Goal: Communication & Community: Ask a question

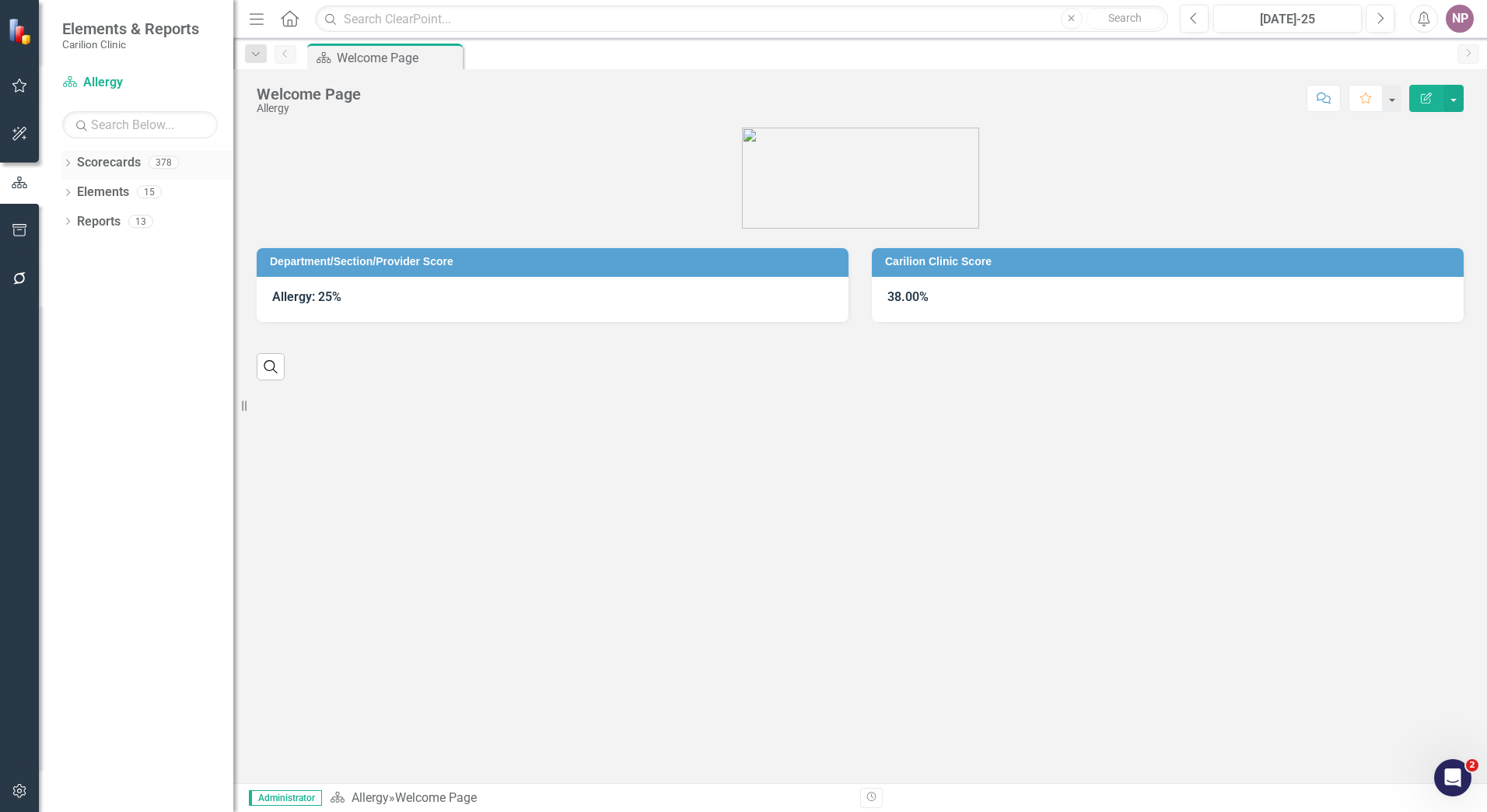
click at [75, 165] on div "Dropdown Scorecards 378" at bounding box center [147, 164] width 171 height 29
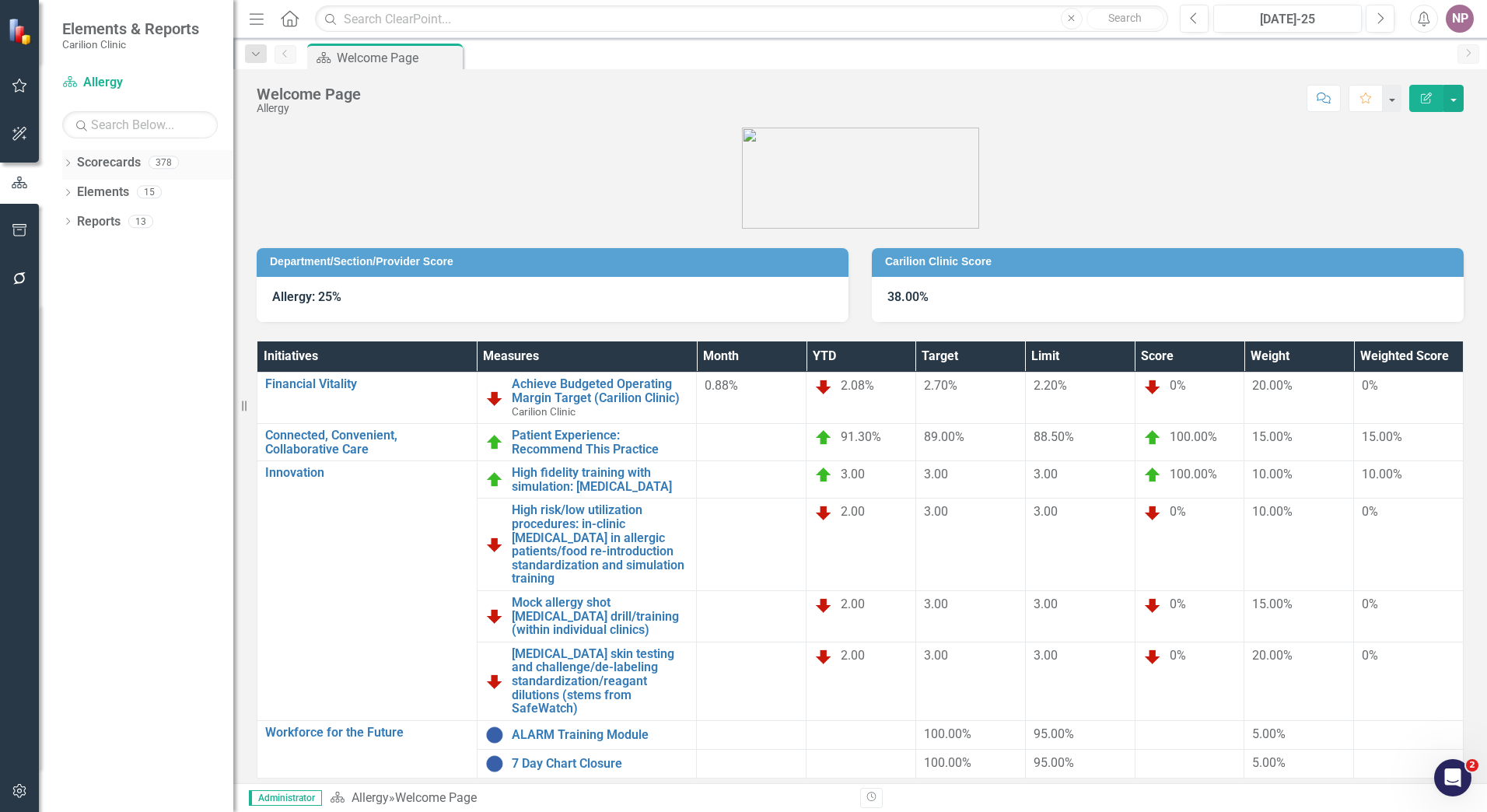
click at [66, 163] on icon "Dropdown" at bounding box center [67, 164] width 11 height 9
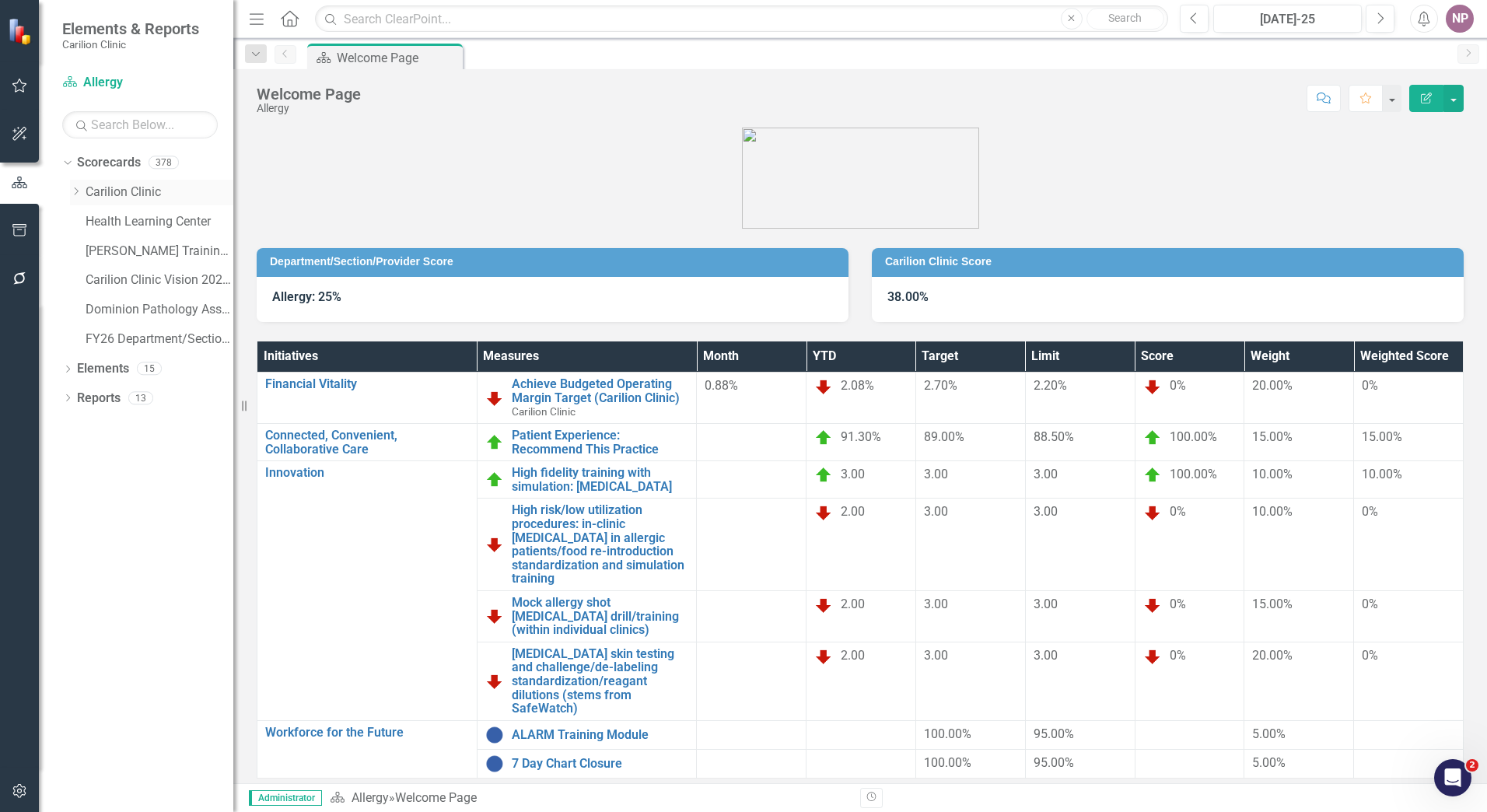
click at [76, 193] on icon "Dropdown" at bounding box center [76, 191] width 12 height 9
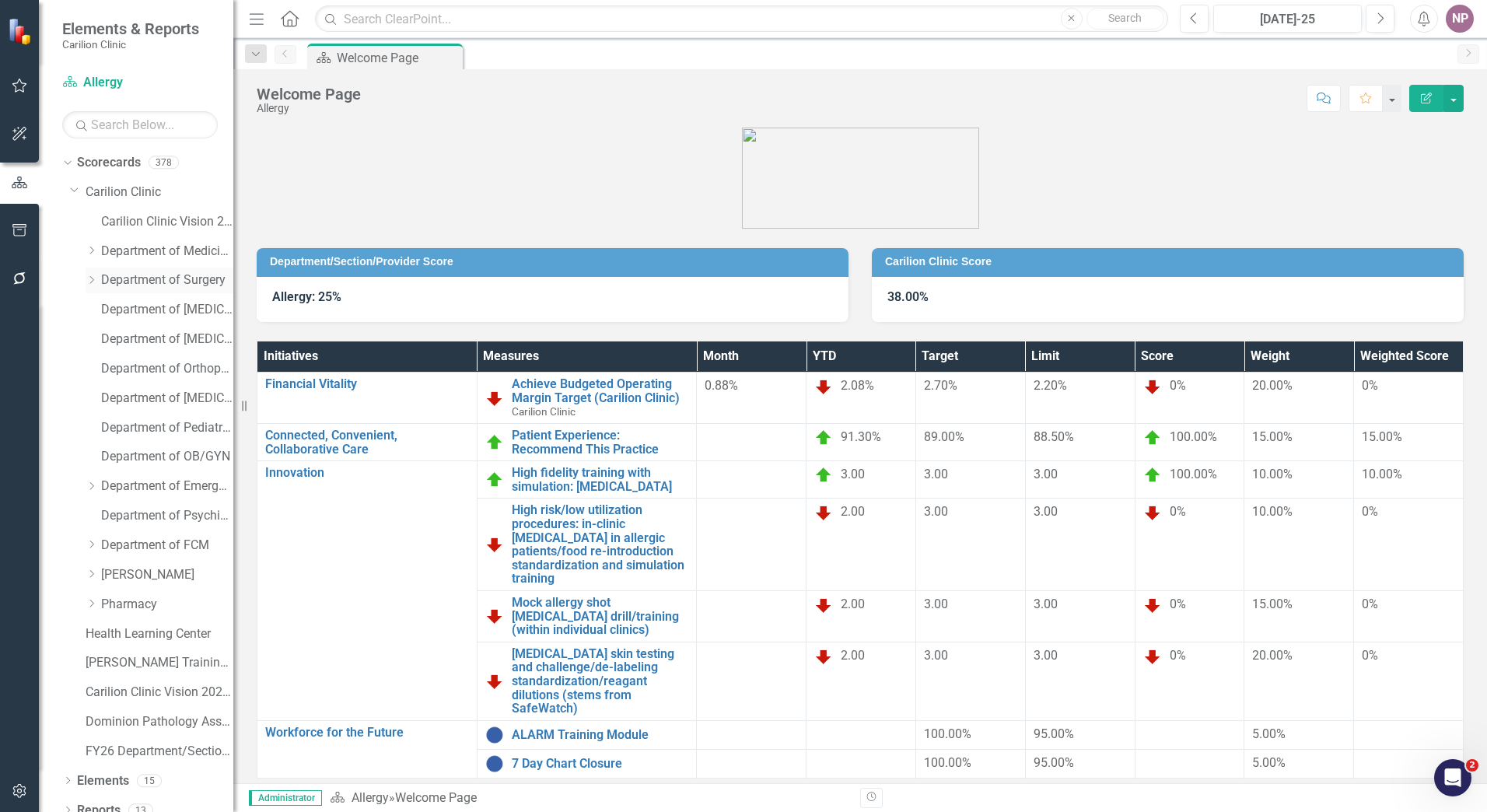
click at [94, 280] on icon "Dropdown" at bounding box center [91, 280] width 12 height 9
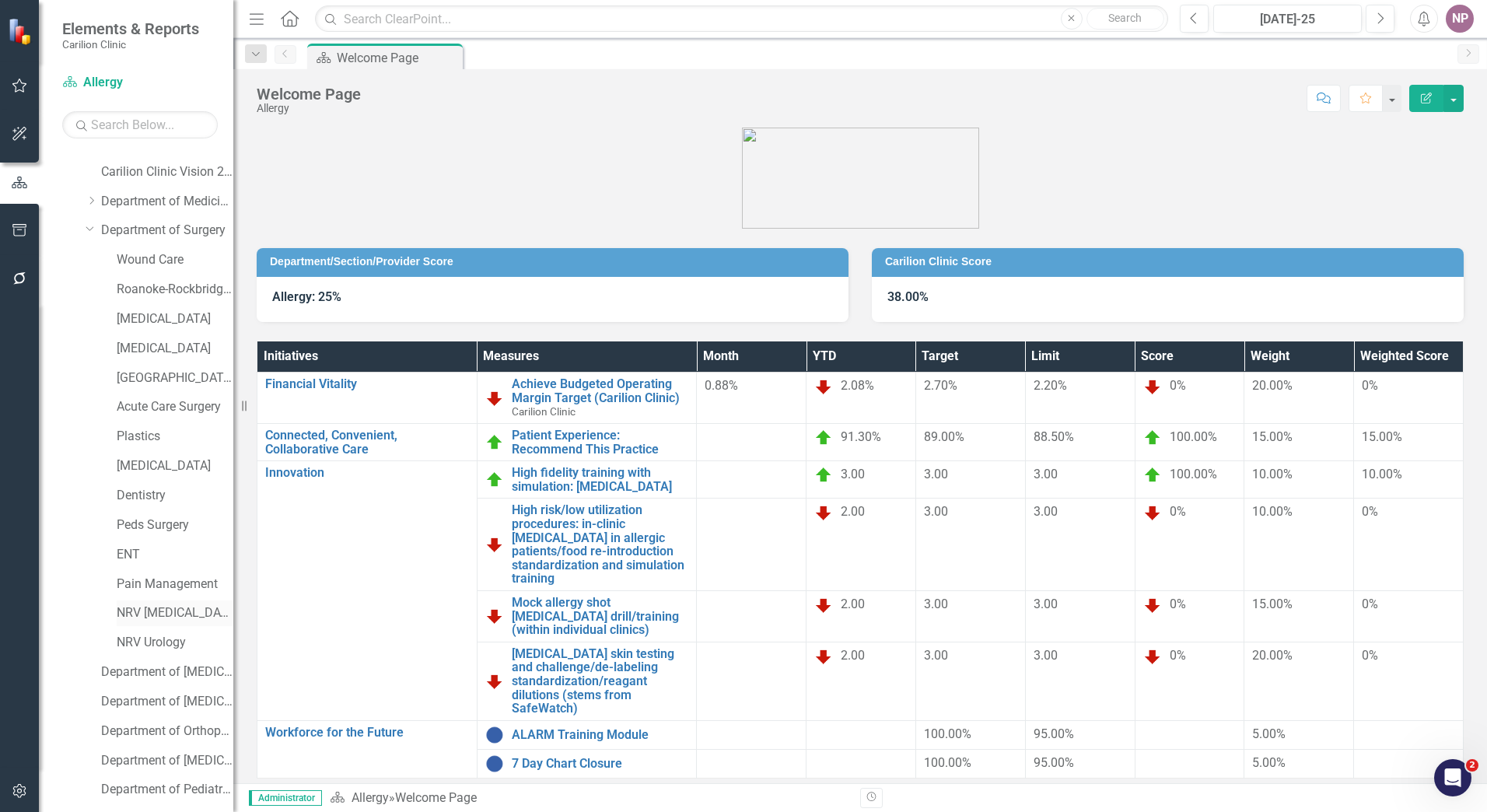
scroll to position [77, 0]
click at [164, 490] on link "NRV [MEDICAL_DATA]" at bounding box center [176, 585] width 117 height 18
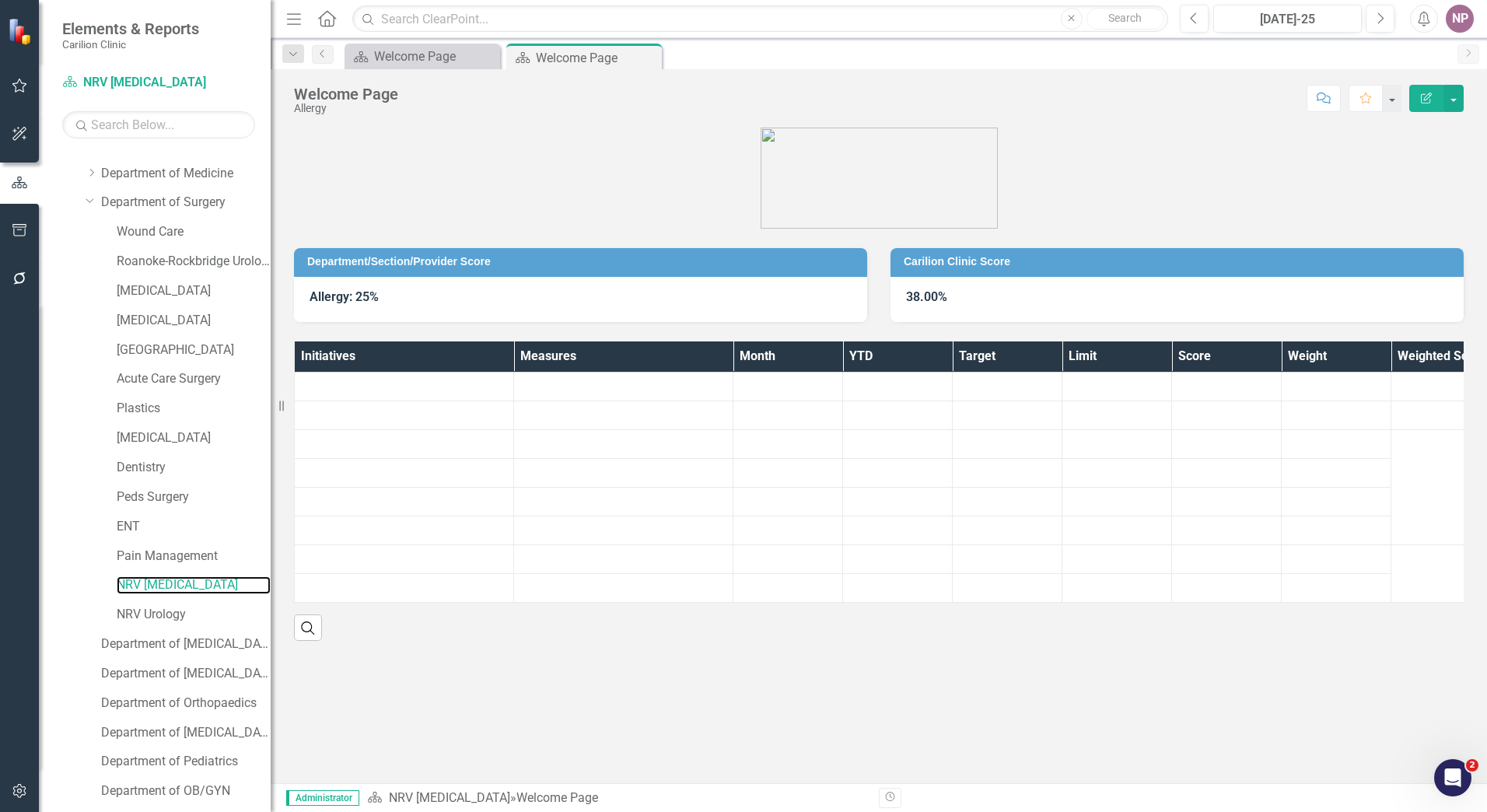
drag, startPoint x: 249, startPoint y: 598, endPoint x: 304, endPoint y: 601, distance: 55.1
click at [283, 490] on div "Resize" at bounding box center [277, 406] width 12 height 812
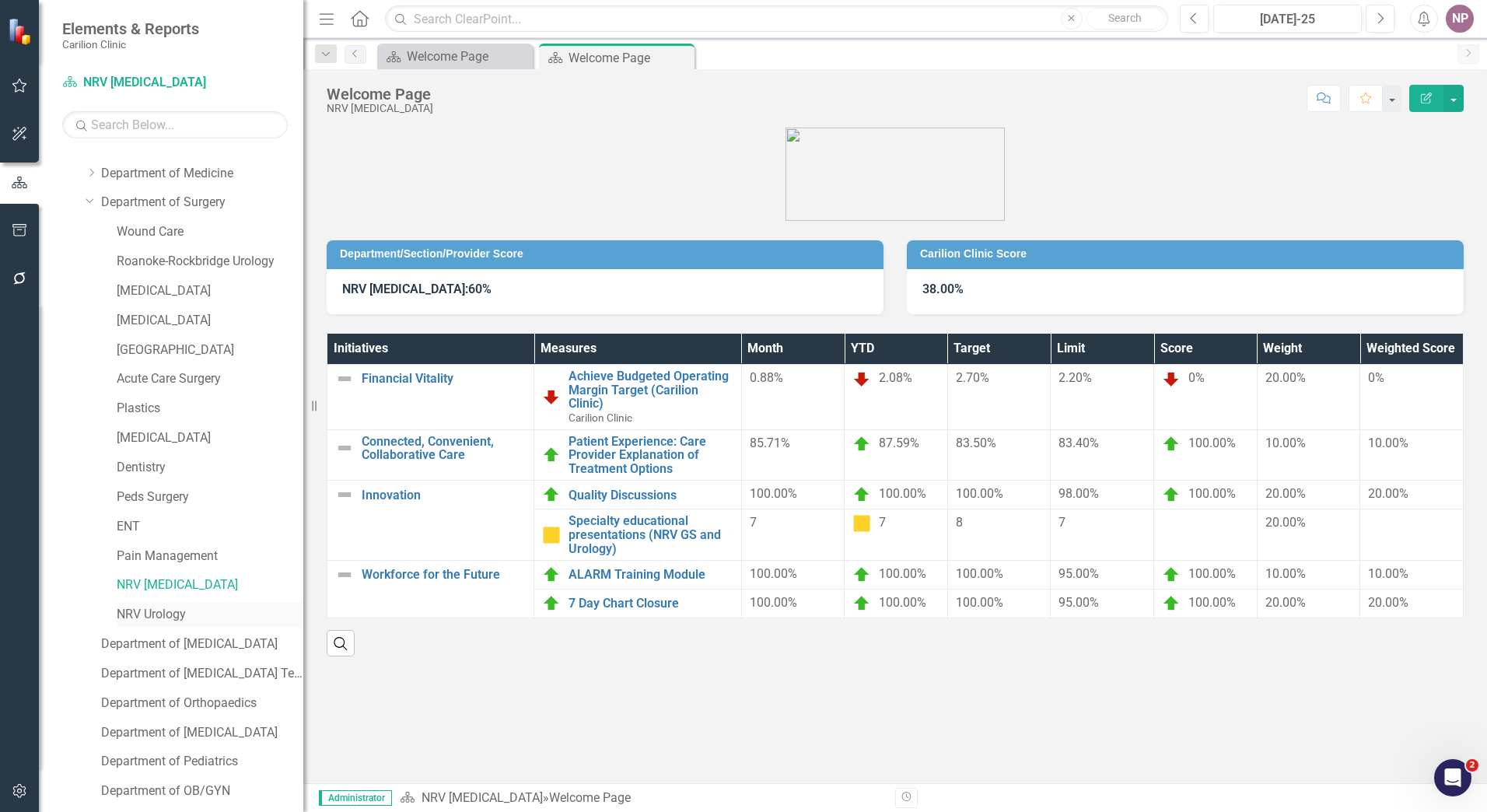
click at [181, 490] on link "NRV Urology" at bounding box center [210, 614] width 187 height 18
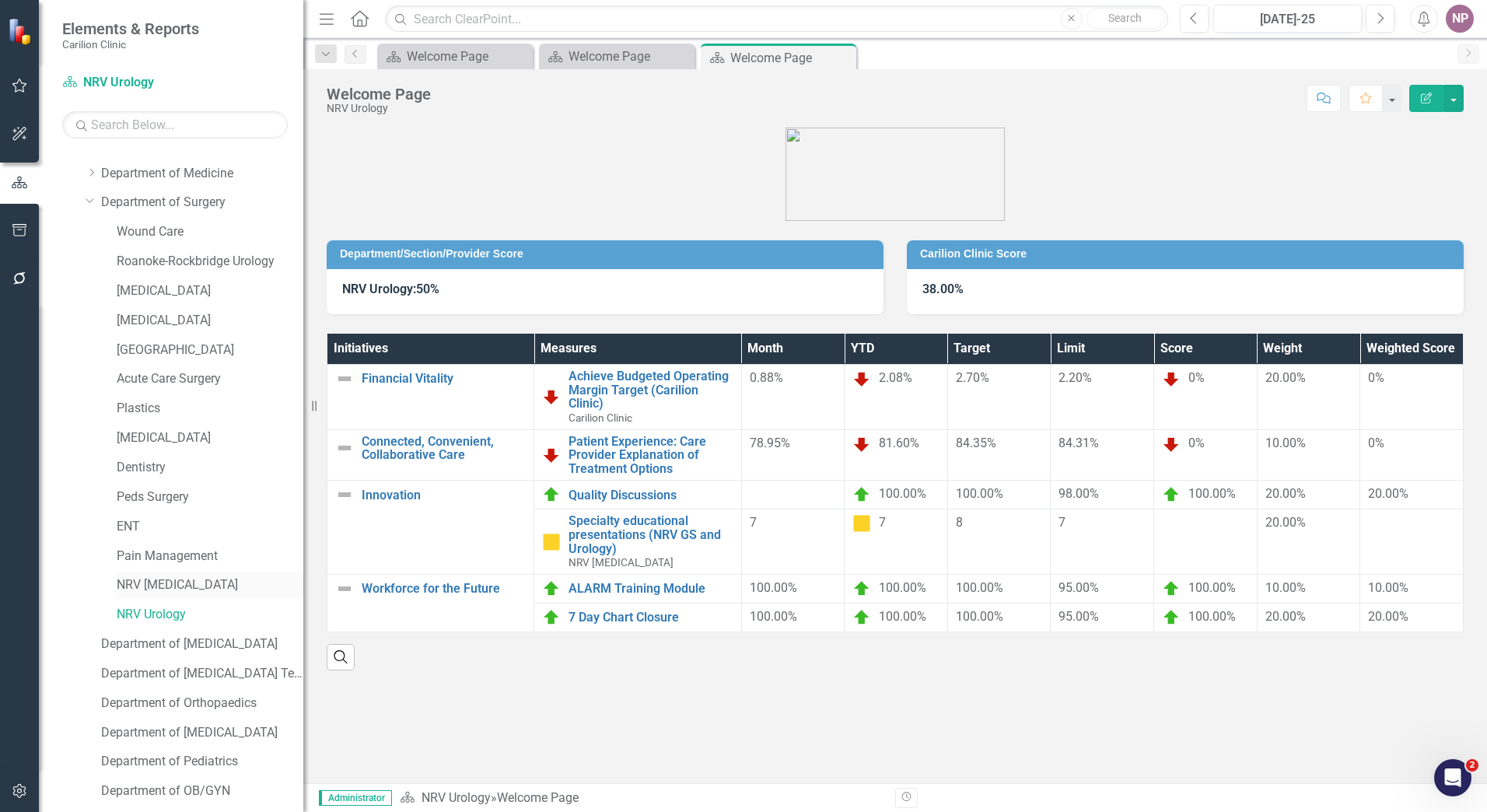
click at [190, 490] on link "NRV [MEDICAL_DATA]" at bounding box center [210, 585] width 187 height 18
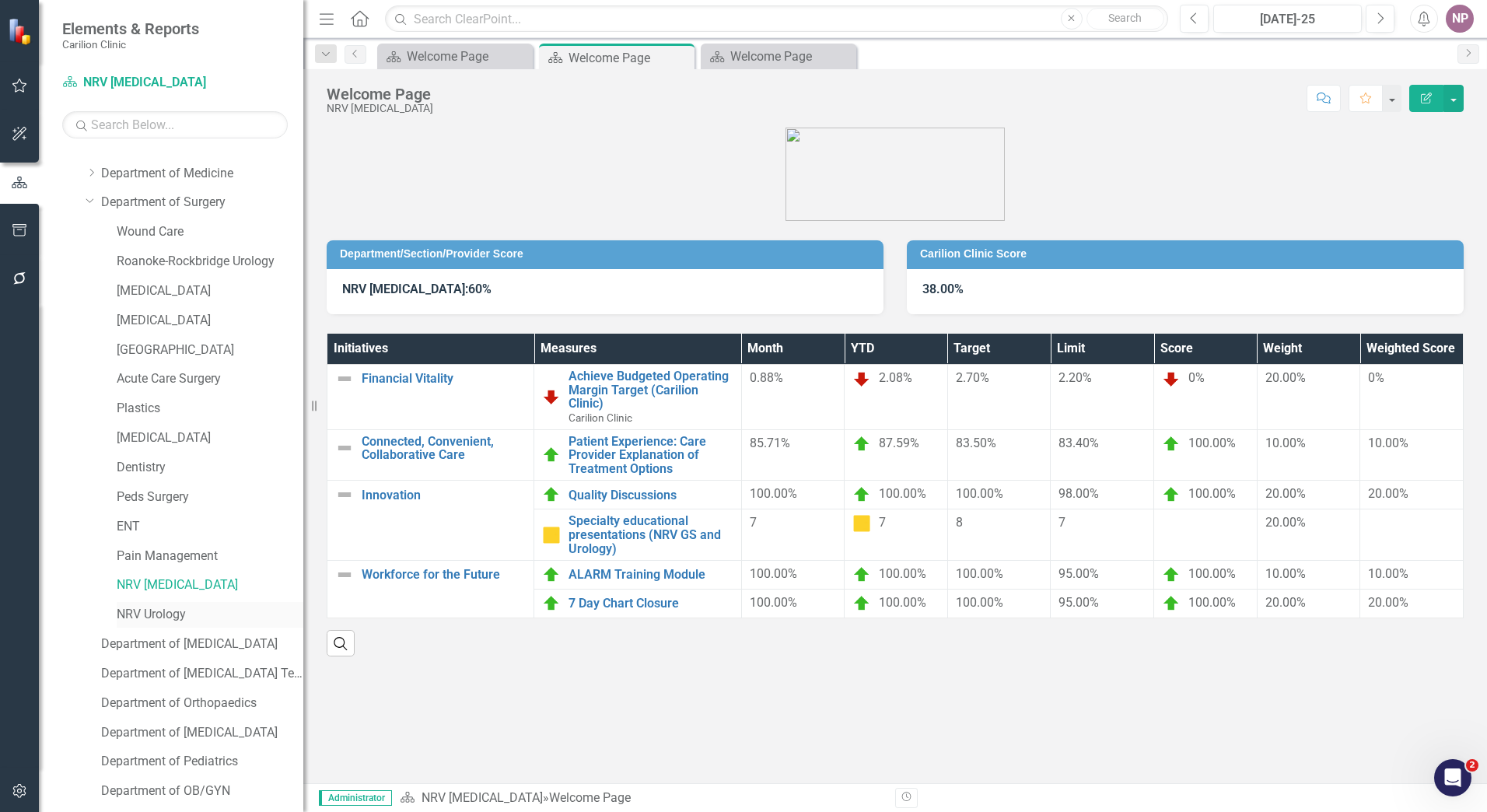
drag, startPoint x: 194, startPoint y: 610, endPoint x: 224, endPoint y: 610, distance: 30.0
click at [194, 490] on link "NRV Urology" at bounding box center [210, 614] width 187 height 18
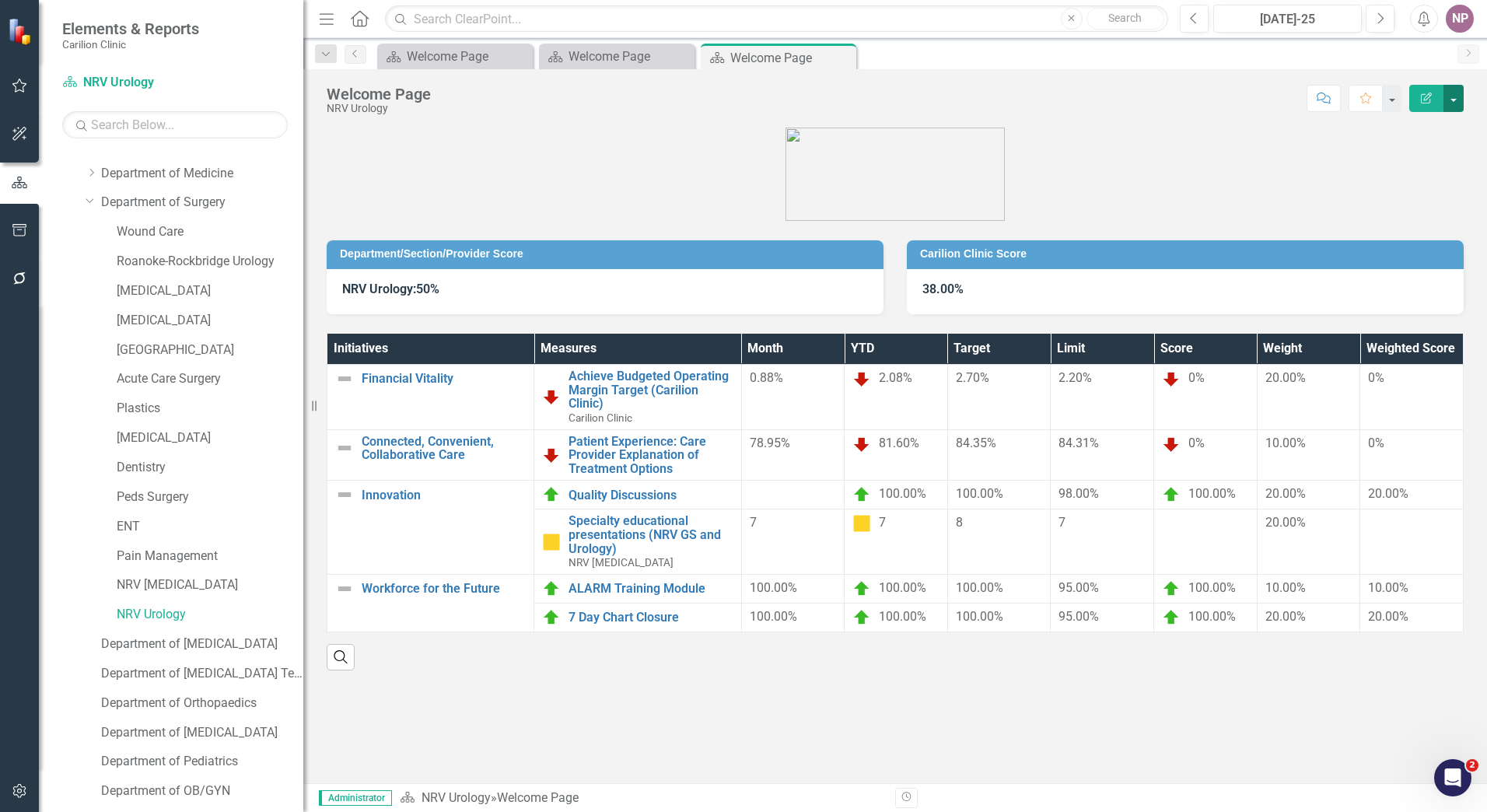
click at [577, 95] on button "button" at bounding box center [1454, 99] width 21 height 28
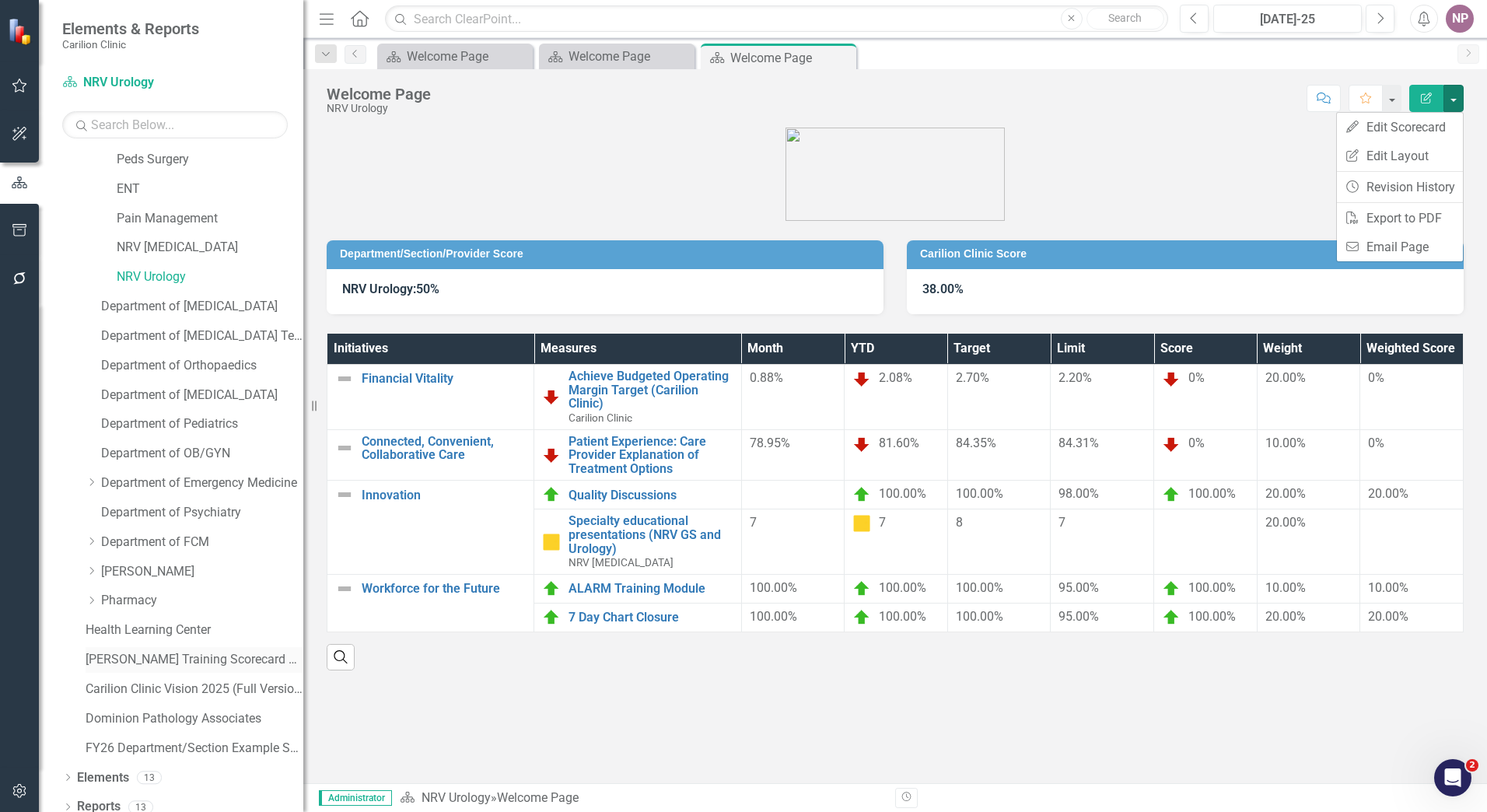
scroll to position [427, 0]
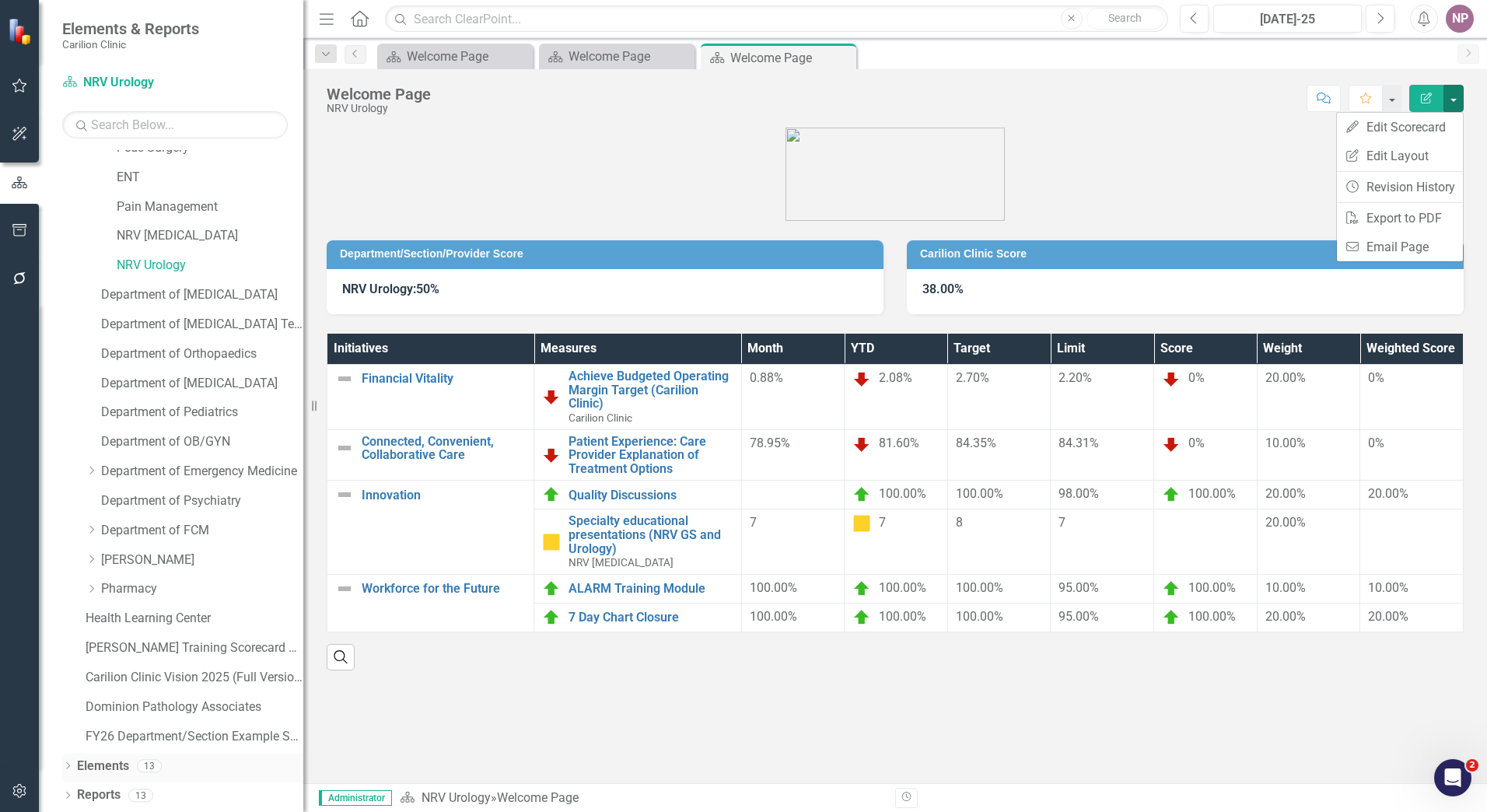
click at [63, 490] on icon "Dropdown" at bounding box center [67, 767] width 11 height 9
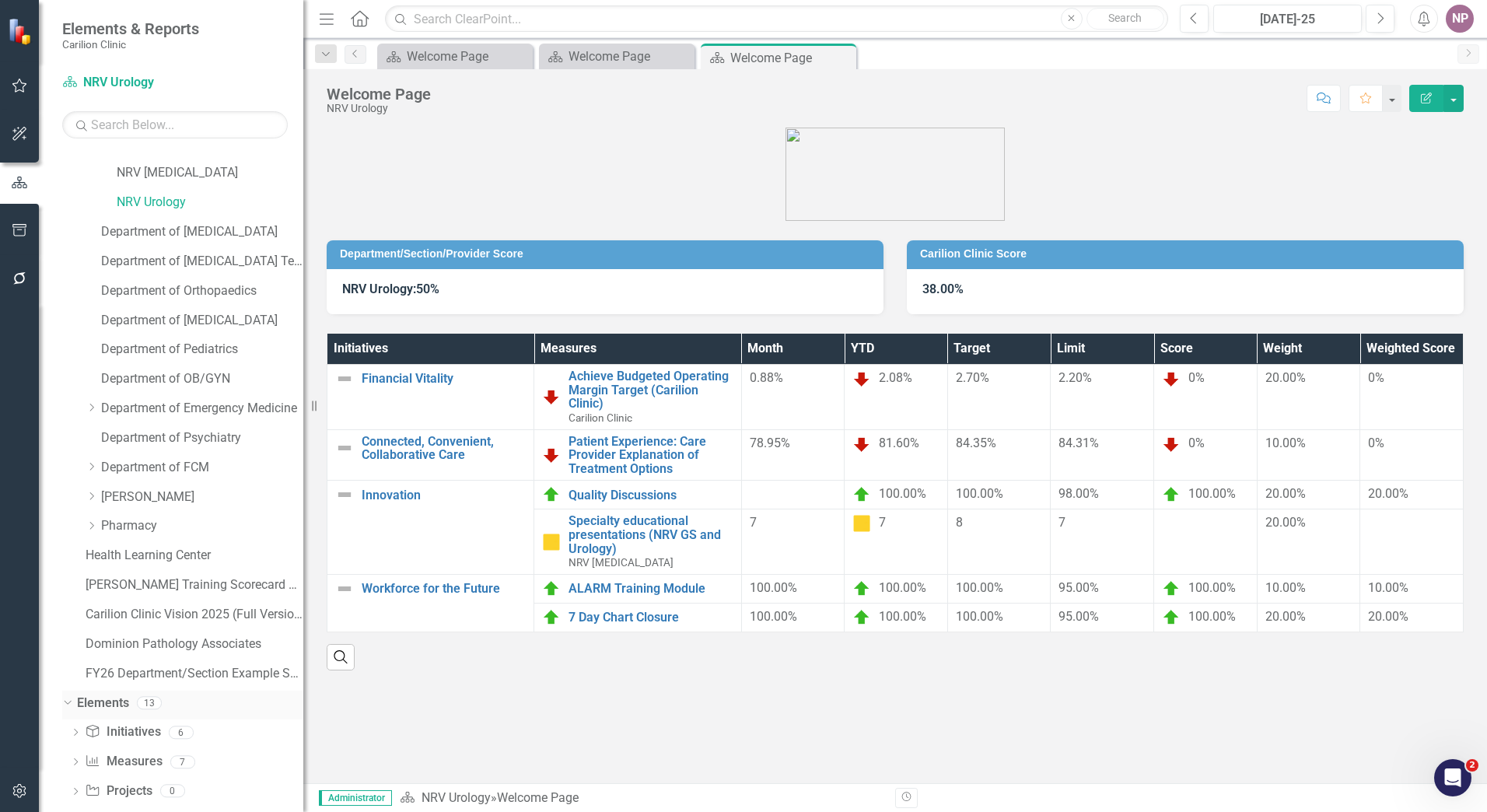
scroll to position [545, 0]
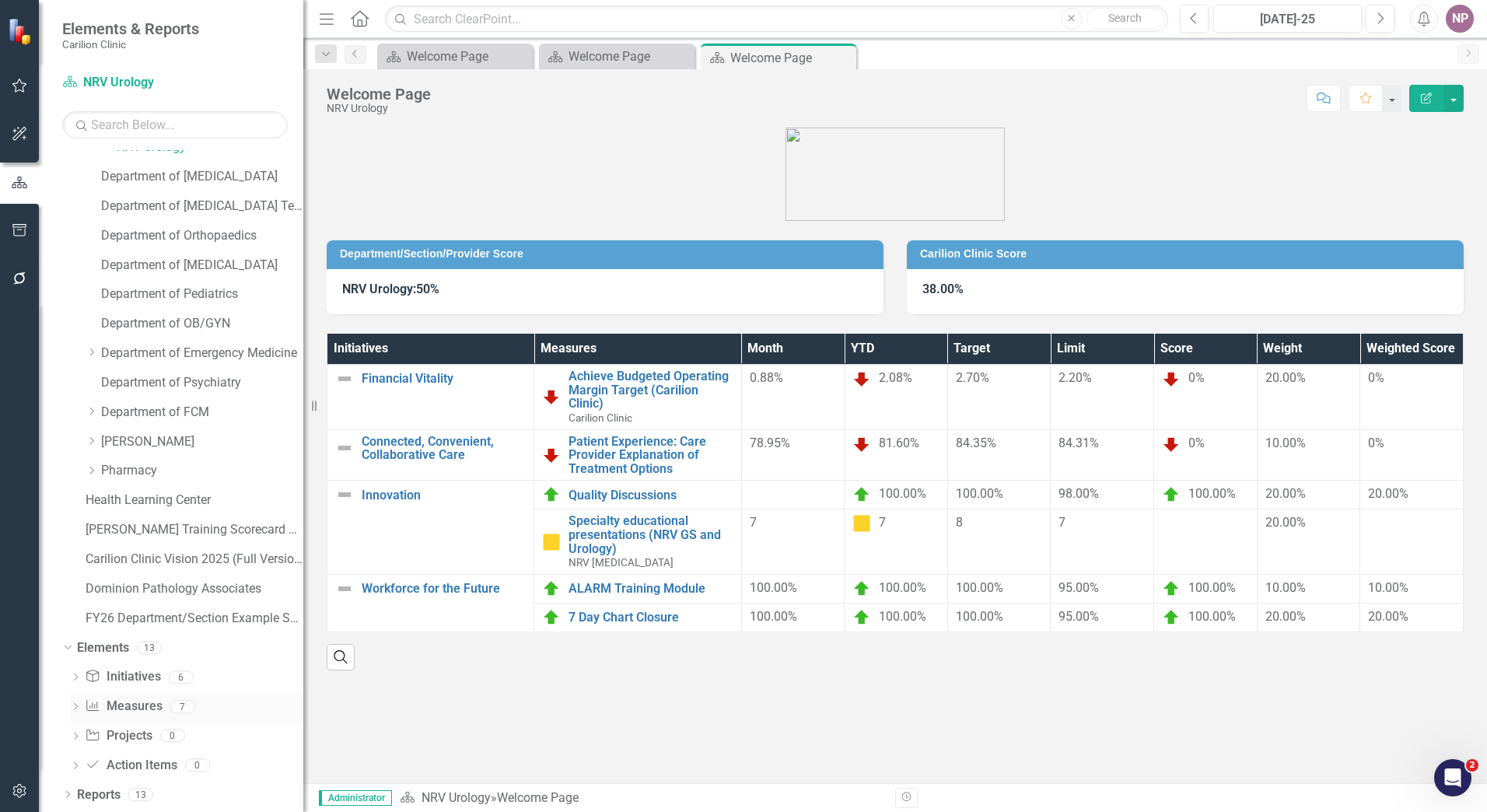
click at [83, 490] on div "Dropdown Measure Measures 7" at bounding box center [186, 708] width 233 height 29
click at [71, 490] on icon "Dropdown" at bounding box center [75, 708] width 11 height 9
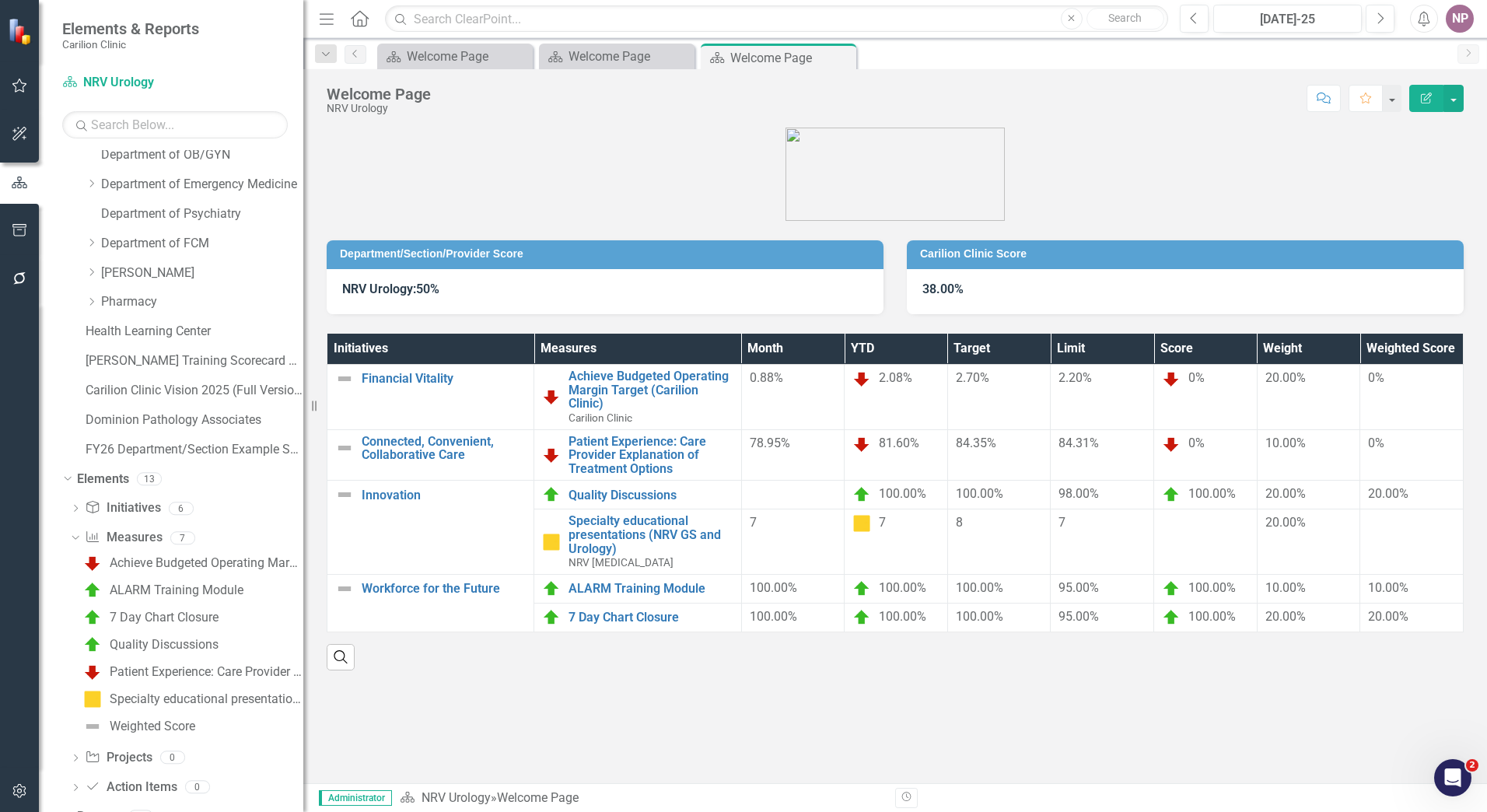
scroll to position [735, 0]
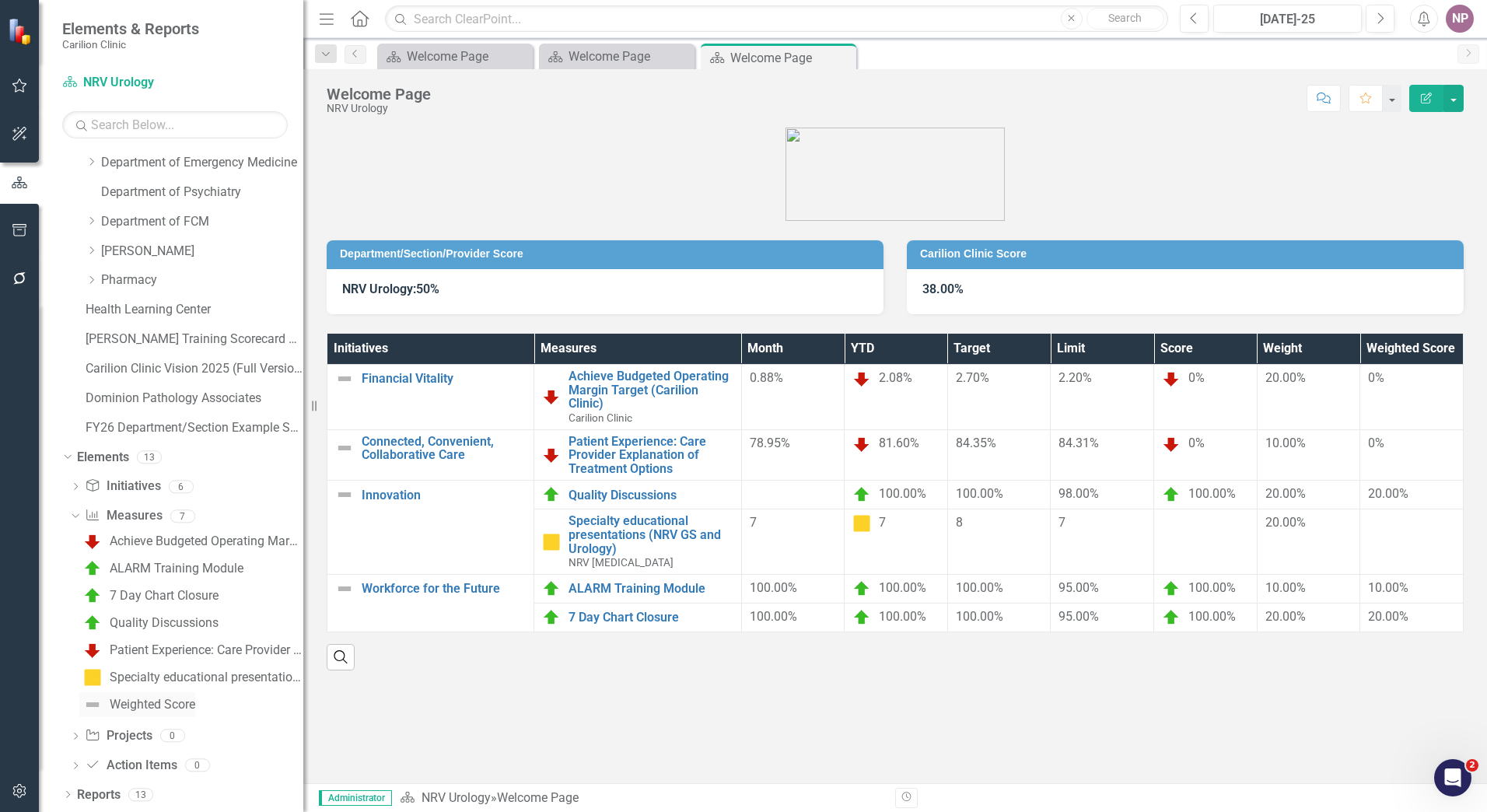
click at [175, 490] on div "Weighted Score" at bounding box center [151, 704] width 85 height 14
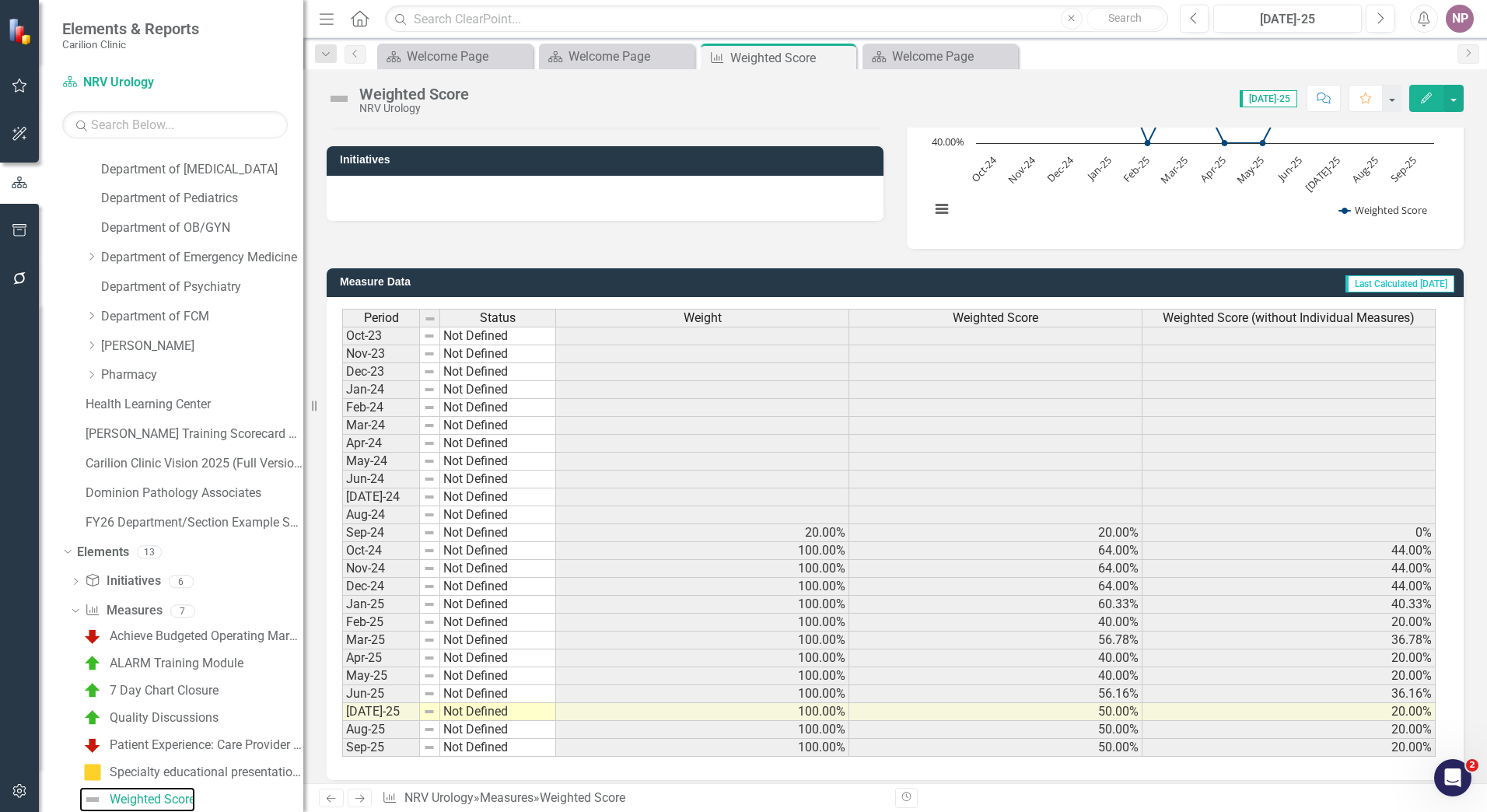
scroll to position [274, 0]
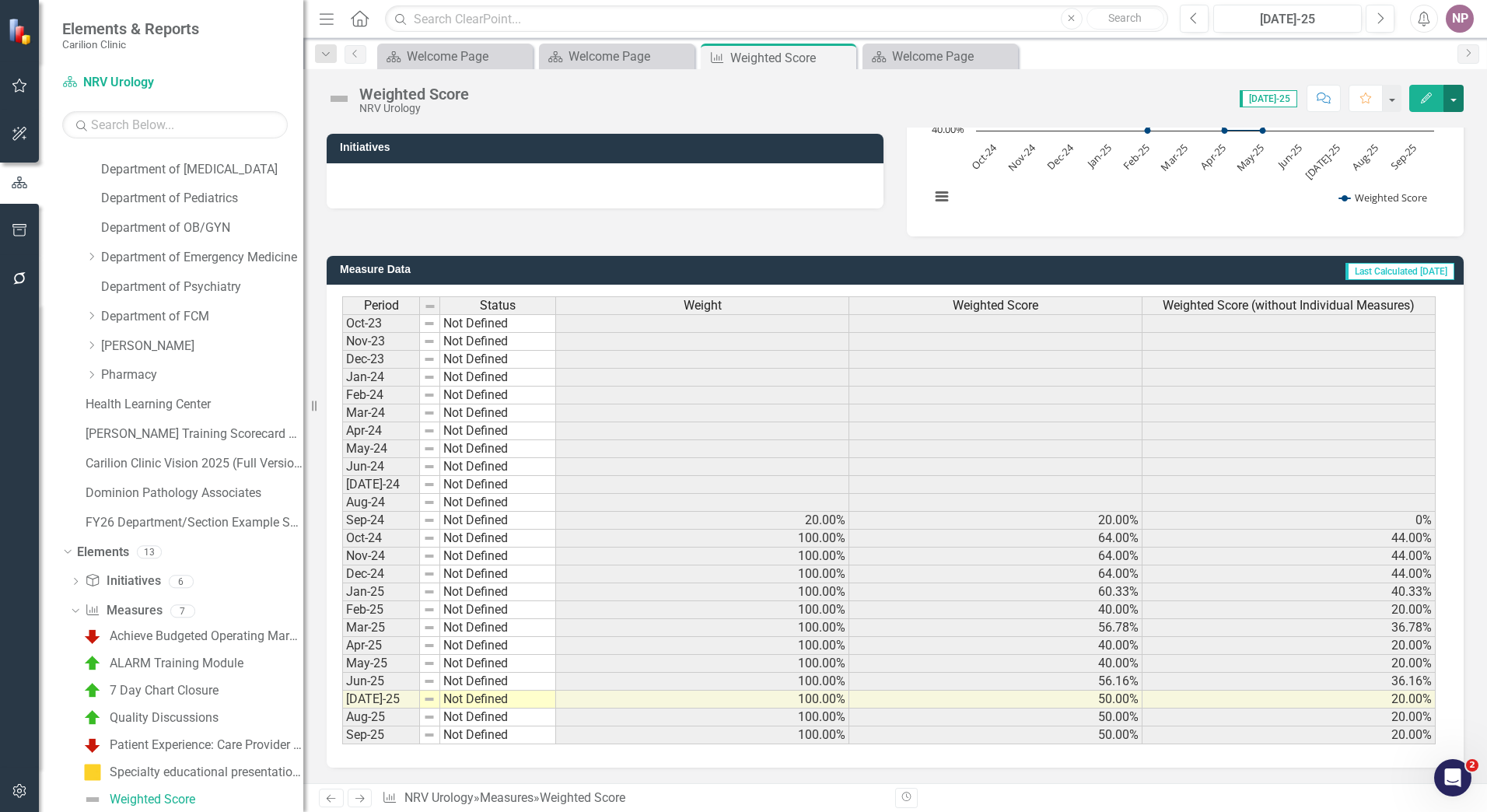
click at [577, 110] on button "button" at bounding box center [1454, 99] width 21 height 28
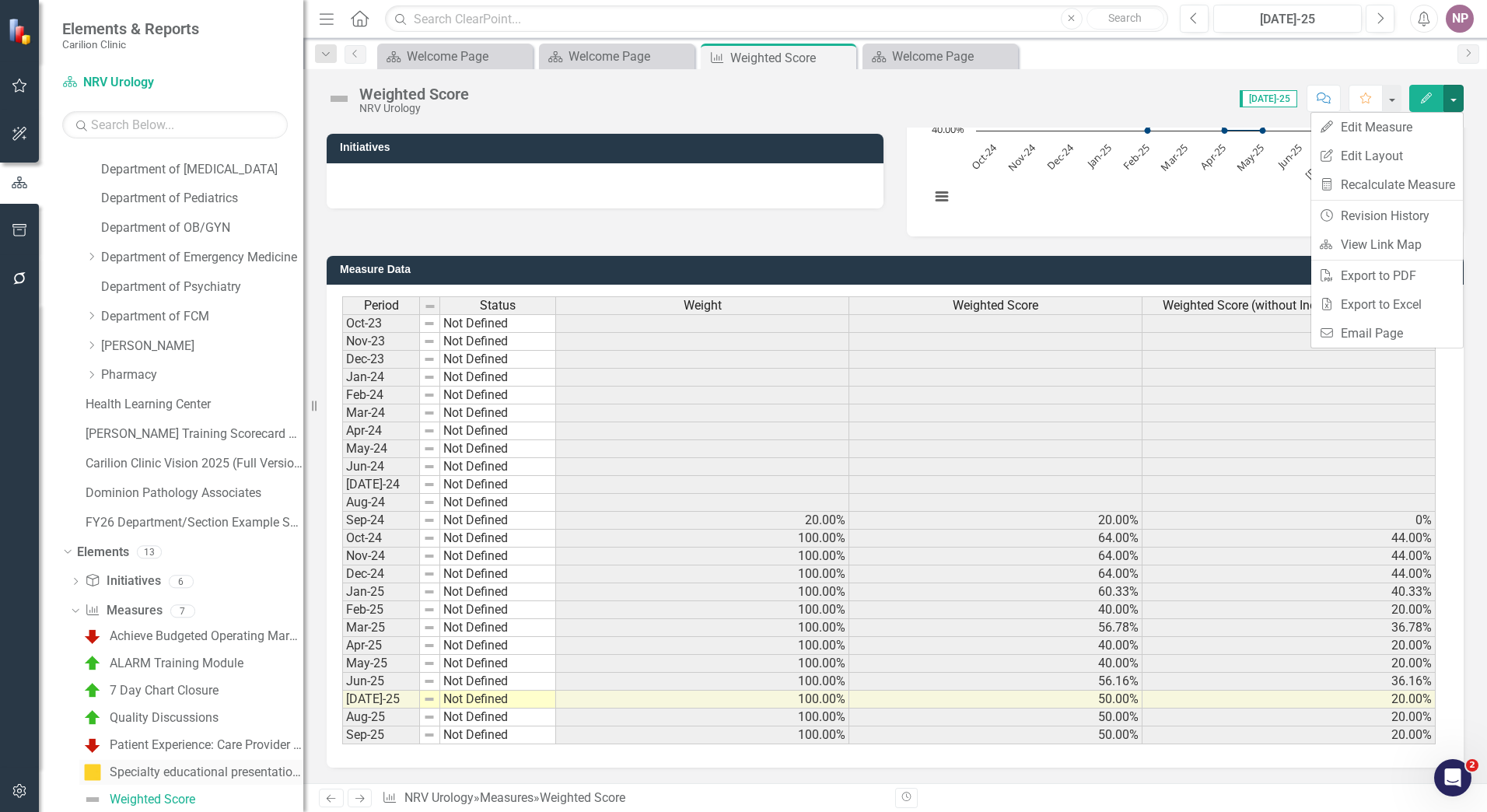
click at [177, 490] on div "Specialty educational presentations (NRV GS and Urology)" at bounding box center [206, 772] width 194 height 14
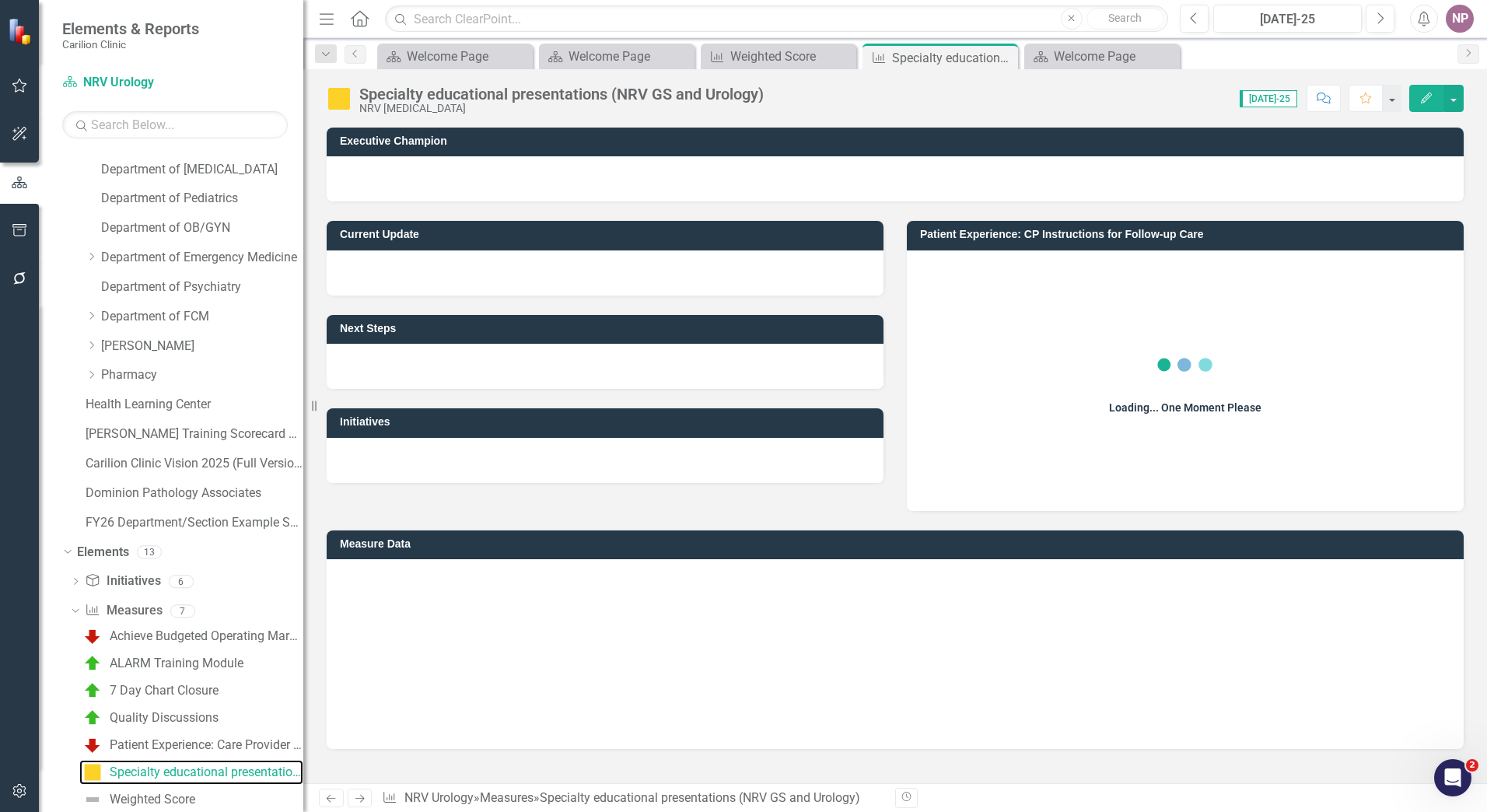
scroll to position [613, 0]
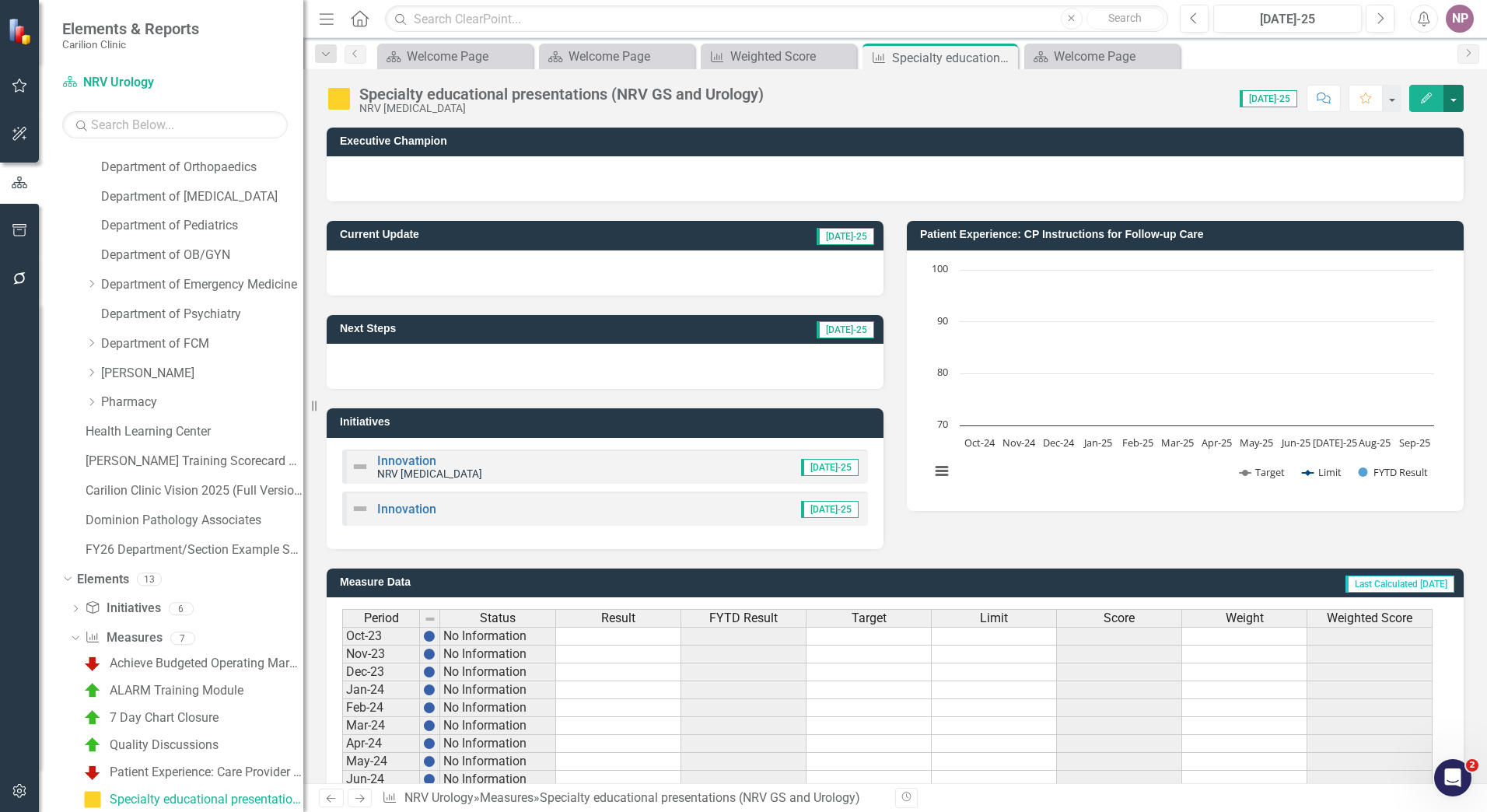
click at [577, 91] on button "button" at bounding box center [1454, 99] width 21 height 28
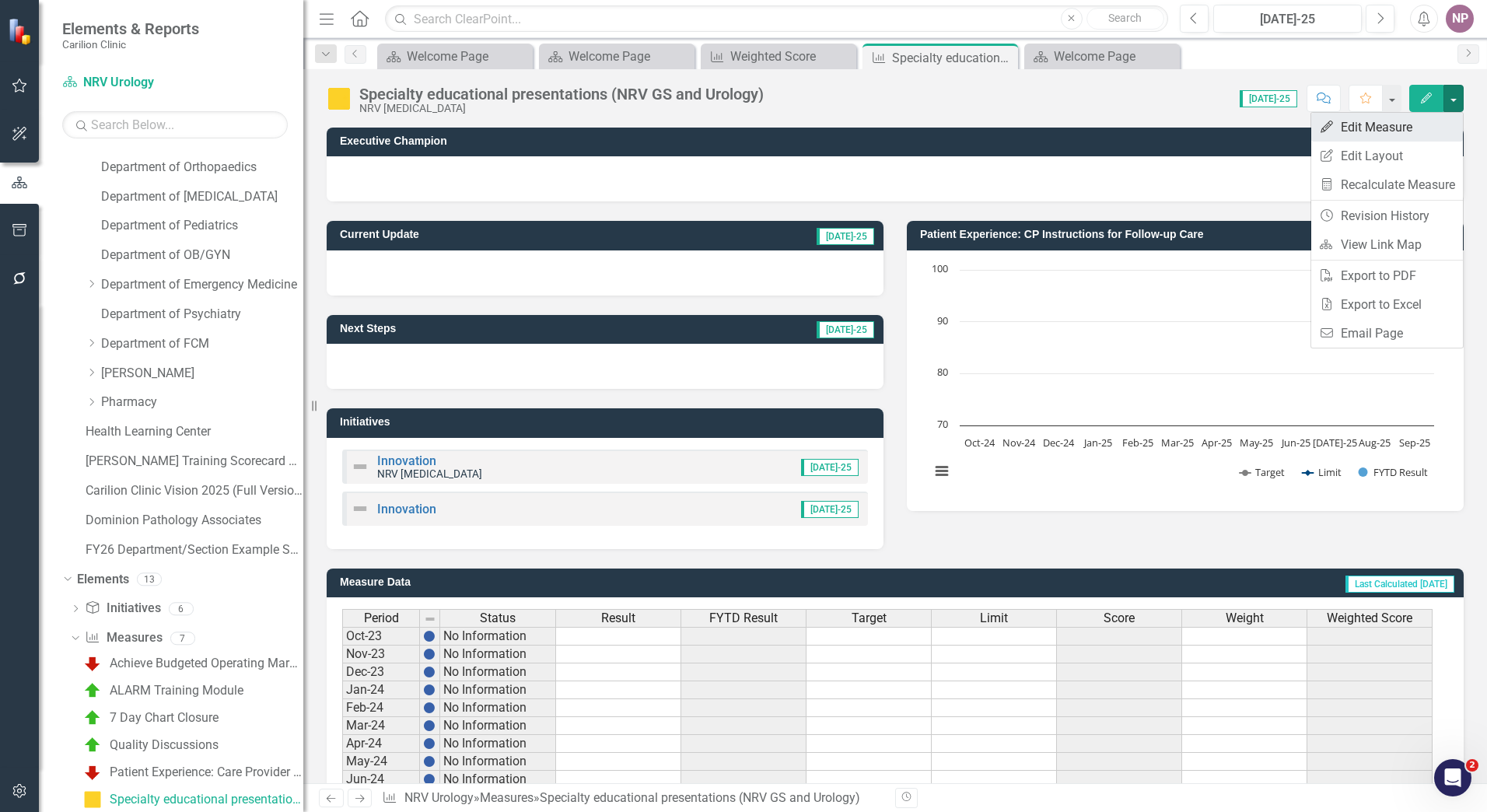
click at [577, 138] on link "Edit Edit Measure" at bounding box center [1387, 126] width 151 height 28
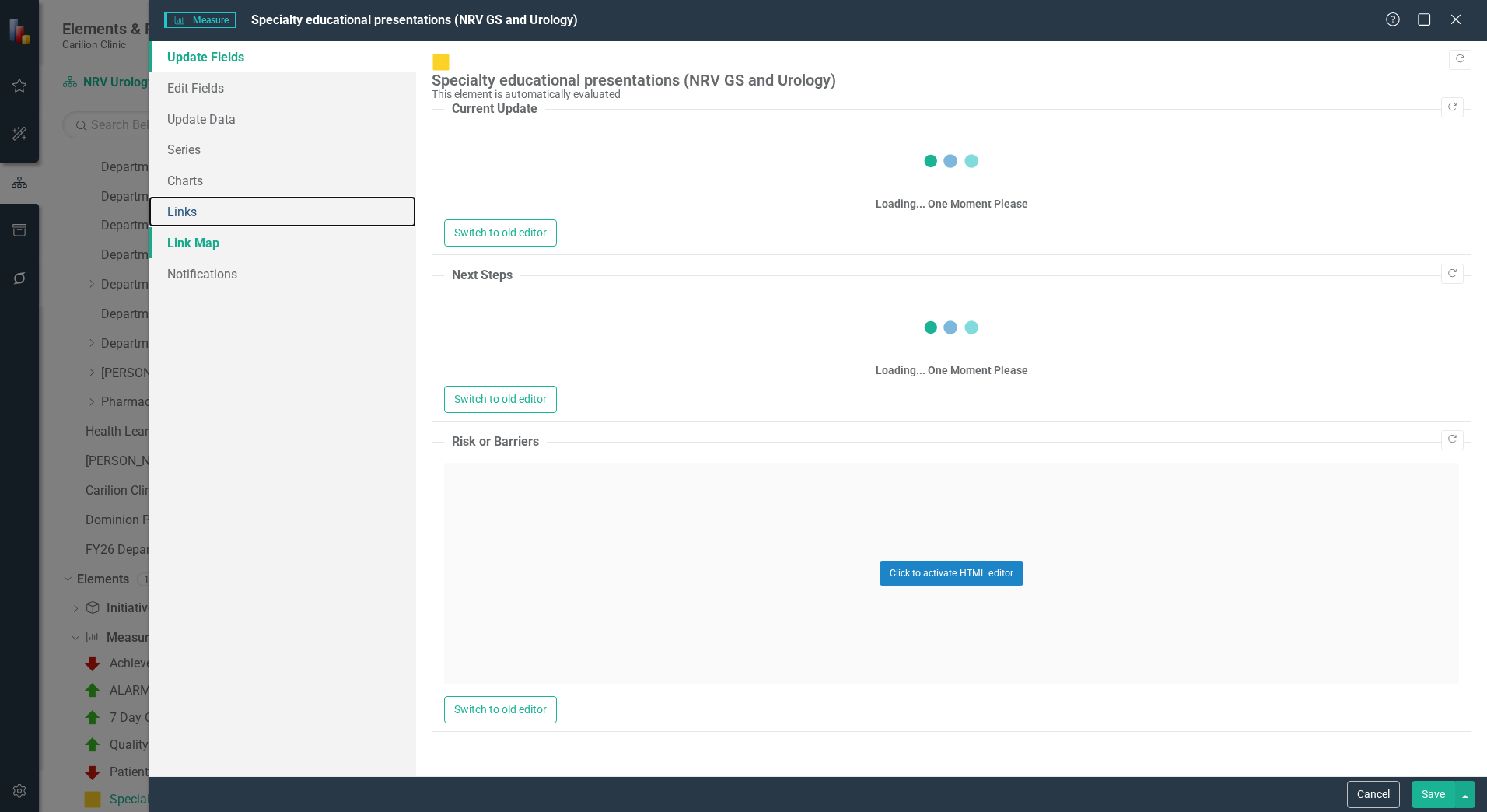
click at [188, 208] on link "Links" at bounding box center [282, 212] width 268 height 31
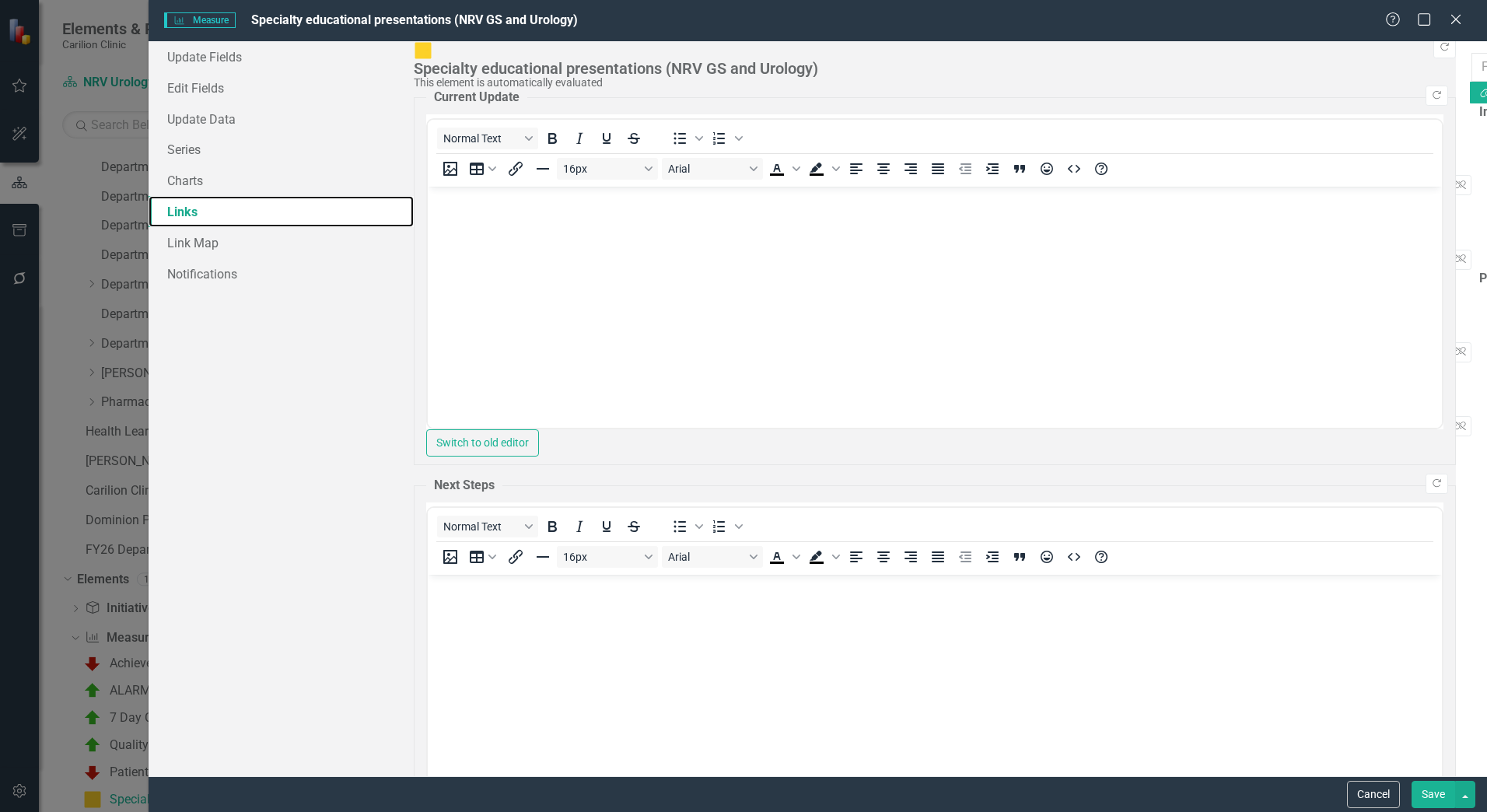
scroll to position [0, 0]
click at [577, 490] on button "Save" at bounding box center [1434, 795] width 44 height 28
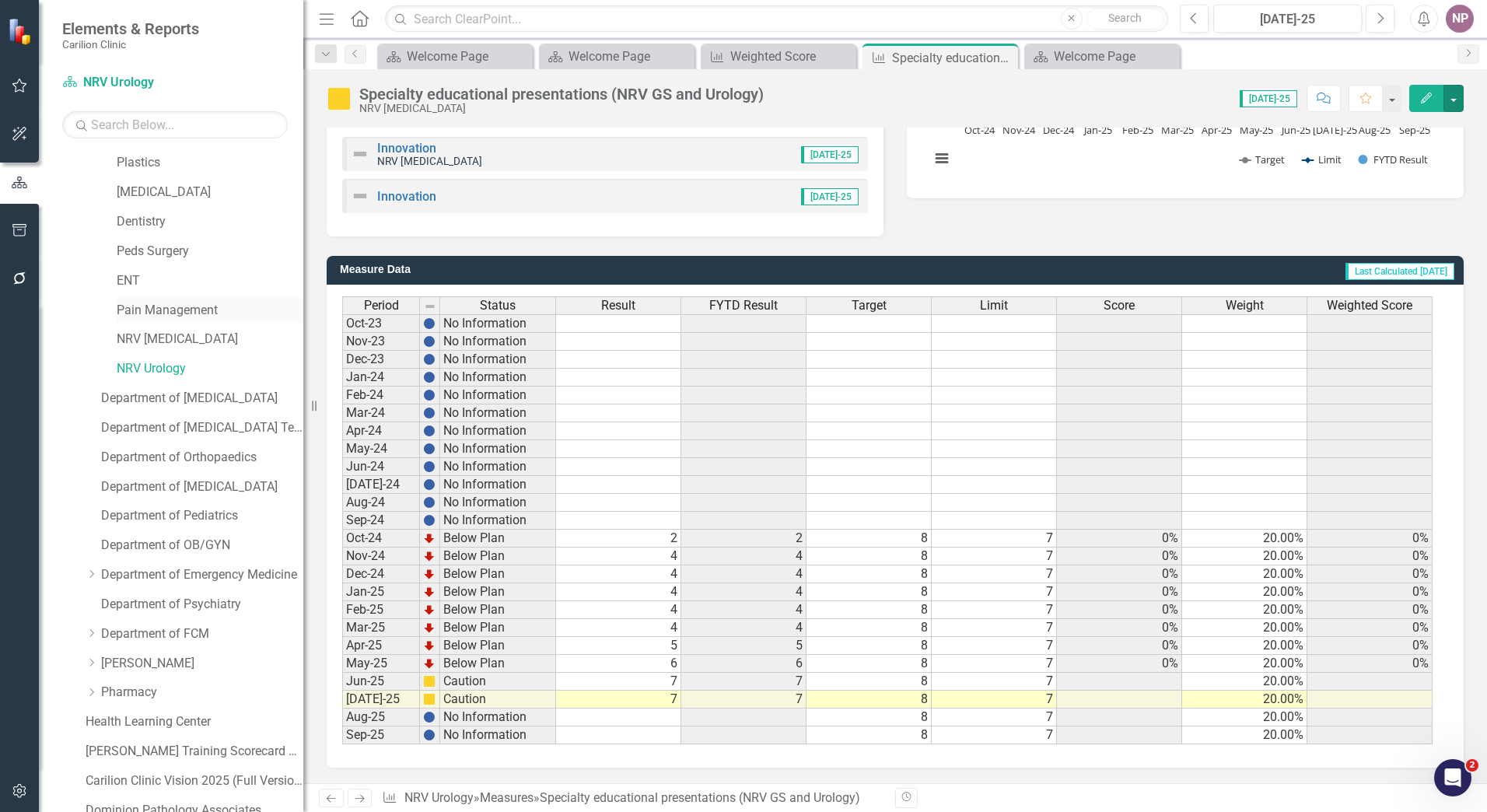
scroll to position [303, 0]
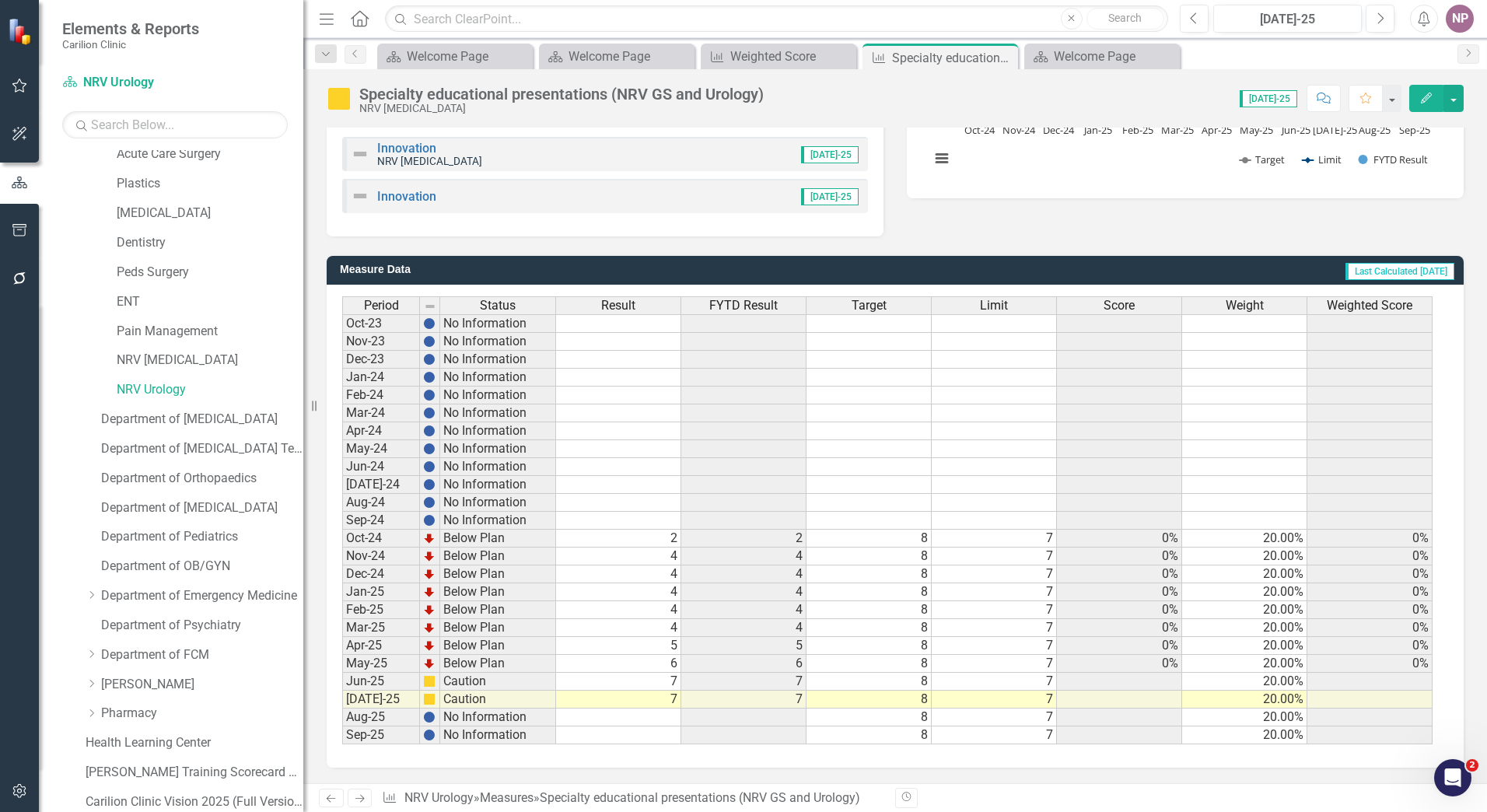
click at [157, 377] on div "NRV [MEDICAL_DATA]" at bounding box center [194, 362] width 218 height 29
click at [158, 388] on link "NRV Urology" at bounding box center [210, 390] width 187 height 18
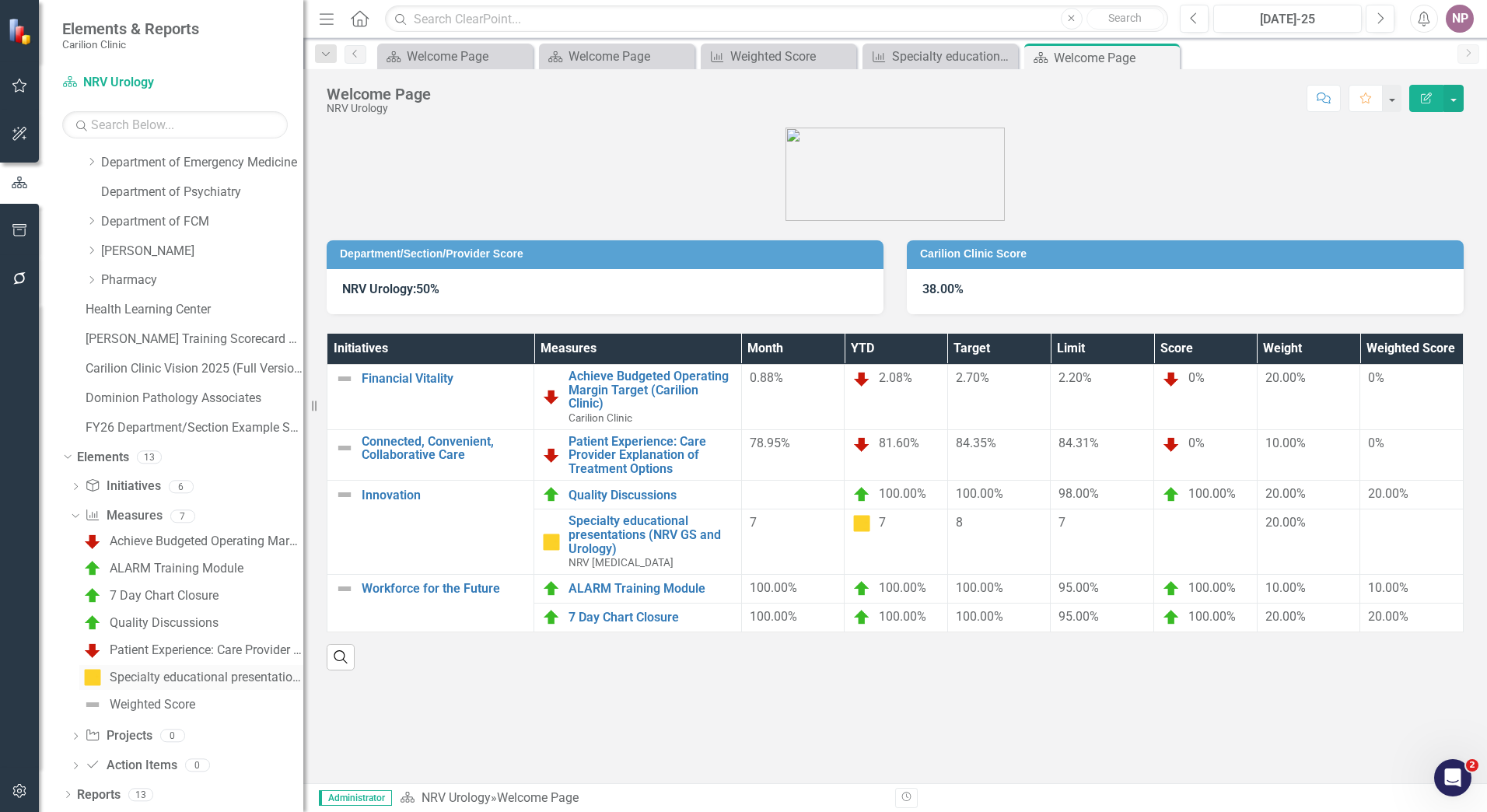
click at [192, 490] on div "Specialty educational presentations (NRV GS and Urology)" at bounding box center [206, 677] width 194 height 14
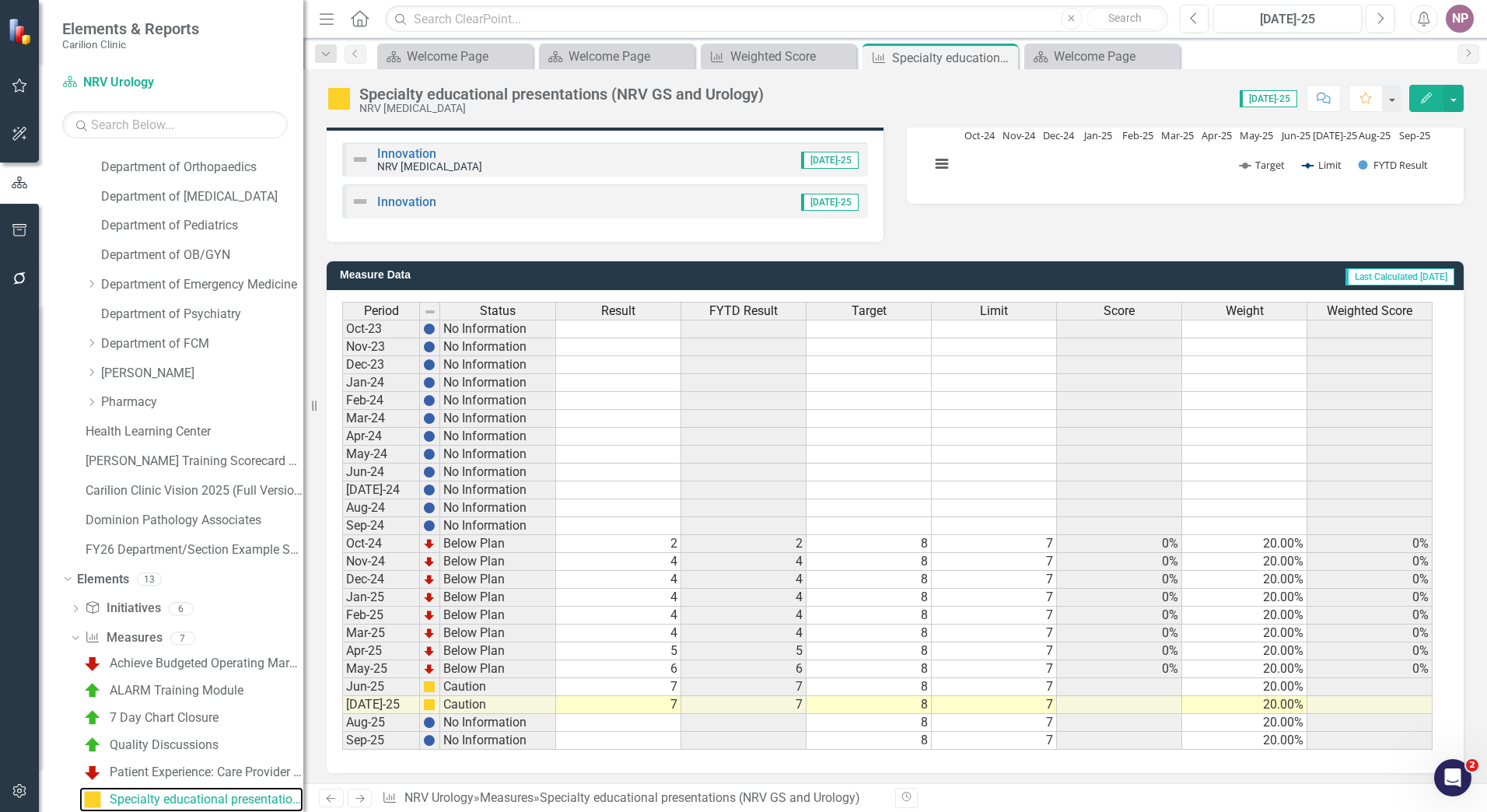
scroll to position [312, 0]
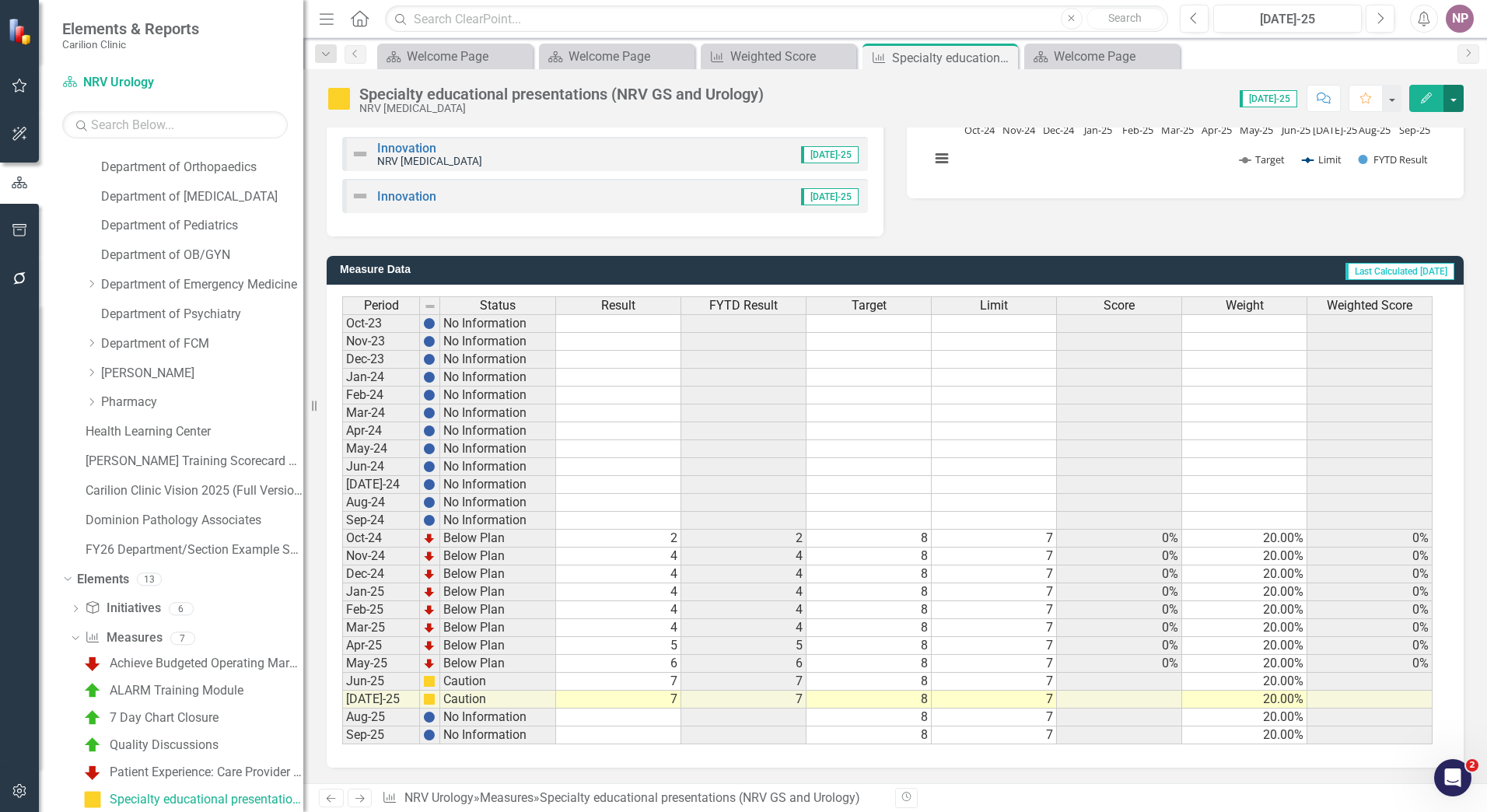
drag, startPoint x: 1448, startPoint y: 98, endPoint x: 1448, endPoint y: 110, distance: 12.0
click at [577, 102] on button "button" at bounding box center [1454, 99] width 21 height 28
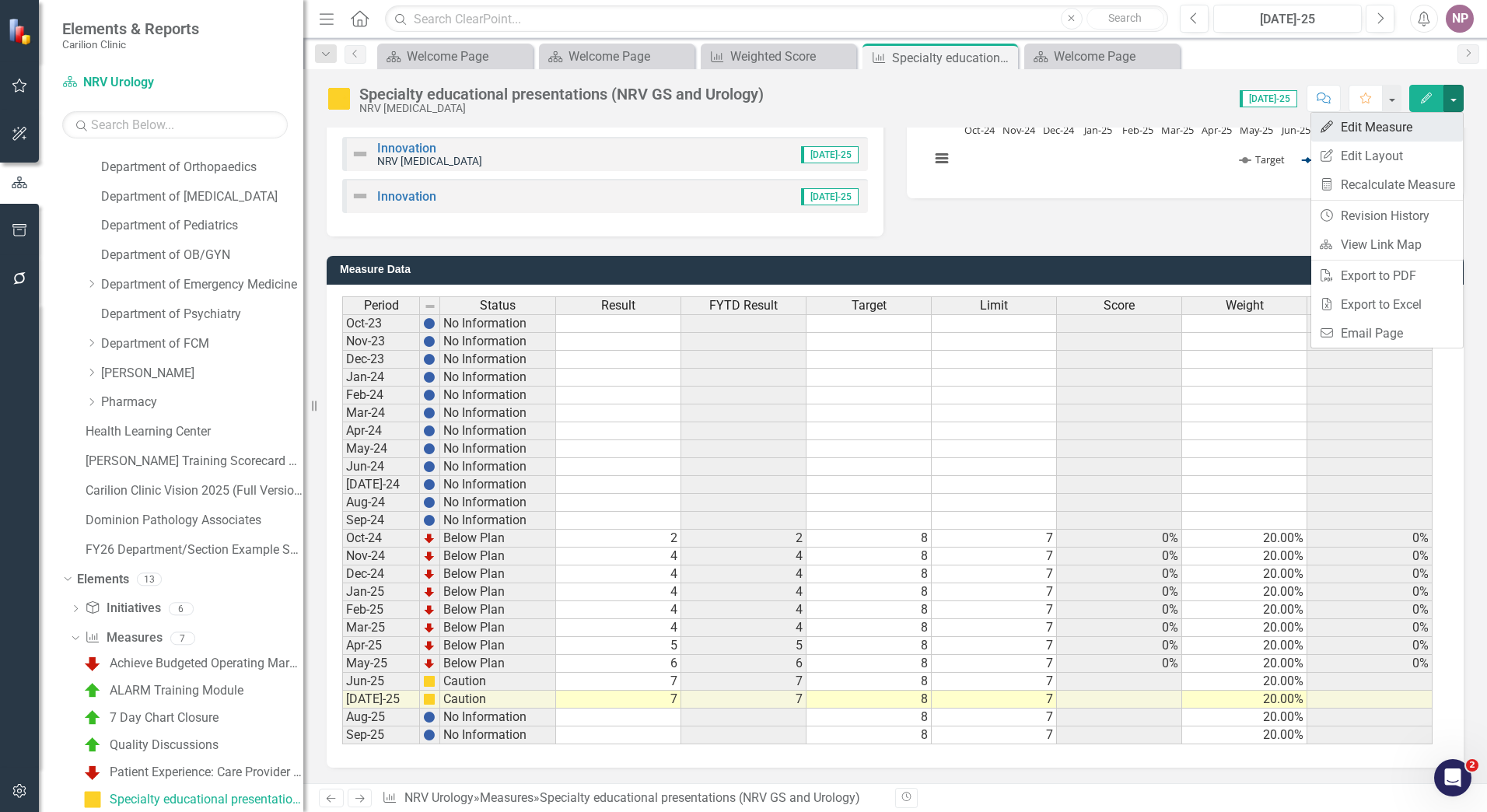
click at [577, 134] on link "Edit Edit Measure" at bounding box center [1387, 126] width 151 height 28
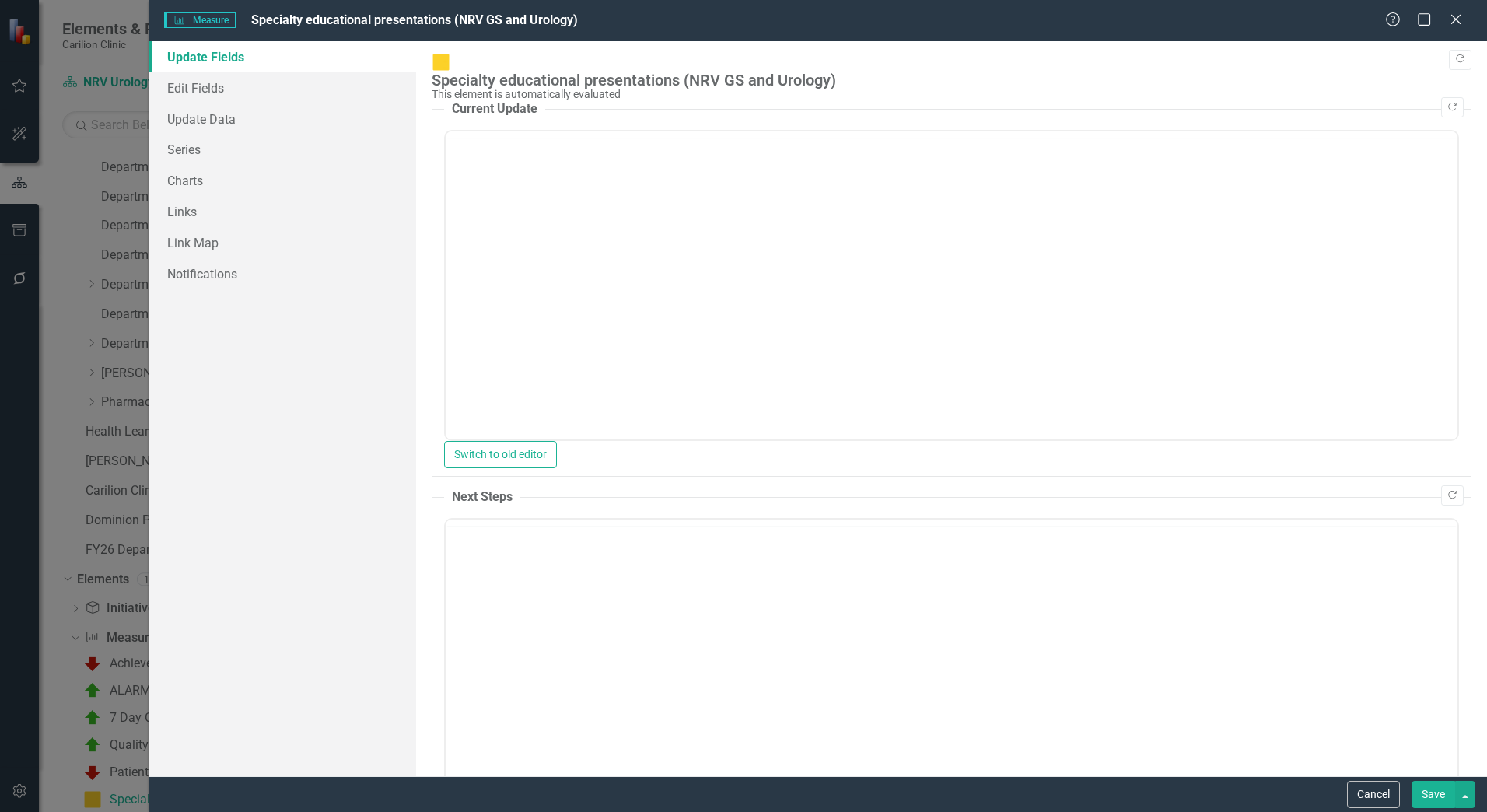
scroll to position [0, 0]
click at [577, 25] on icon at bounding box center [1456, 19] width 12 height 12
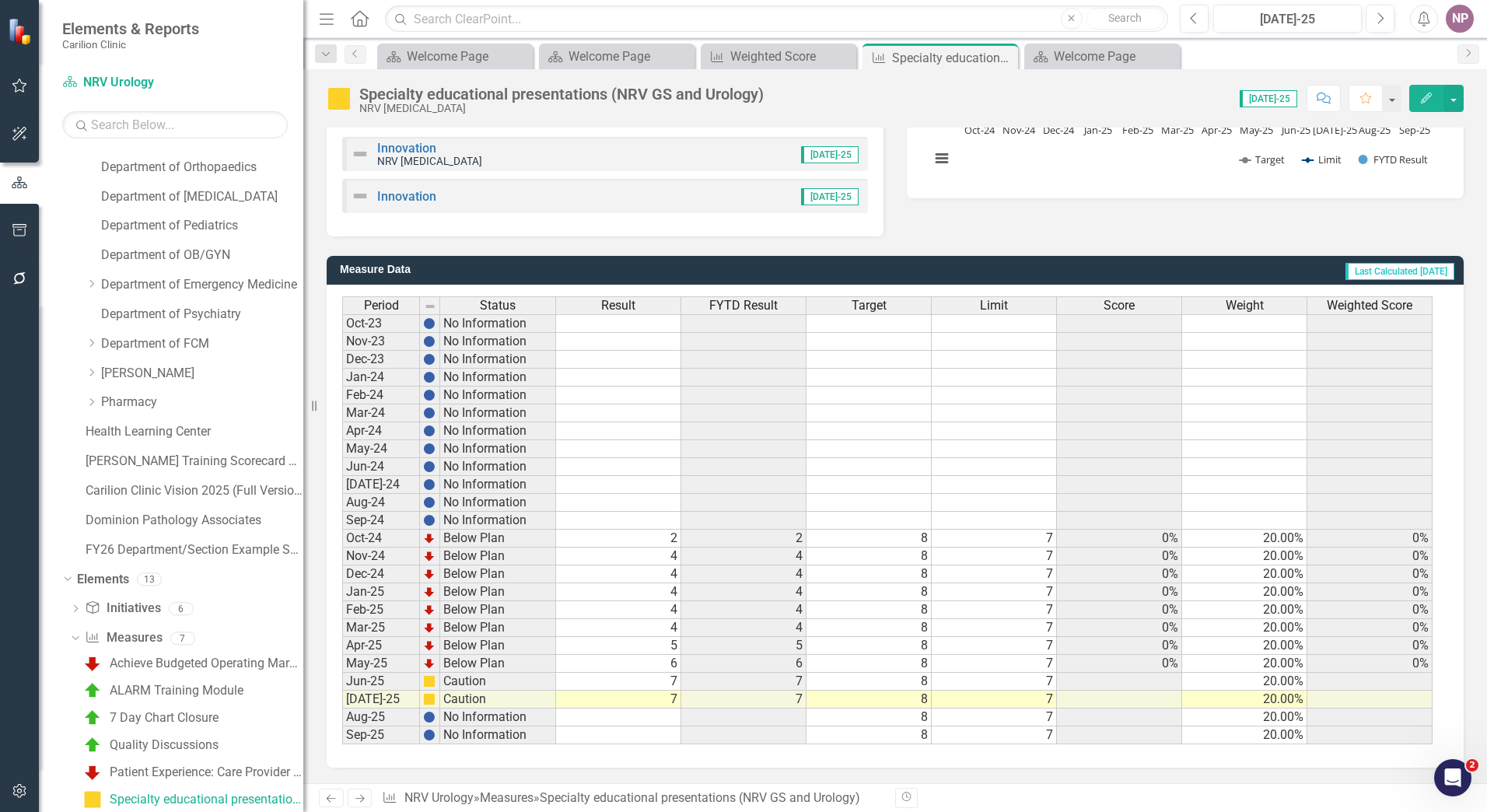
click at [577, 308] on span "Score" at bounding box center [1120, 305] width 31 height 14
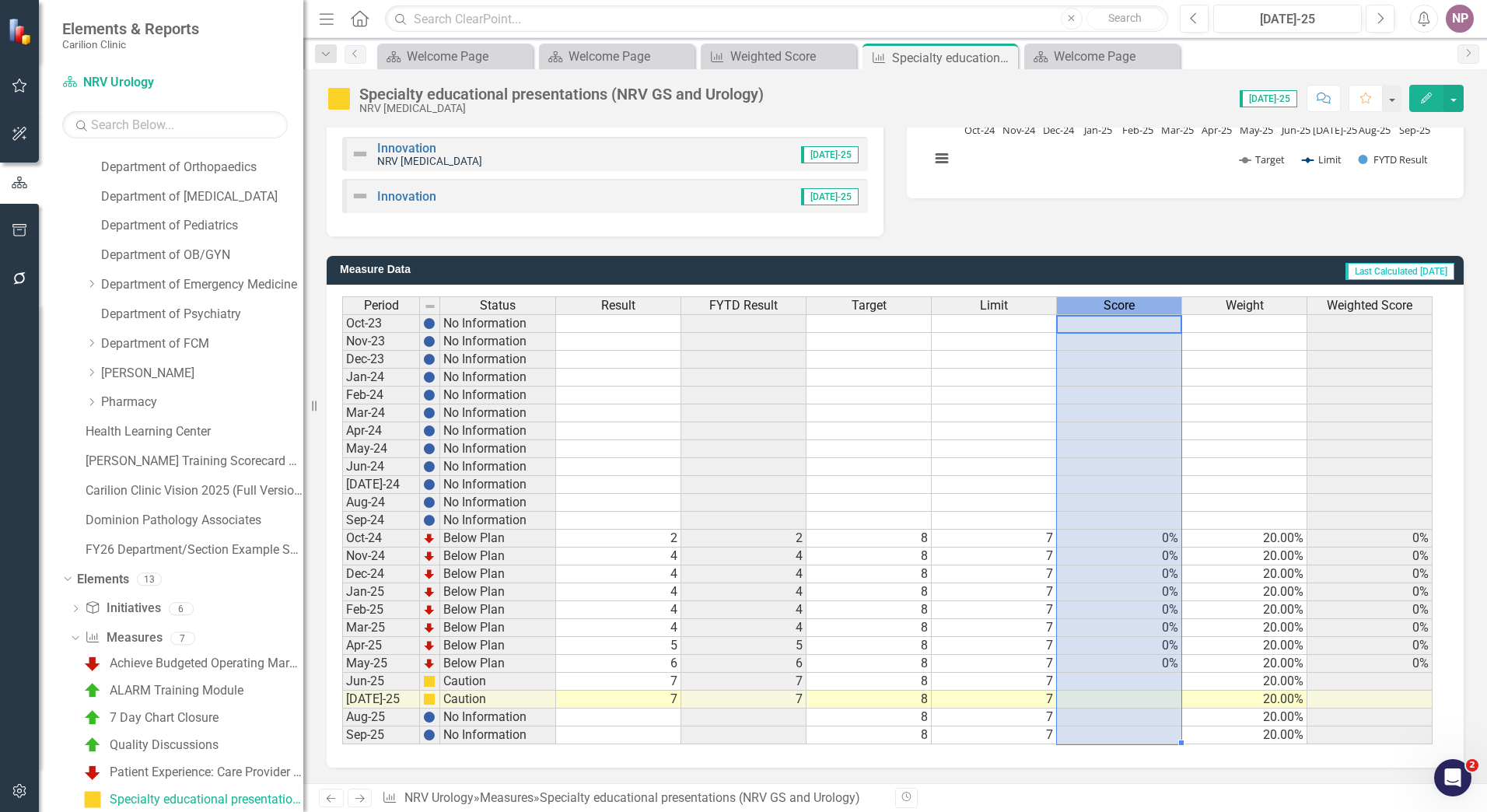
click at [577, 308] on span "Score" at bounding box center [1120, 305] width 31 height 14
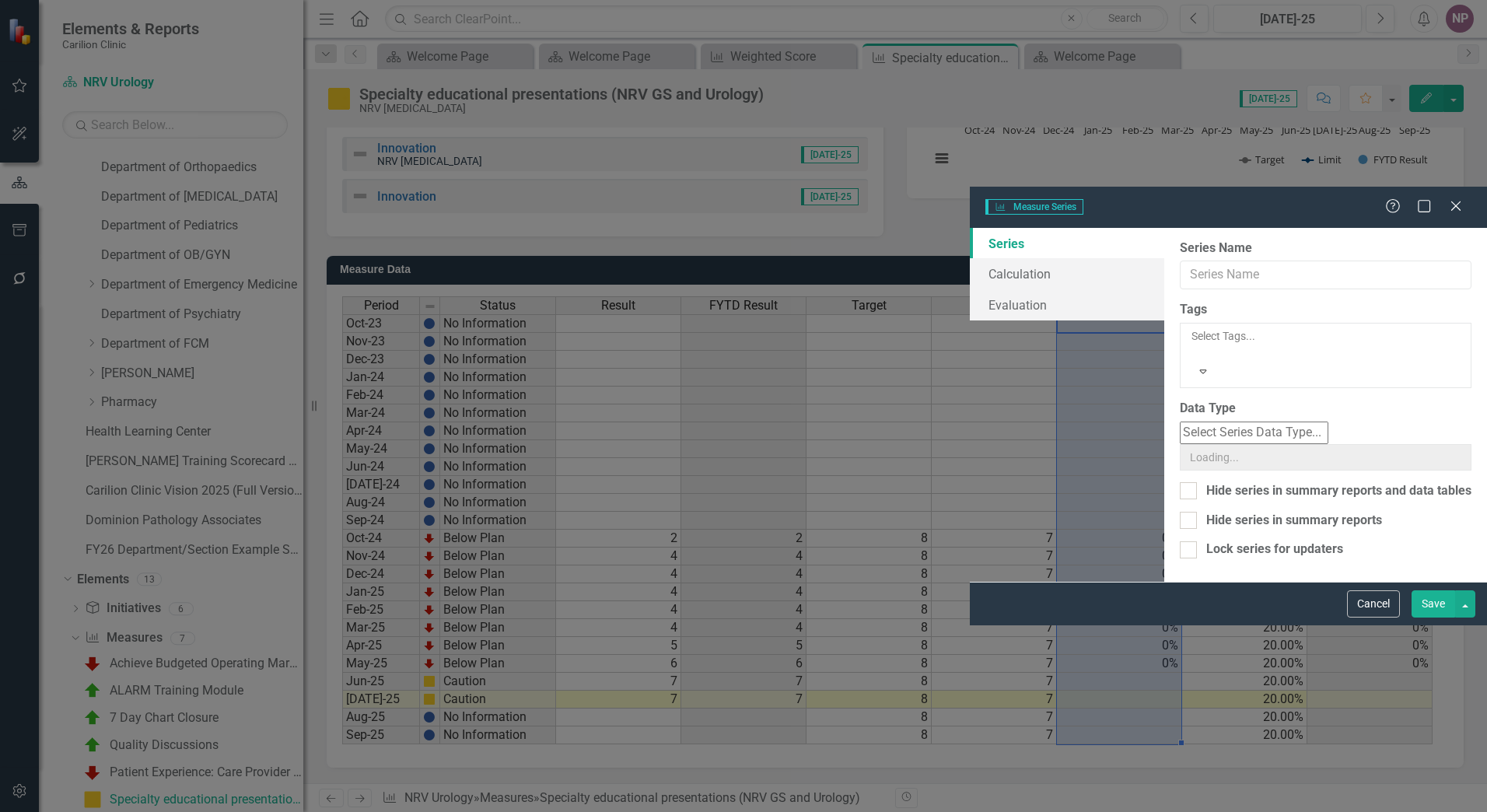
type input "Score"
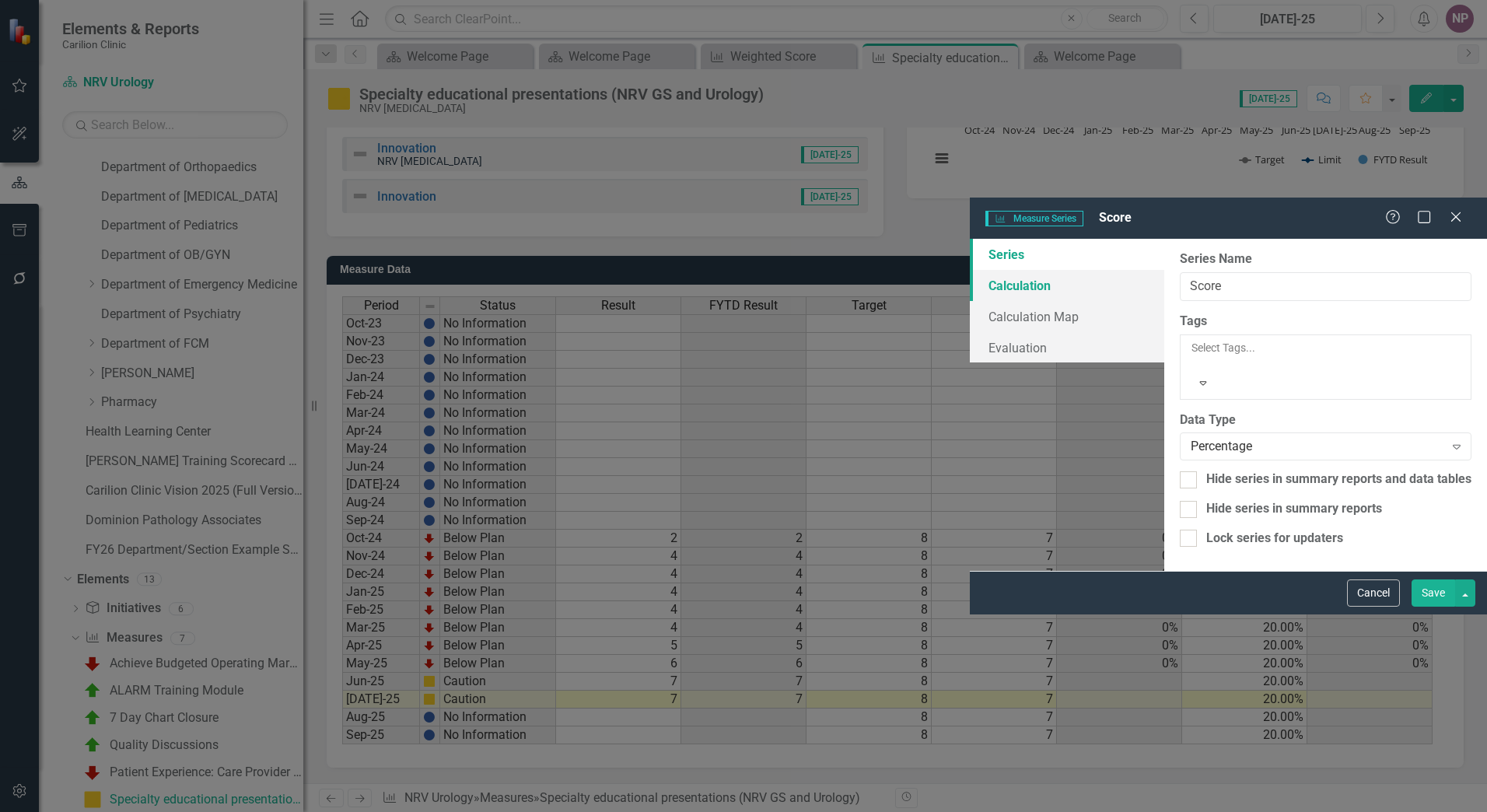
click at [577, 270] on link "Calculation" at bounding box center [1067, 286] width 194 height 31
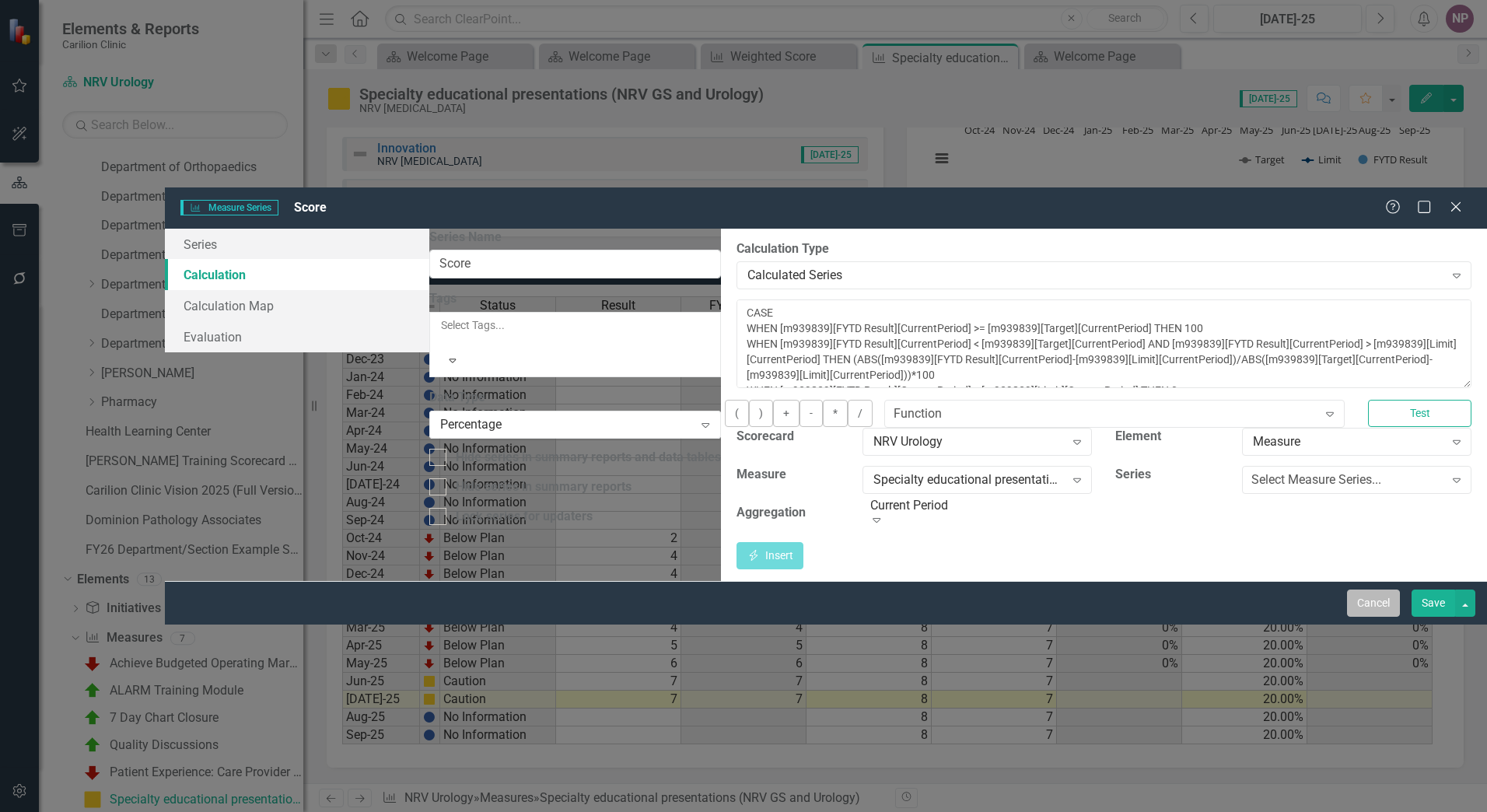
click at [577, 490] on button "Cancel" at bounding box center [1373, 603] width 52 height 28
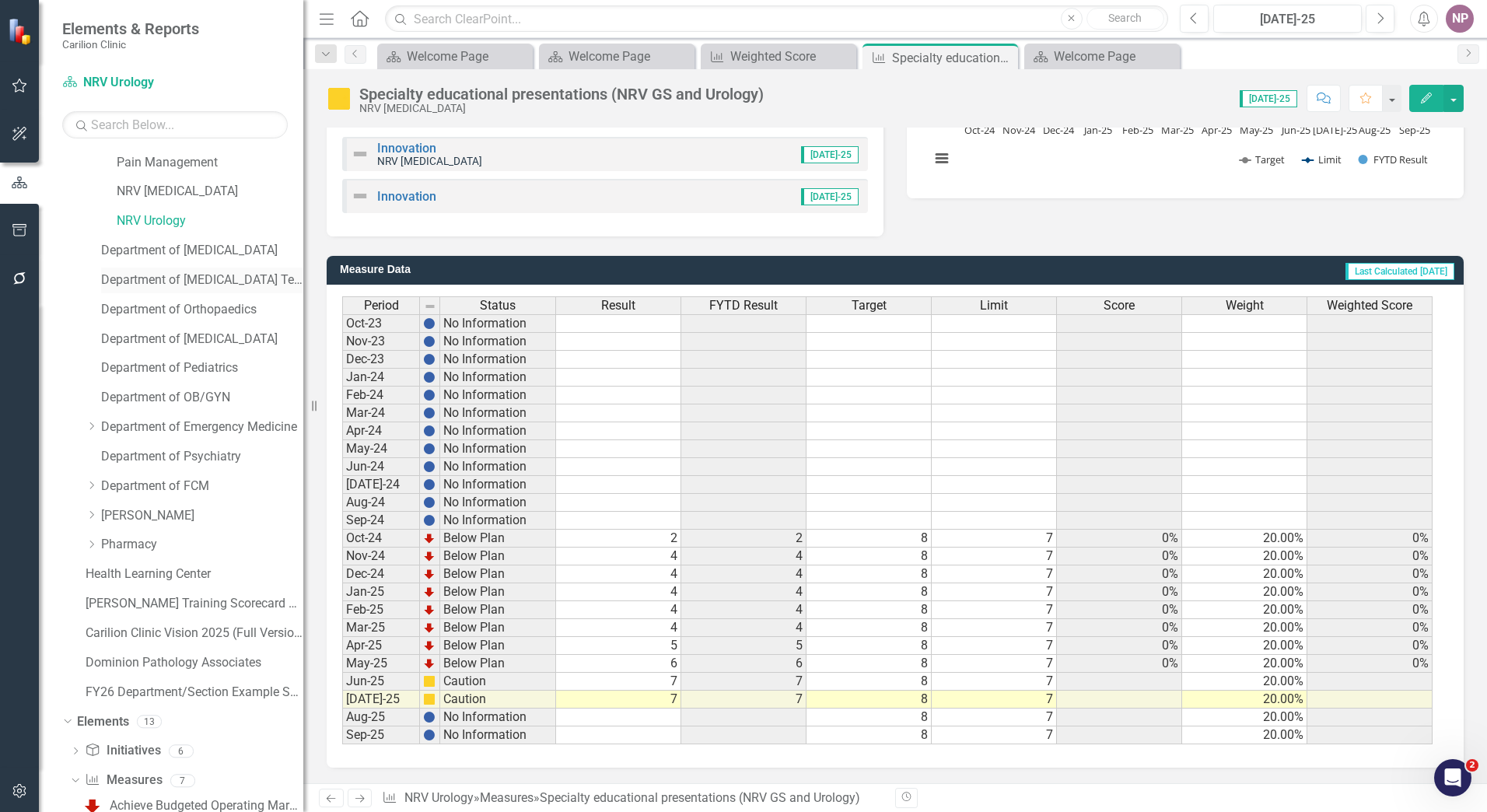
scroll to position [458, 0]
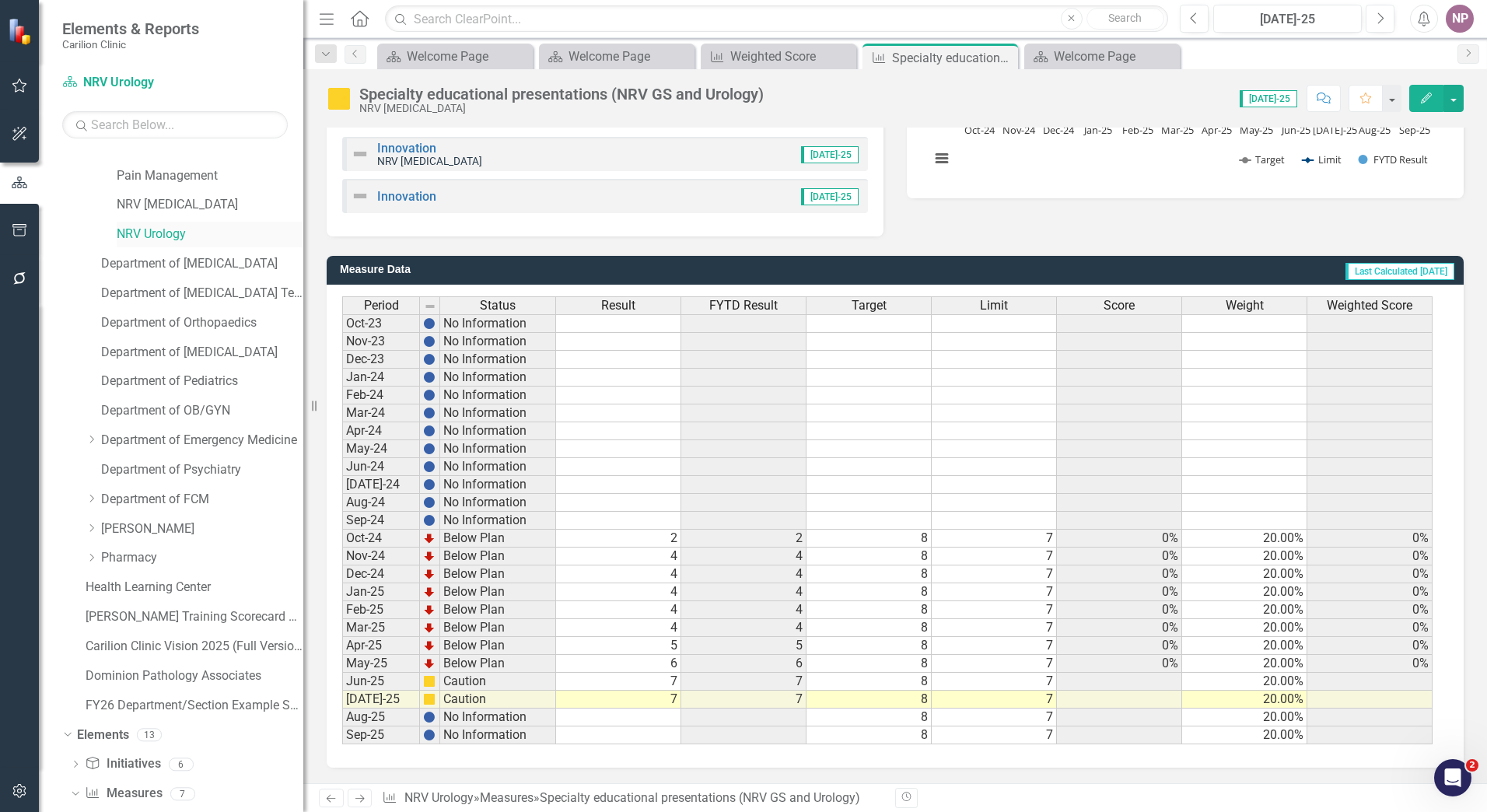
click at [174, 231] on link "NRV Urology" at bounding box center [210, 234] width 187 height 18
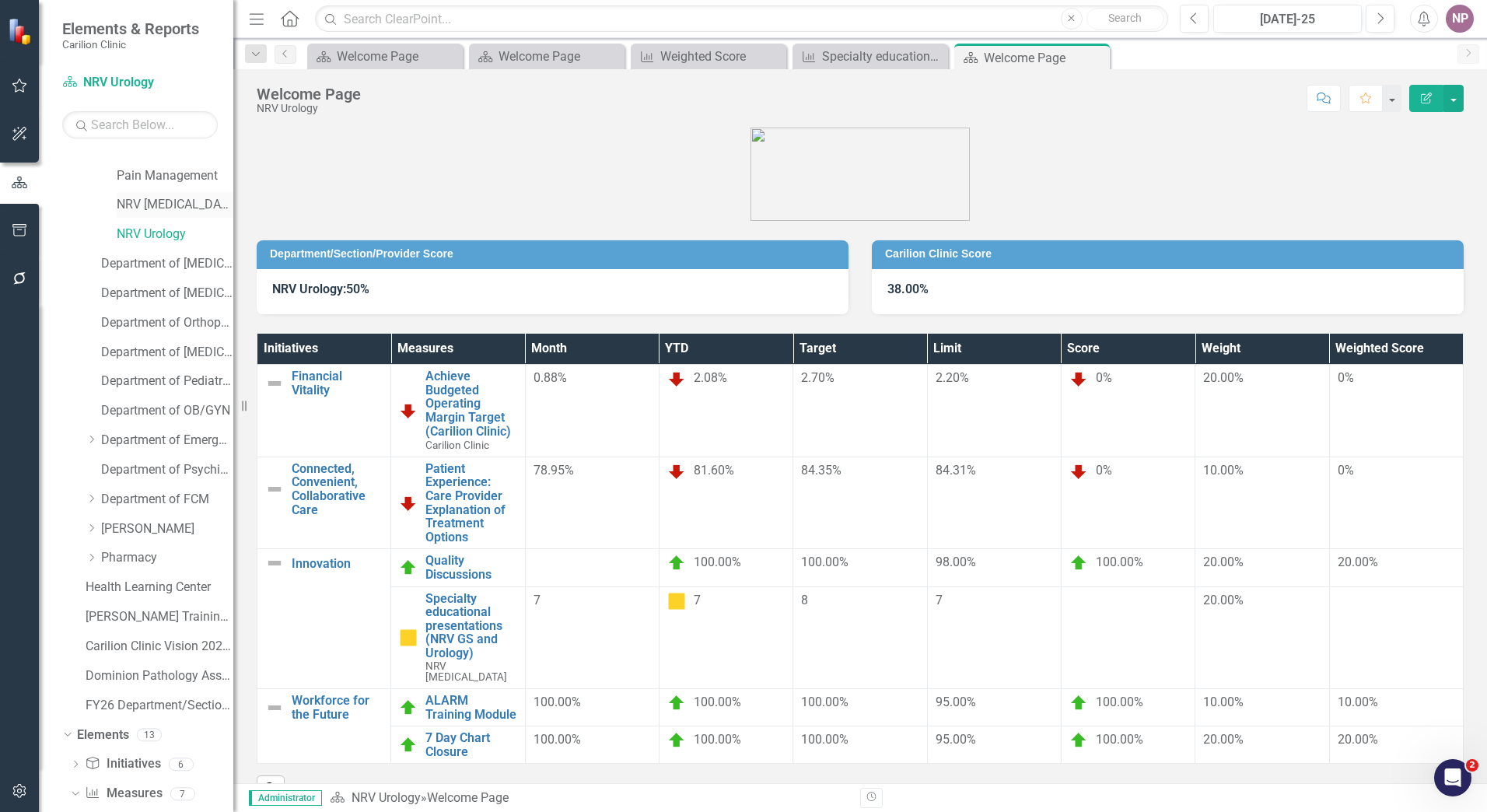
click at [194, 192] on div "NRV [MEDICAL_DATA]" at bounding box center [176, 205] width 117 height 26
click at [191, 208] on link "NRV [MEDICAL_DATA]" at bounding box center [176, 205] width 117 height 18
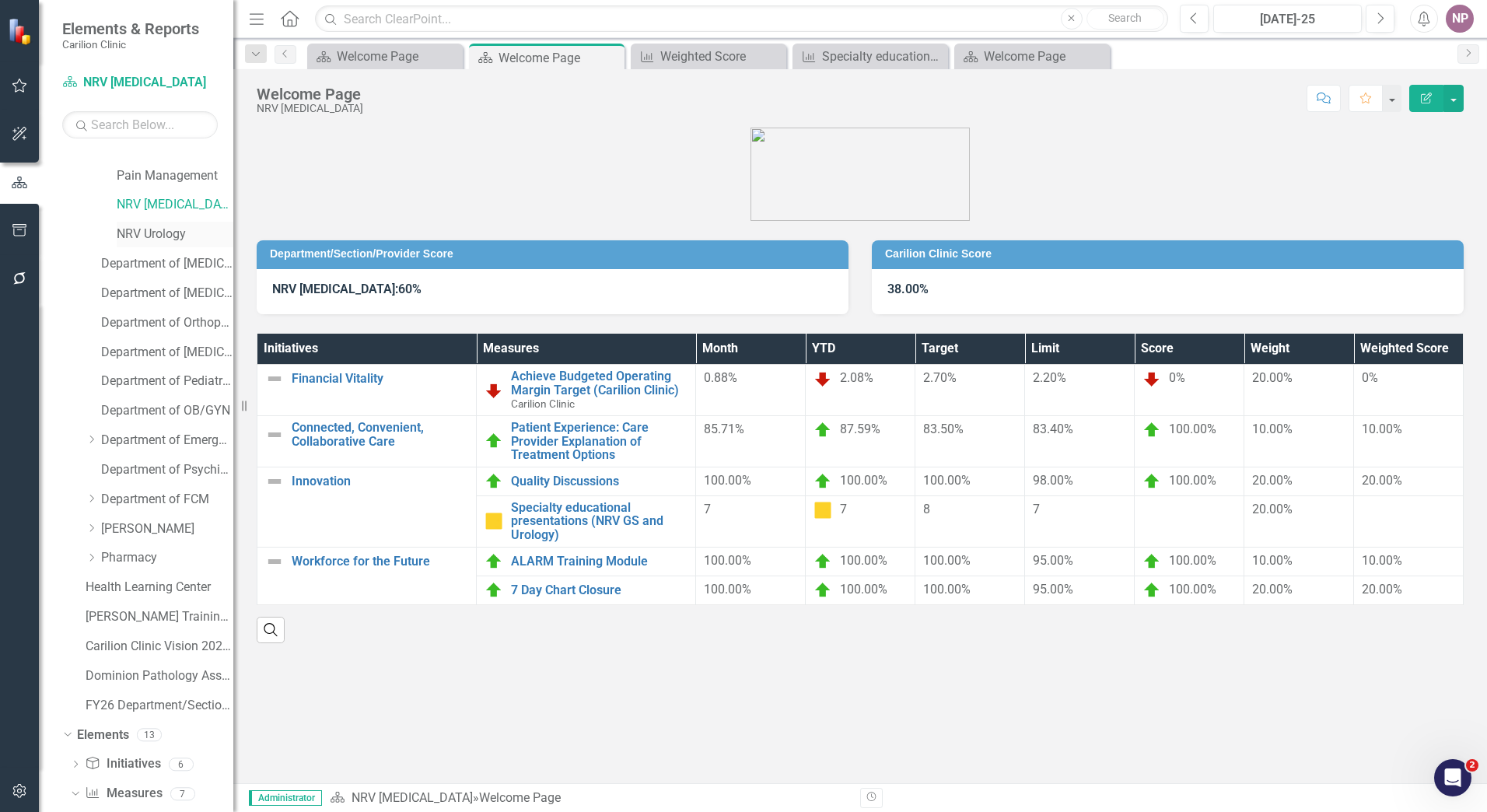
click at [152, 231] on link "NRV Urology" at bounding box center [176, 234] width 117 height 18
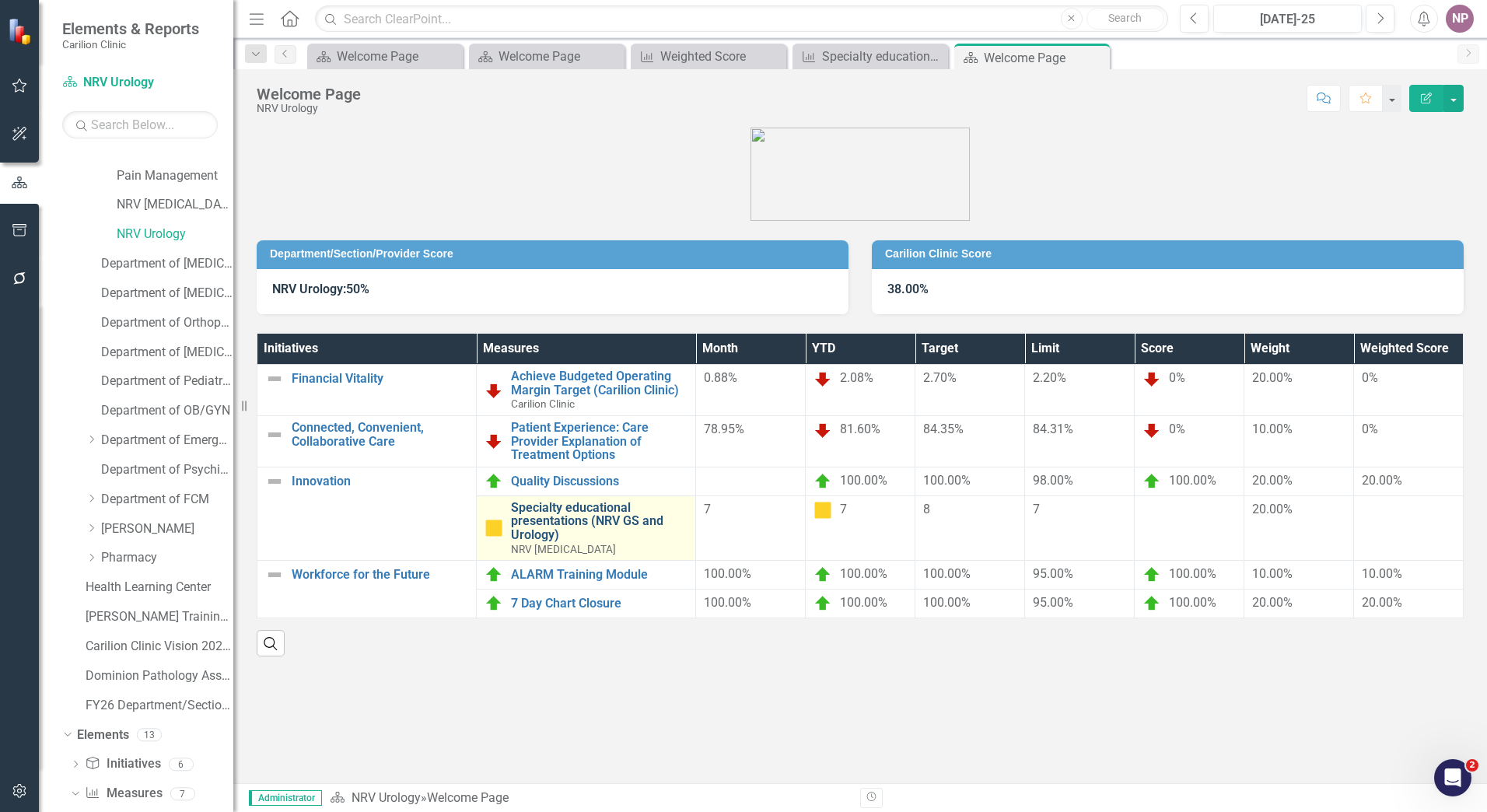
click at [577, 490] on link "Specialty educational presentations (NRV GS and Urology)" at bounding box center [599, 521] width 176 height 41
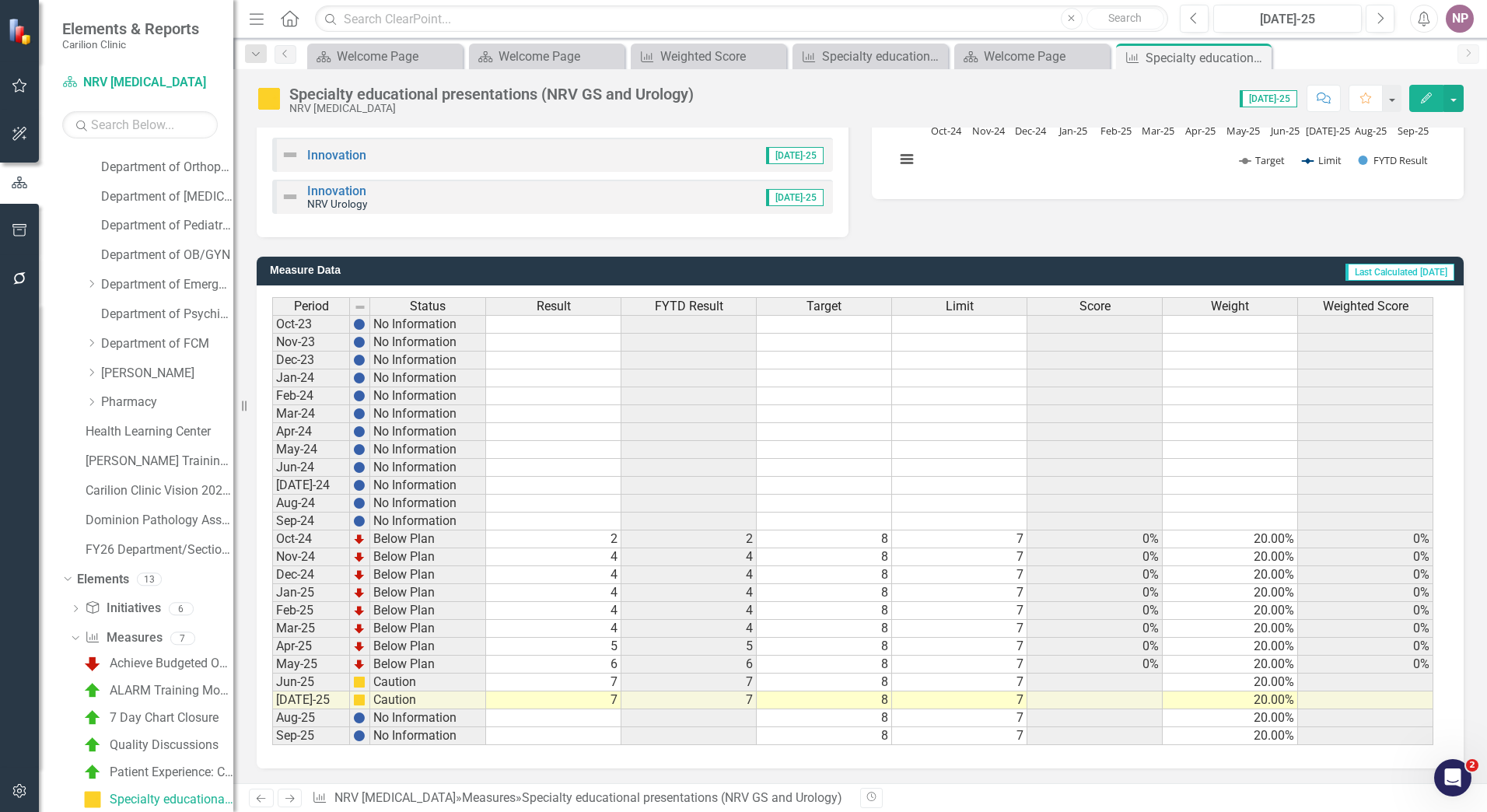
scroll to position [312, 0]
click at [577, 304] on div "Score" at bounding box center [1095, 305] width 134 height 17
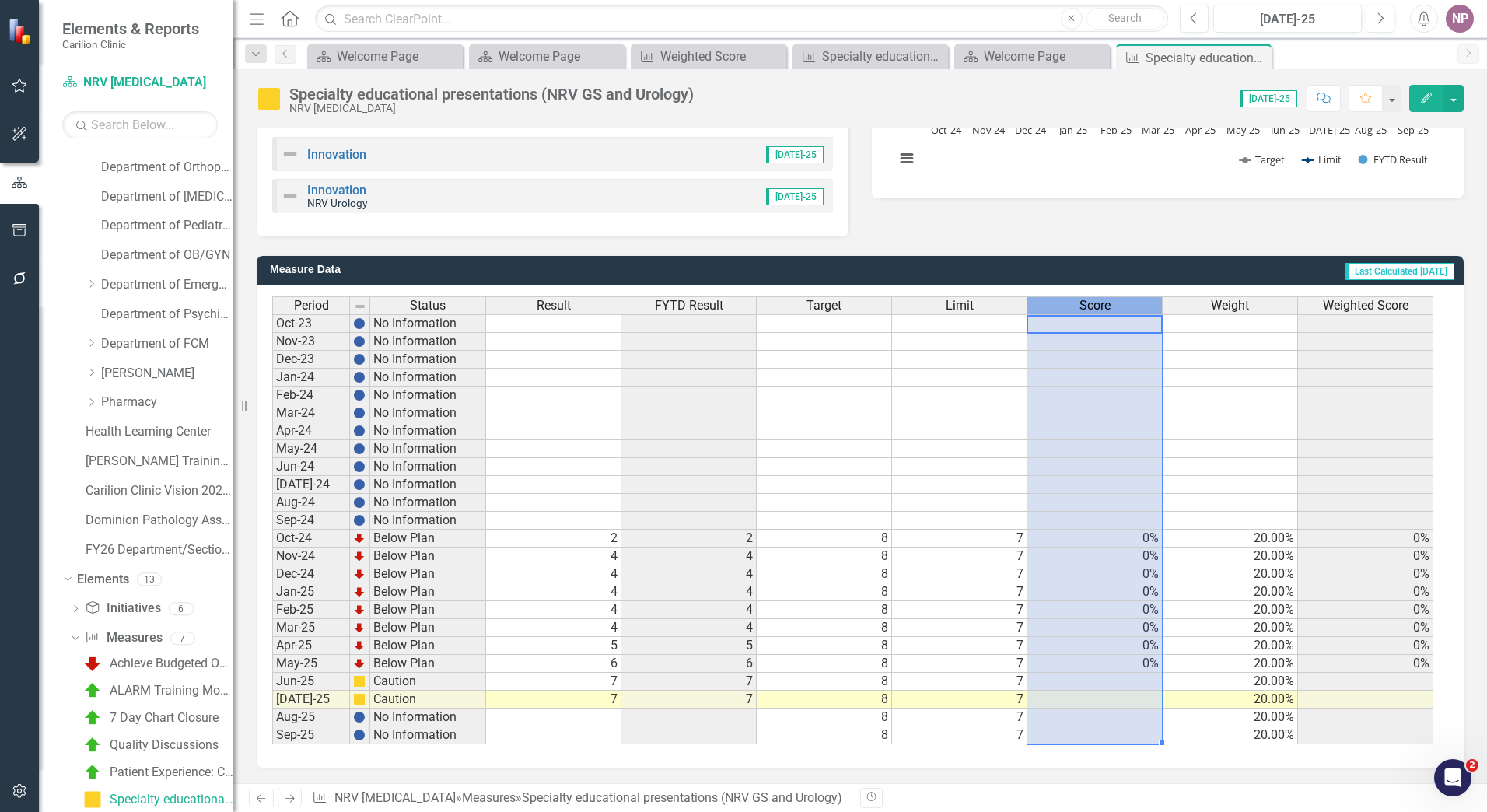
click at [577, 301] on div "Score" at bounding box center [1095, 305] width 134 height 17
click at [577, 306] on div "Score" at bounding box center [1095, 305] width 134 height 17
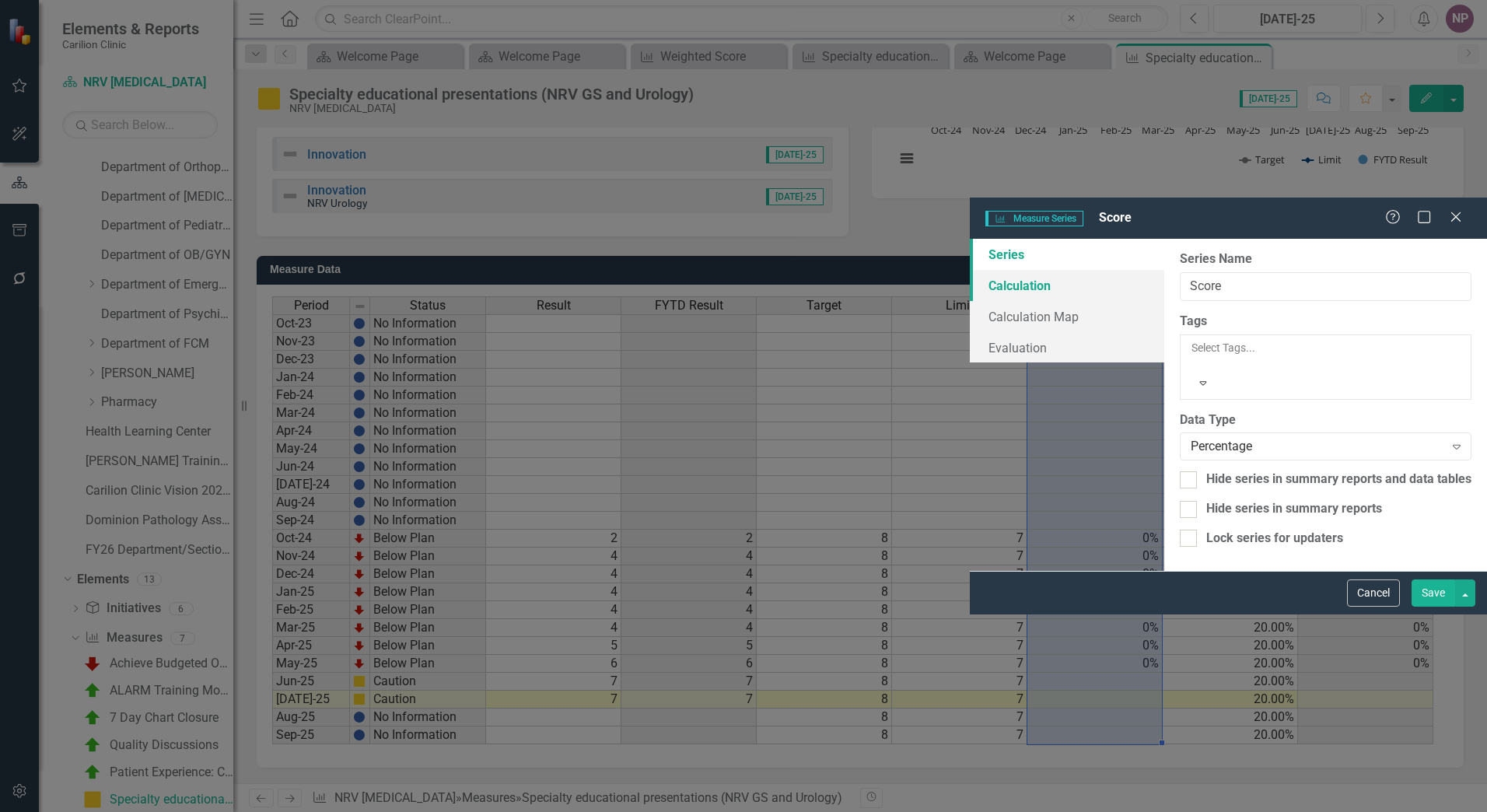
click at [577, 270] on link "Calculation" at bounding box center [1067, 286] width 194 height 31
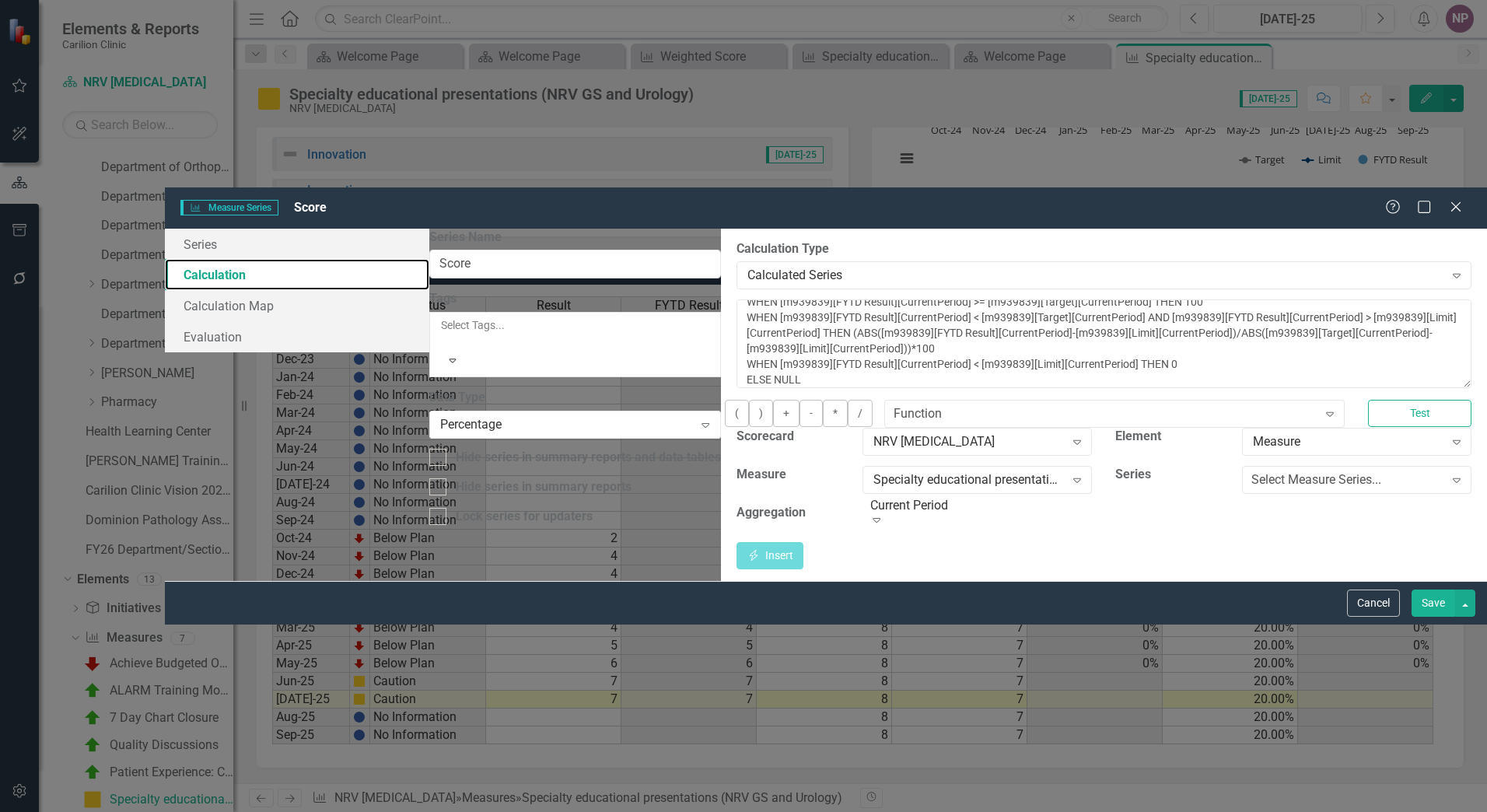
scroll to position [52, 0]
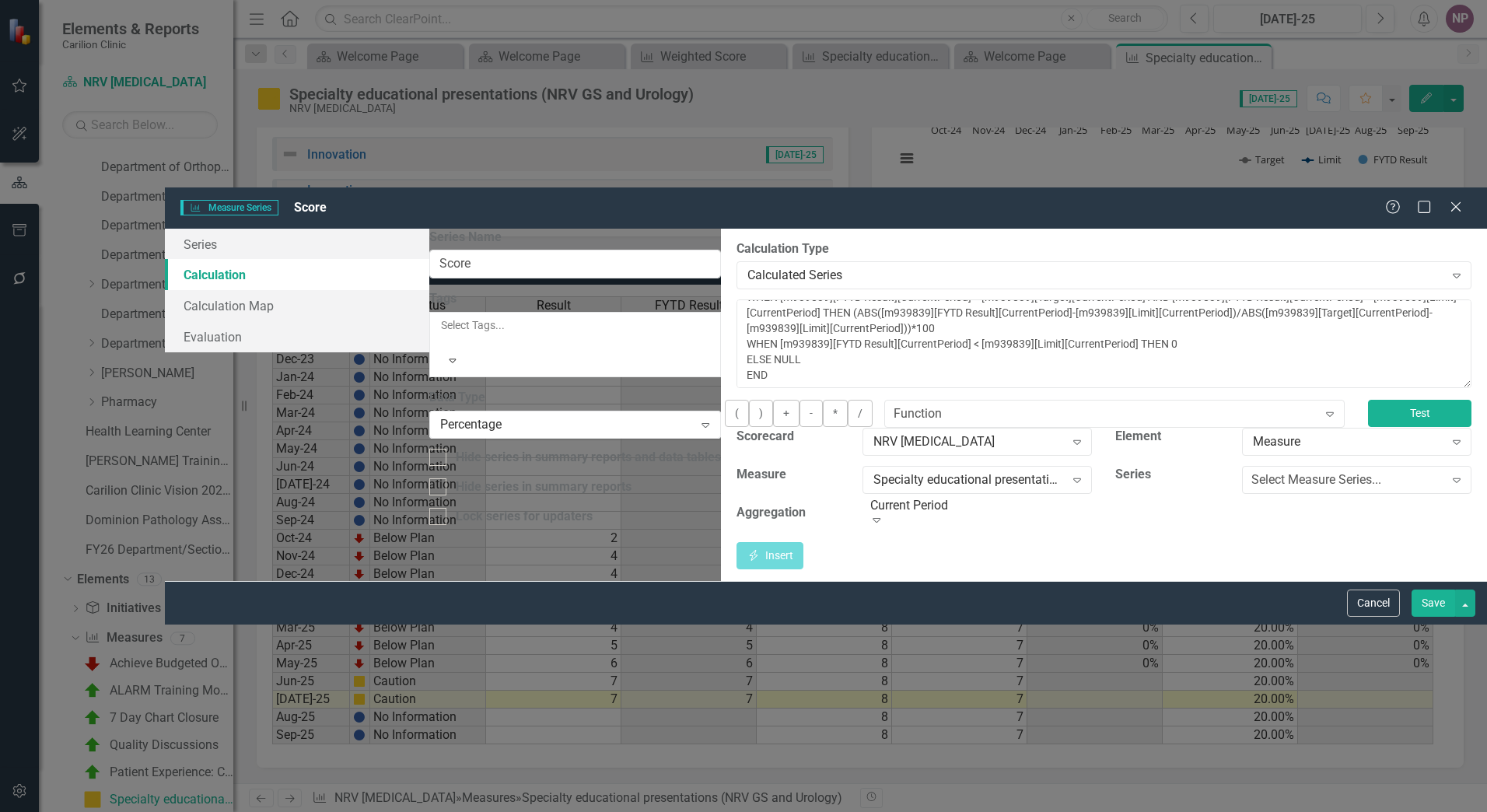
click at [577, 400] on button "Test" at bounding box center [1420, 414] width 103 height 28
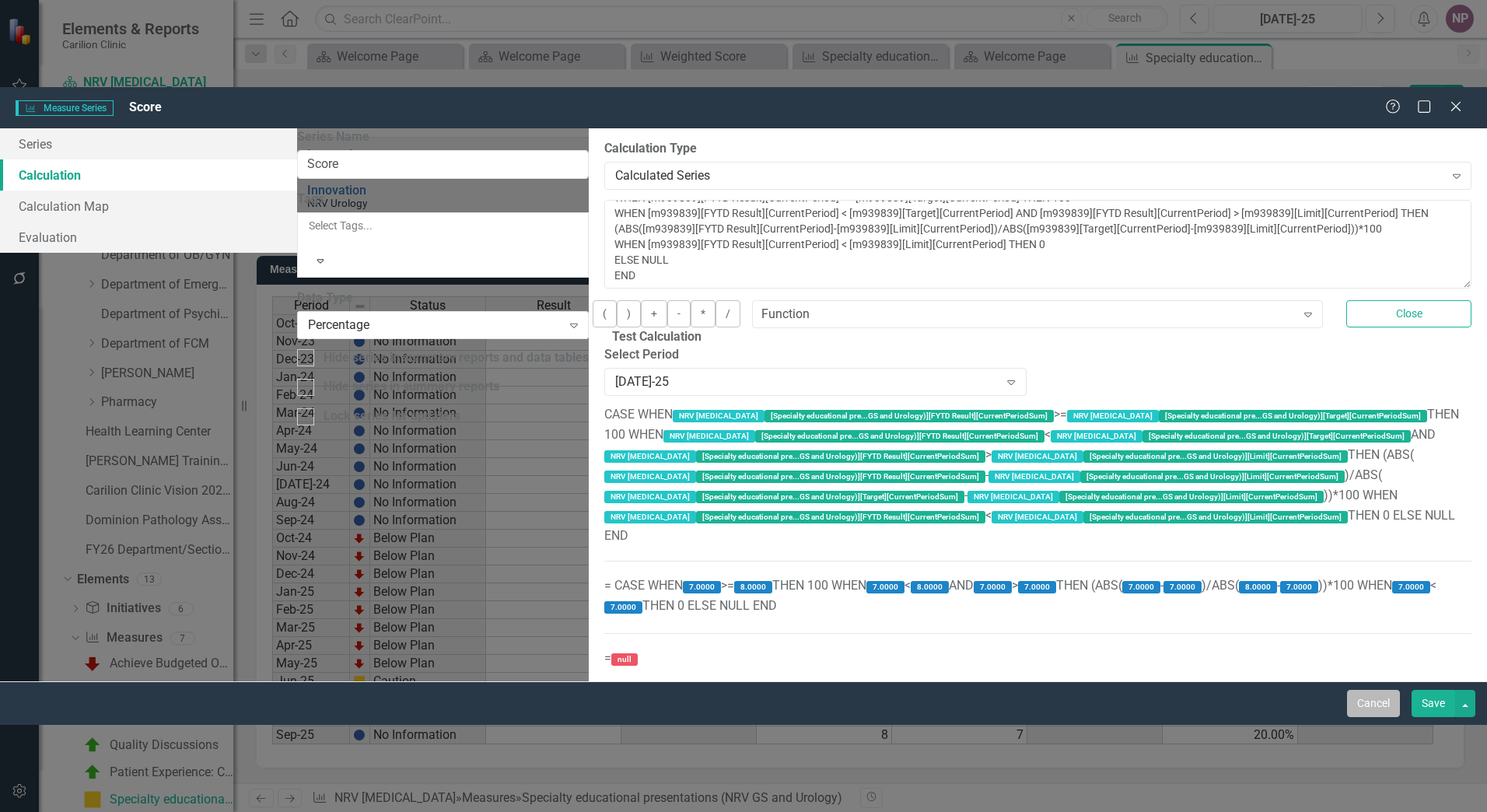
click at [577, 490] on button "Cancel" at bounding box center [1373, 704] width 52 height 28
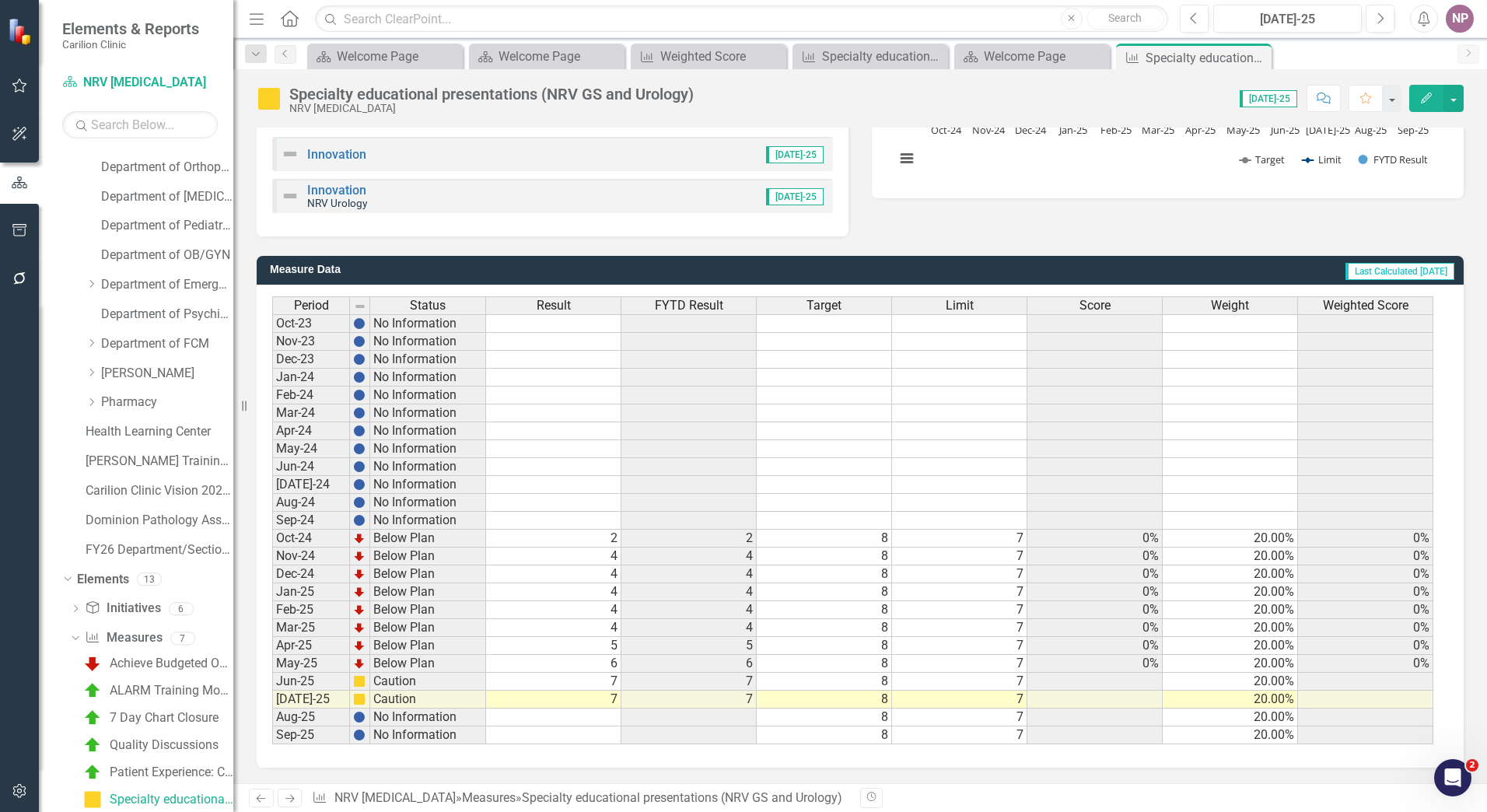
click at [577, 490] on td "0%" at bounding box center [1095, 663] width 135 height 18
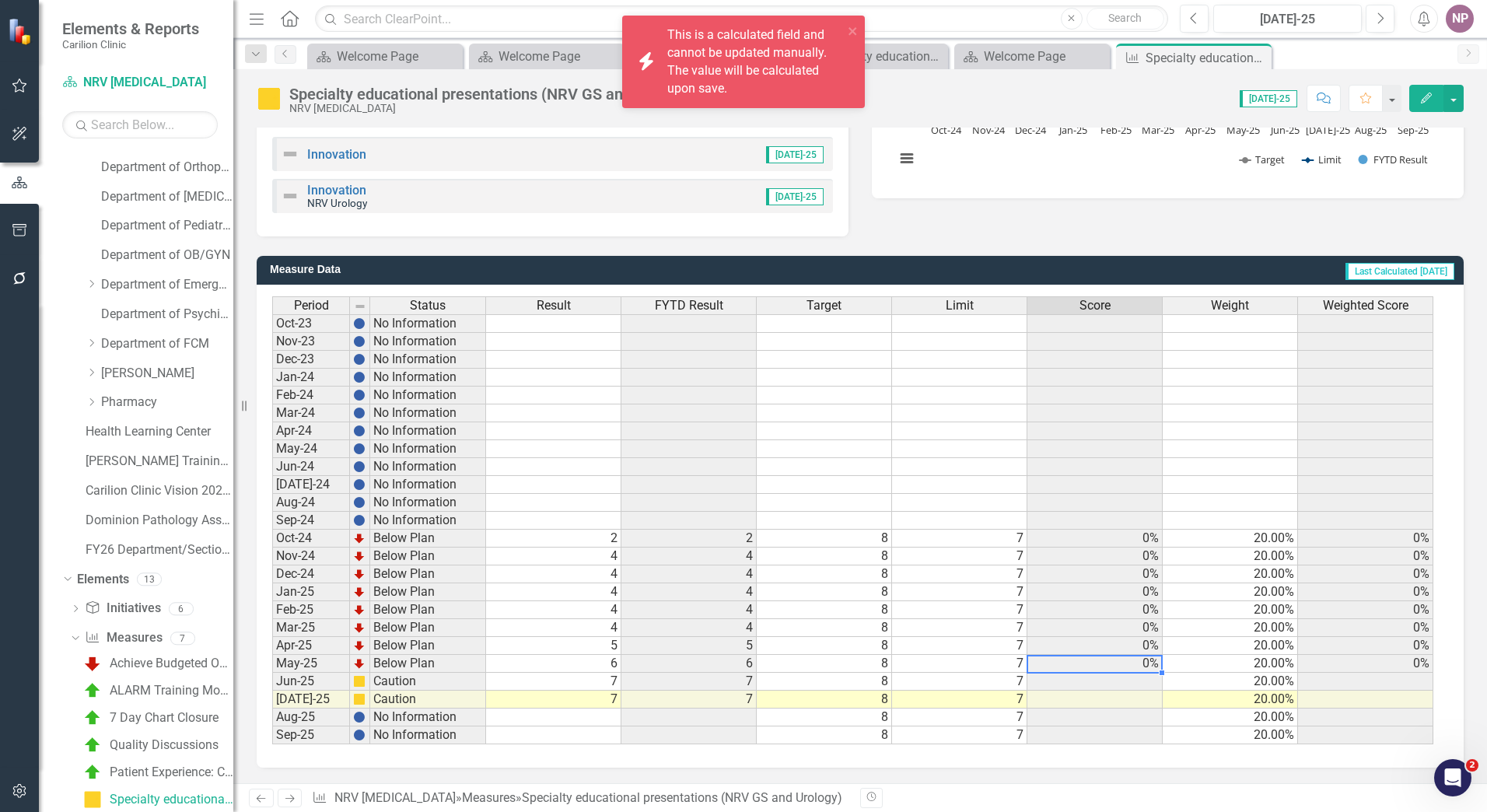
click at [577, 490] on td "0%" at bounding box center [1095, 663] width 135 height 18
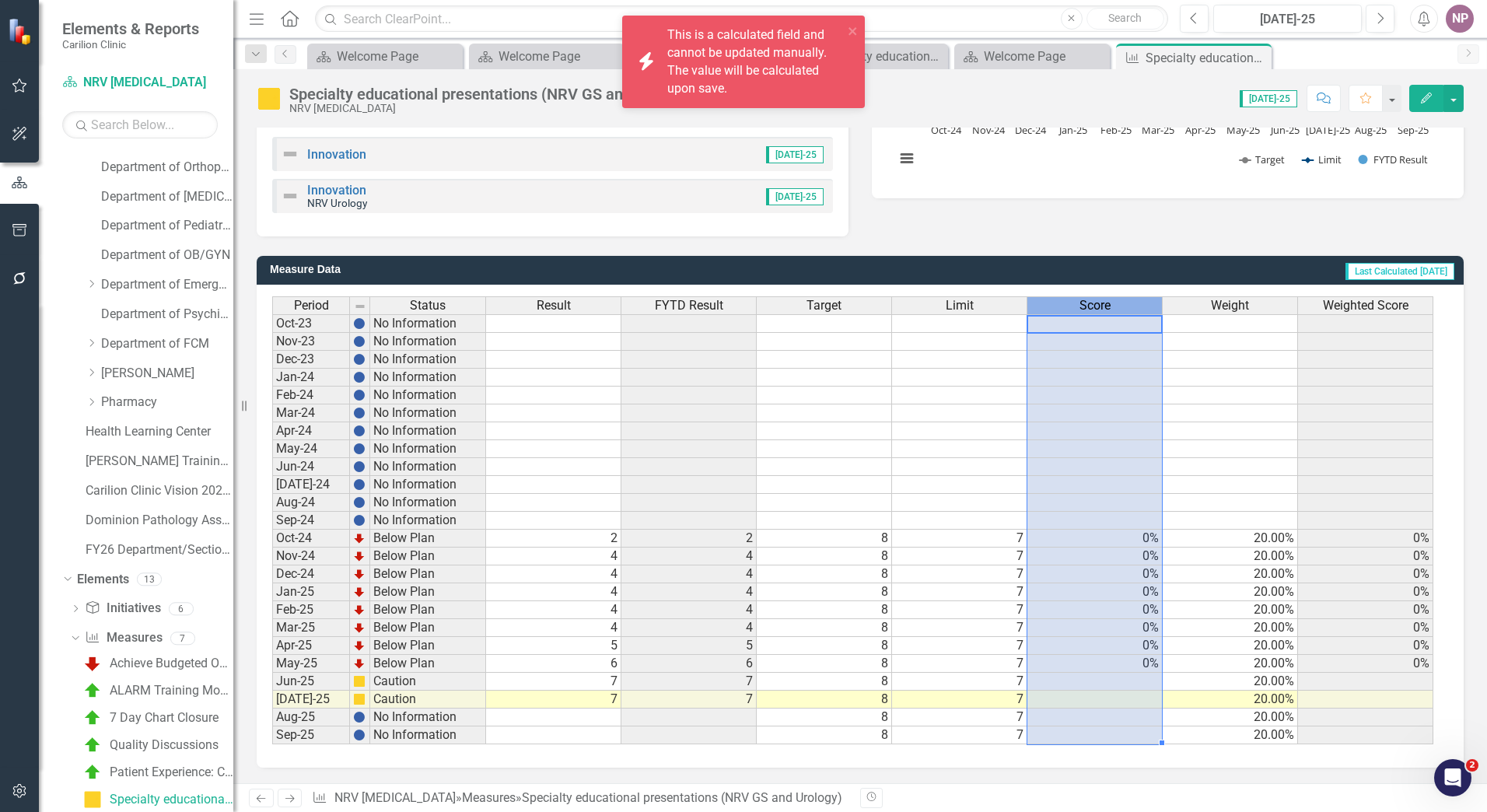
click at [577, 308] on span "Score" at bounding box center [1095, 305] width 31 height 14
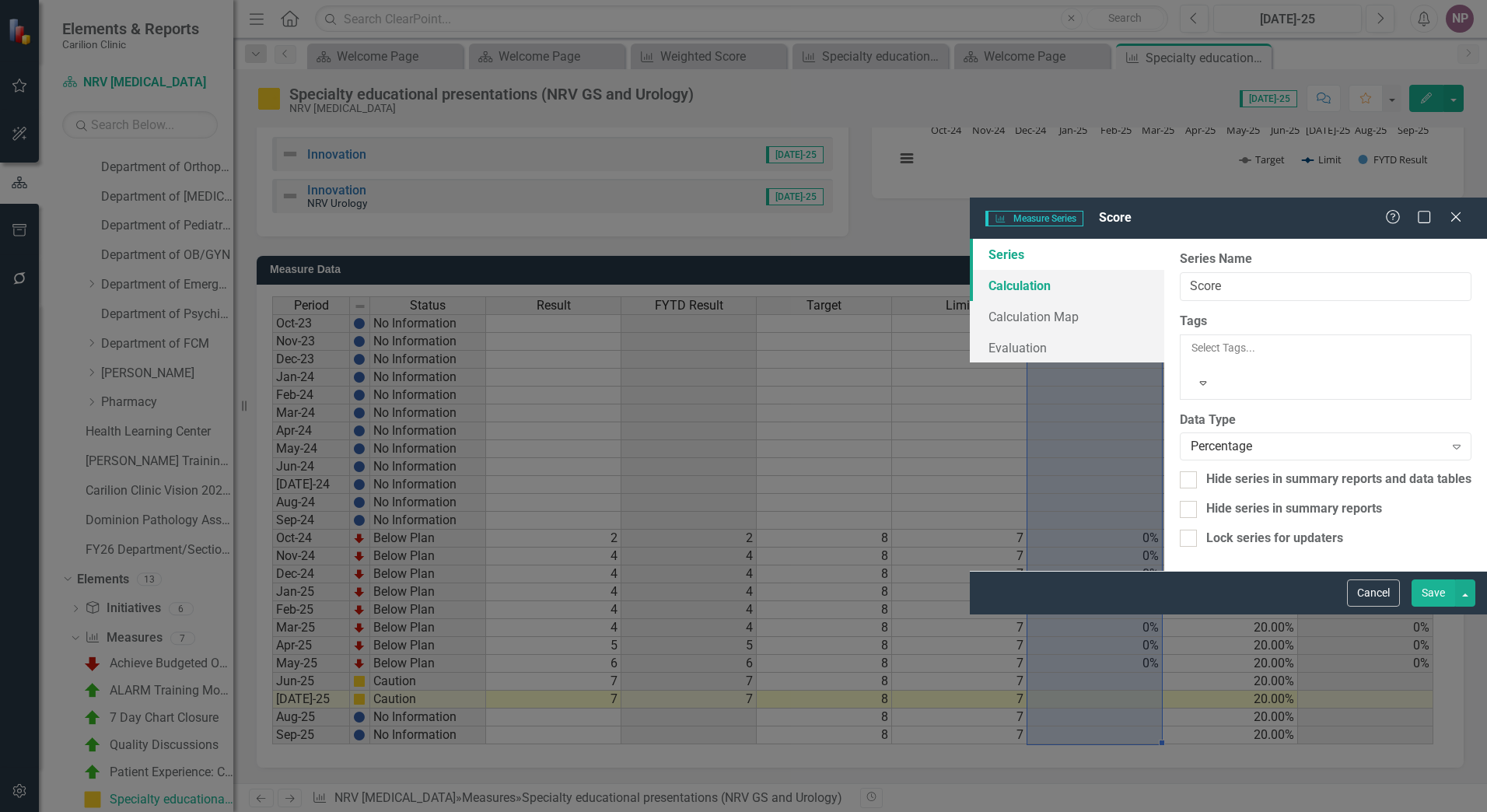
click at [577, 270] on link "Calculation" at bounding box center [1067, 286] width 194 height 31
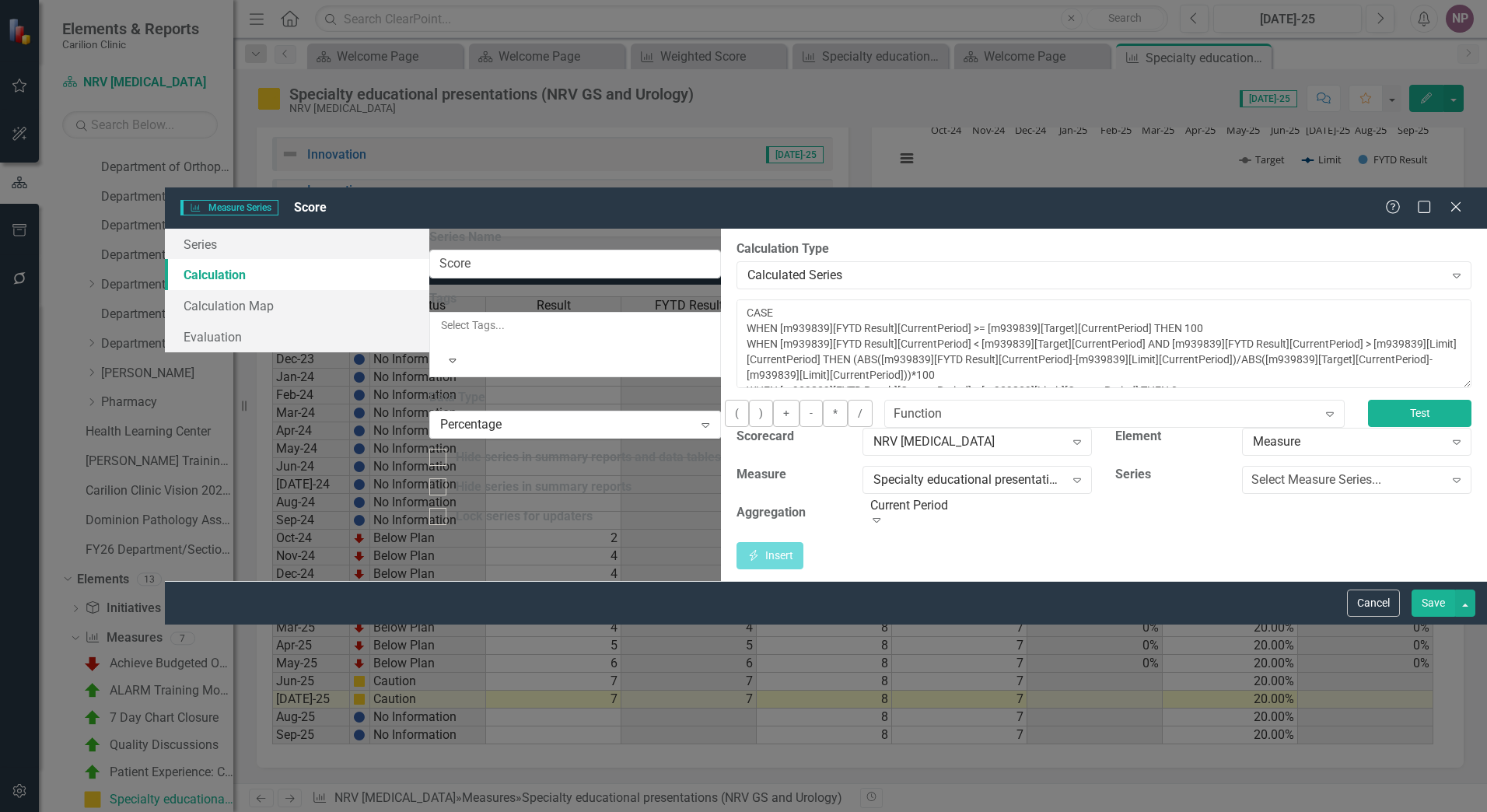
click at [577, 400] on button "Test" at bounding box center [1420, 414] width 103 height 28
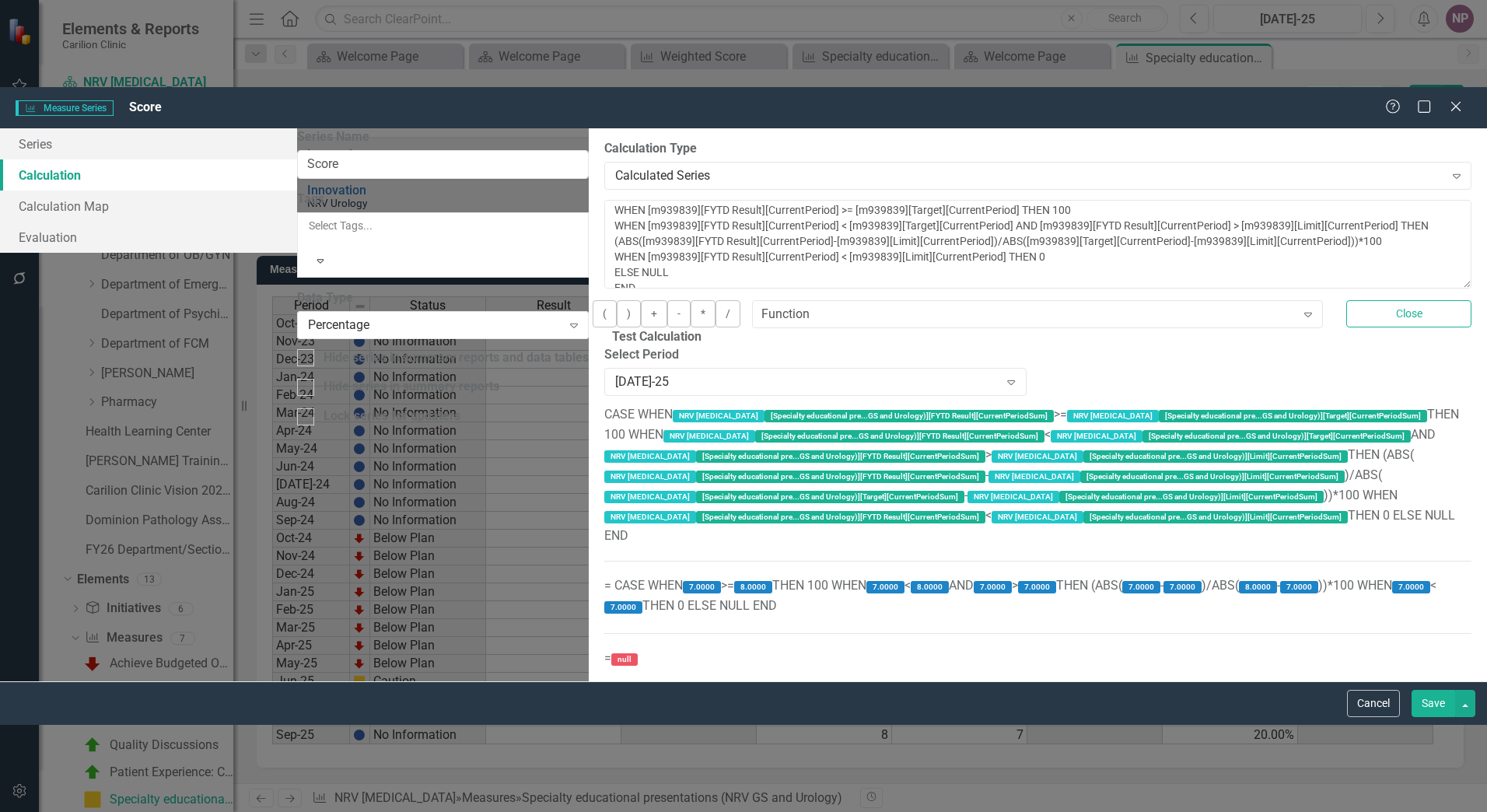
scroll to position [0, 0]
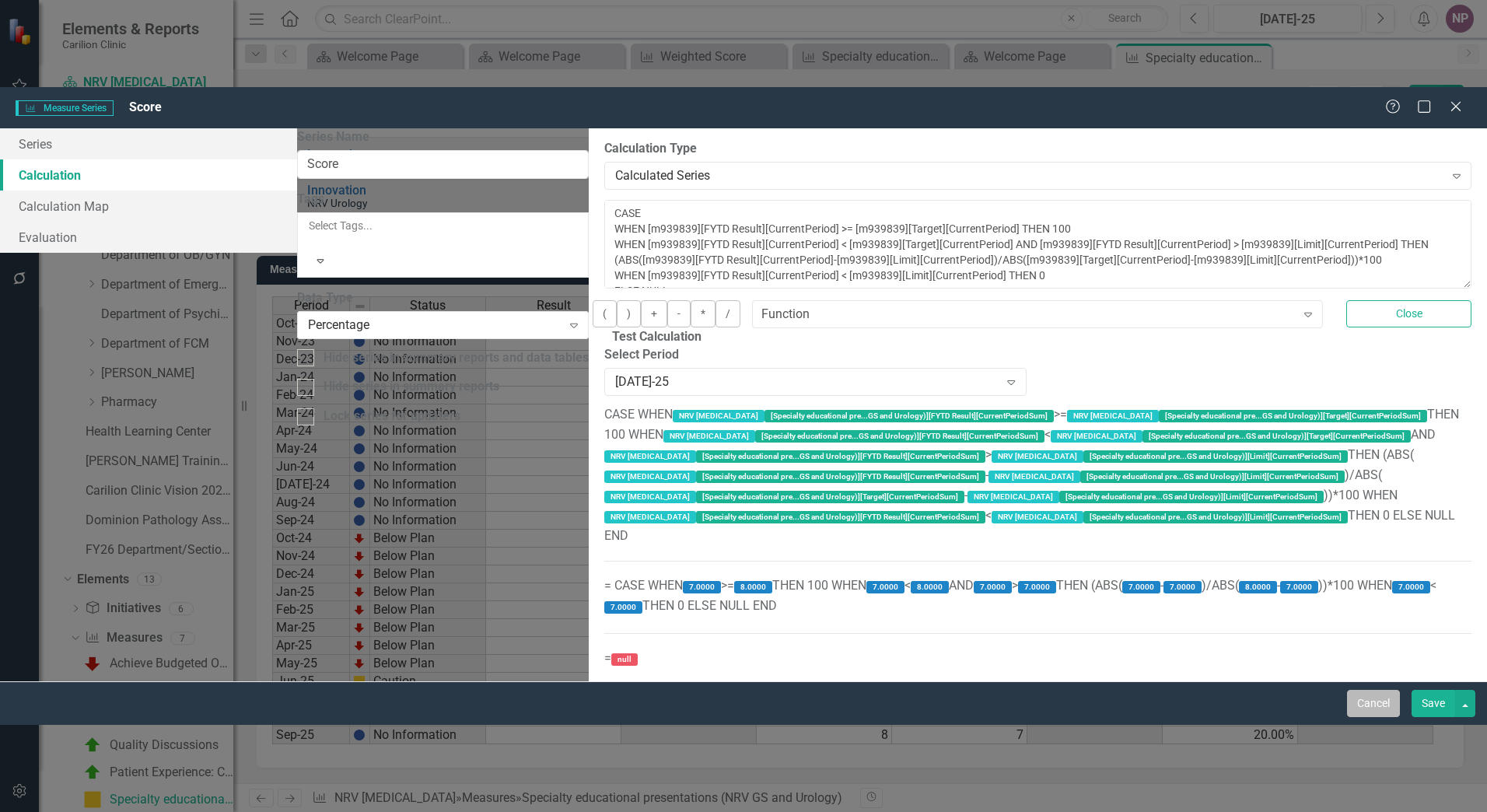
click at [577, 490] on button "Cancel" at bounding box center [1373, 704] width 52 height 28
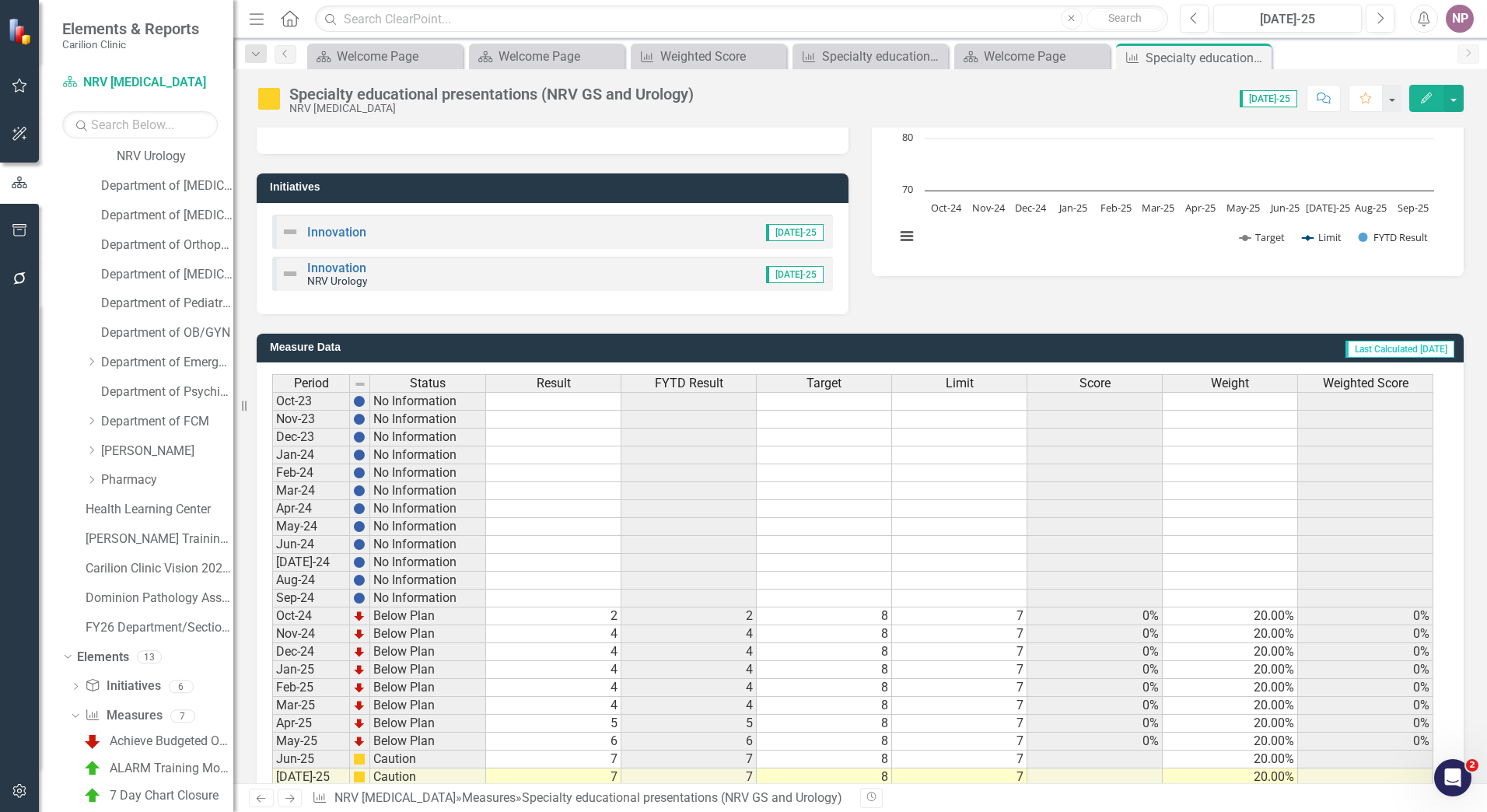
scroll to position [312, 0]
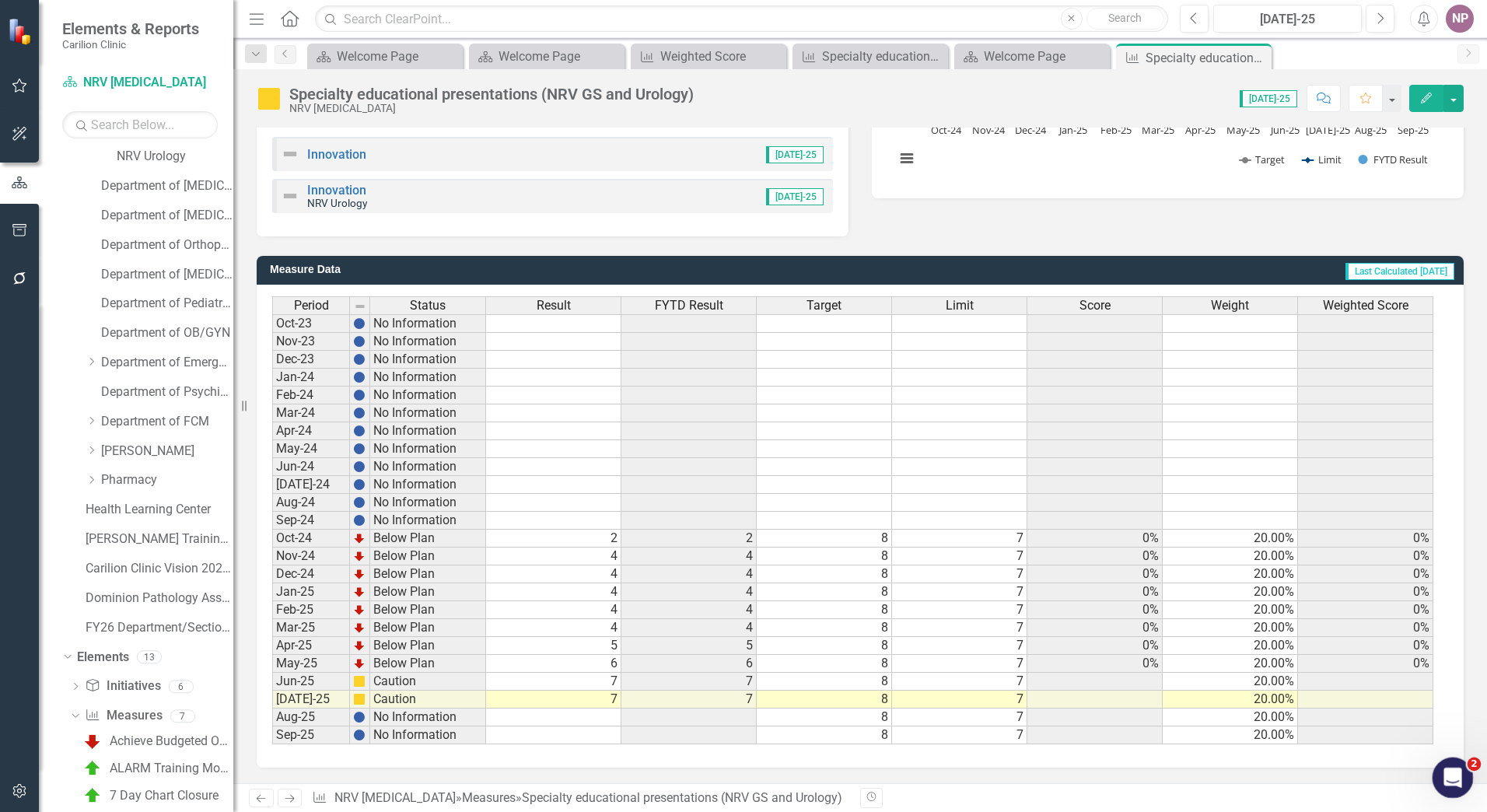
click at [577, 490] on div "Open Intercom Messenger" at bounding box center [1451, 775] width 52 height 52
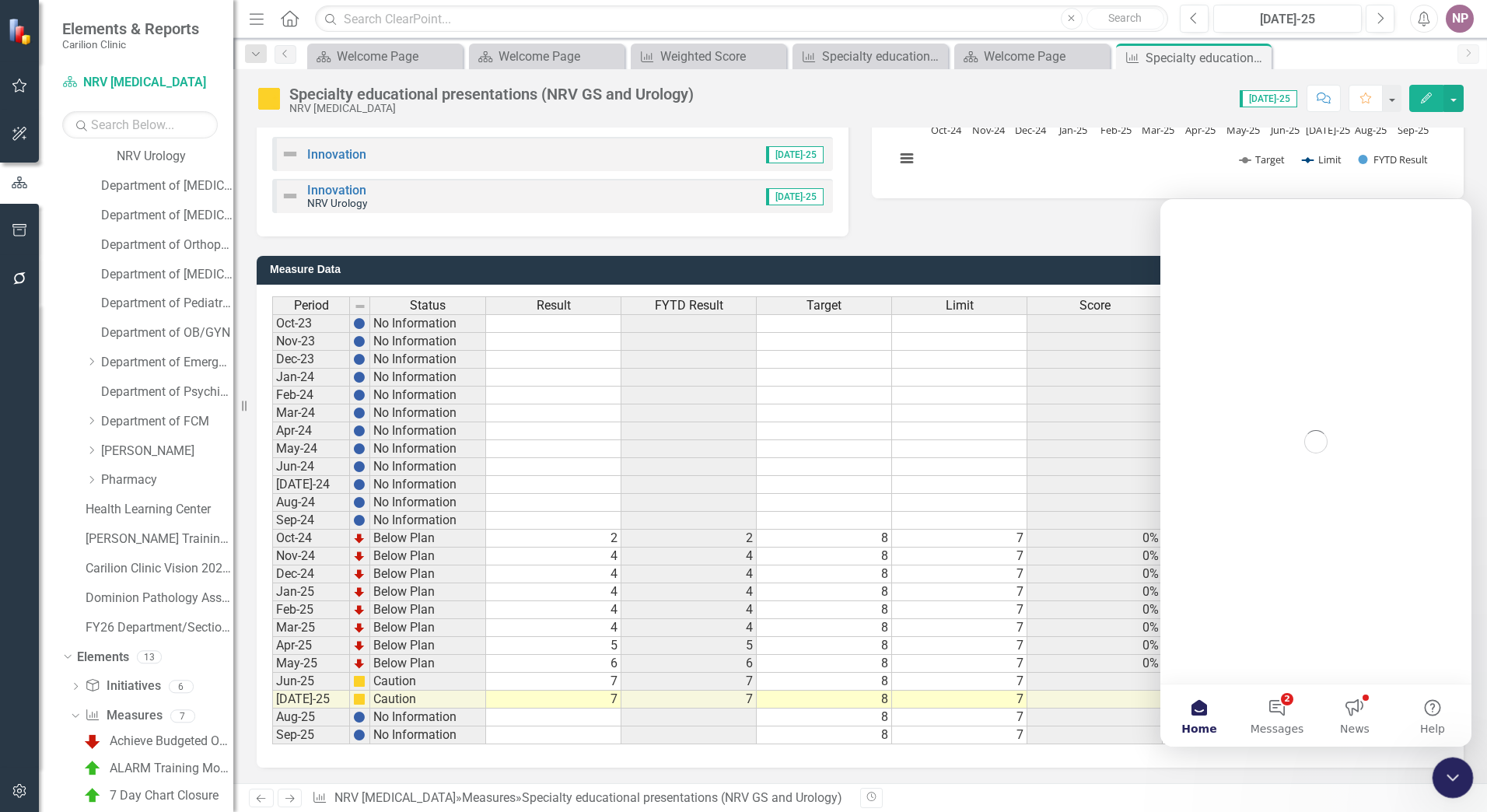
scroll to position [0, 0]
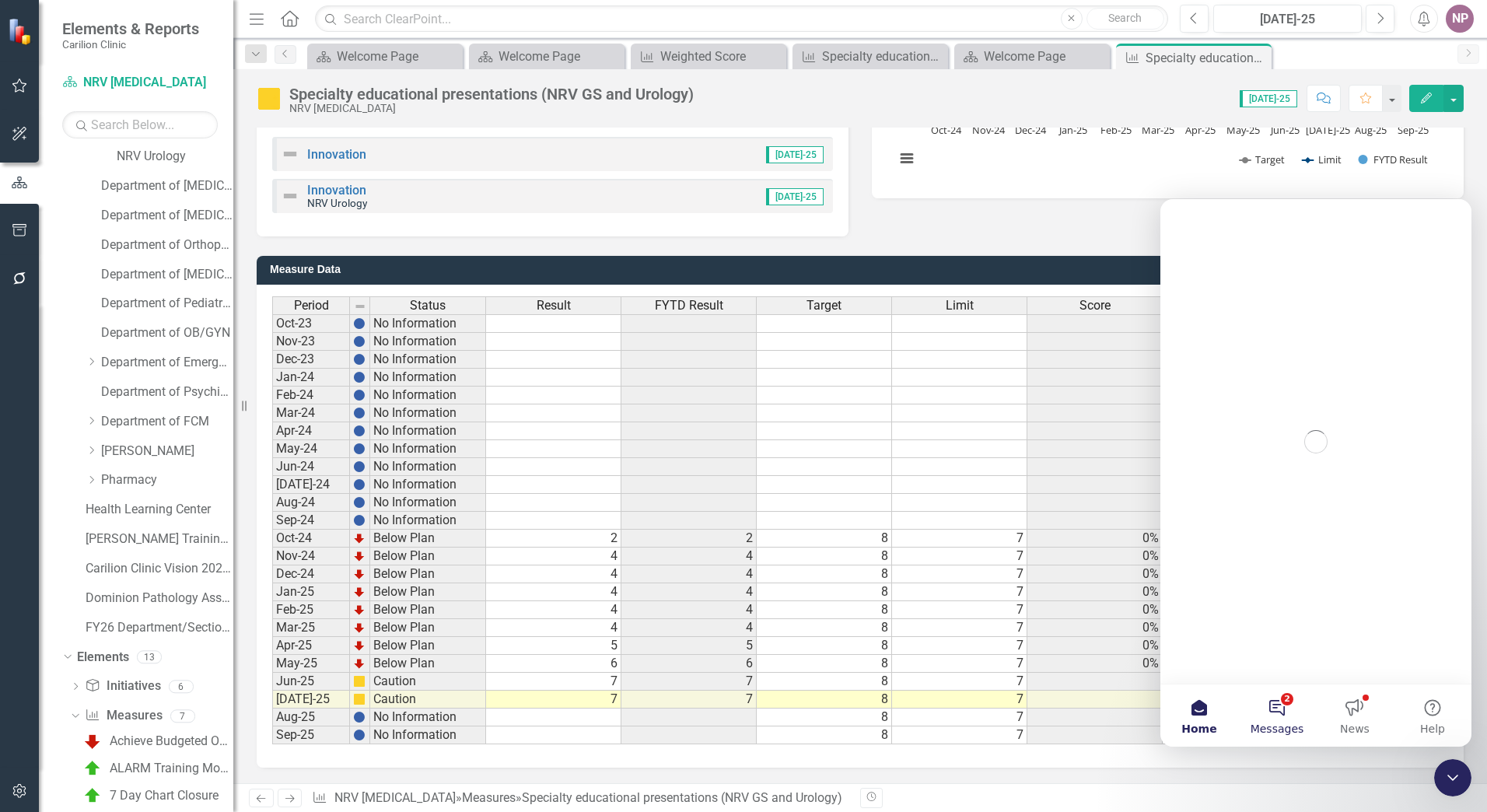
click at [577, 490] on button "2 Messages" at bounding box center [1277, 716] width 77 height 62
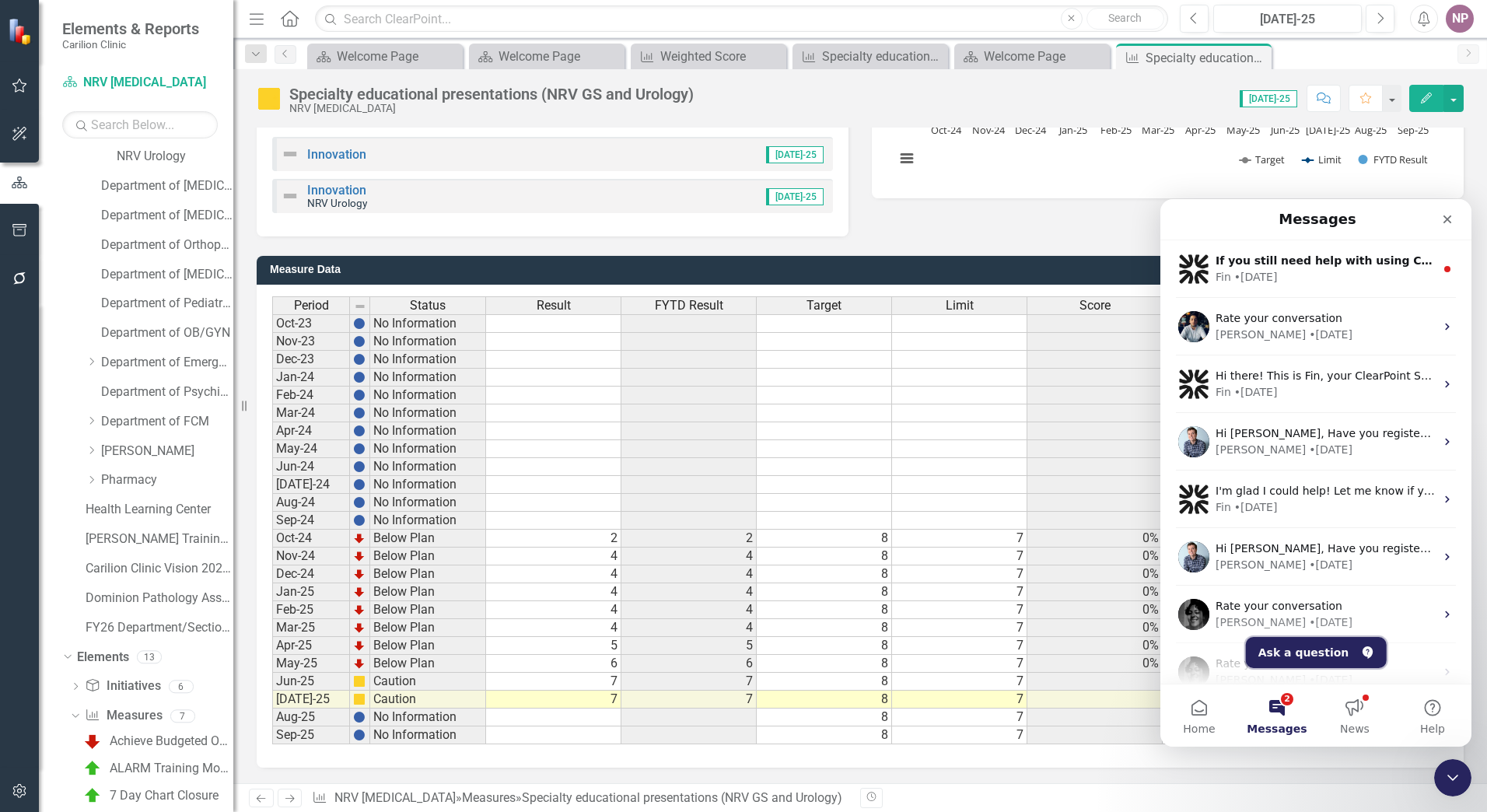
click at [577, 490] on button "Ask a question" at bounding box center [1317, 652] width 141 height 31
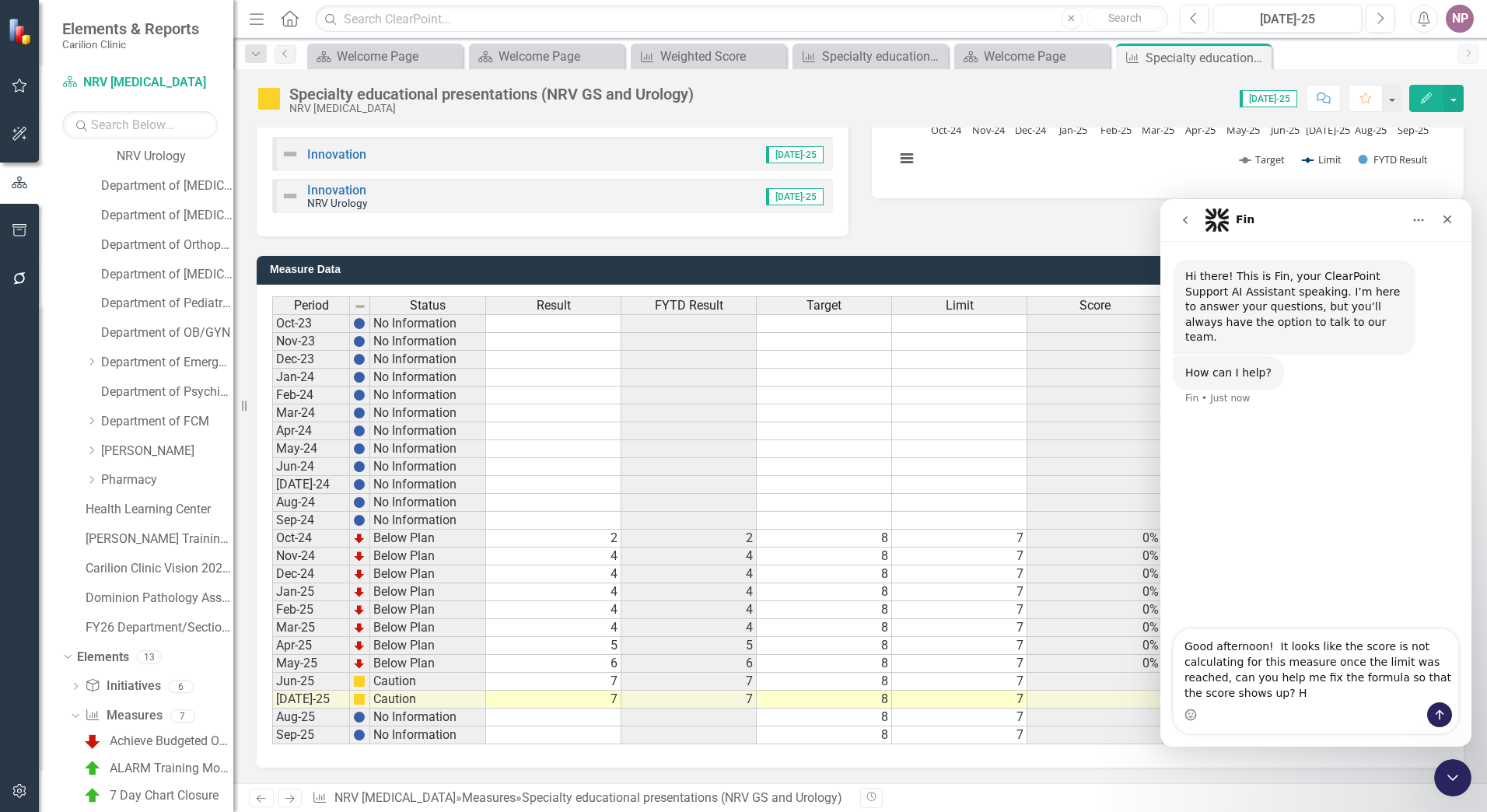
type textarea "Good afternoon! It looks like the score is not calculating for this measure onc…"
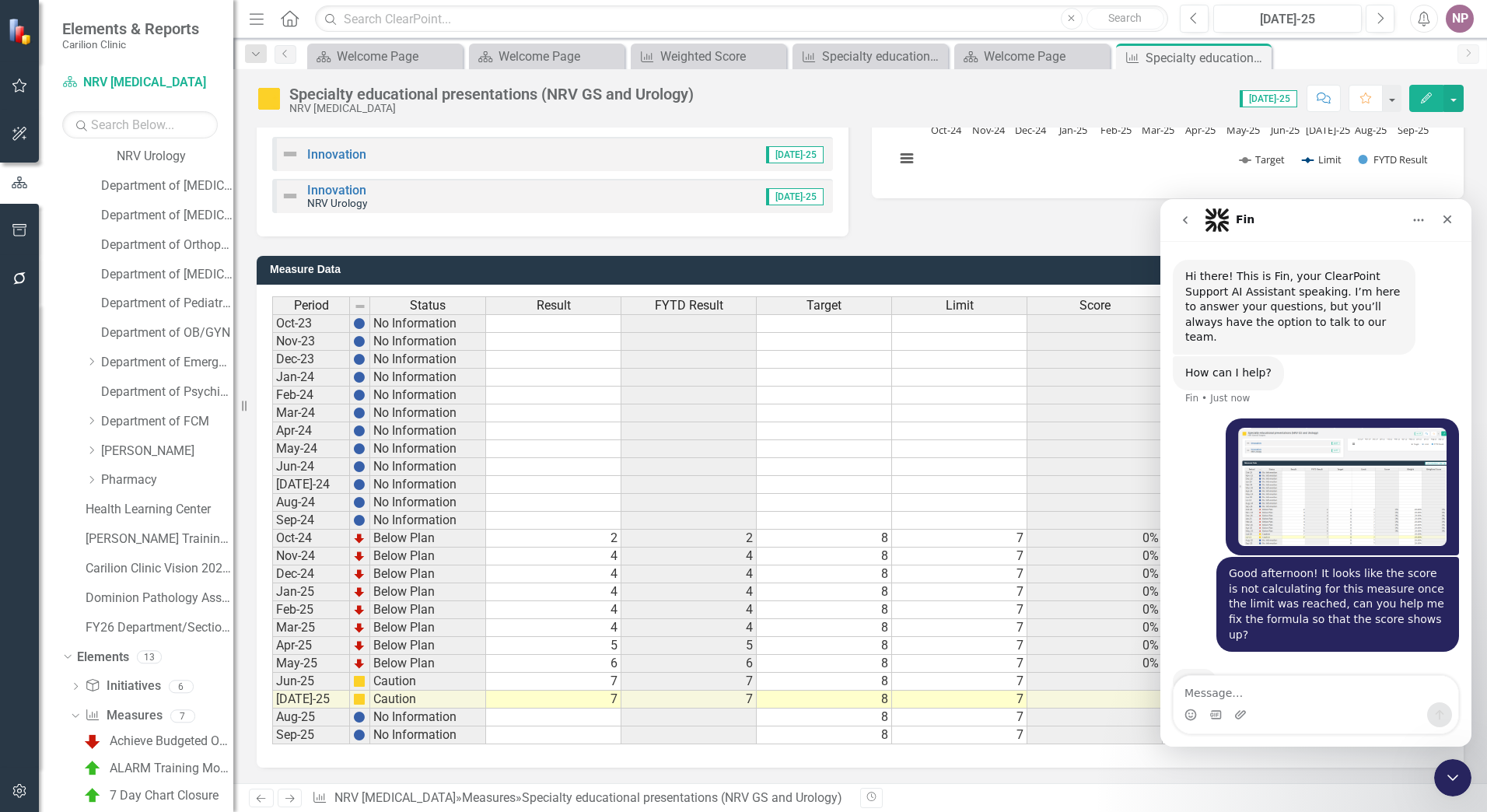
scroll to position [13, 0]
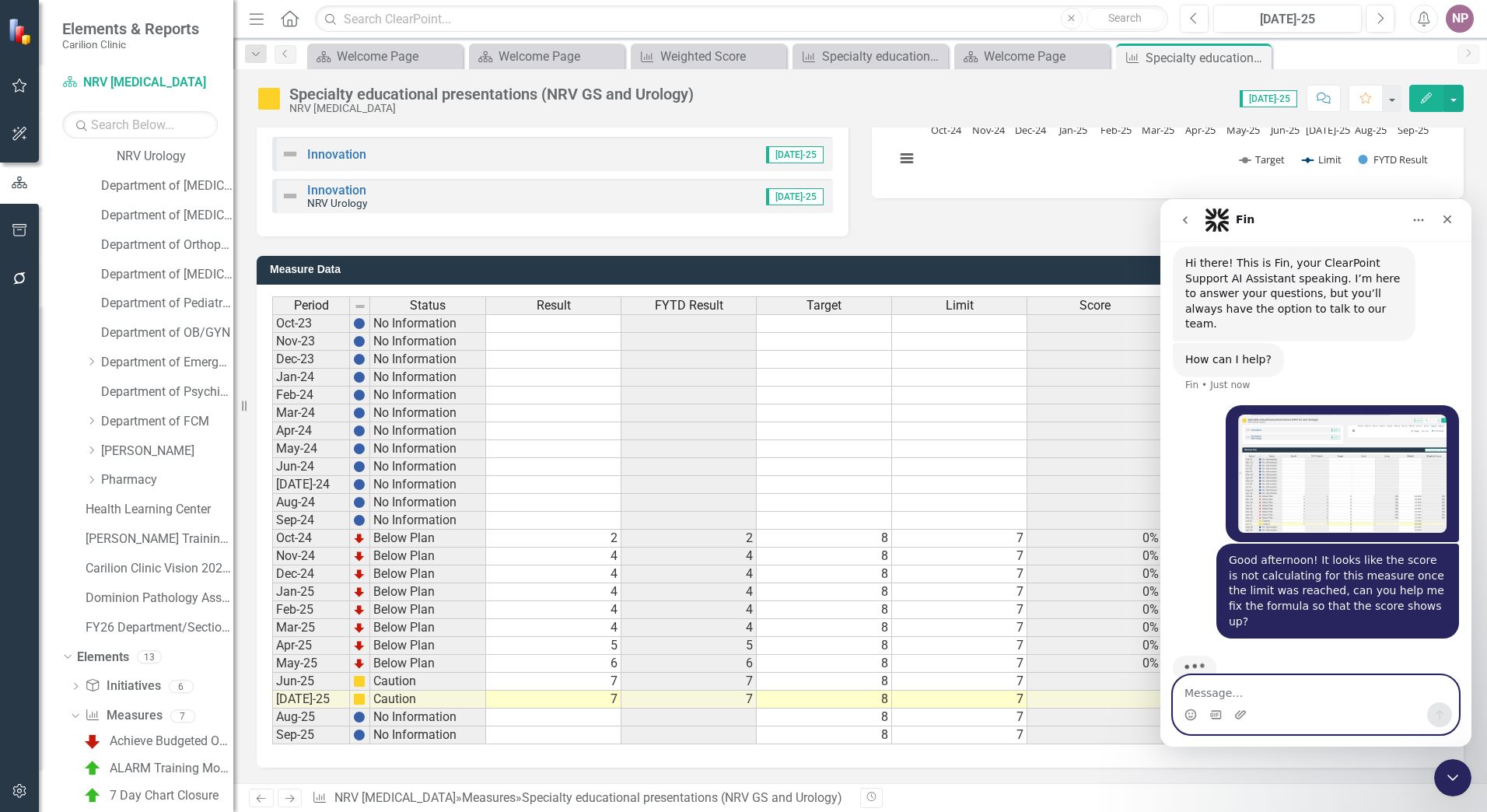
click at [577, 490] on textarea "Message…" at bounding box center [1316, 689] width 285 height 27
paste textarea "[URL][DOMAIN_NAME]"
type textarea "Here is a link: https://app.clearpointstrategy.com/#/index/?object=measure&obje…"
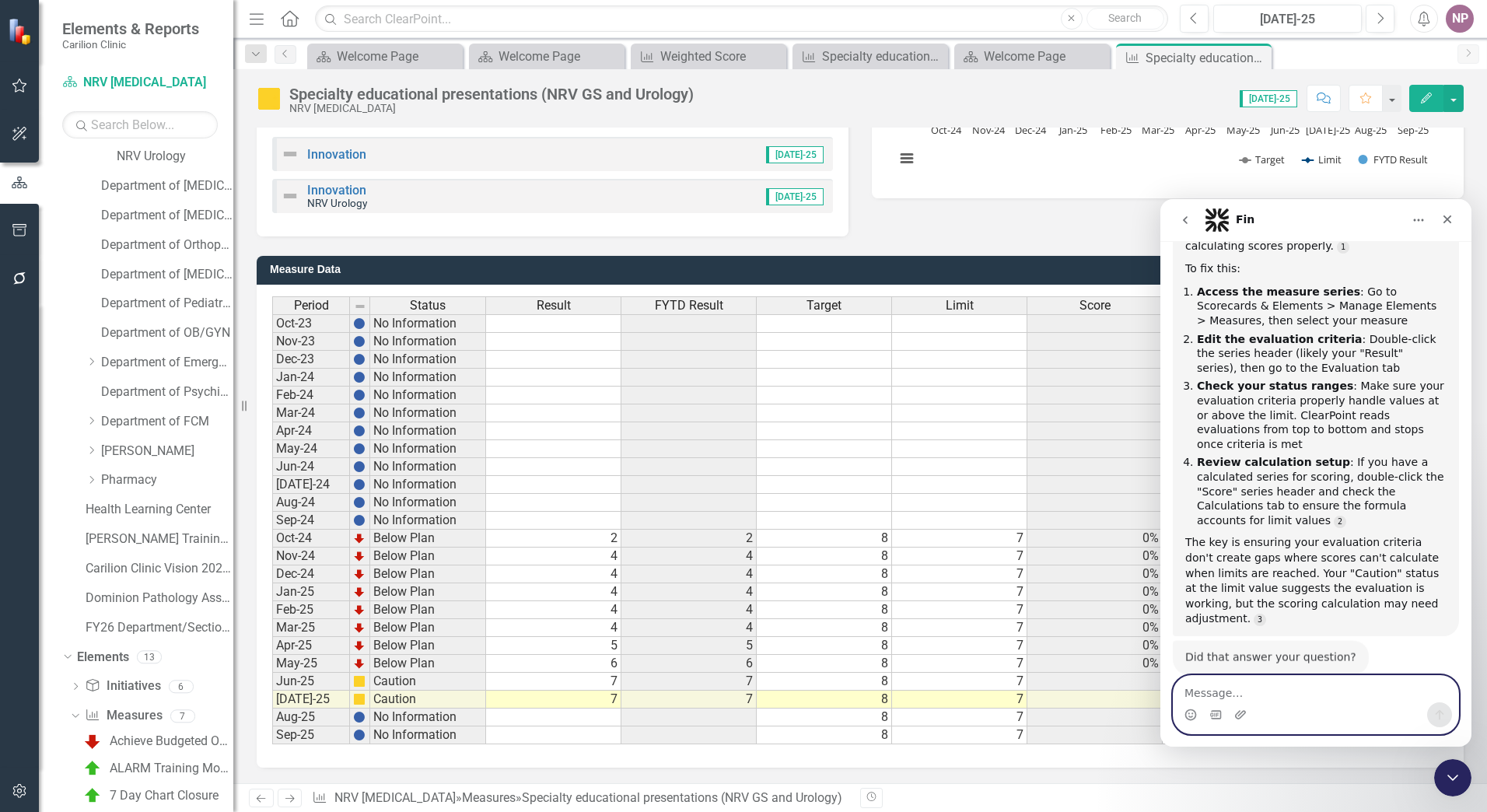
scroll to position [526, 0]
type textarea "No"
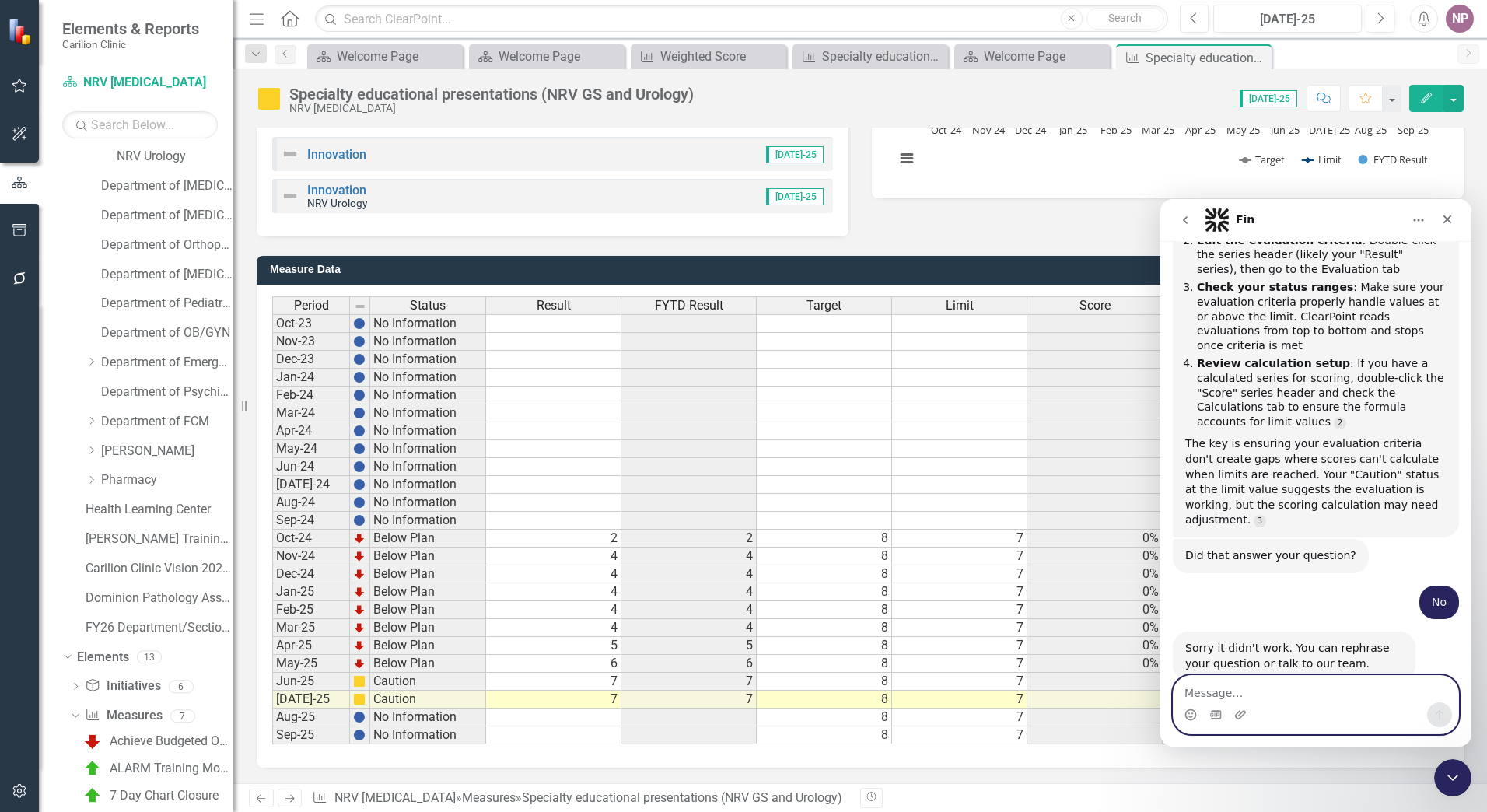
scroll to position [608, 0]
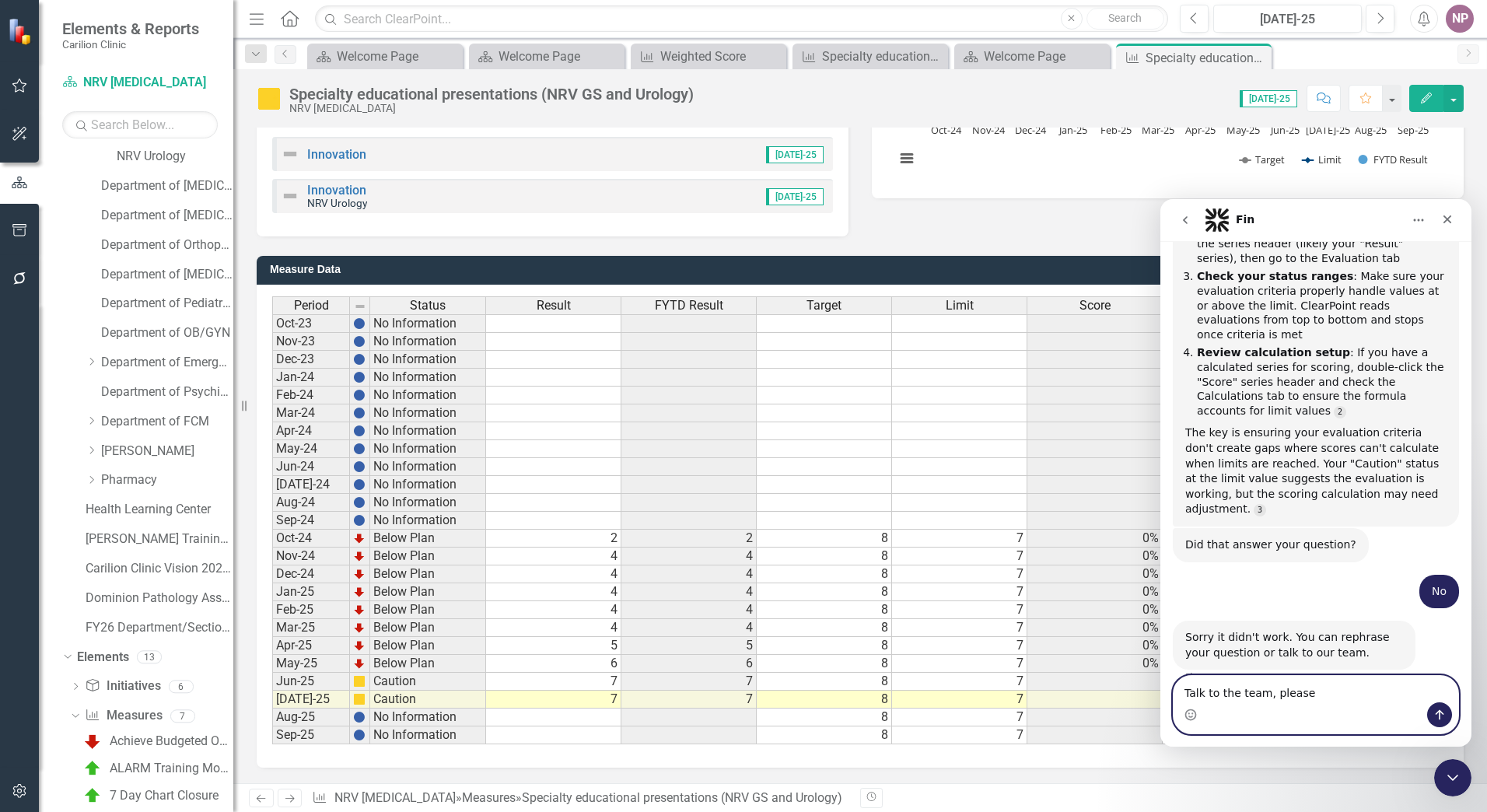
type textarea "Talk to the team, please!"
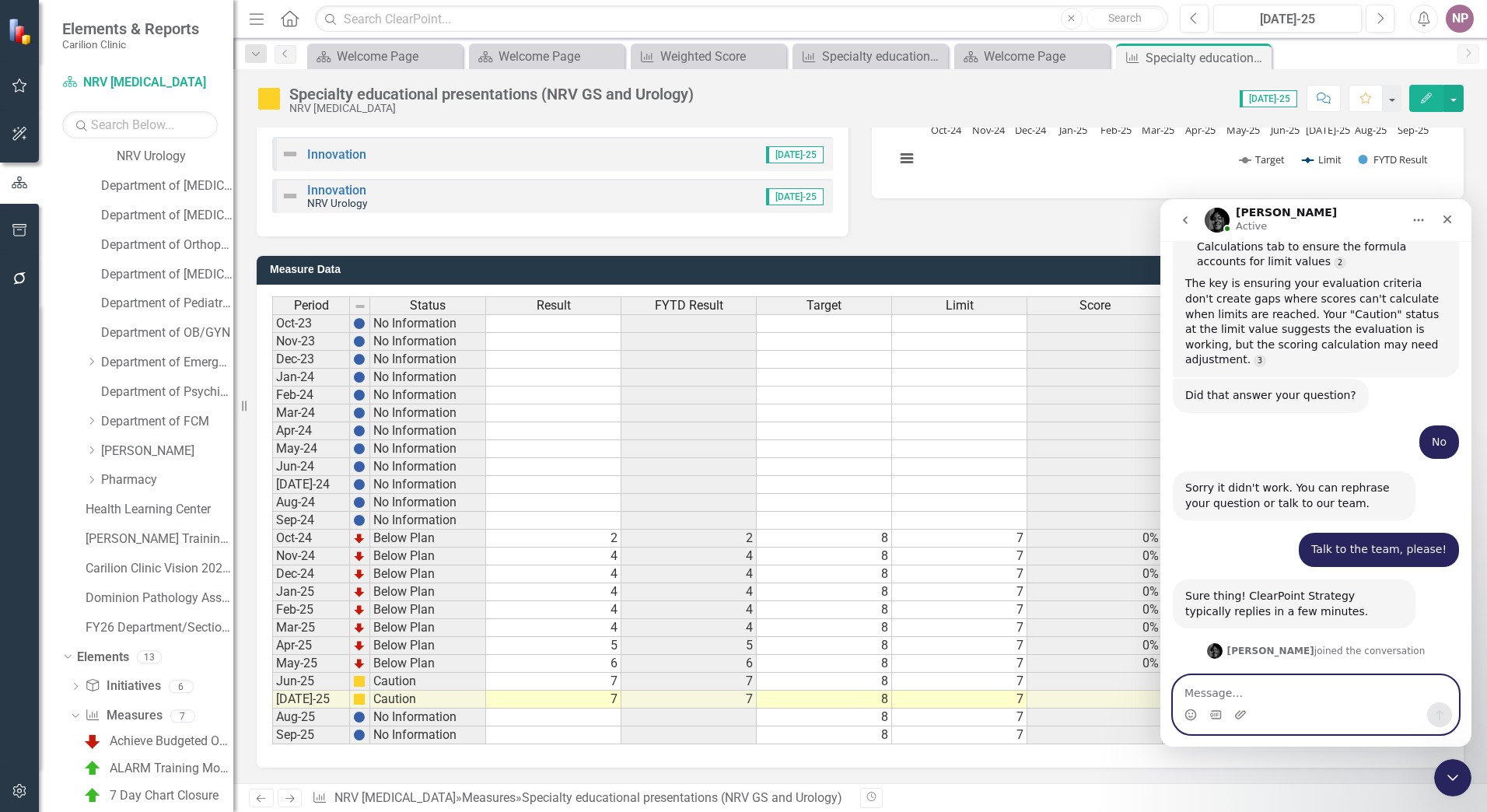
scroll to position [829, 0]
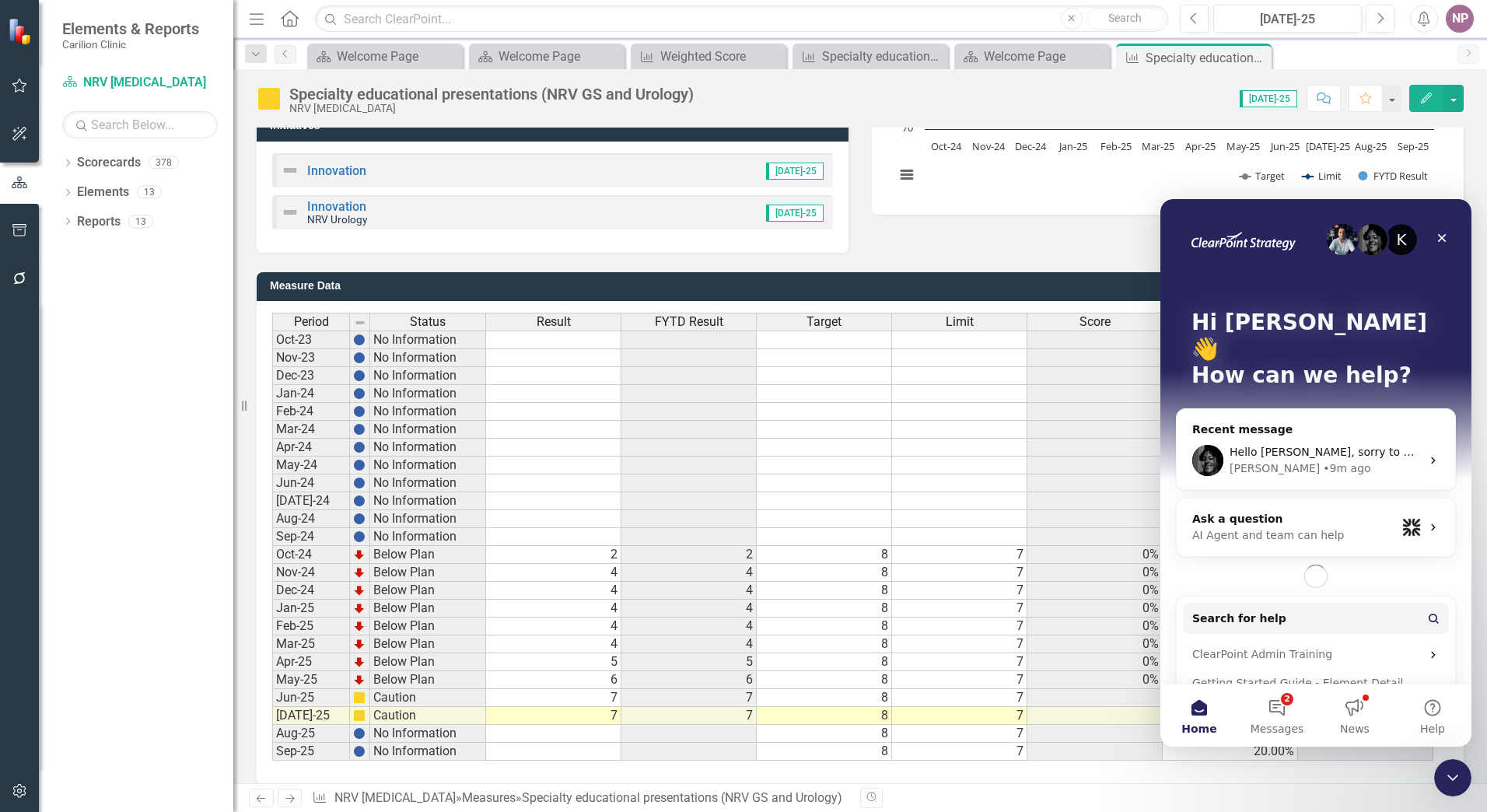
scroll to position [312, 0]
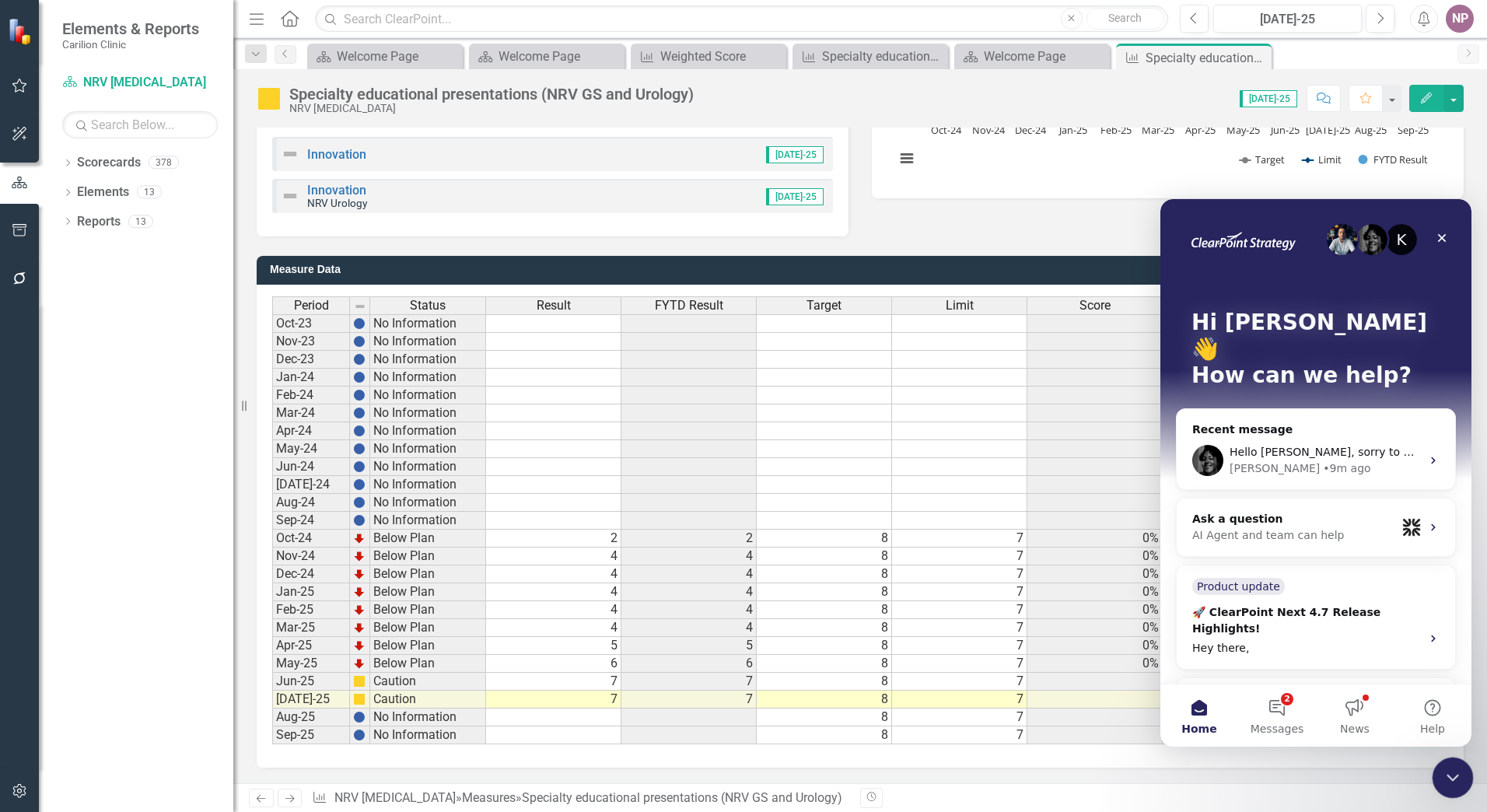
click at [1459, 772] on icon "Close Intercom Messenger" at bounding box center [1451, 775] width 19 height 19
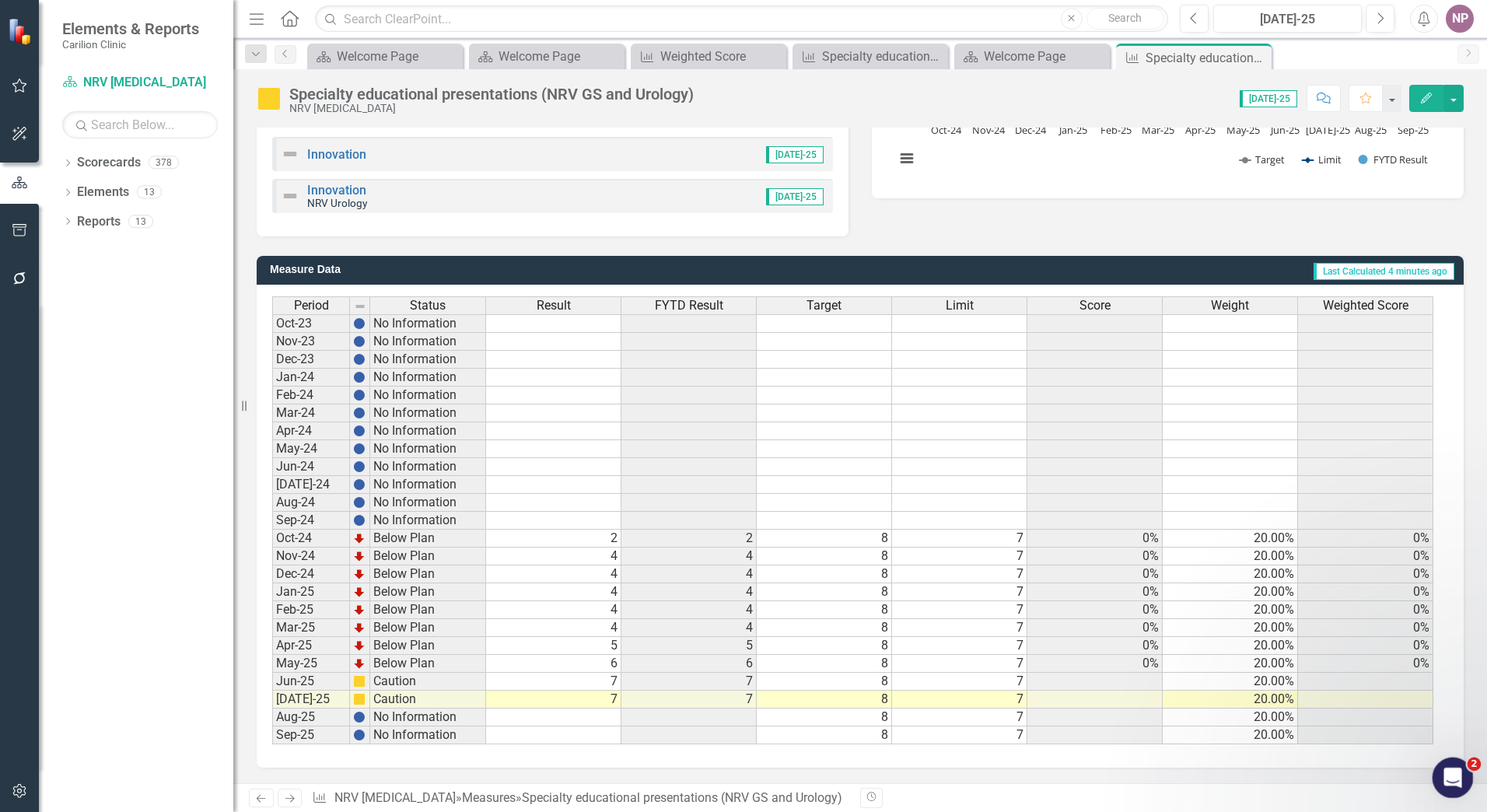
scroll to position [0, 0]
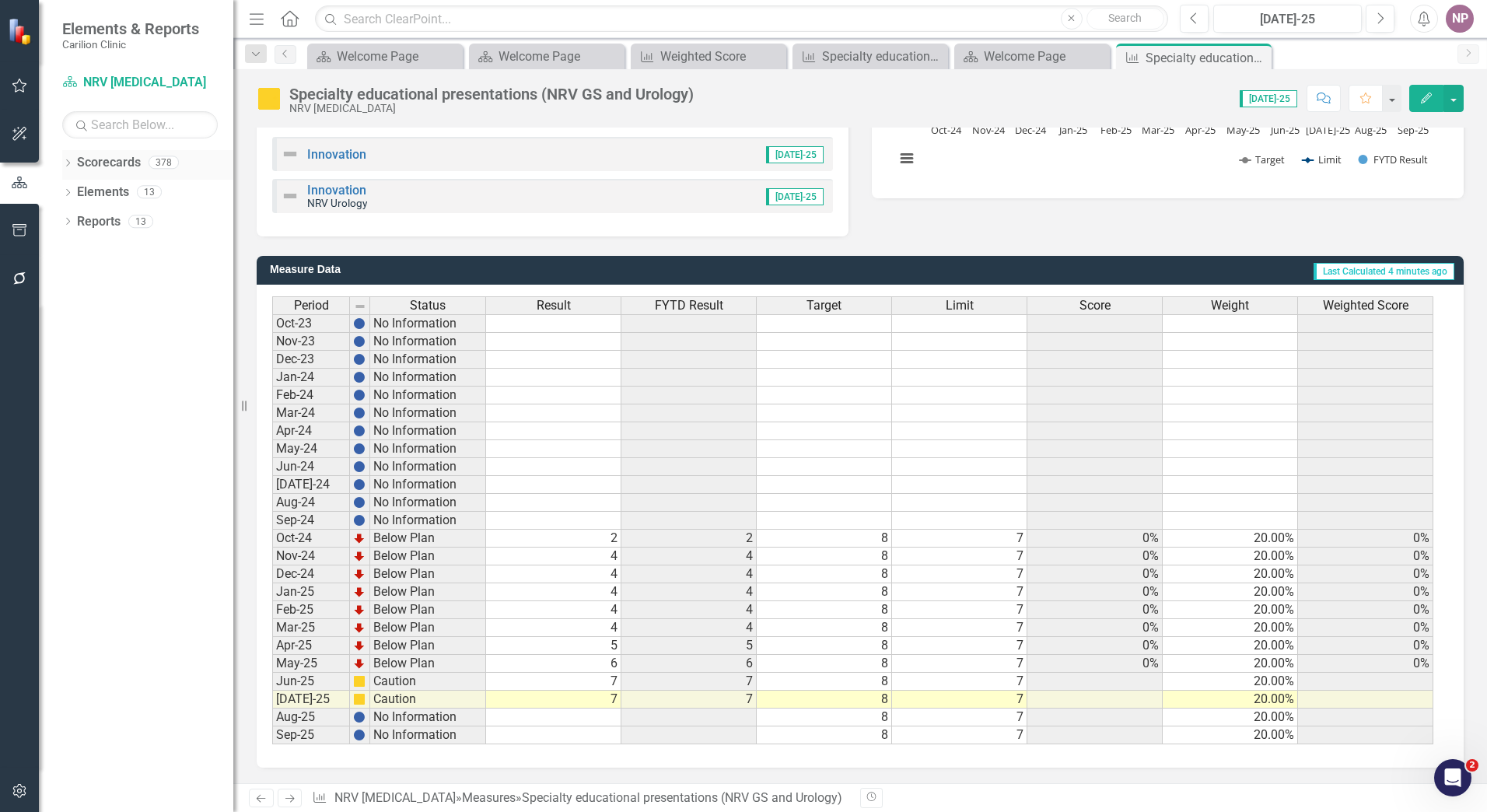
click at [107, 158] on link "Scorecards" at bounding box center [108, 163] width 64 height 18
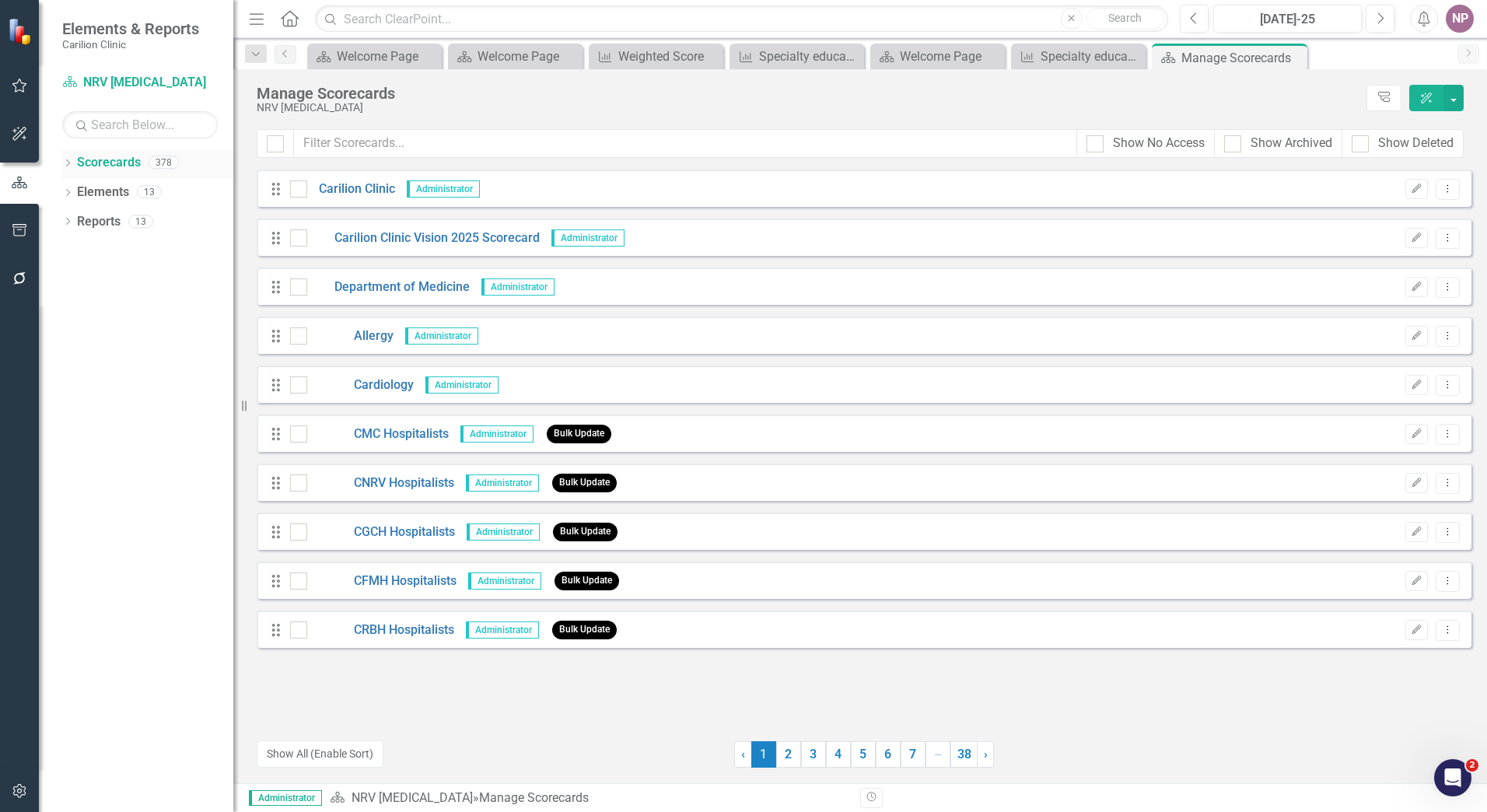
click at [73, 166] on icon "Dropdown" at bounding box center [67, 164] width 11 height 9
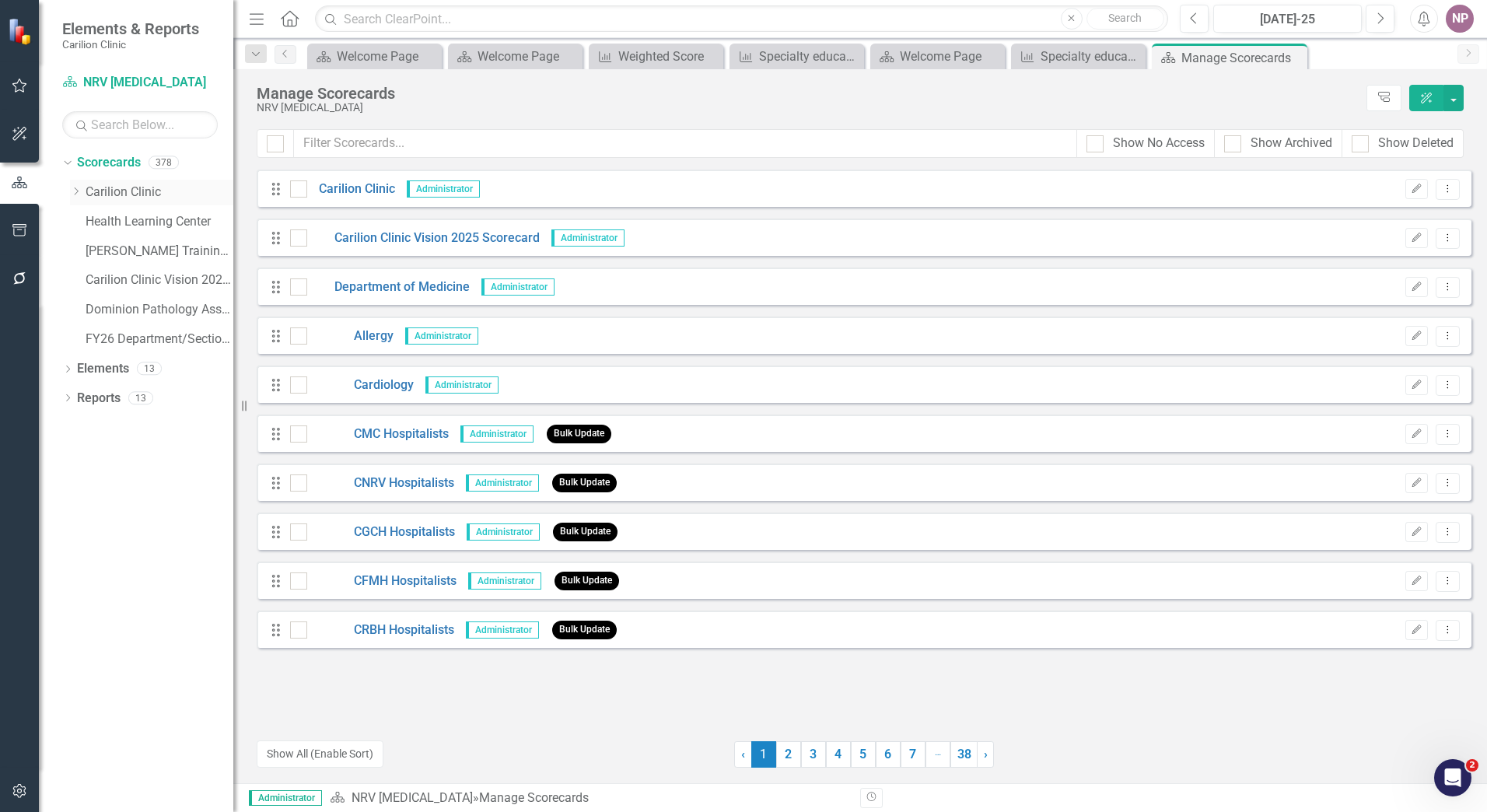
click at [108, 199] on link "Carilion Clinic" at bounding box center [159, 192] width 148 height 18
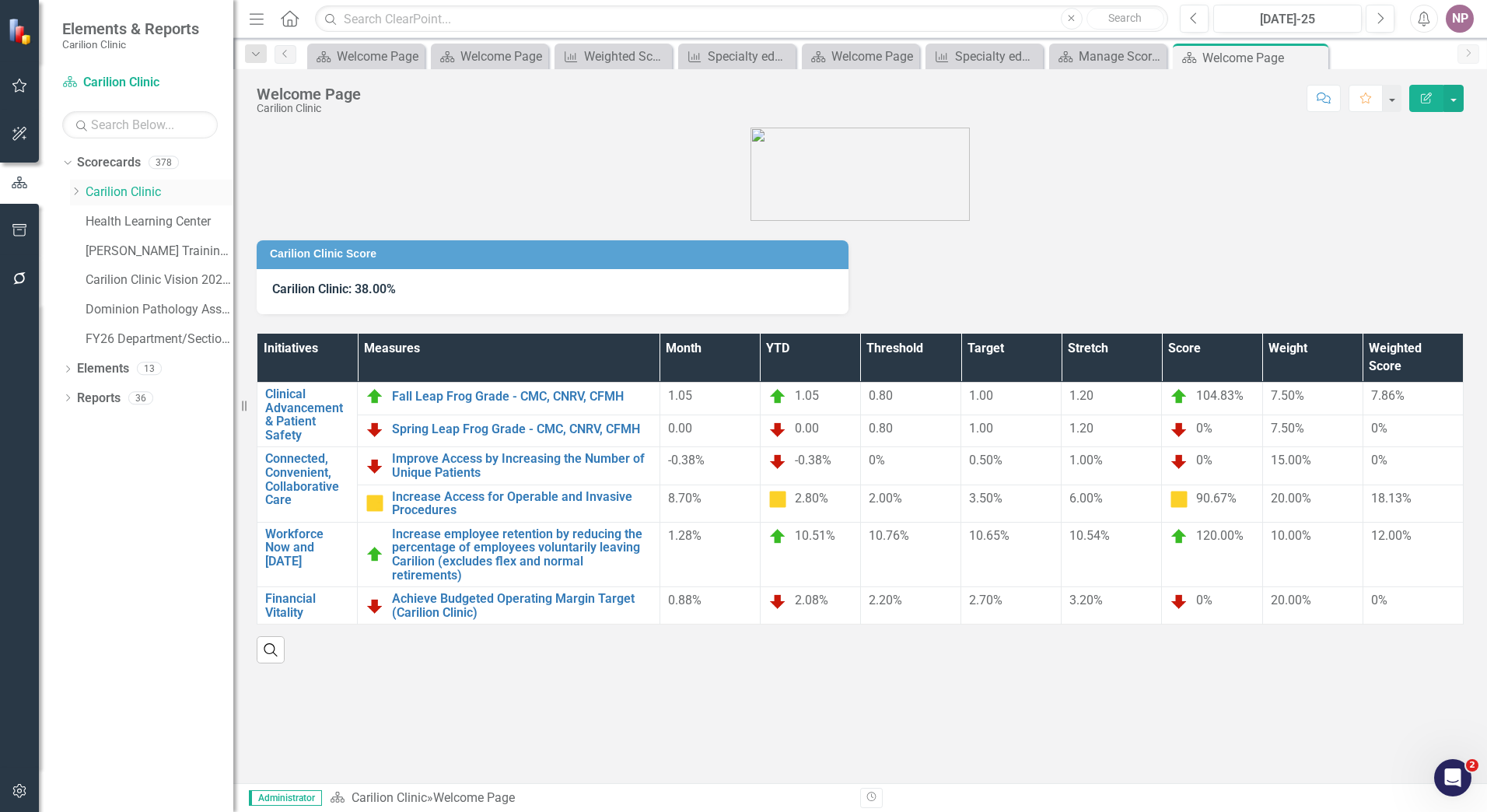
click at [70, 194] on icon "Dropdown" at bounding box center [76, 191] width 12 height 9
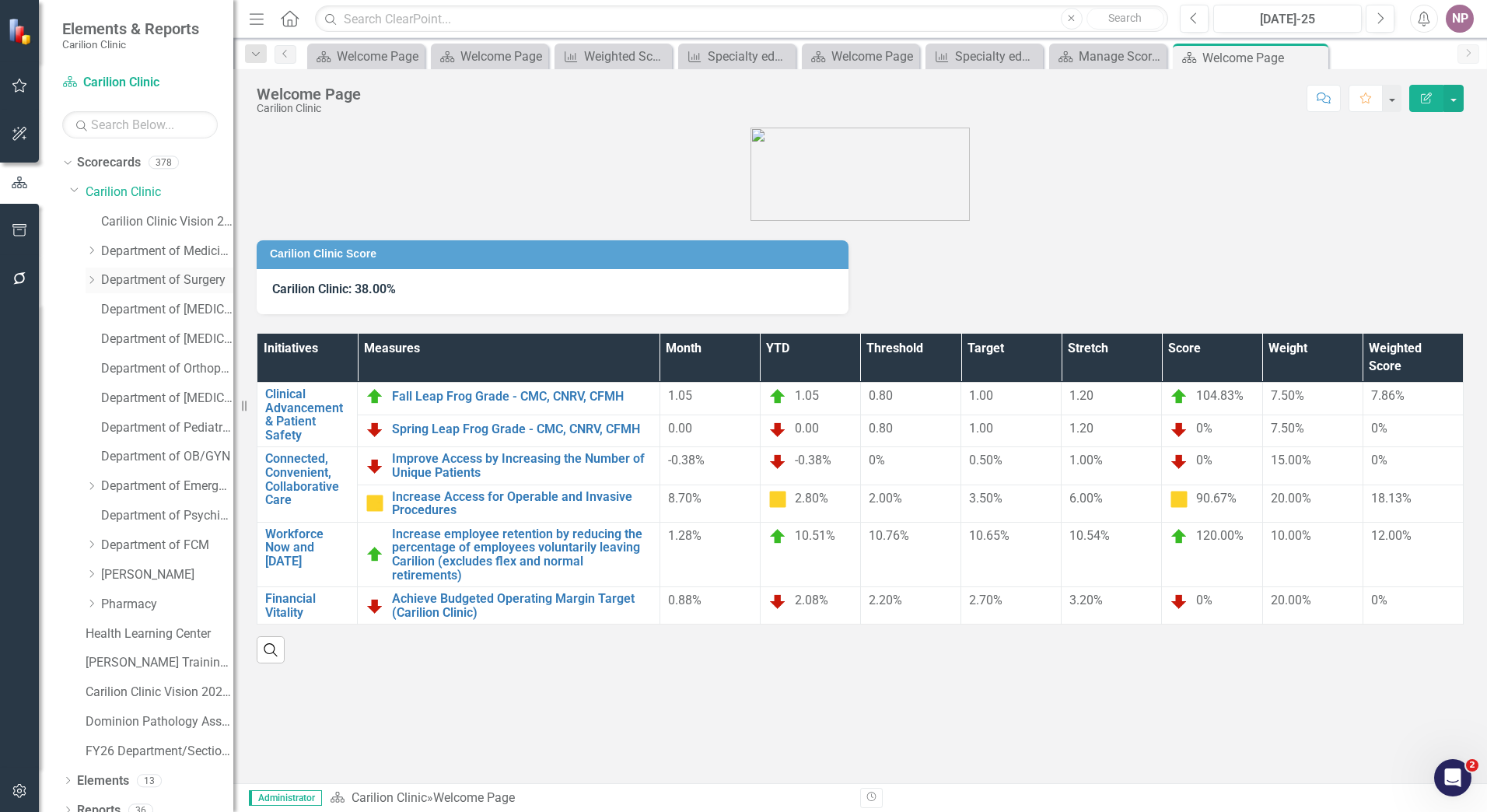
click at [177, 283] on link "Department of Surgery" at bounding box center [168, 280] width 133 height 18
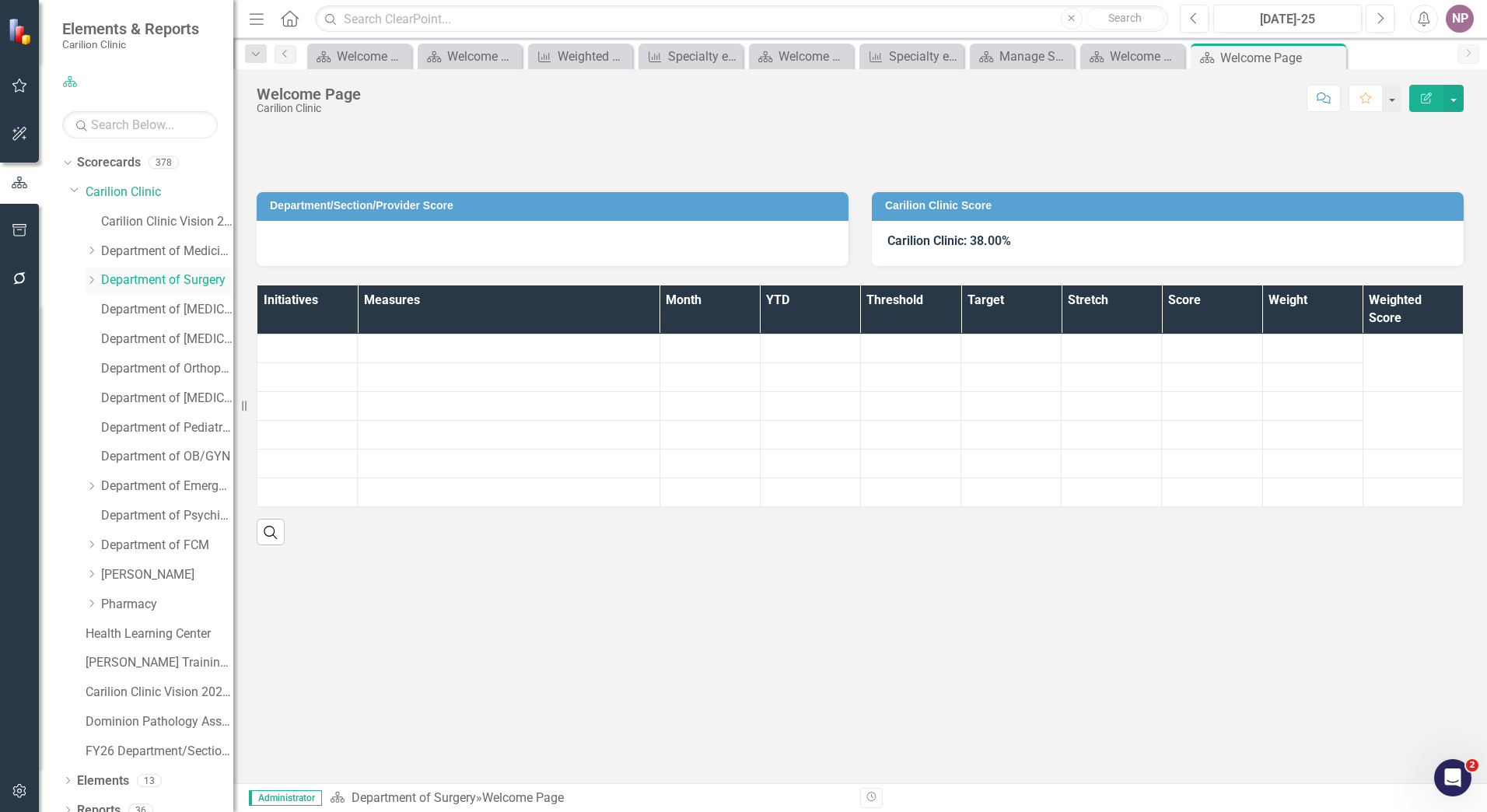
click at [97, 275] on icon "Dropdown" at bounding box center [91, 280] width 12 height 9
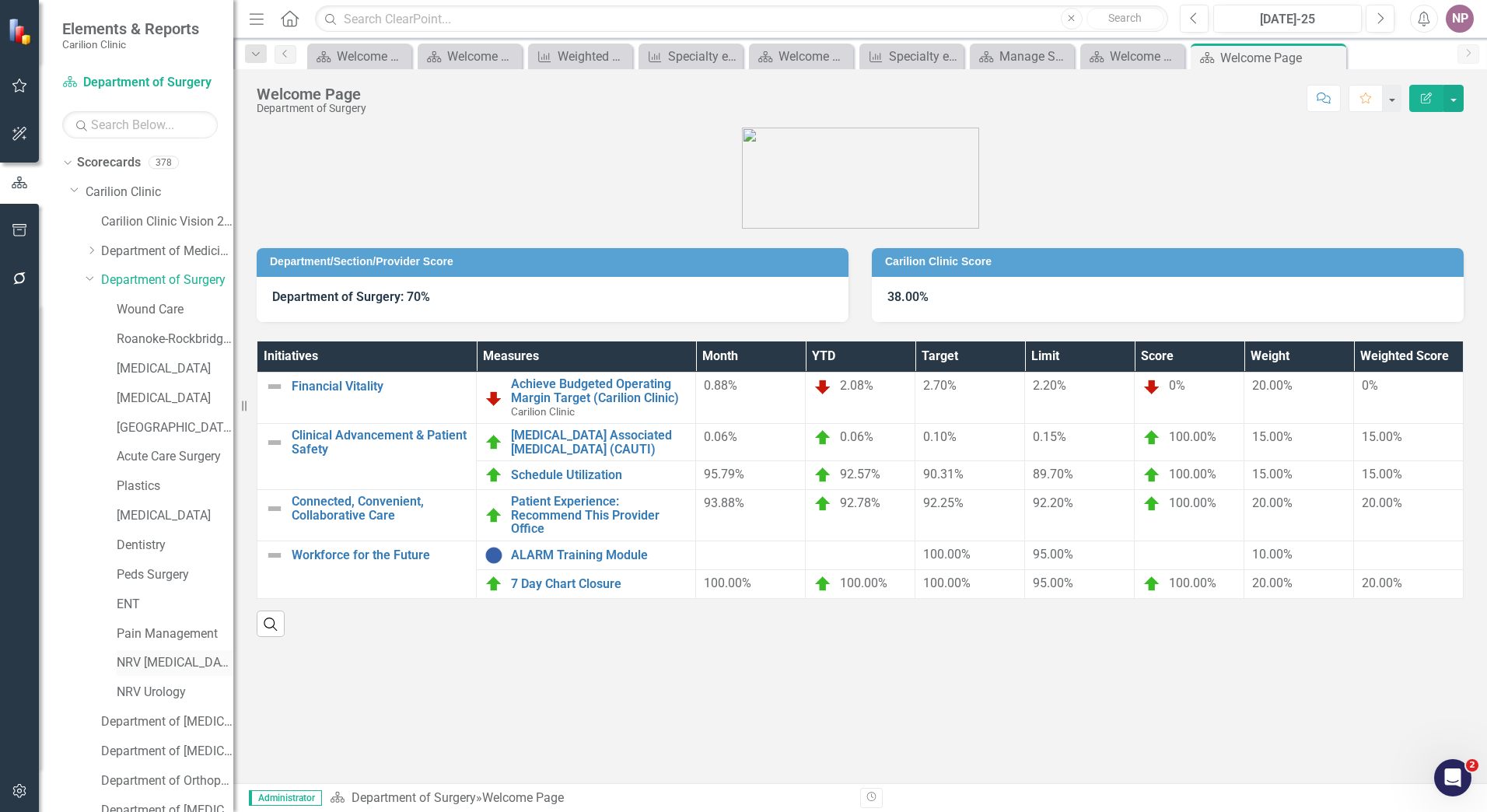
click at [173, 667] on link "NRV [MEDICAL_DATA]" at bounding box center [176, 662] width 117 height 18
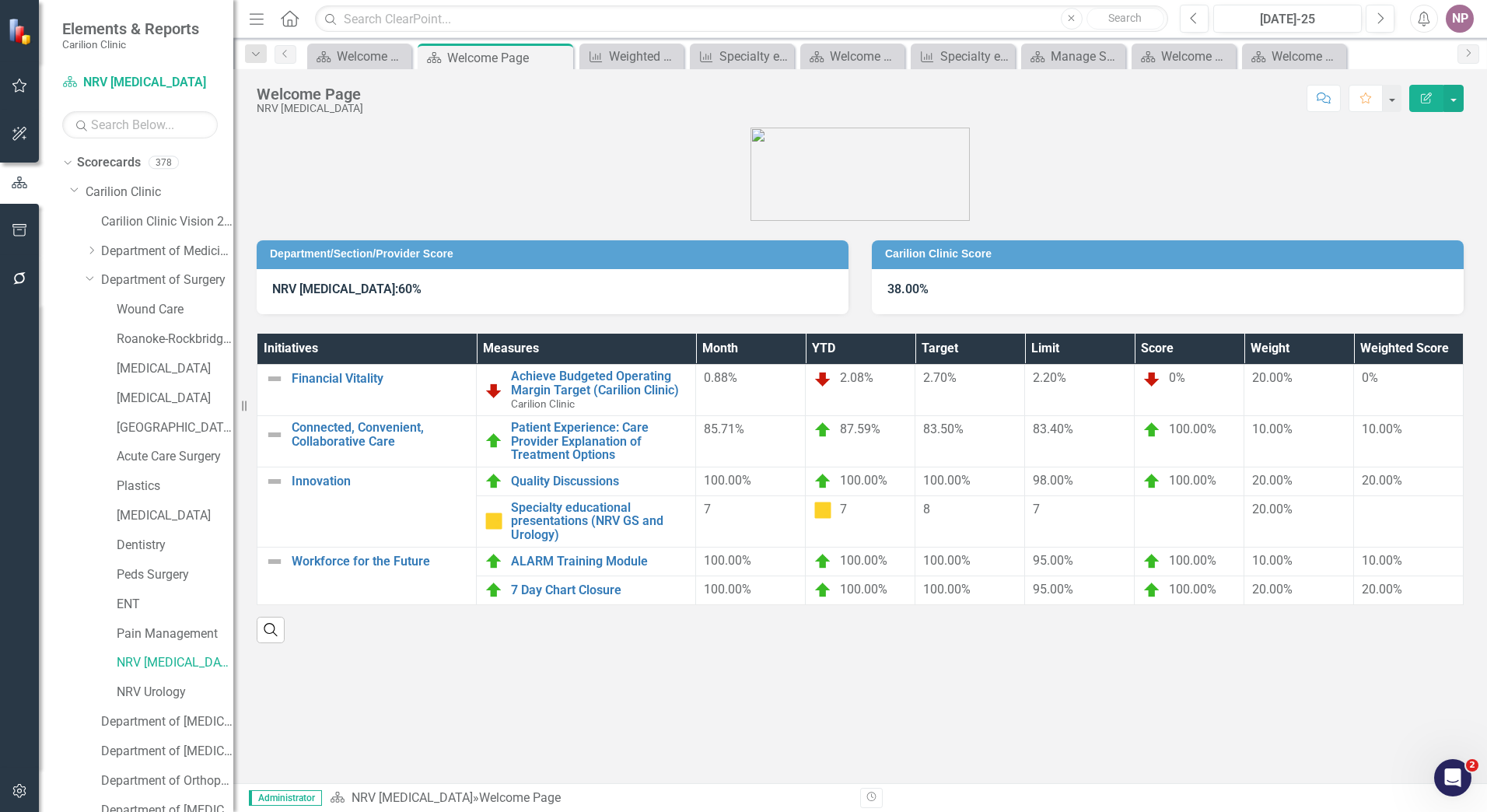
click at [145, 620] on div "ENT" at bounding box center [159, 606] width 148 height 29
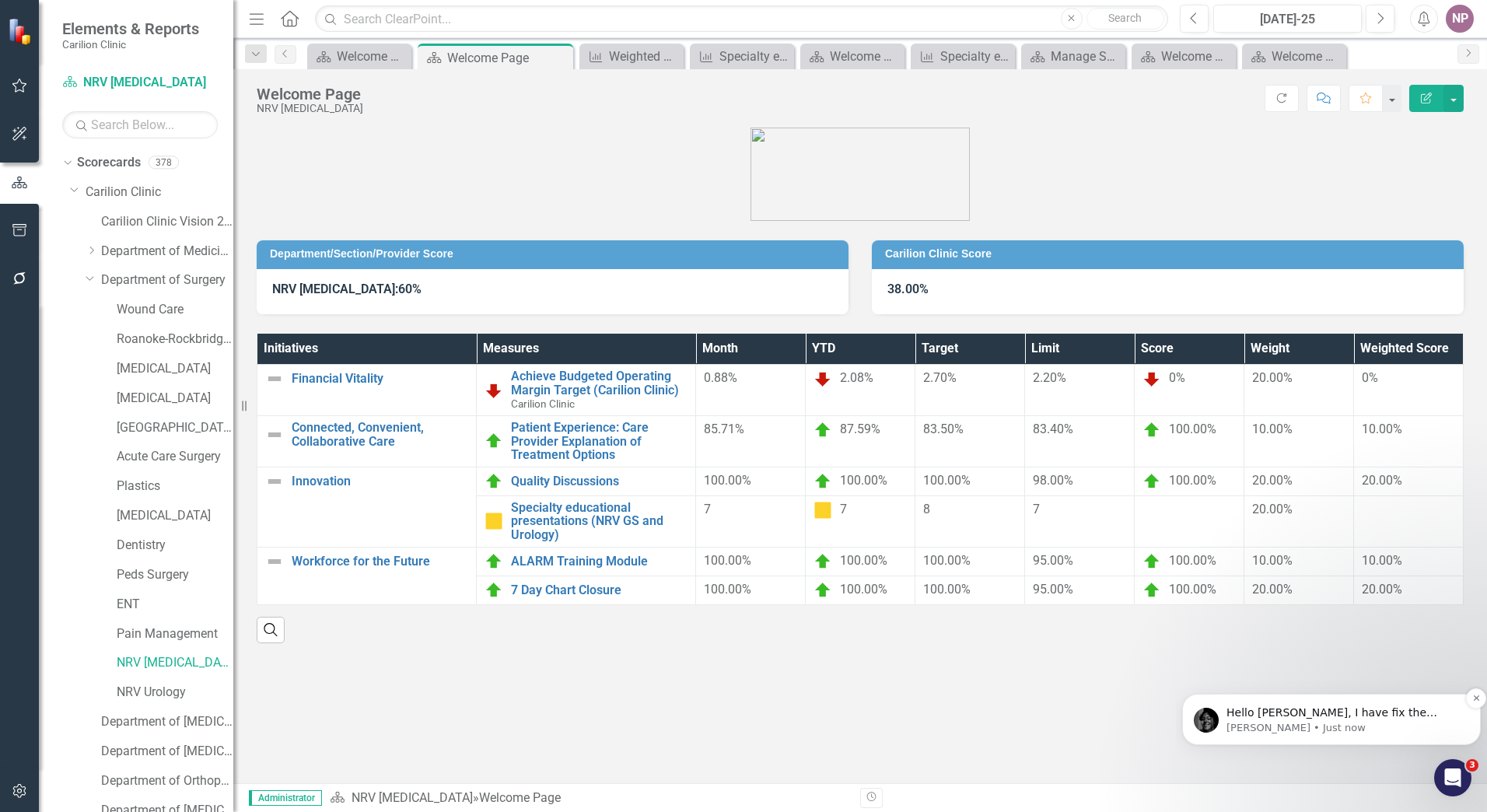
click at [1321, 717] on p "Hello [PERSON_NAME], I have fix the formula so should not have an issue anymore!" at bounding box center [1344, 713] width 235 height 15
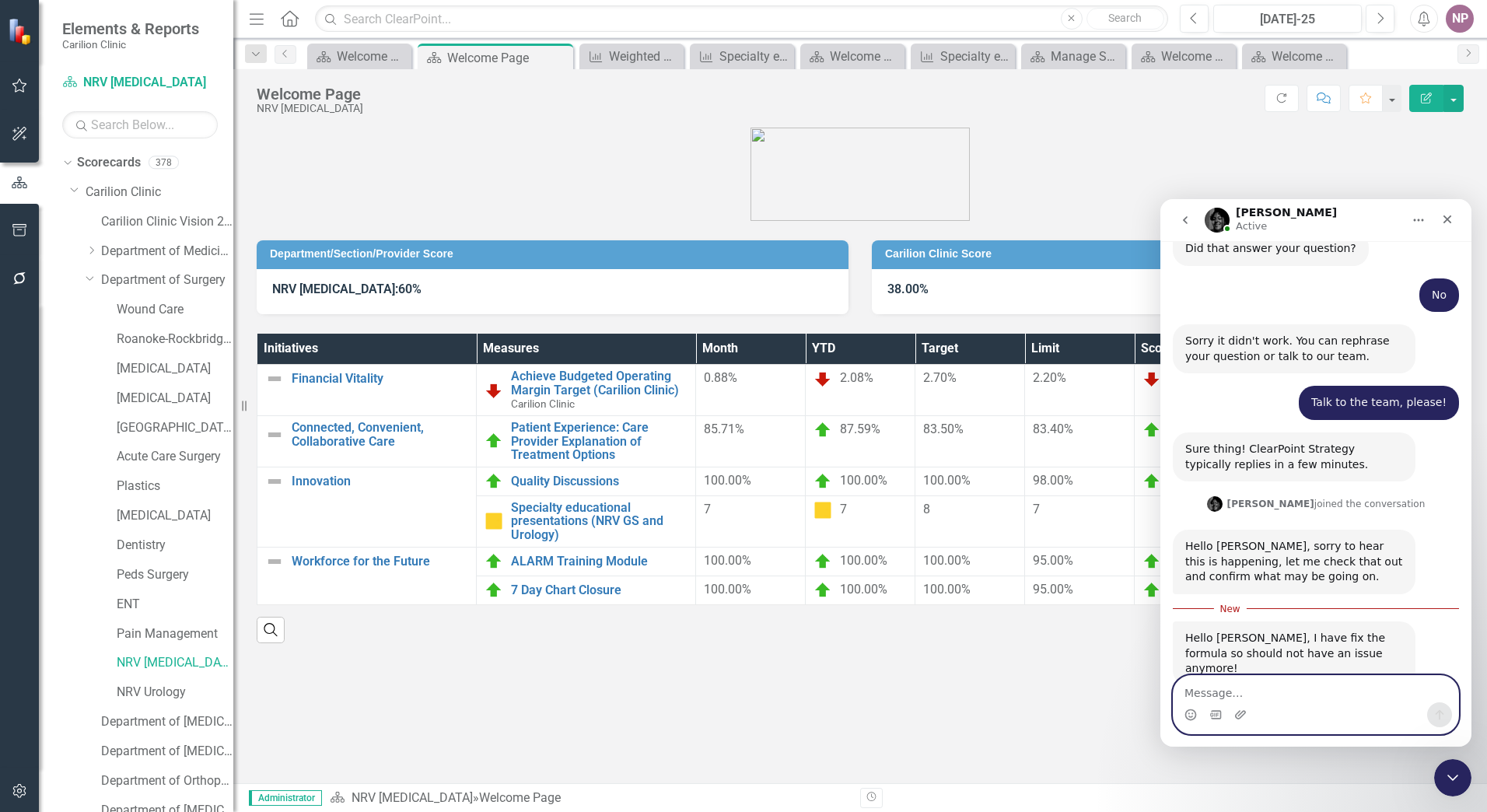
scroll to position [905, 0]
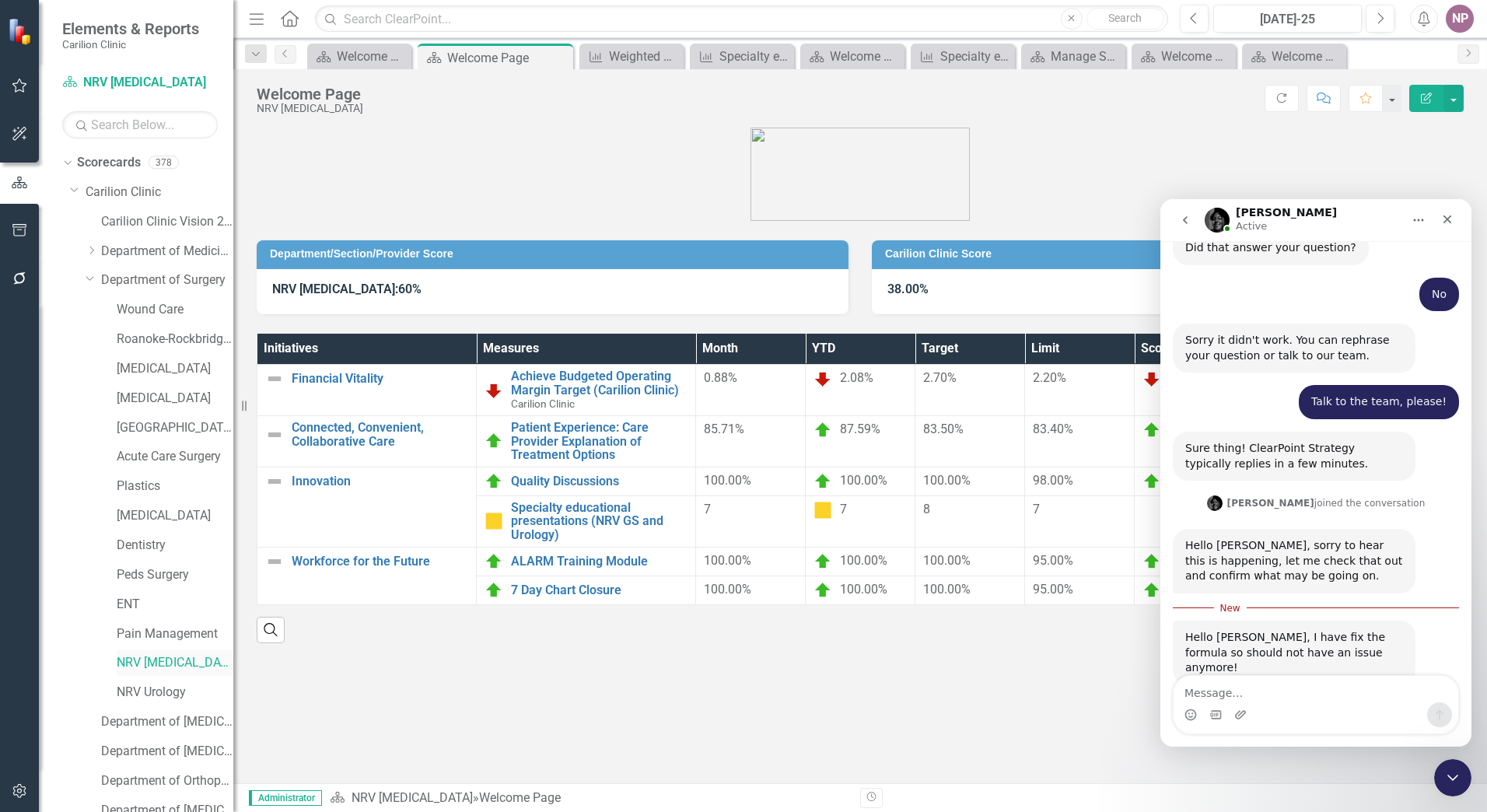
click at [172, 662] on link "NRV [MEDICAL_DATA]" at bounding box center [176, 662] width 117 height 18
click at [1447, 785] on div "Close Intercom Messenger" at bounding box center [1450, 775] width 37 height 37
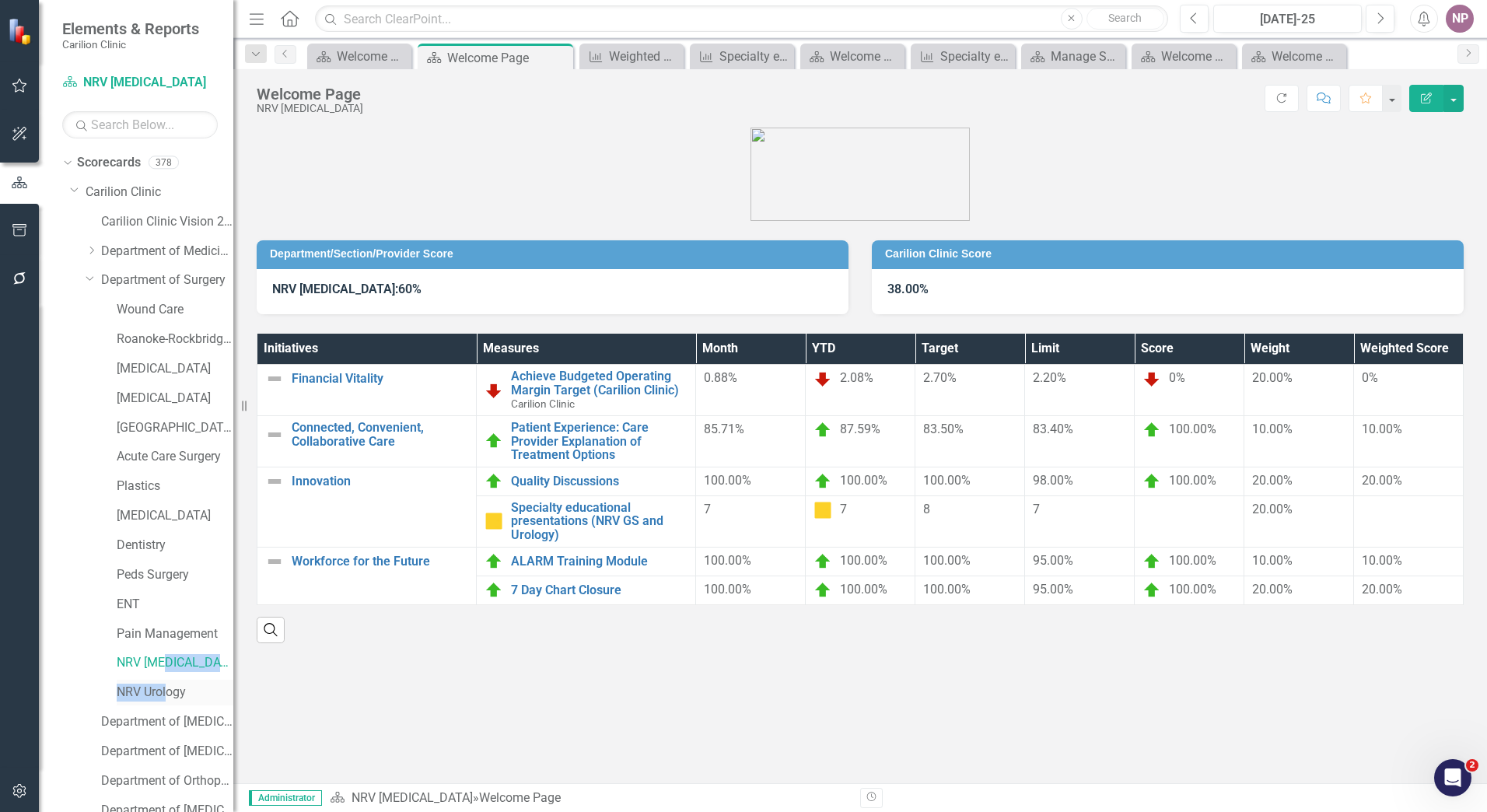
click at [166, 681] on div "Dropdown Carilion Clinic Carilion Clinic Vision 2025 Scorecard Dropdown Departm…" at bounding box center [151, 680] width 164 height 1000
drag, startPoint x: 166, startPoint y: 681, endPoint x: 173, endPoint y: 692, distance: 13.0
click at [167, 688] on link "NRV Urology" at bounding box center [176, 692] width 117 height 18
click at [173, 692] on link "NRV Urology" at bounding box center [176, 692] width 117 height 18
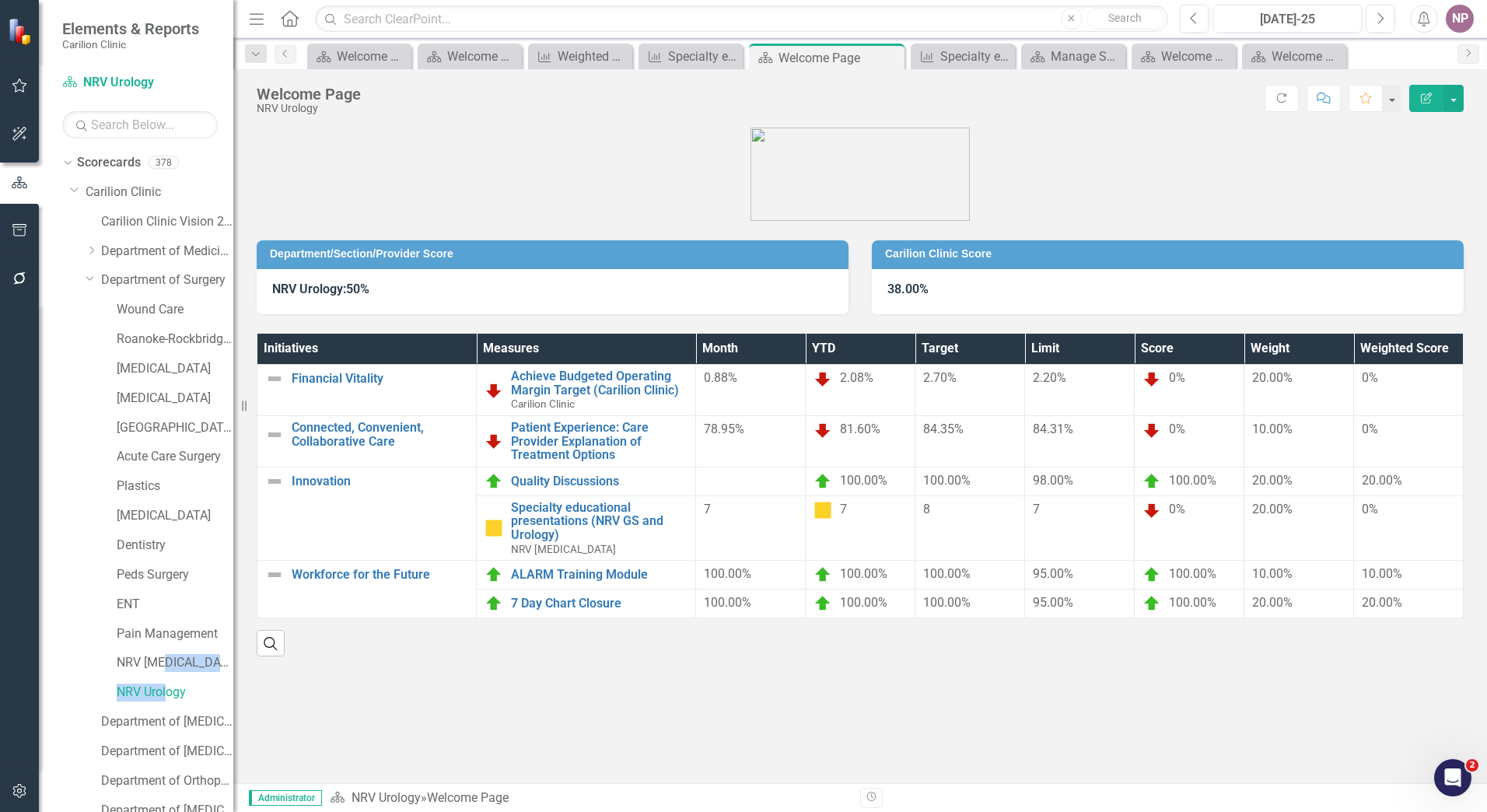
click at [1172, 502] on span "0%" at bounding box center [1177, 508] width 16 height 15
click at [1450, 88] on button "button" at bounding box center [1454, 99] width 21 height 28
click at [1411, 132] on link "Edit Edit Scorecard" at bounding box center [1400, 126] width 126 height 28
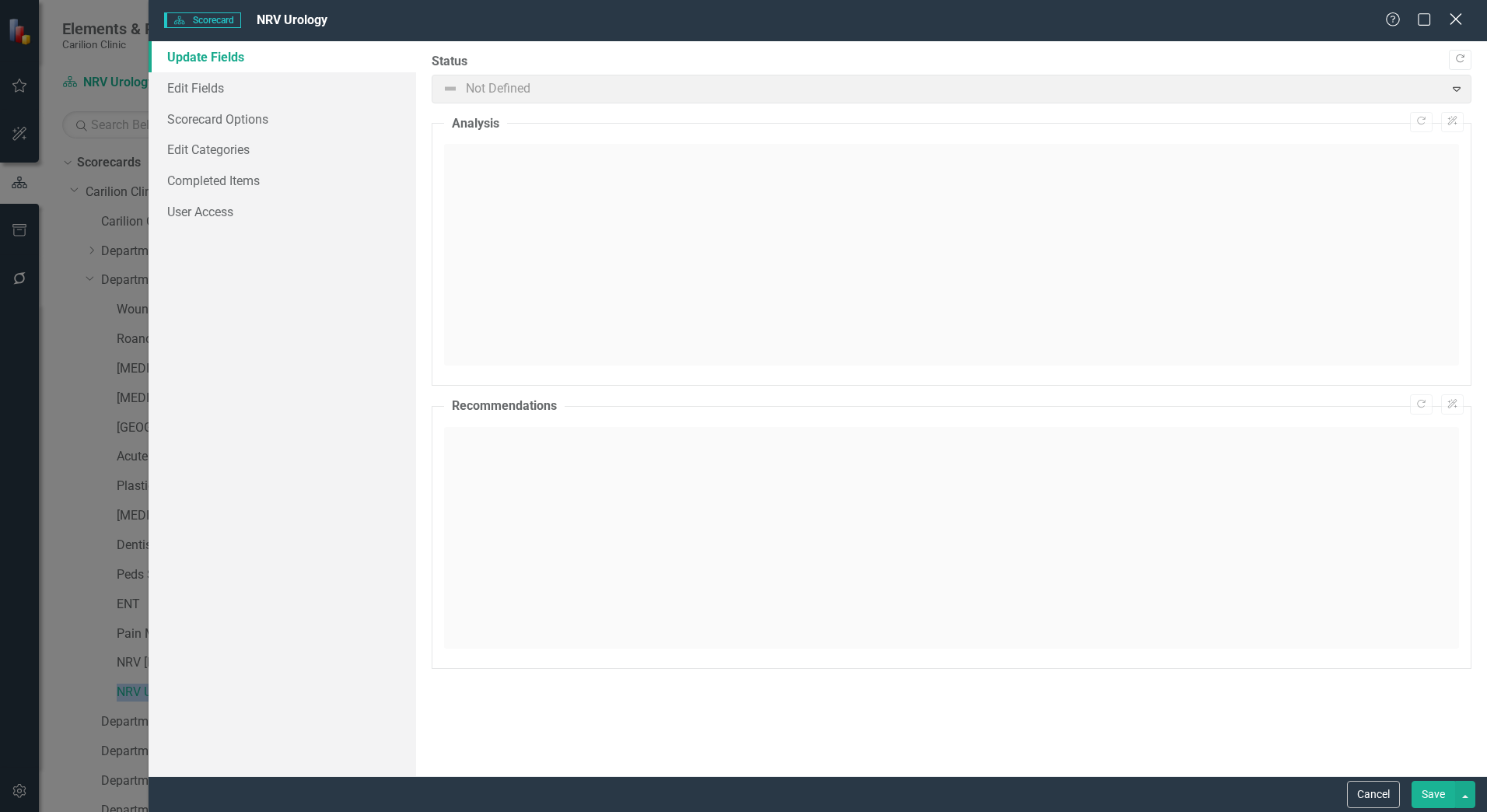
click at [1462, 16] on icon "Close" at bounding box center [1456, 19] width 20 height 15
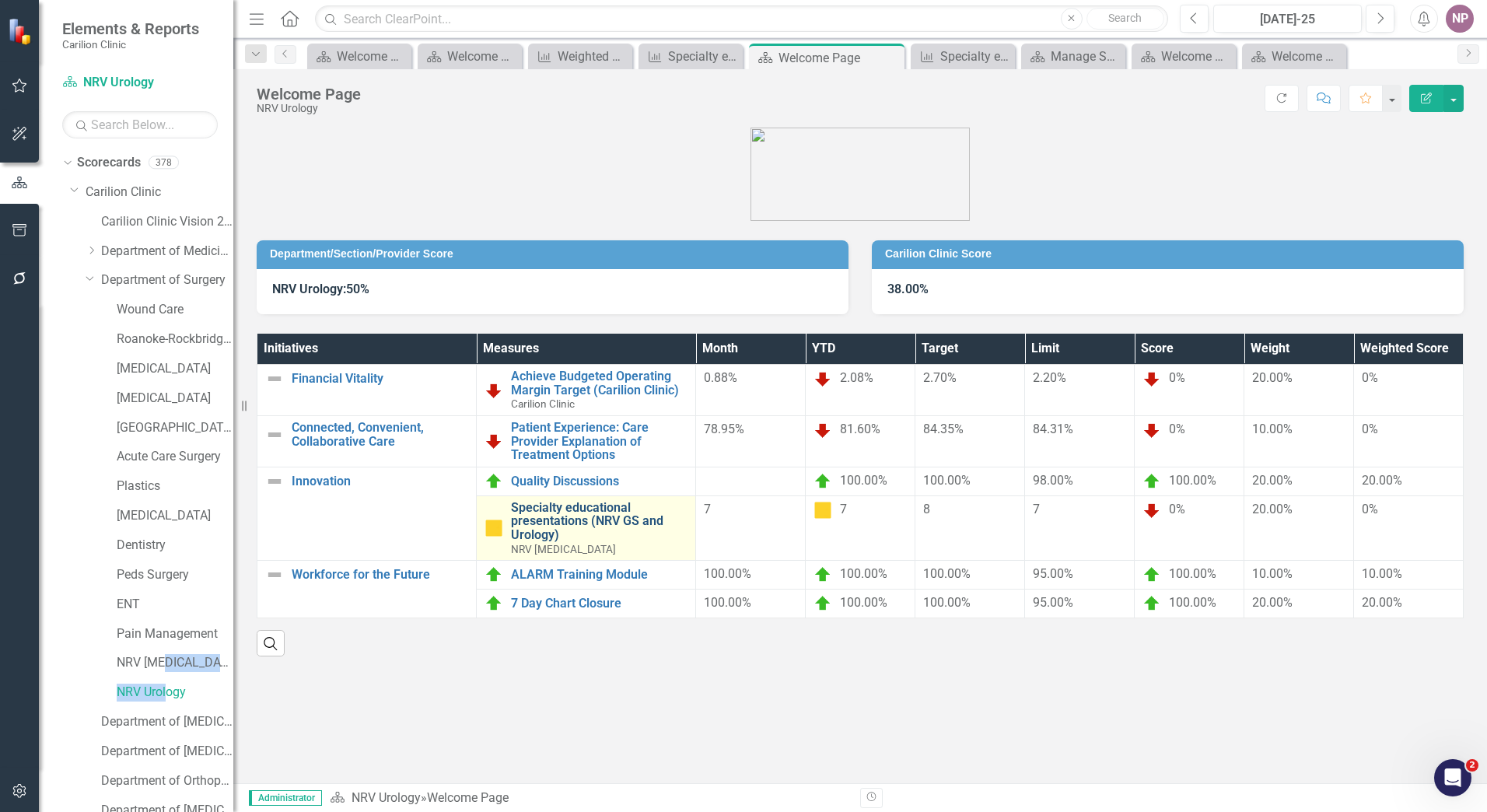
click at [602, 523] on link "Specialty educational presentations (NRV GS and Urology)" at bounding box center [599, 521] width 176 height 41
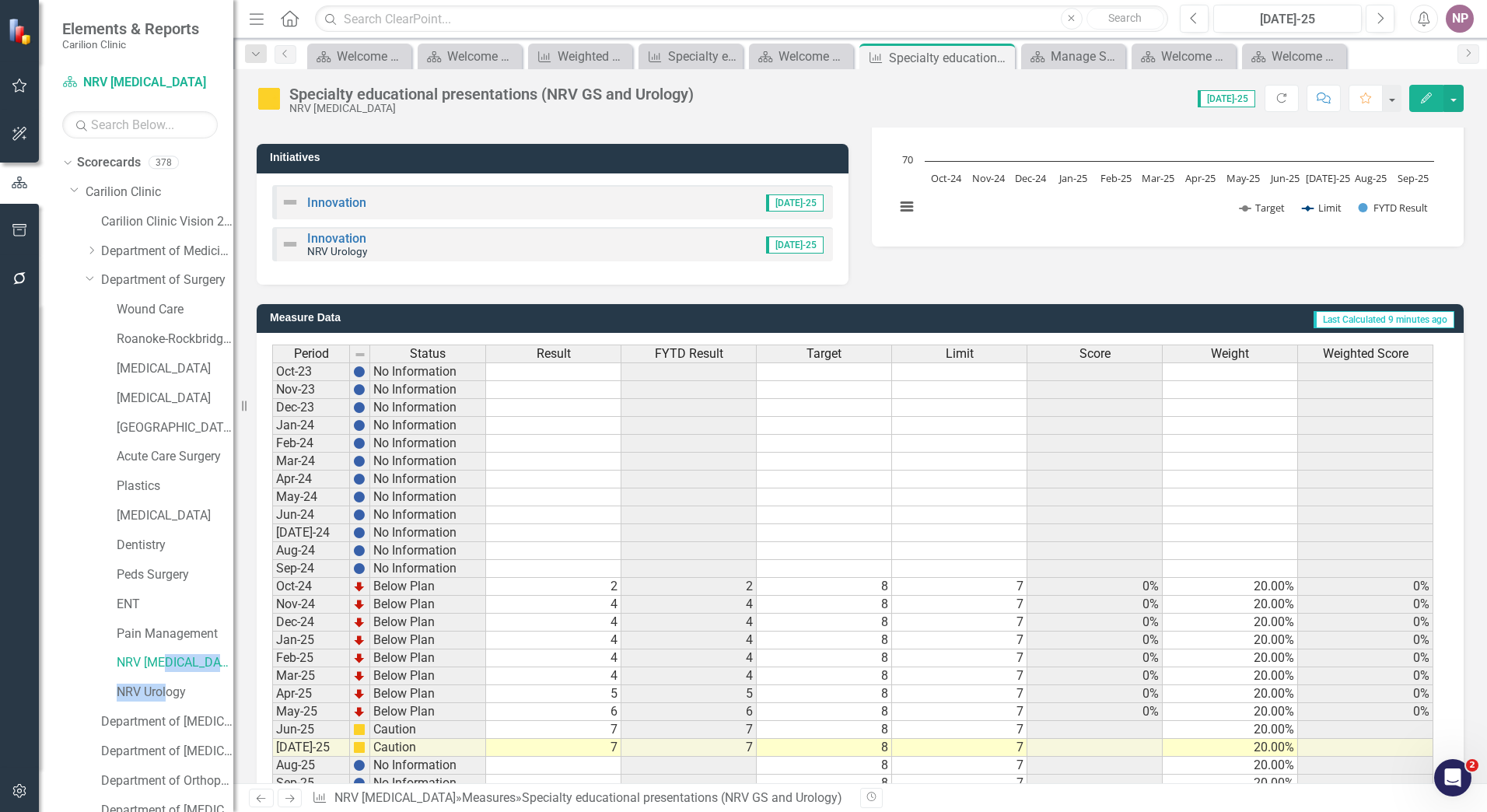
scroll to position [312, 0]
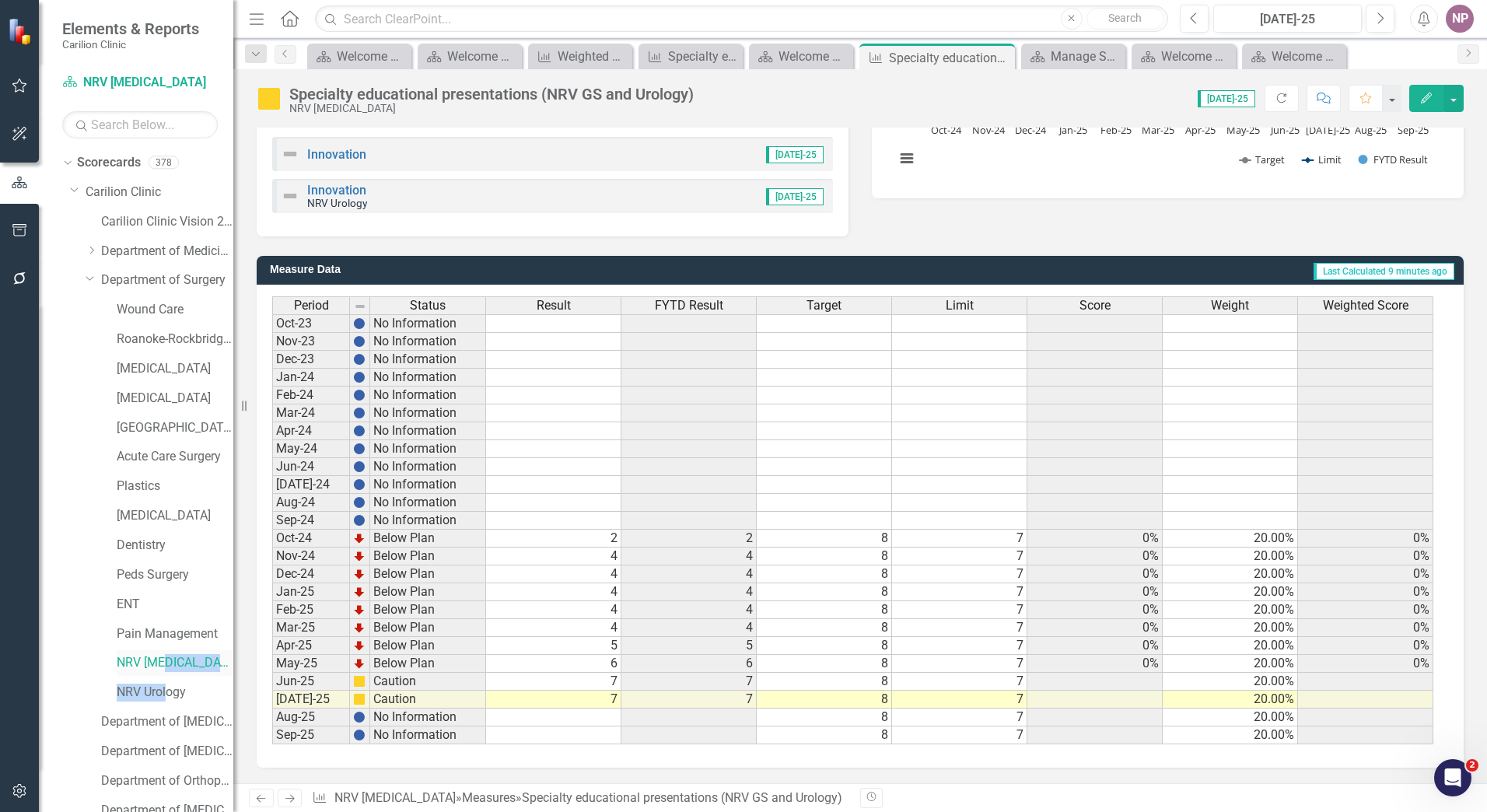
click at [139, 656] on link "NRV [MEDICAL_DATA]" at bounding box center [176, 662] width 117 height 18
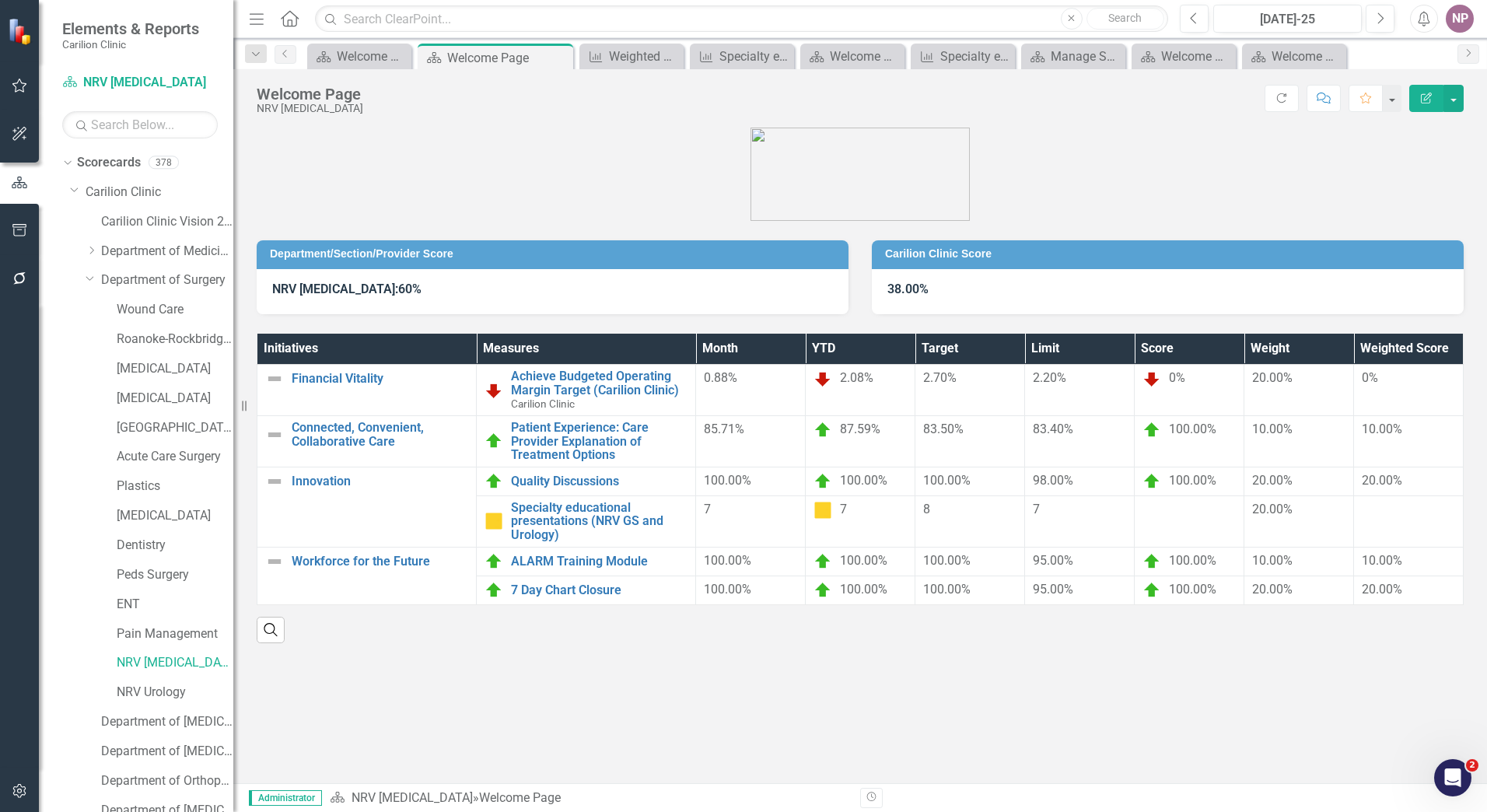
click at [703, 709] on div "Department/Section/Provider Score NRV [MEDICAL_DATA]: 60% Carilion Clinic Score…" at bounding box center [860, 455] width 1254 height 655
click at [1449, 767] on icon "Open Intercom Messenger" at bounding box center [1452, 776] width 26 height 26
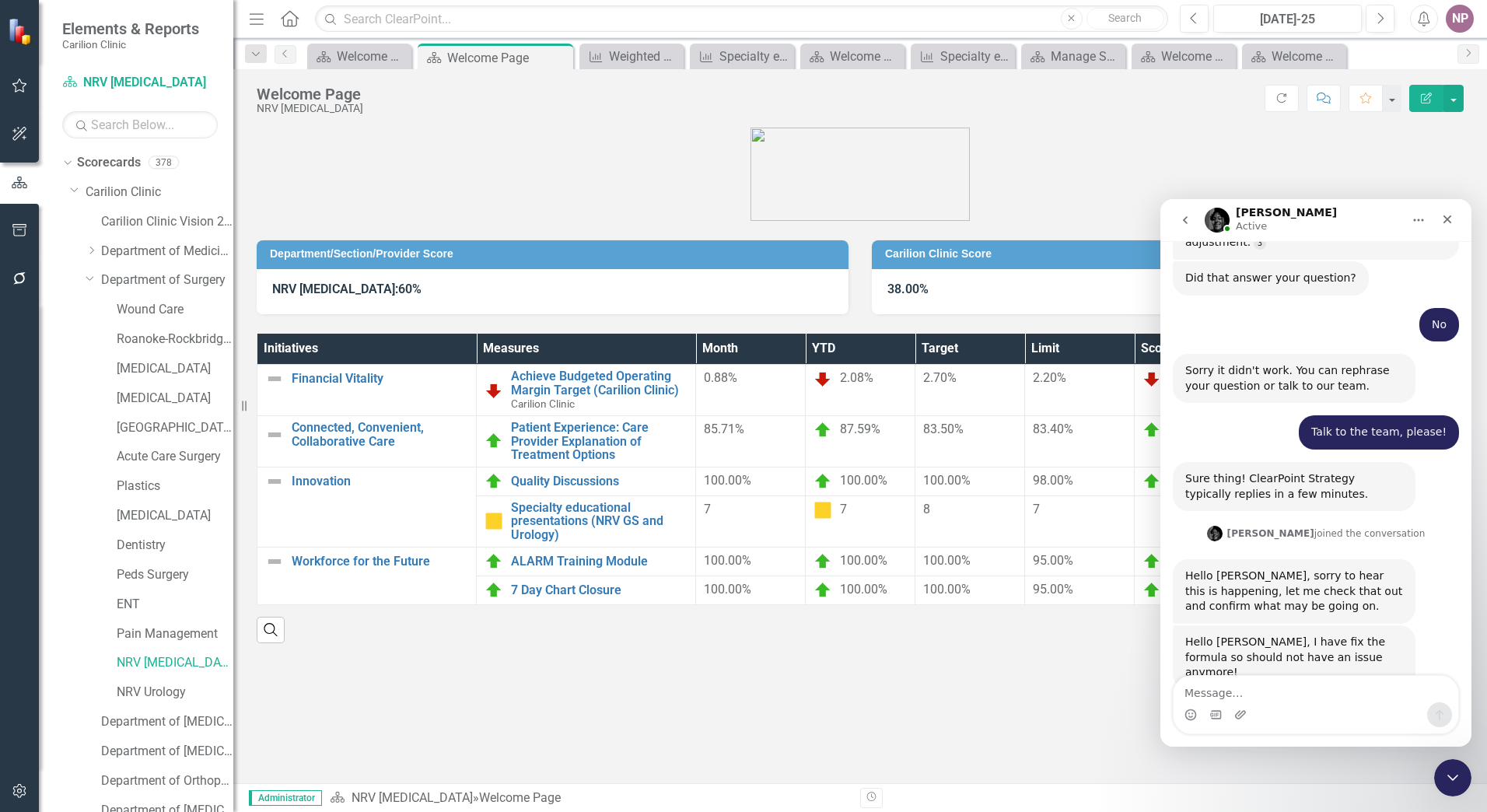
scroll to position [879, 0]
click at [1271, 698] on textarea "Message…" at bounding box center [1316, 689] width 285 height 27
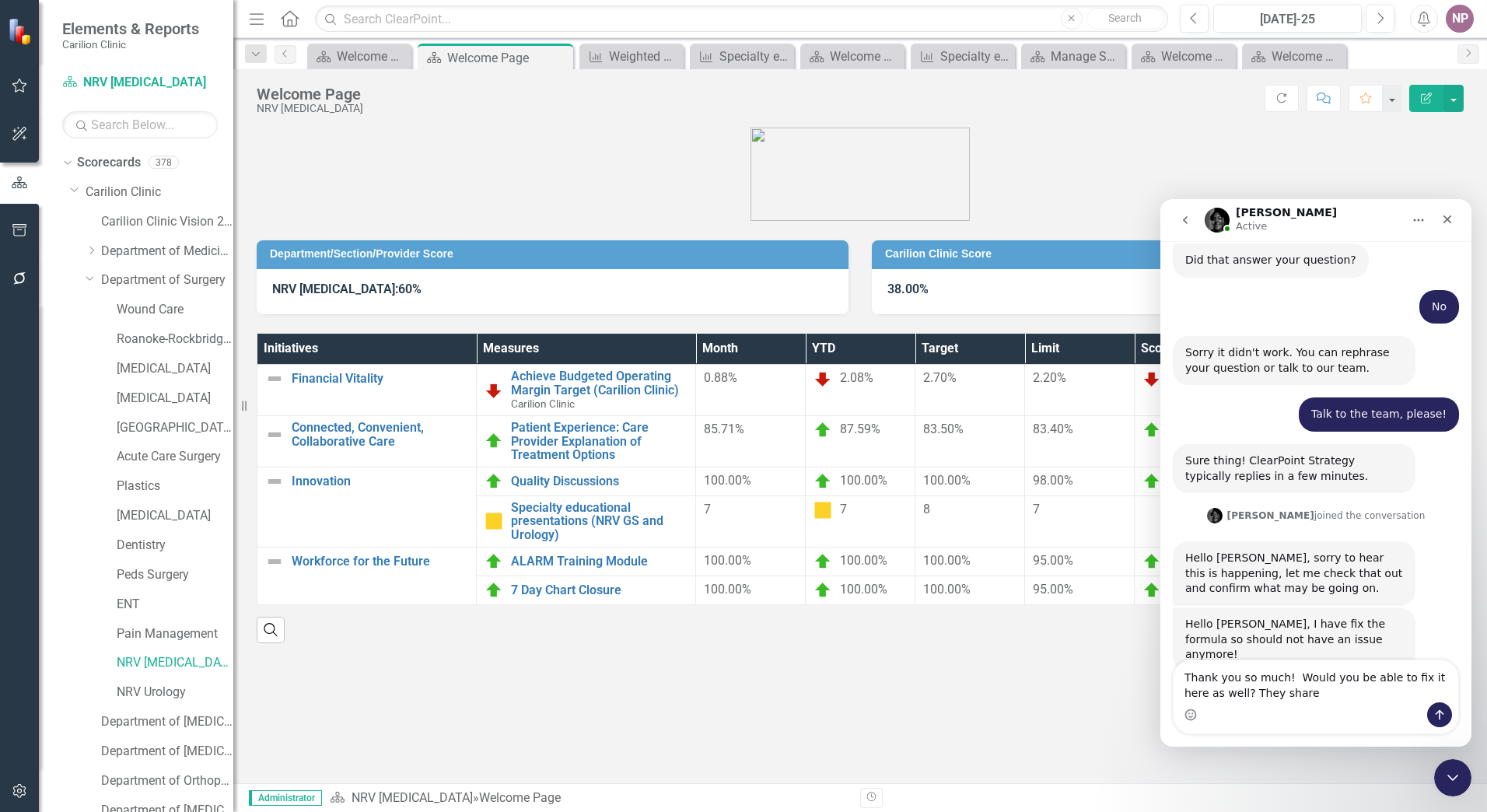
drag, startPoint x: 1310, startPoint y: 703, endPoint x: 1274, endPoint y: 685, distance: 40.2
click at [1274, 685] on div "Thank you so much! Would you be able to fix it here as well? They share Thank y…" at bounding box center [1316, 697] width 285 height 73
drag, startPoint x: 1286, startPoint y: 677, endPoint x: 1302, endPoint y: 703, distance: 30.5
click at [1302, 703] on div "Thank you so much! Would you be able to fix it here as well? They share Thank y…" at bounding box center [1316, 697] width 285 height 73
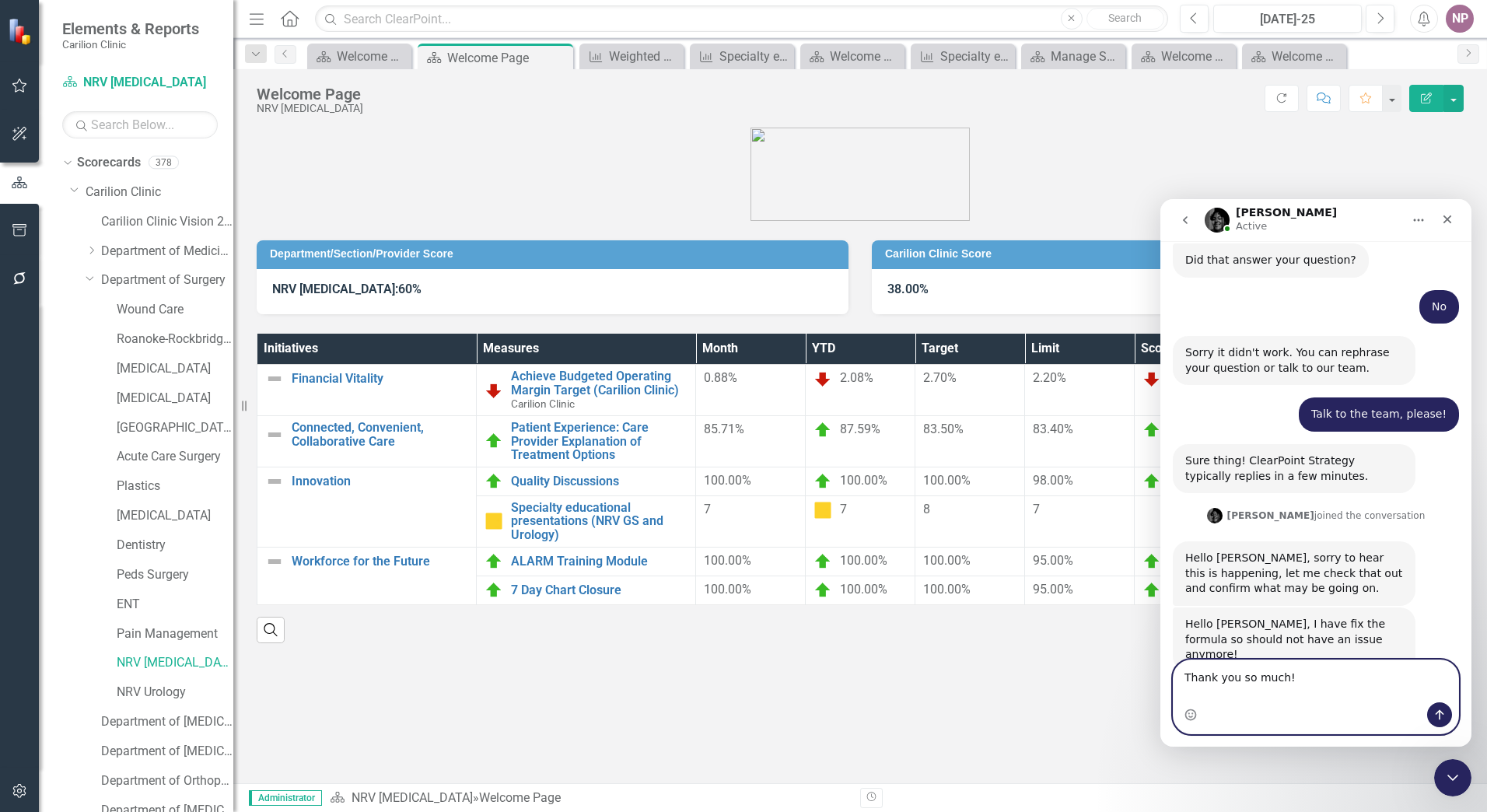
scroll to position [879, 0]
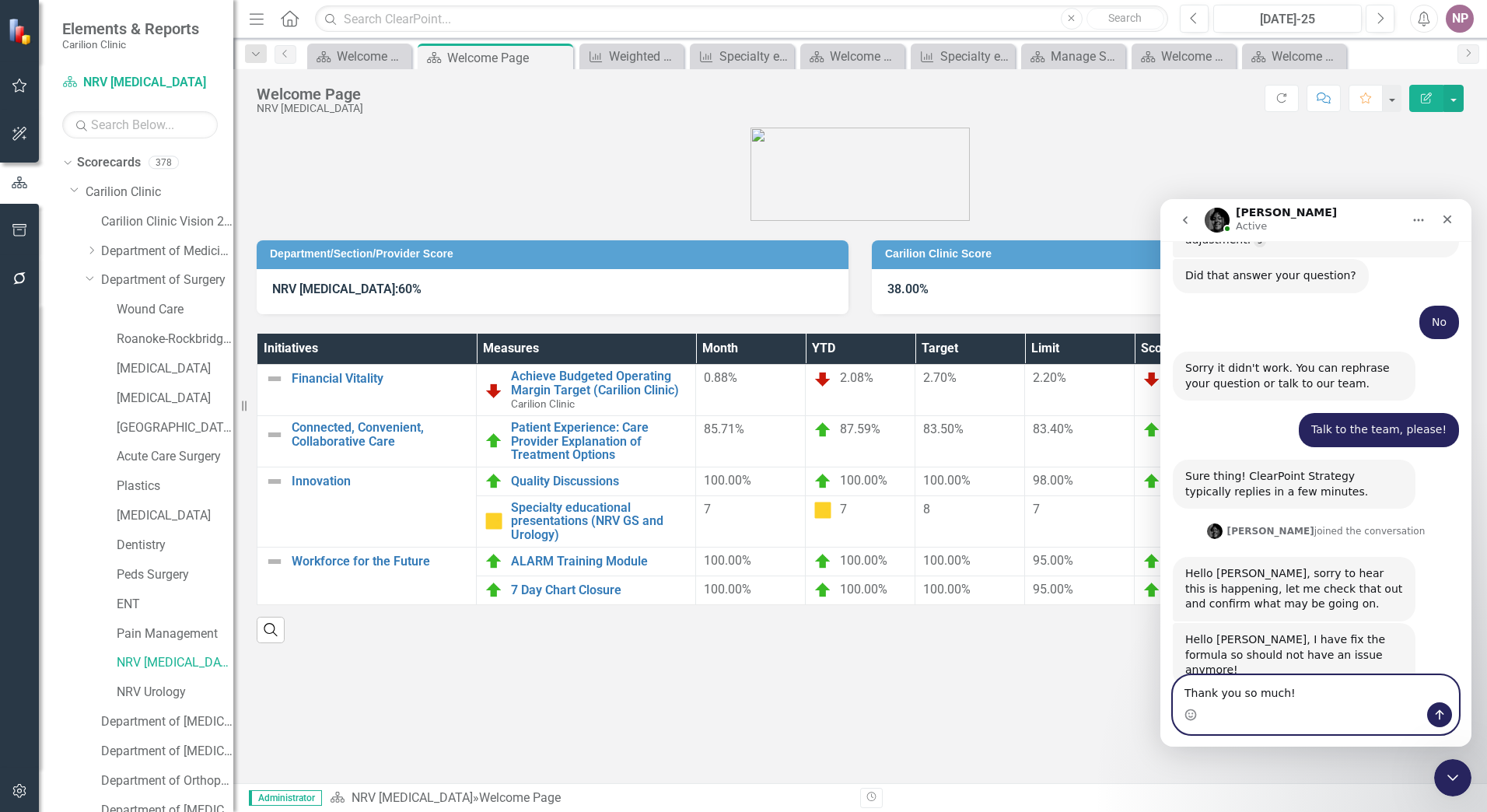
type textarea "Thank you so much!"
click at [1439, 720] on icon "Send a message…" at bounding box center [1440, 715] width 12 height 12
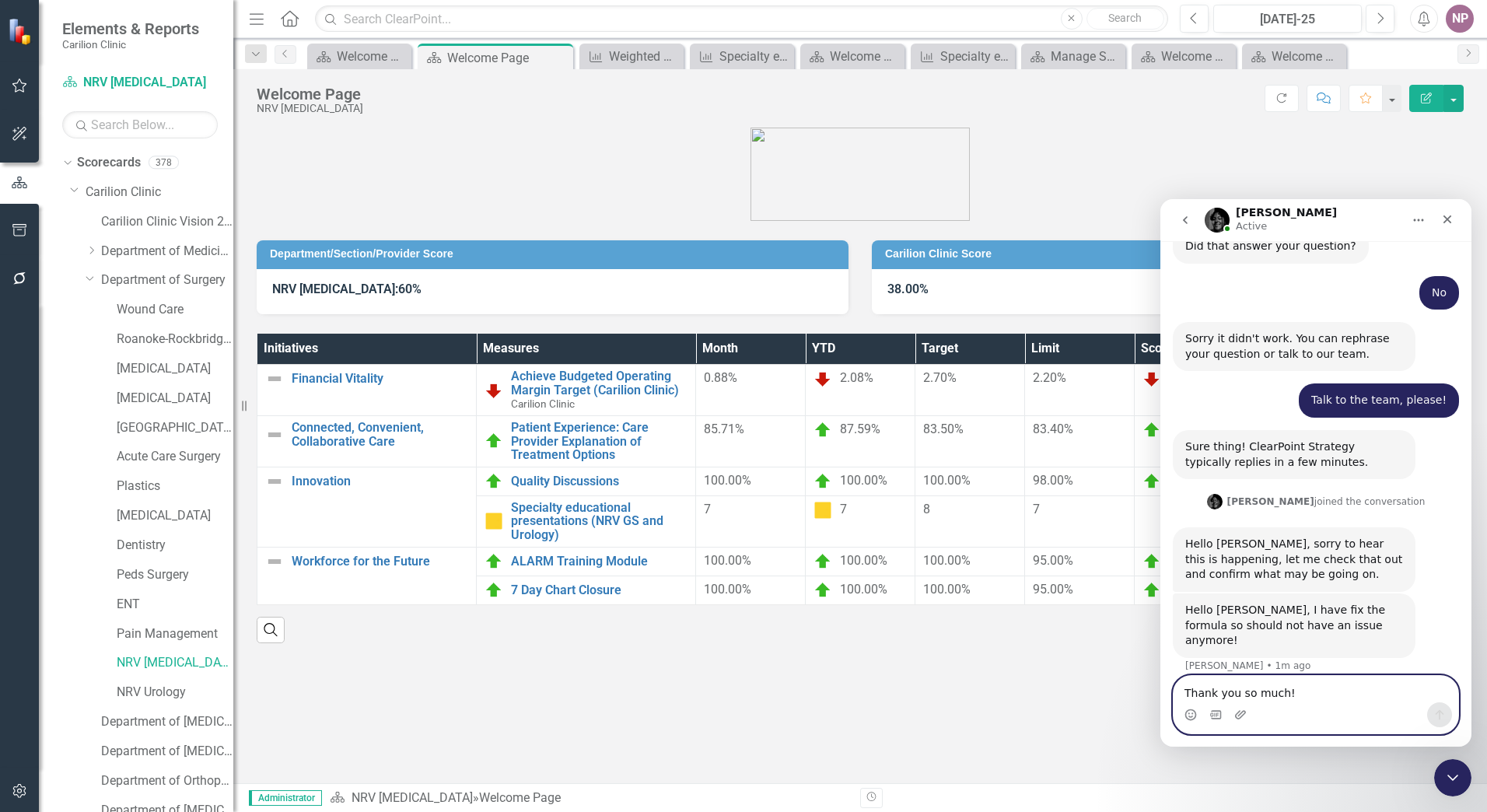
scroll to position [926, 0]
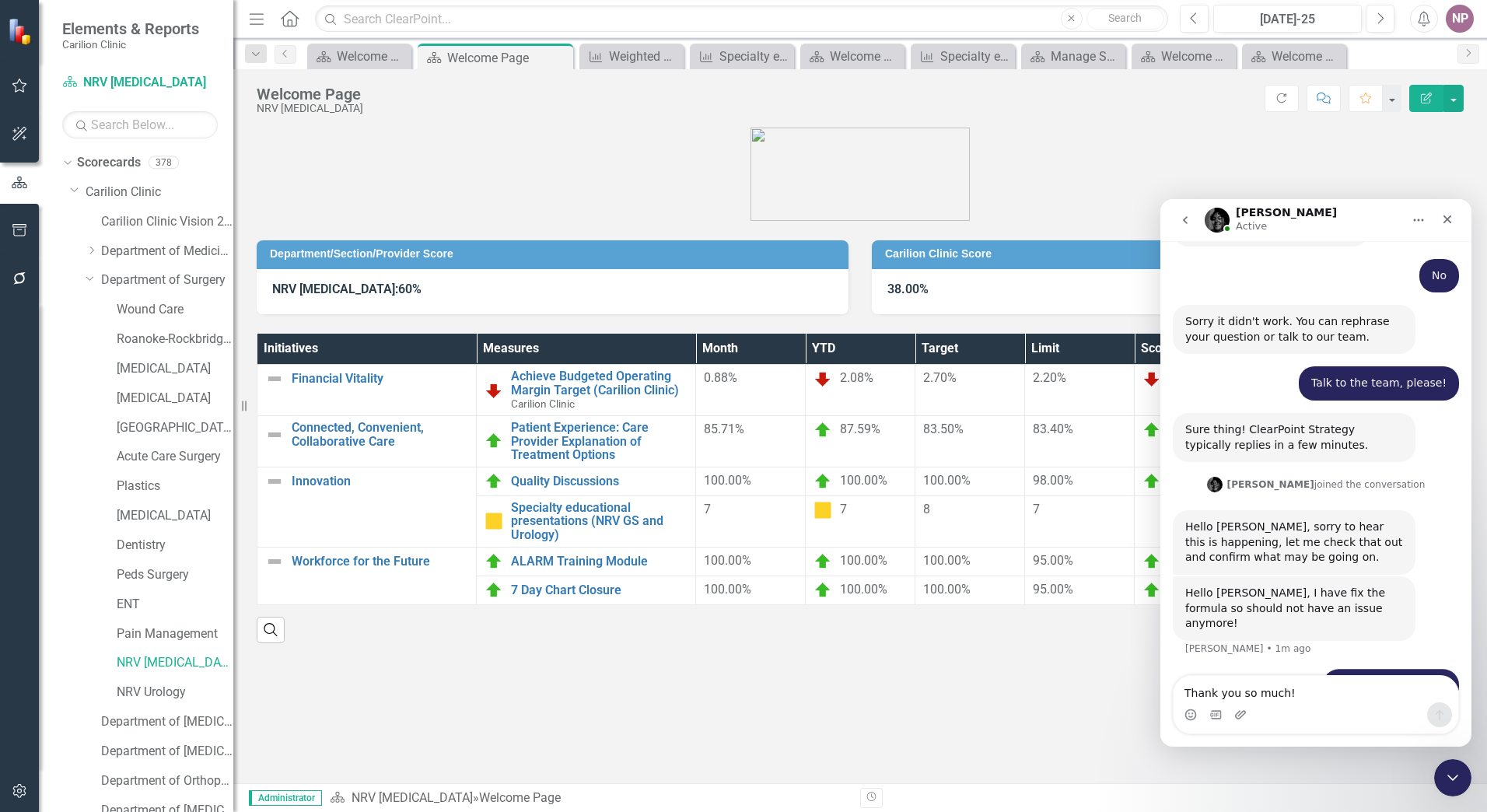
click at [1019, 696] on div "Department/Section/Provider Score NRV [MEDICAL_DATA]: 60% Carilion Clinic Score…" at bounding box center [860, 455] width 1254 height 655
click at [1446, 778] on icon "Close Intercom Messenger" at bounding box center [1451, 775] width 19 height 19
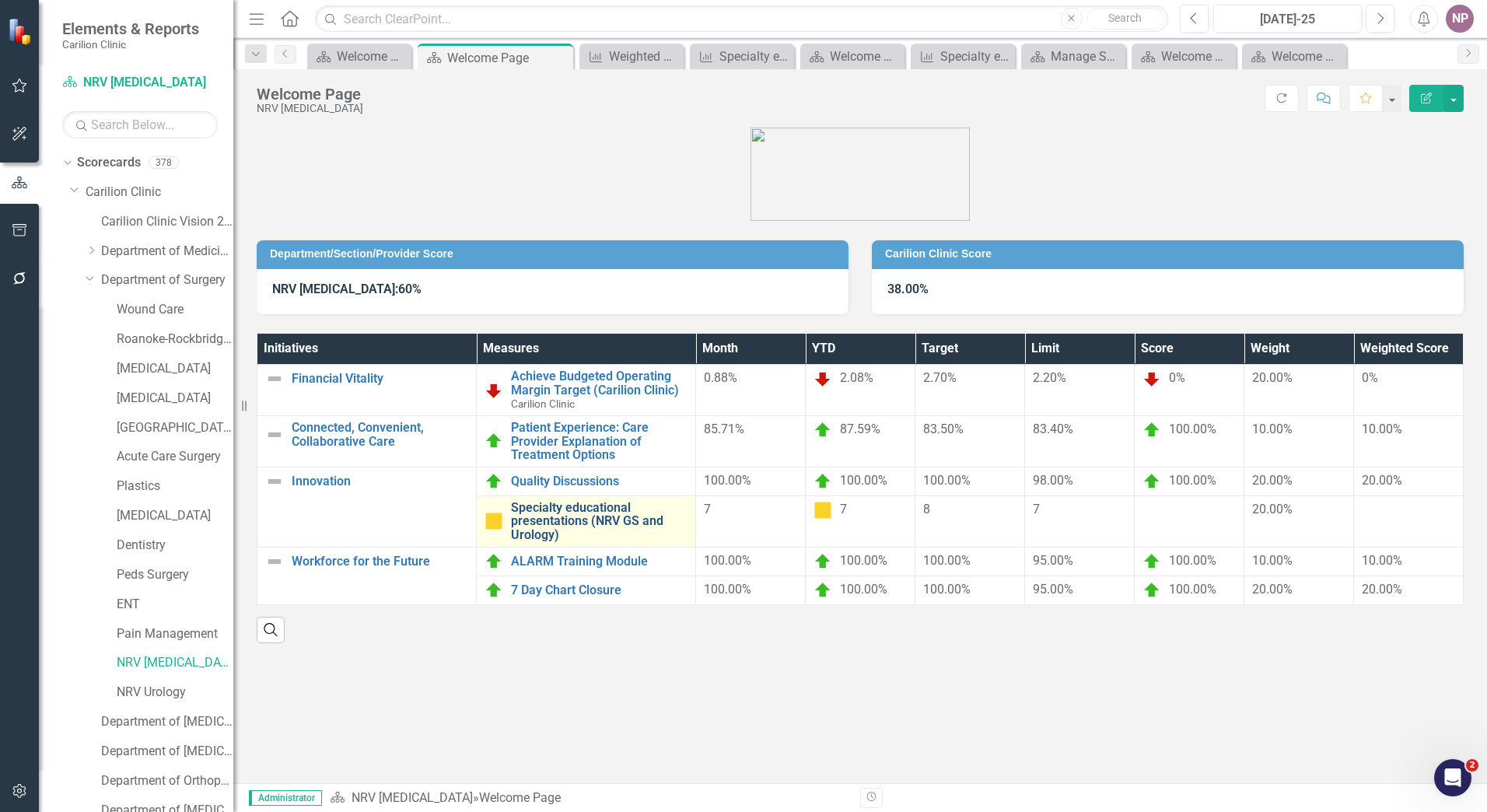
click at [539, 514] on link "Specialty educational presentations (NRV GS and Urology)" at bounding box center [599, 521] width 176 height 41
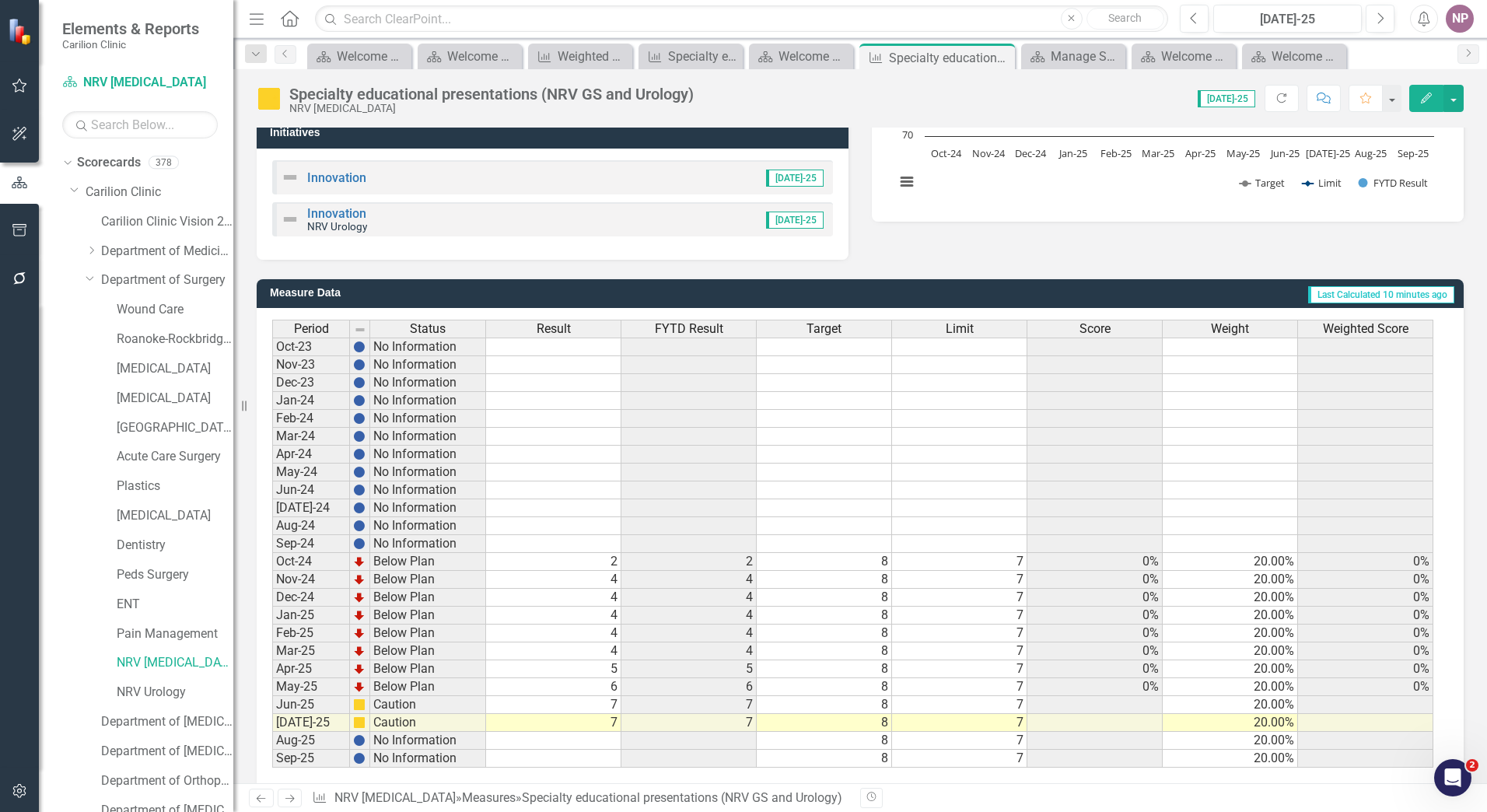
scroll to position [312, 0]
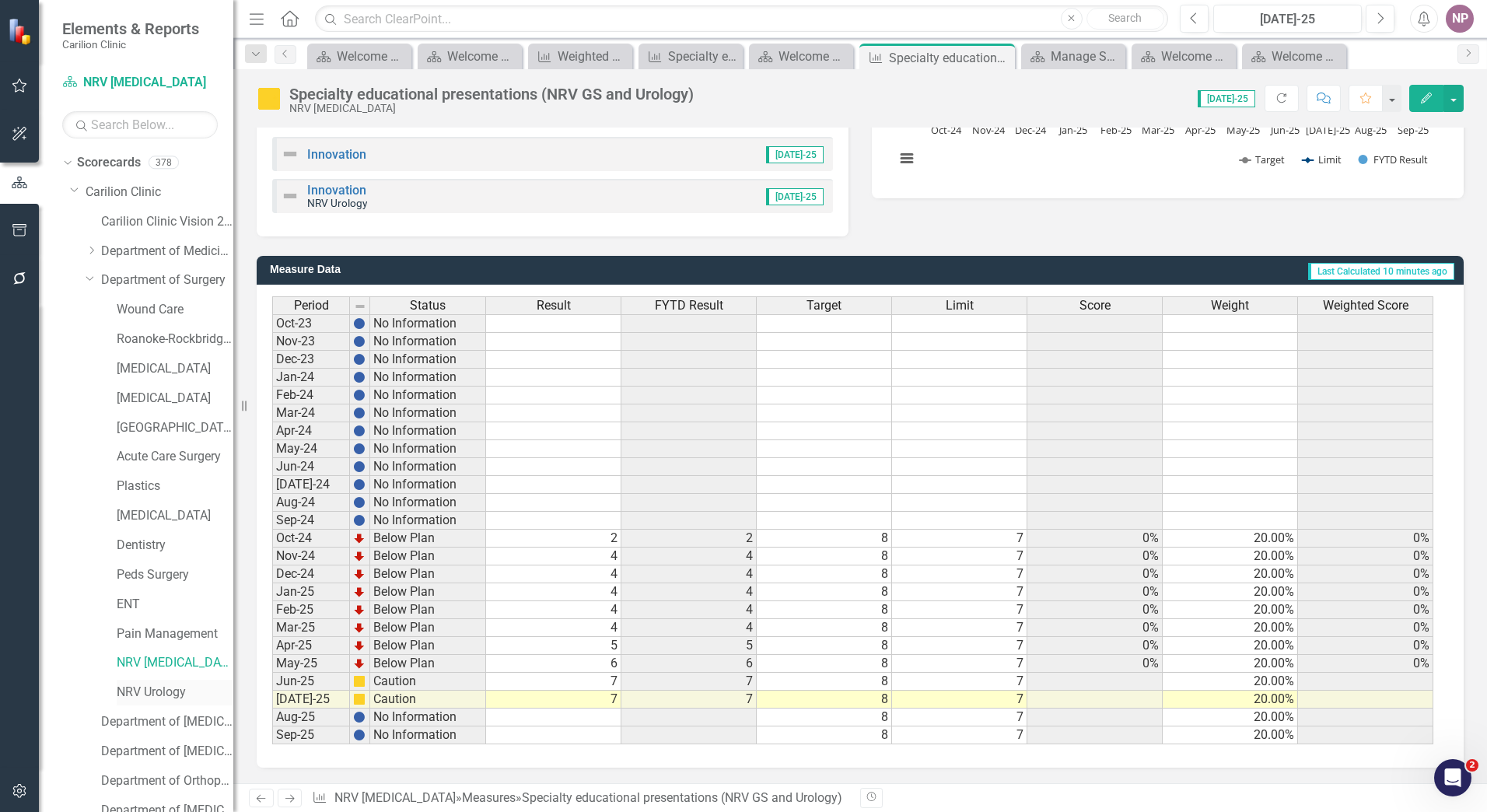
click at [175, 688] on link "NRV Urology" at bounding box center [176, 692] width 117 height 18
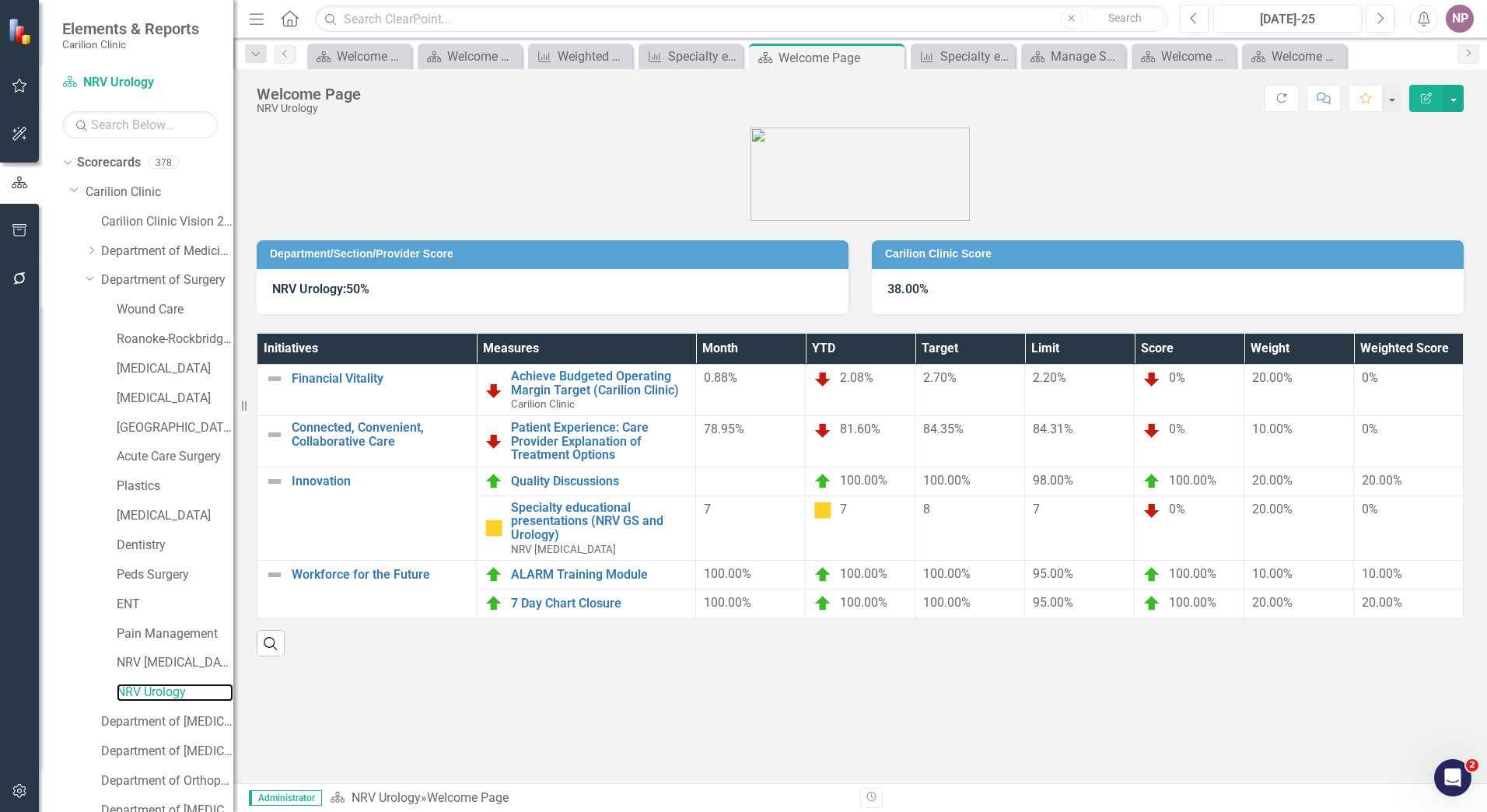
scroll to position [986, 0]
click at [564, 527] on link "Specialty educational presentations (NRV GS and Urology)" at bounding box center [599, 521] width 176 height 41
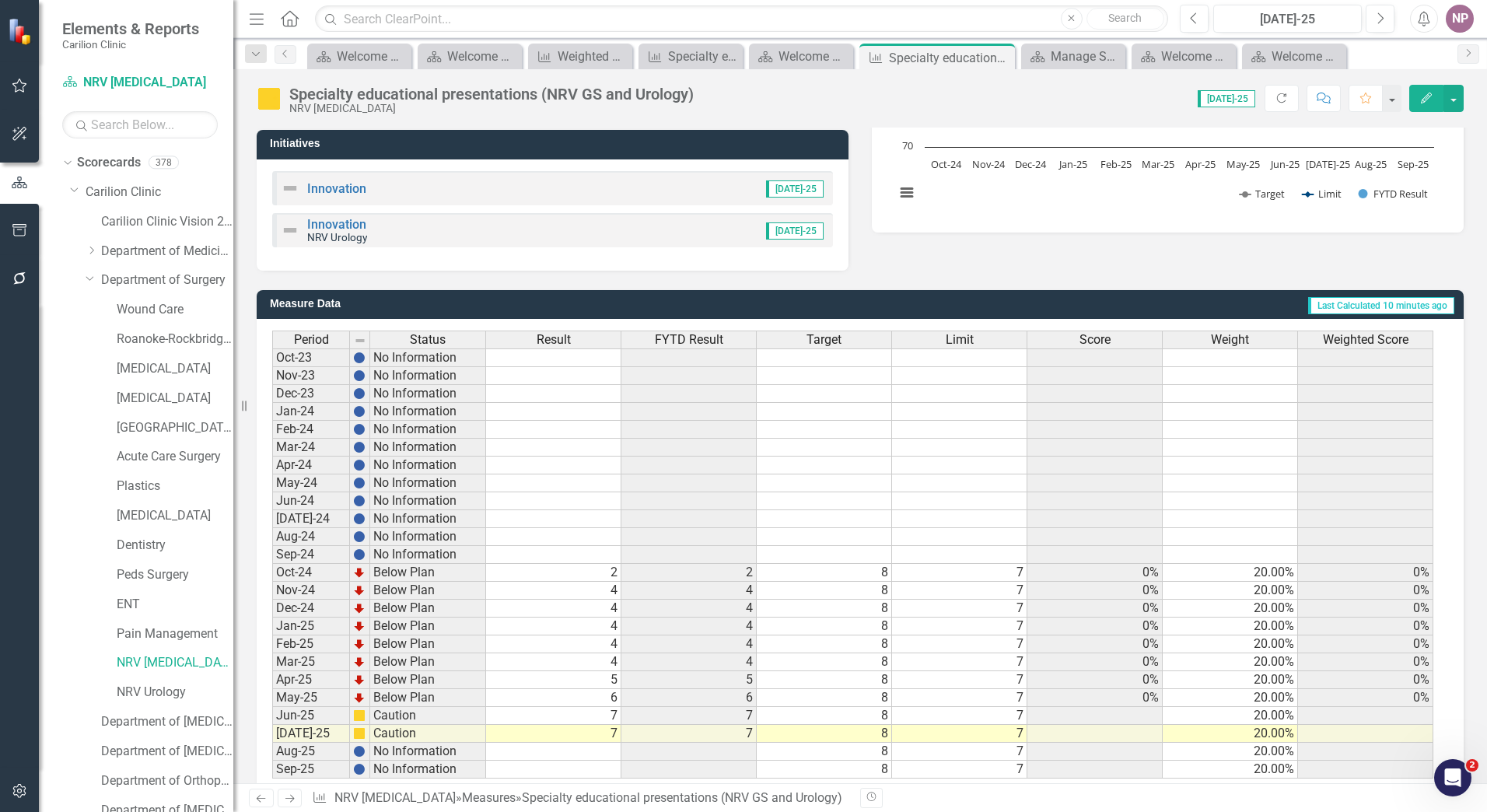
scroll to position [311, 0]
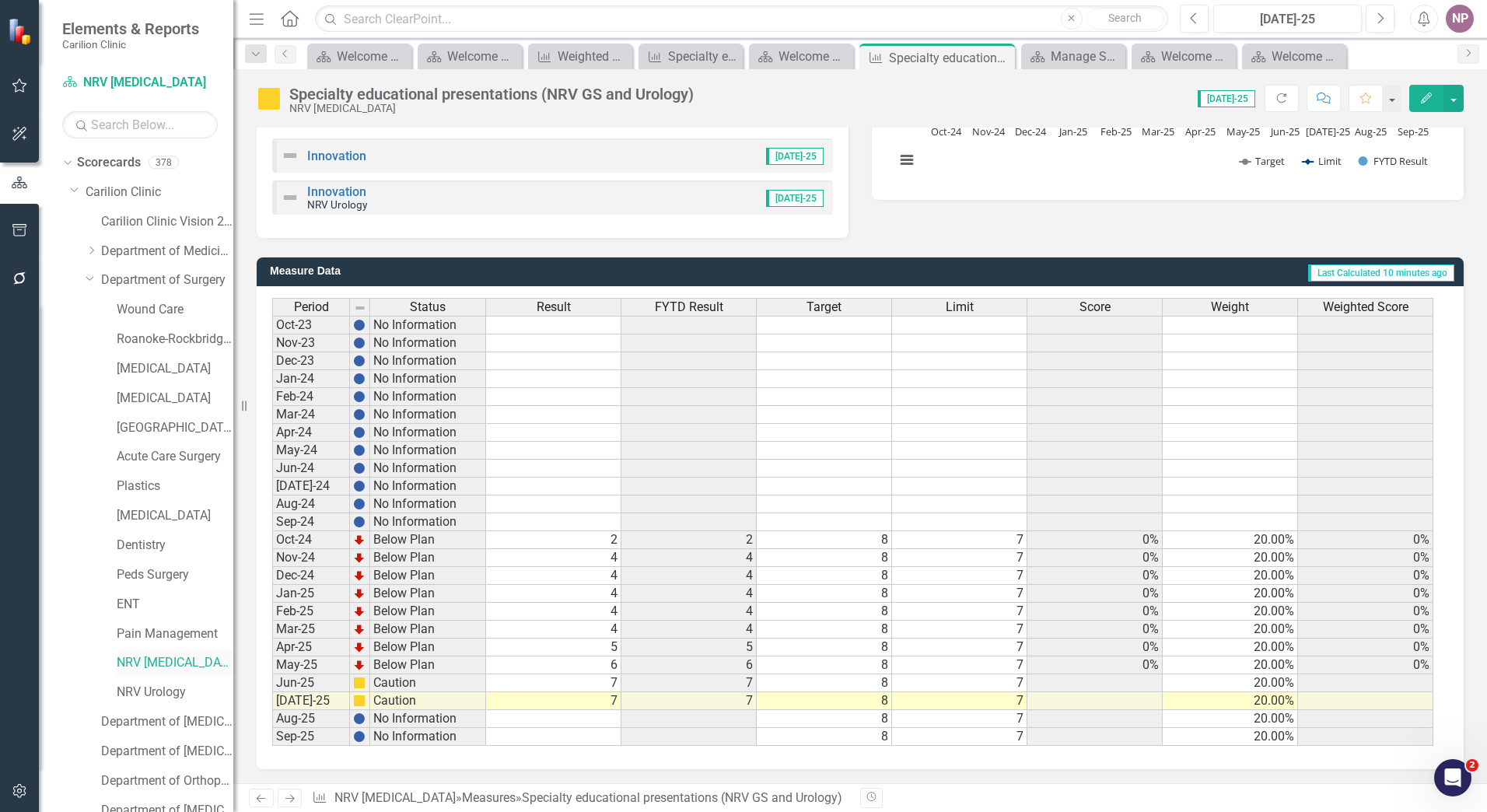
click at [158, 657] on link "NRV [MEDICAL_DATA]" at bounding box center [176, 662] width 117 height 18
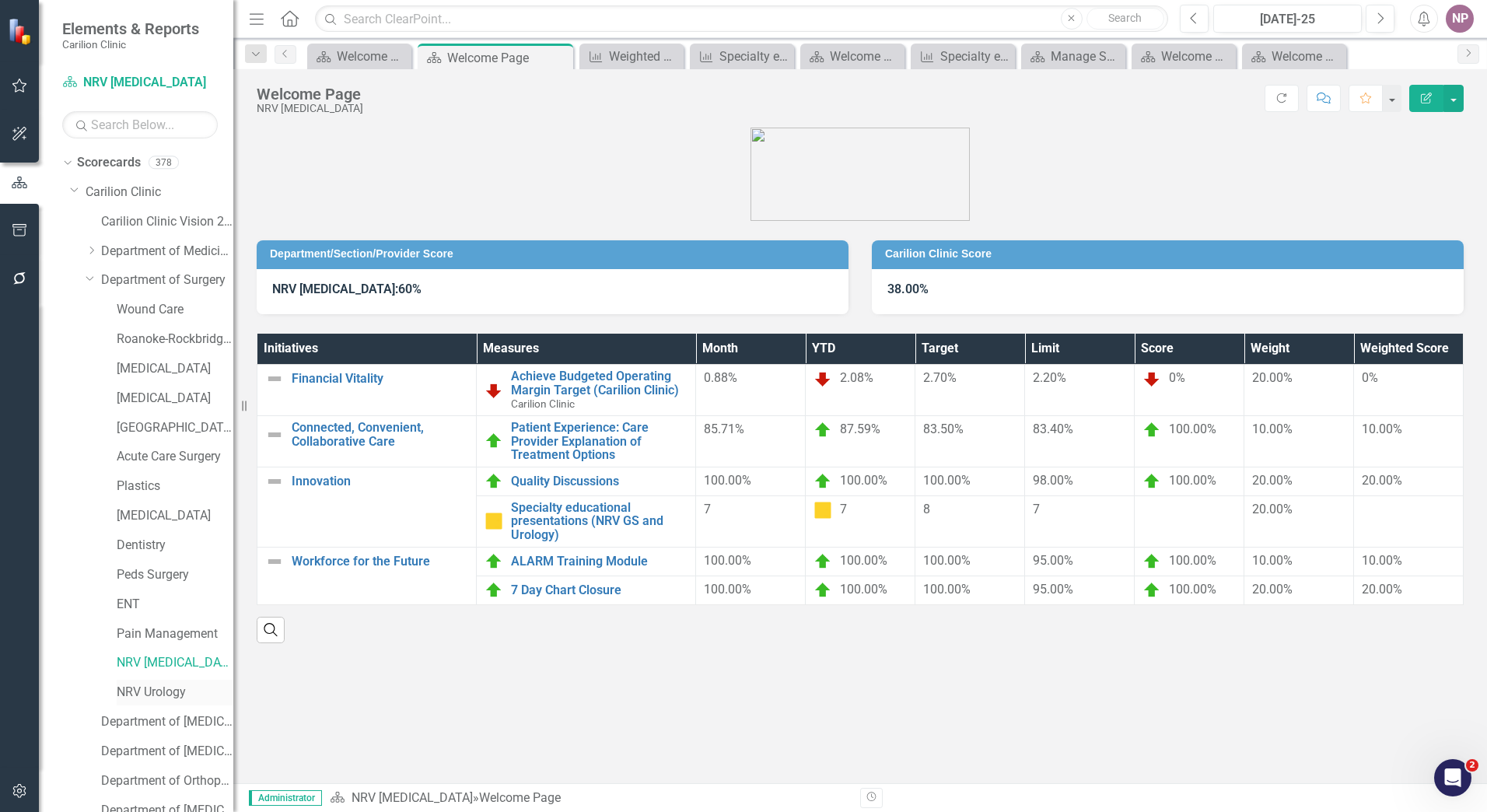
click at [145, 684] on link "NRV Urology" at bounding box center [176, 692] width 117 height 18
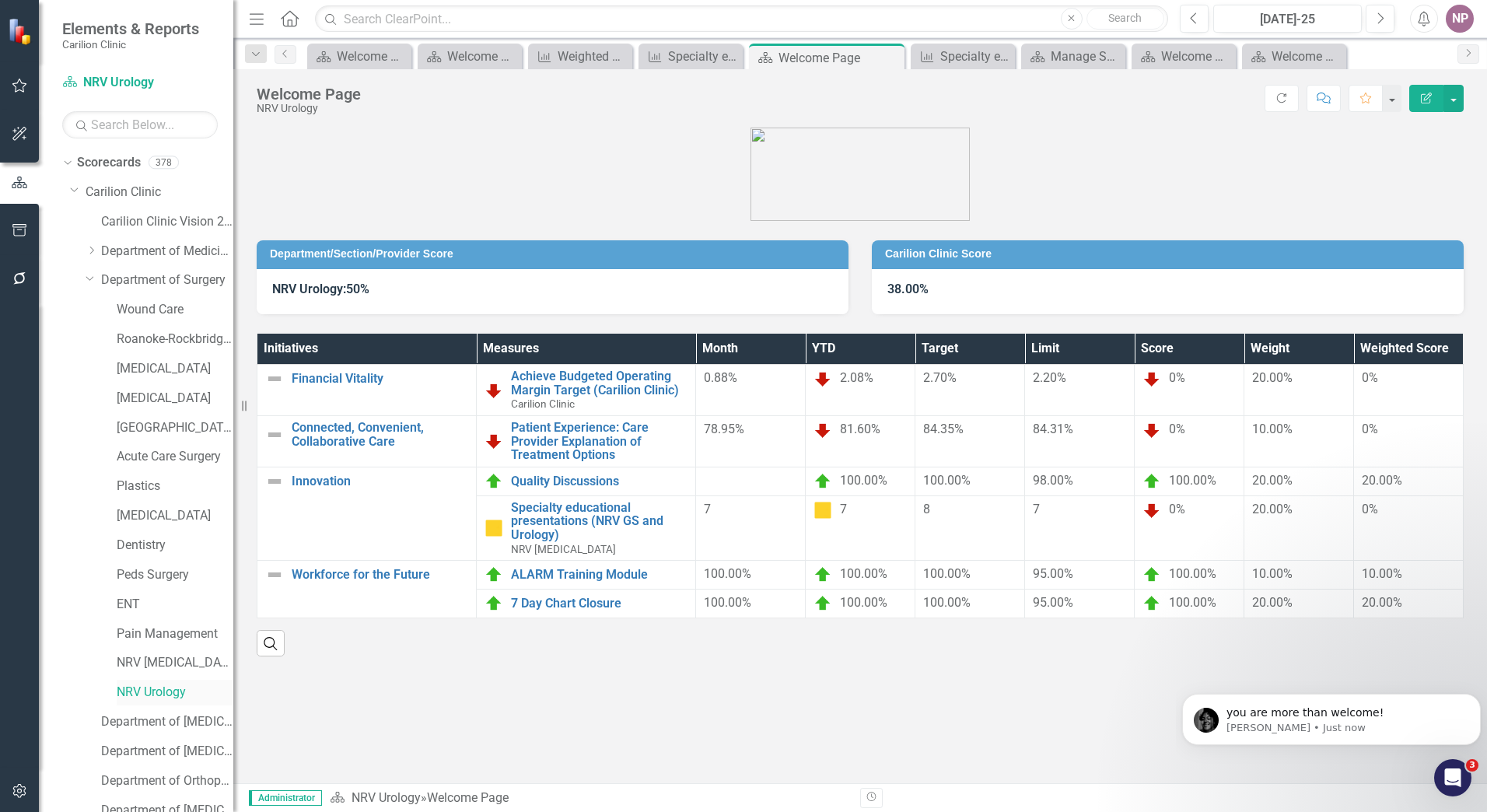
scroll to position [1032, 0]
click at [158, 663] on link "NRV [MEDICAL_DATA]" at bounding box center [176, 662] width 117 height 18
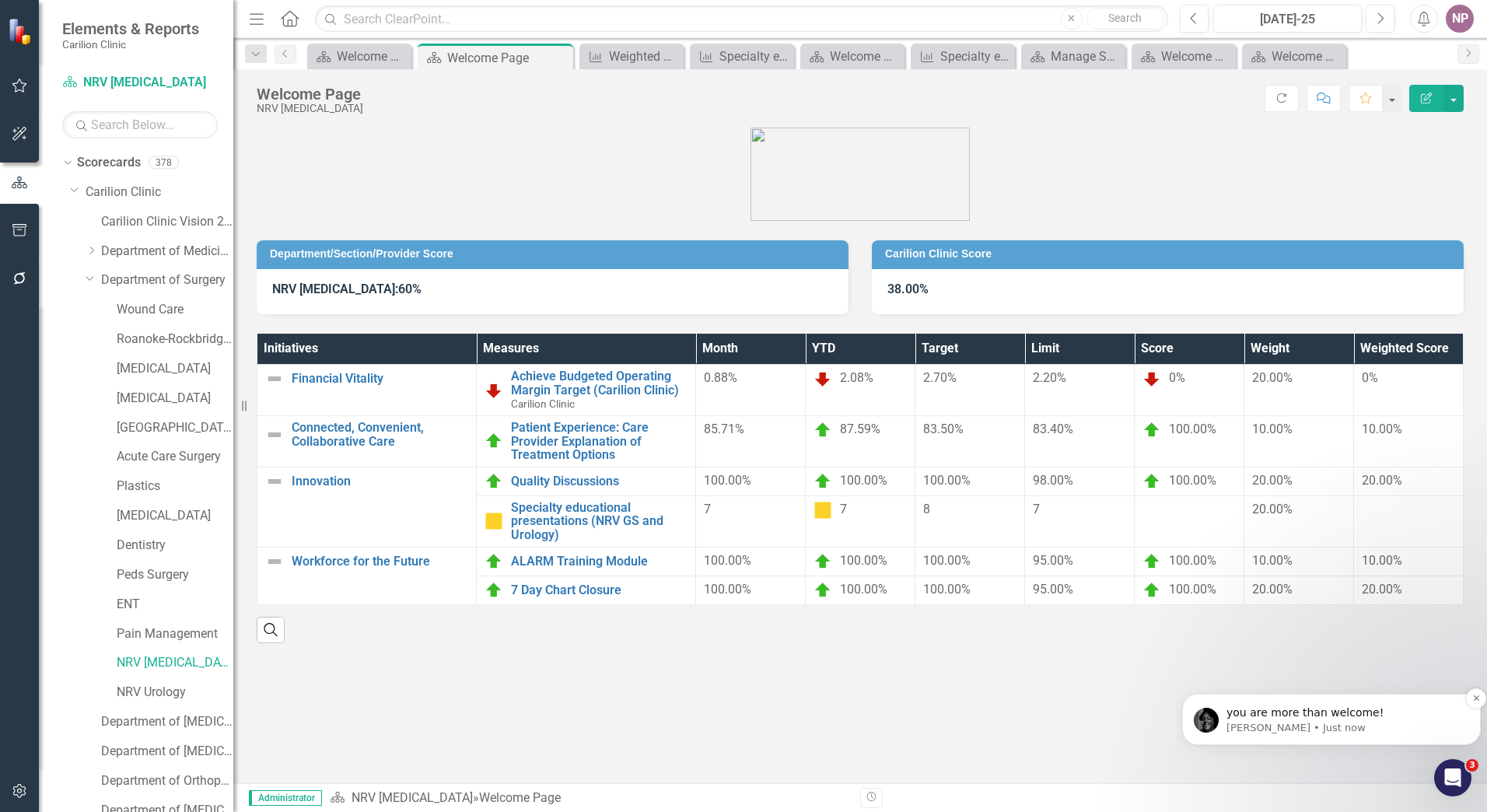
click at [1348, 725] on p "[PERSON_NAME] • Just now" at bounding box center [1344, 728] width 235 height 14
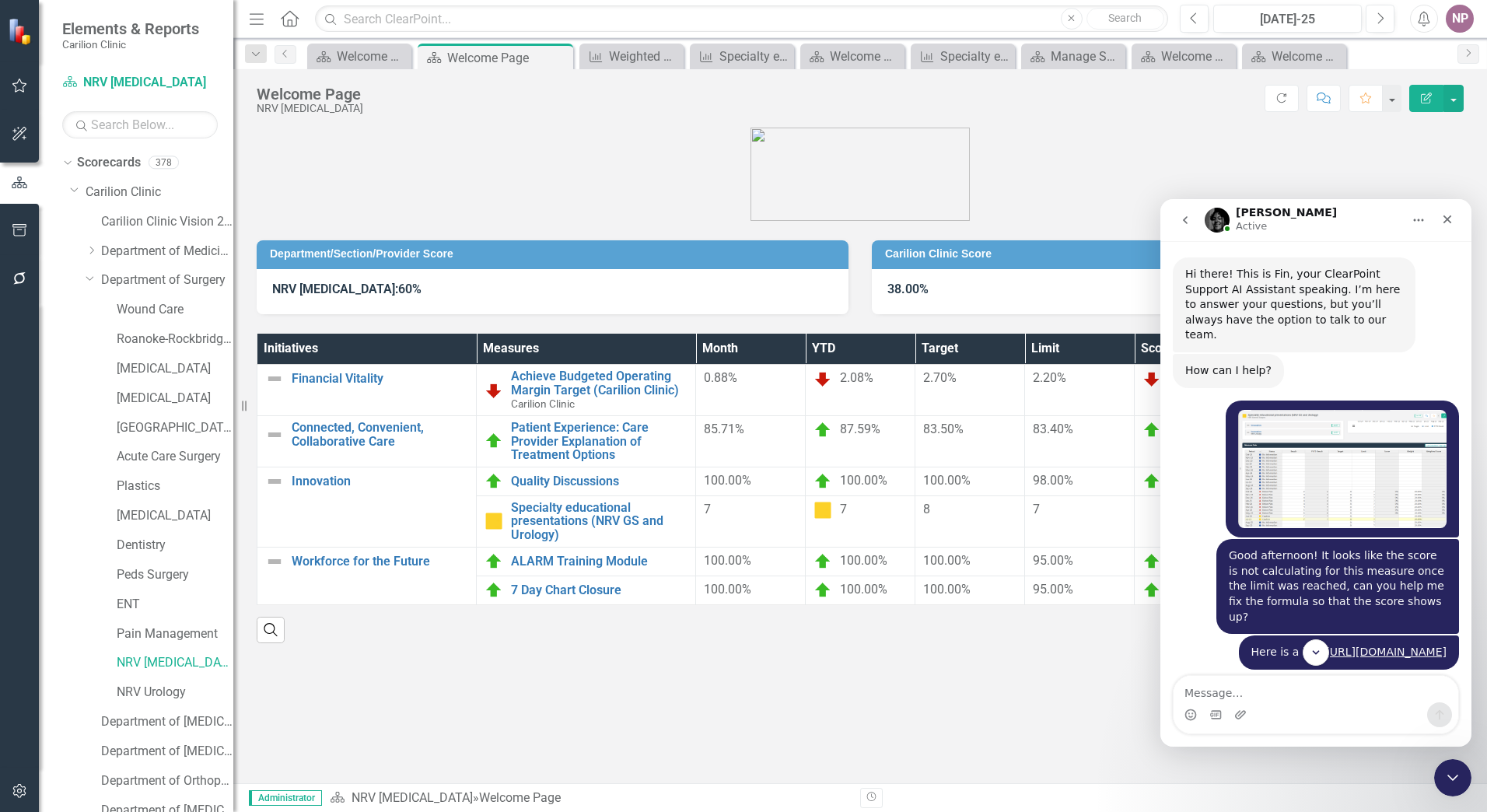
click at [1349, 464] on img "Noelle says…" at bounding box center [1342, 469] width 208 height 119
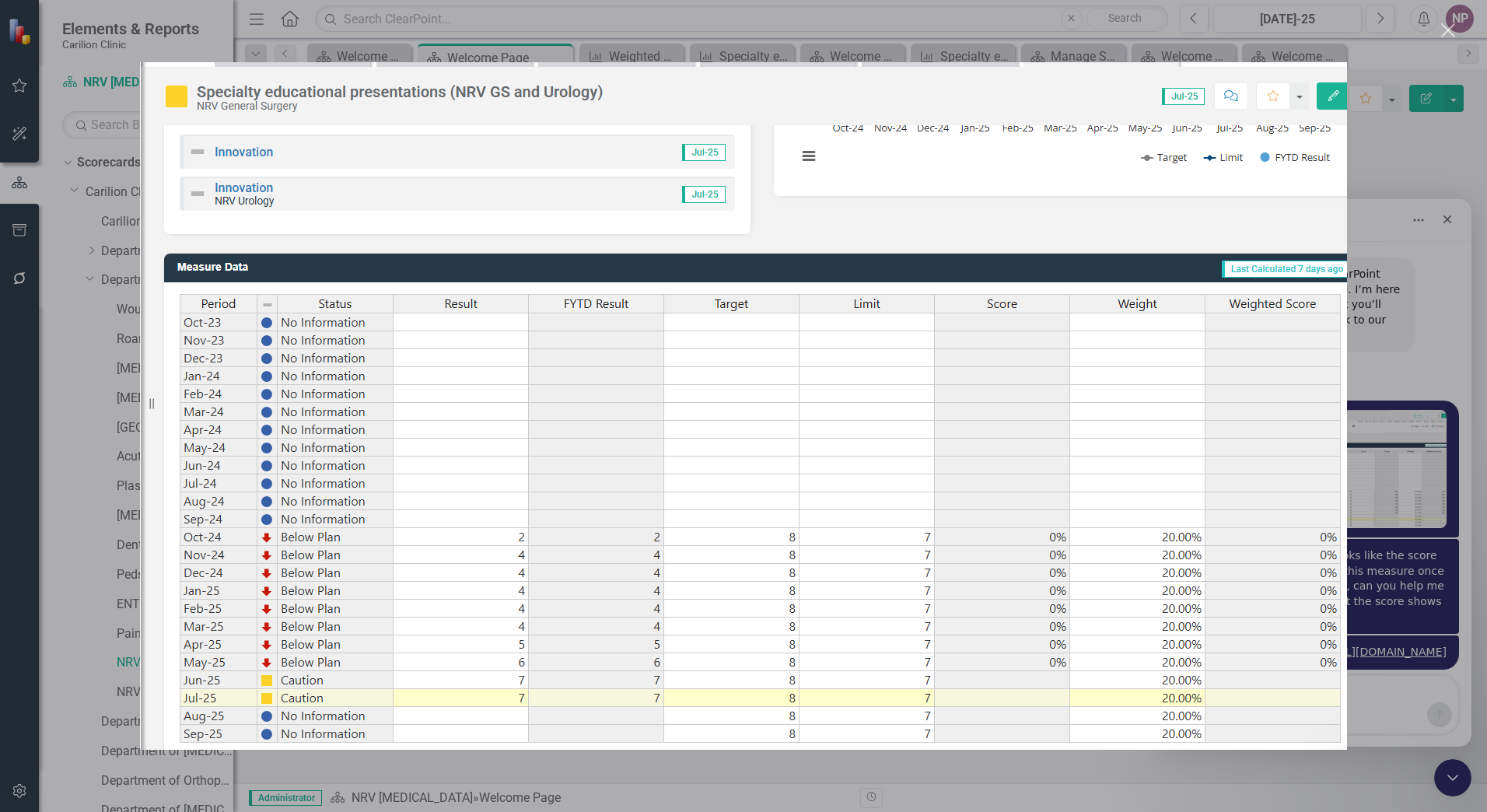
click at [441, 776] on div "Intercom messenger" at bounding box center [744, 406] width 1487 height 812
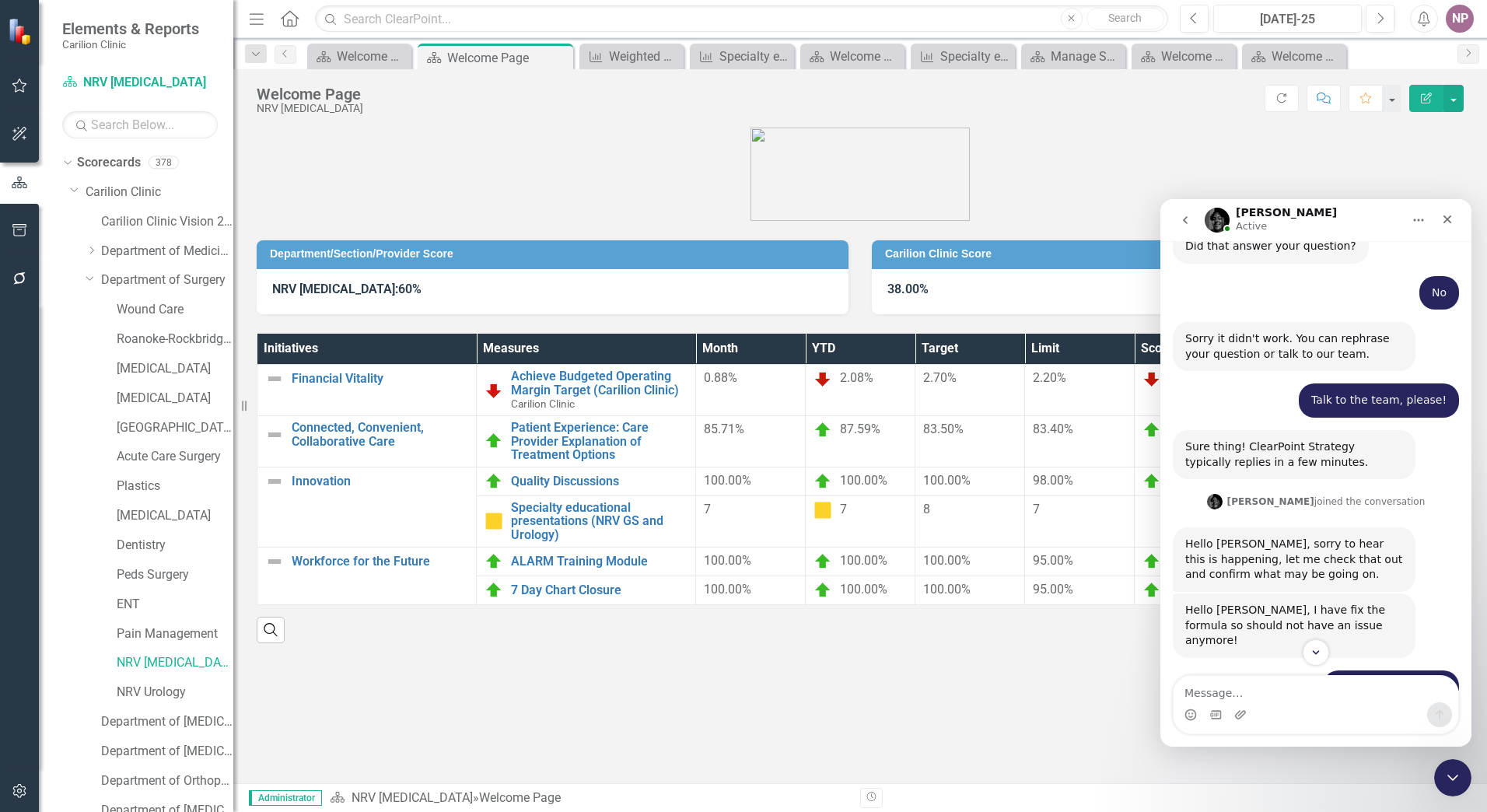
scroll to position [1023, 0]
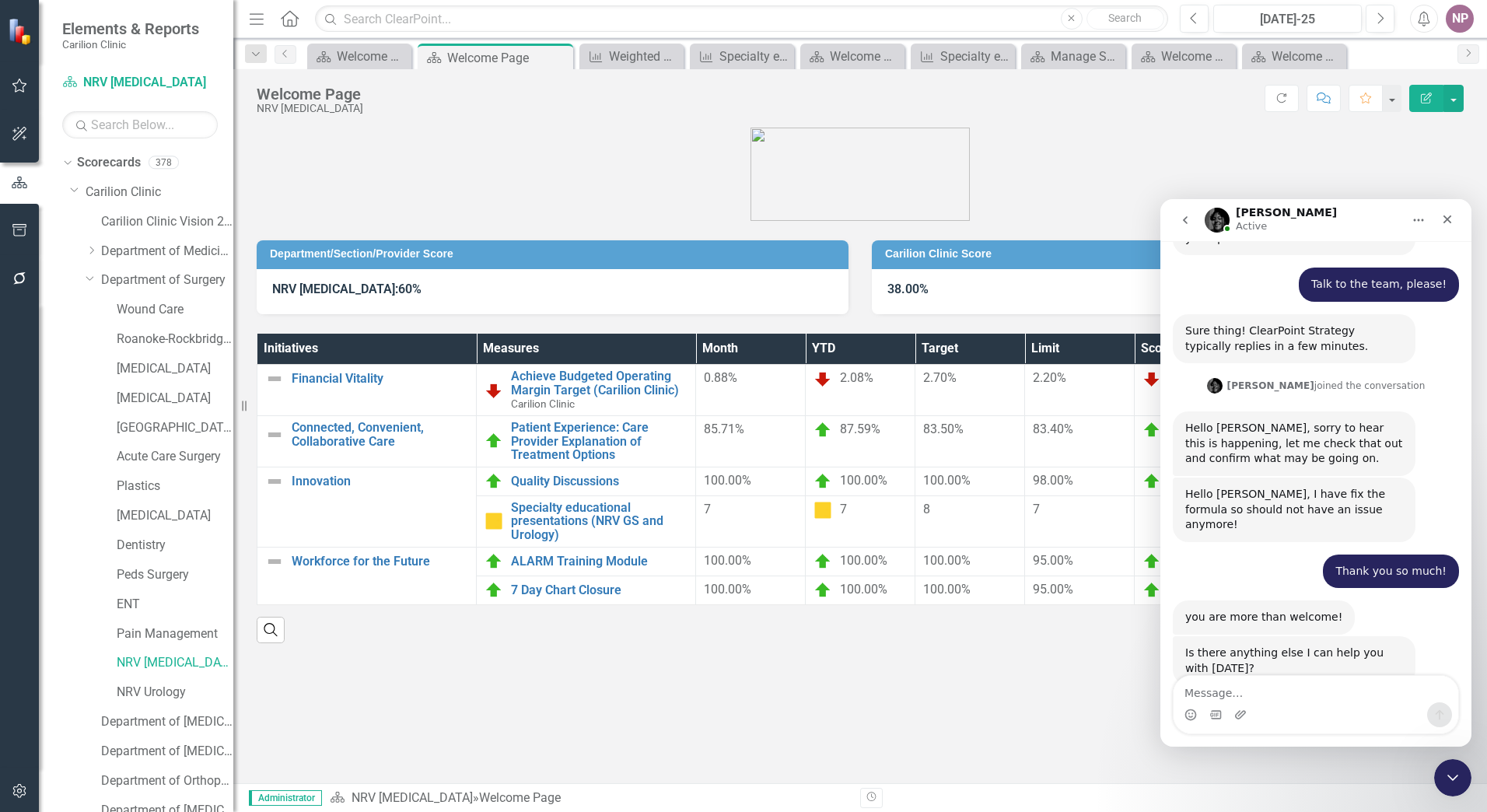
drag, startPoint x: 1471, startPoint y: 361, endPoint x: 2633, endPoint y: 884, distance: 1274.3
click at [1023, 690] on div "Department/Section/Provider Score NRV [MEDICAL_DATA]: 60% Carilion Clinic Score…" at bounding box center [860, 455] width 1254 height 655
click at [1455, 773] on icon "Close Intercom Messenger" at bounding box center [1451, 775] width 11 height 6
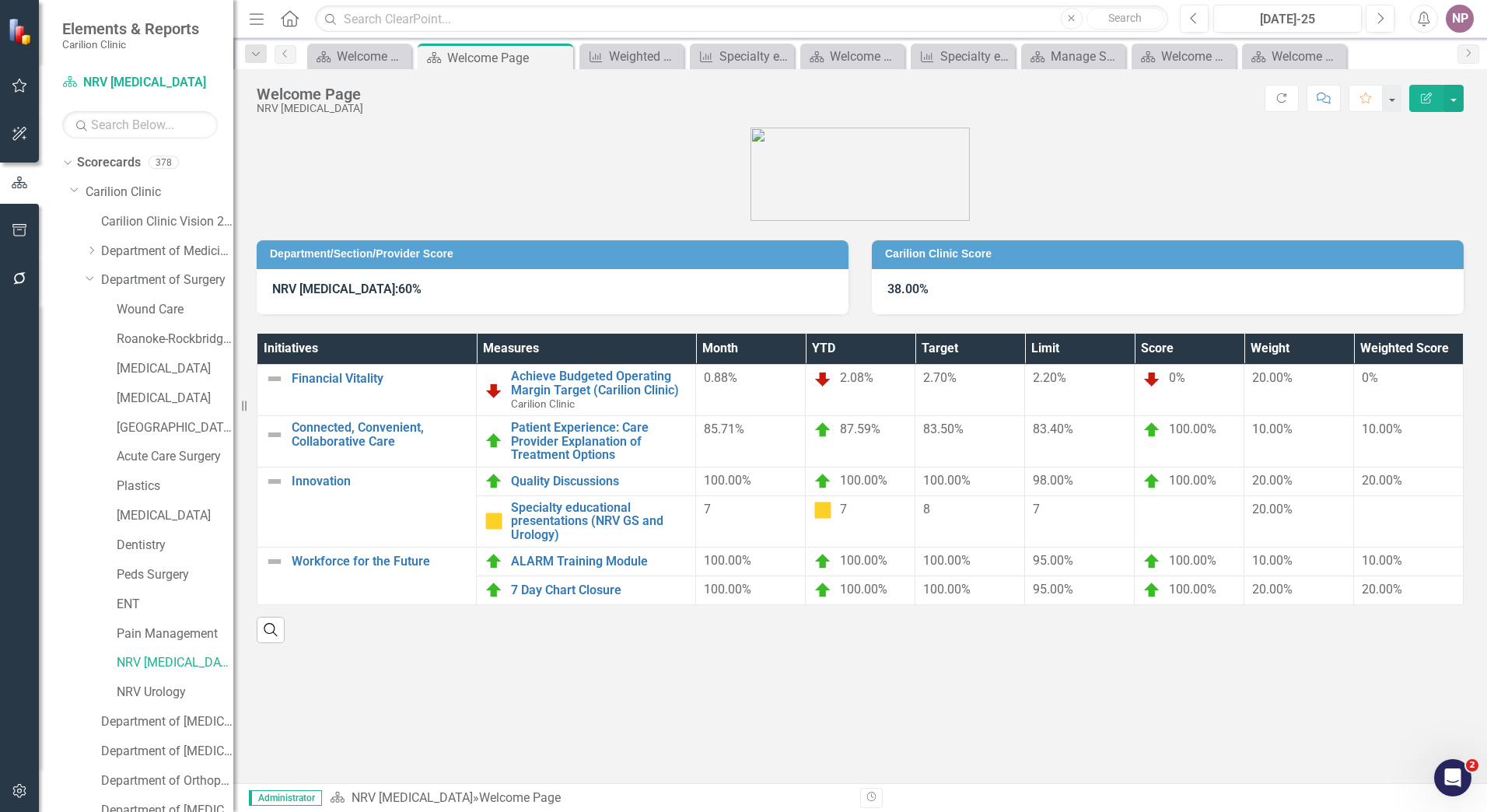
click at [776, 689] on div "Department/Section/Provider Score NRV [MEDICAL_DATA]: 60% Carilion Clinic Score…" at bounding box center [860, 455] width 1254 height 655
click at [157, 687] on link "NRV Urology" at bounding box center [176, 692] width 117 height 18
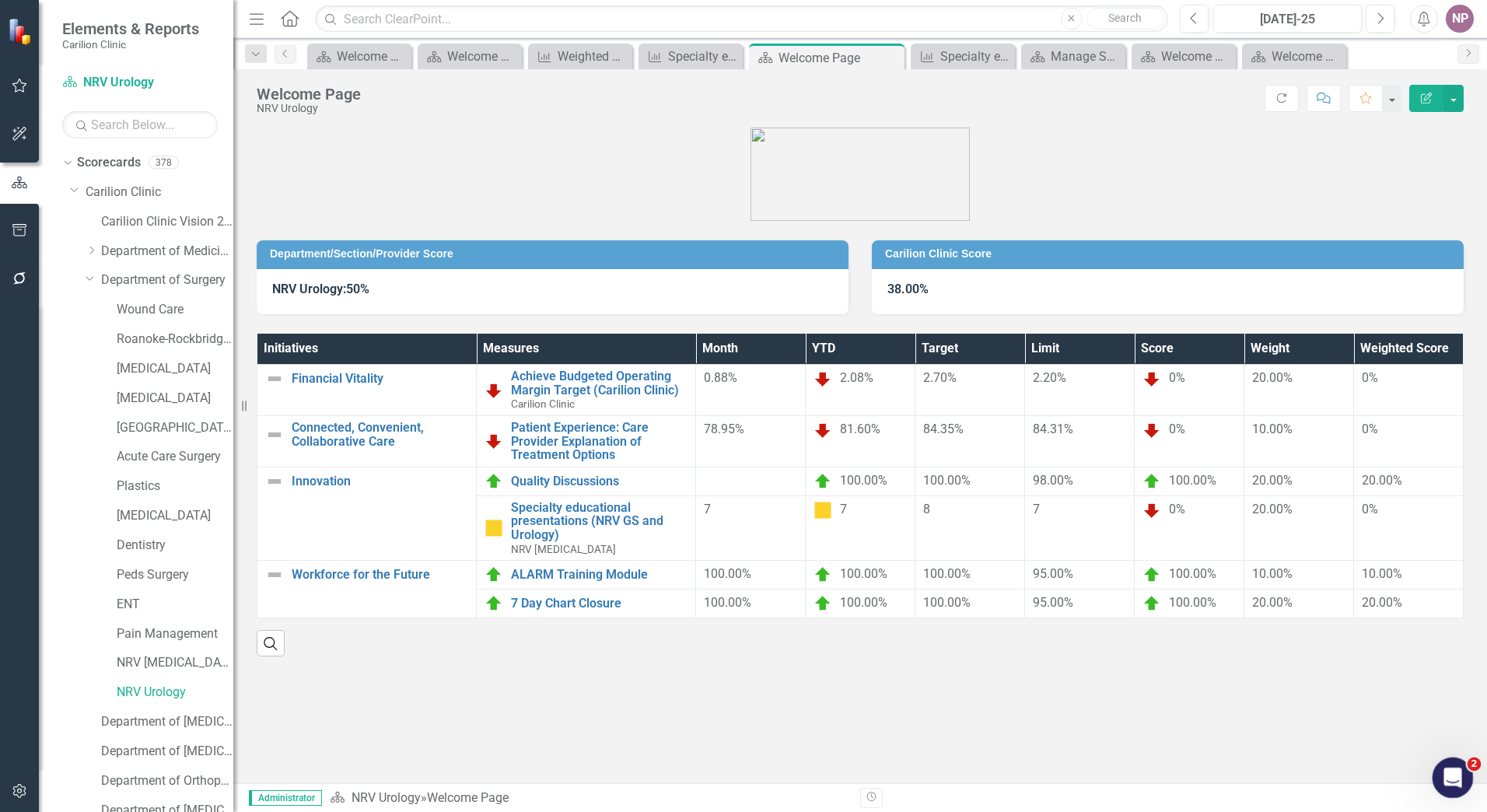
click at [1444, 775] on icon "Open Intercom Messenger" at bounding box center [1452, 776] width 26 height 26
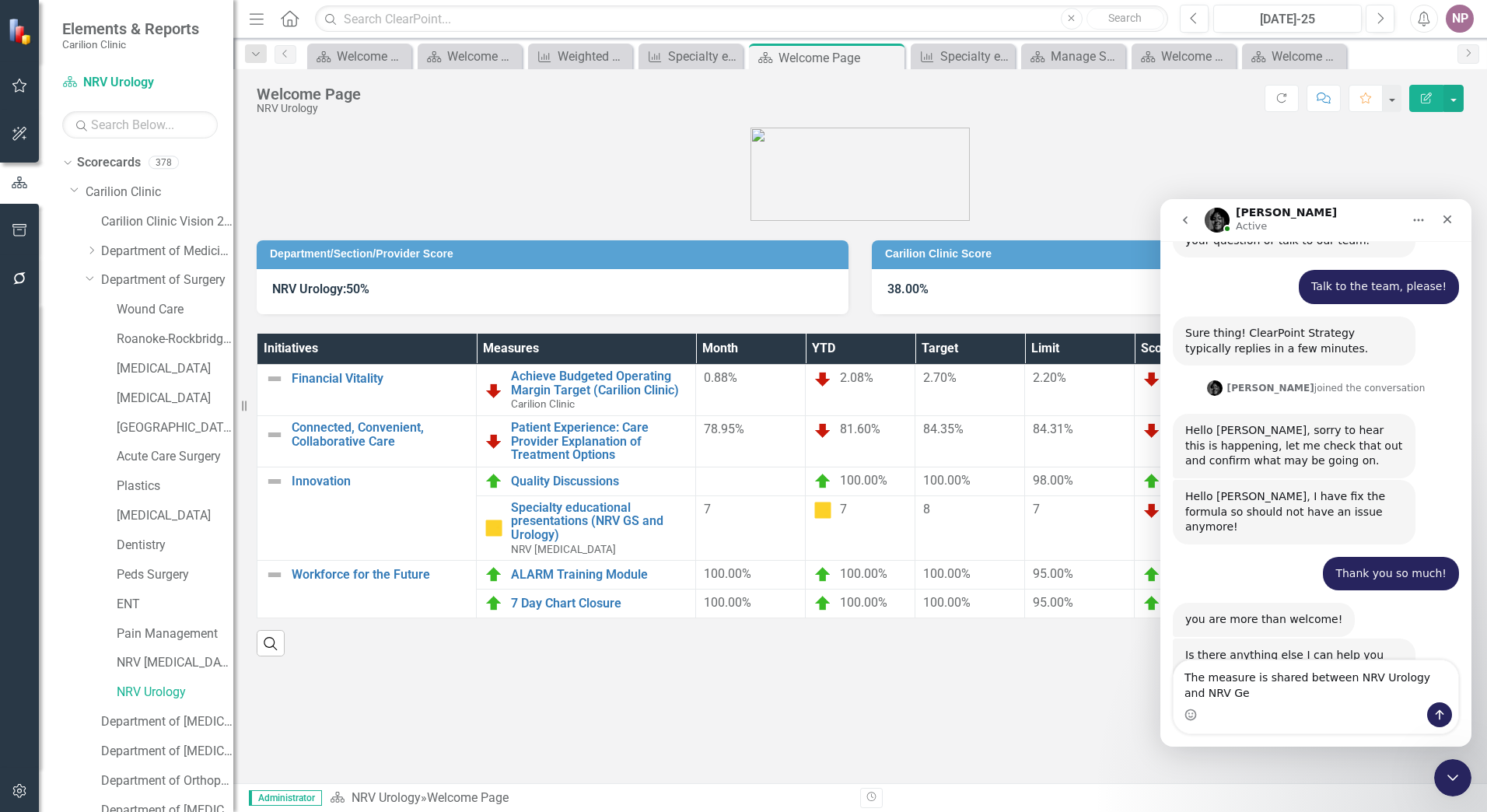
scroll to position [1038, 0]
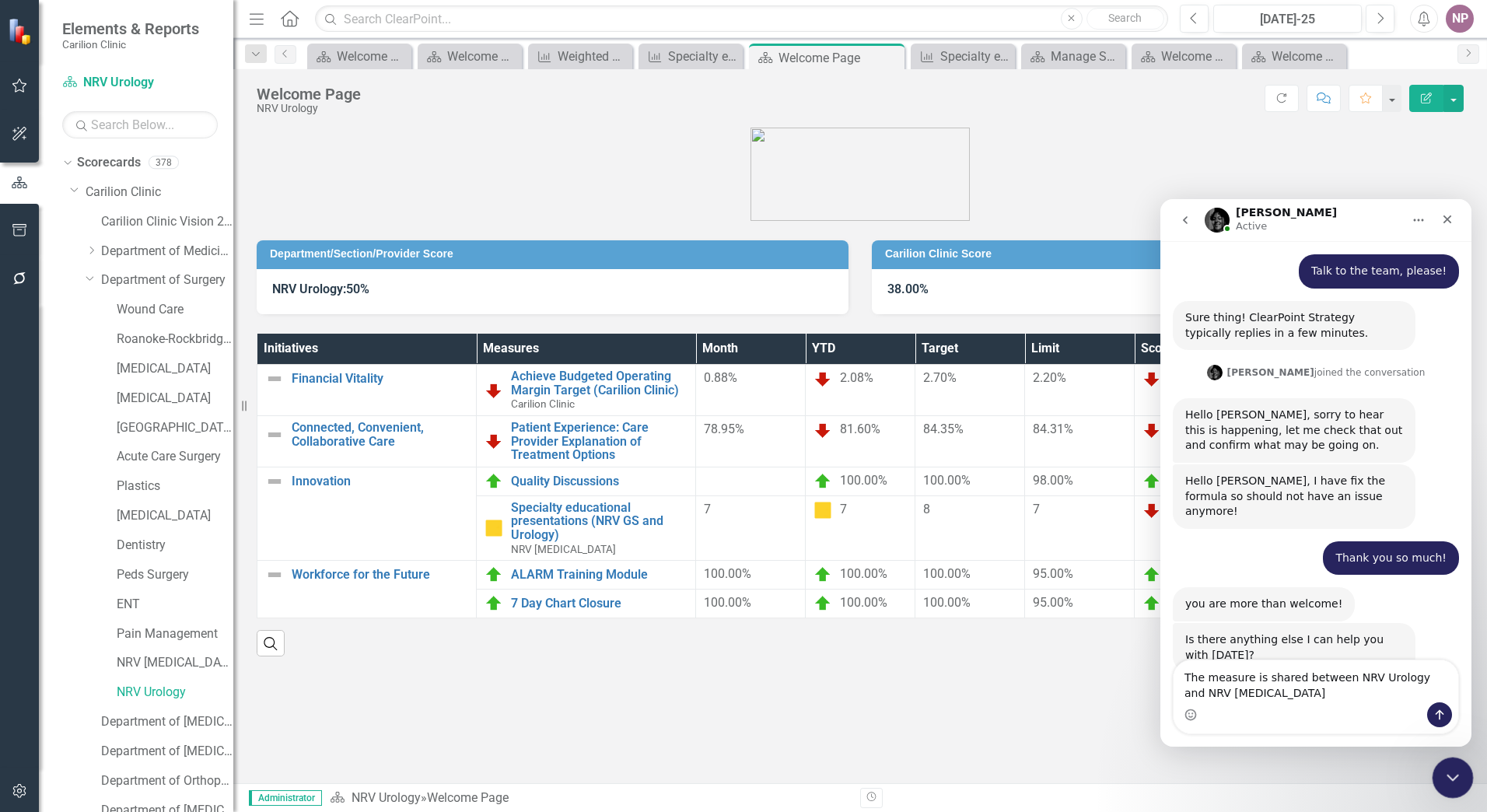
type textarea "The measure is shared between NRV Urology and NRV [MEDICAL_DATA]"
click at [1442, 770] on icon "Close Intercom Messenger" at bounding box center [1451, 775] width 19 height 19
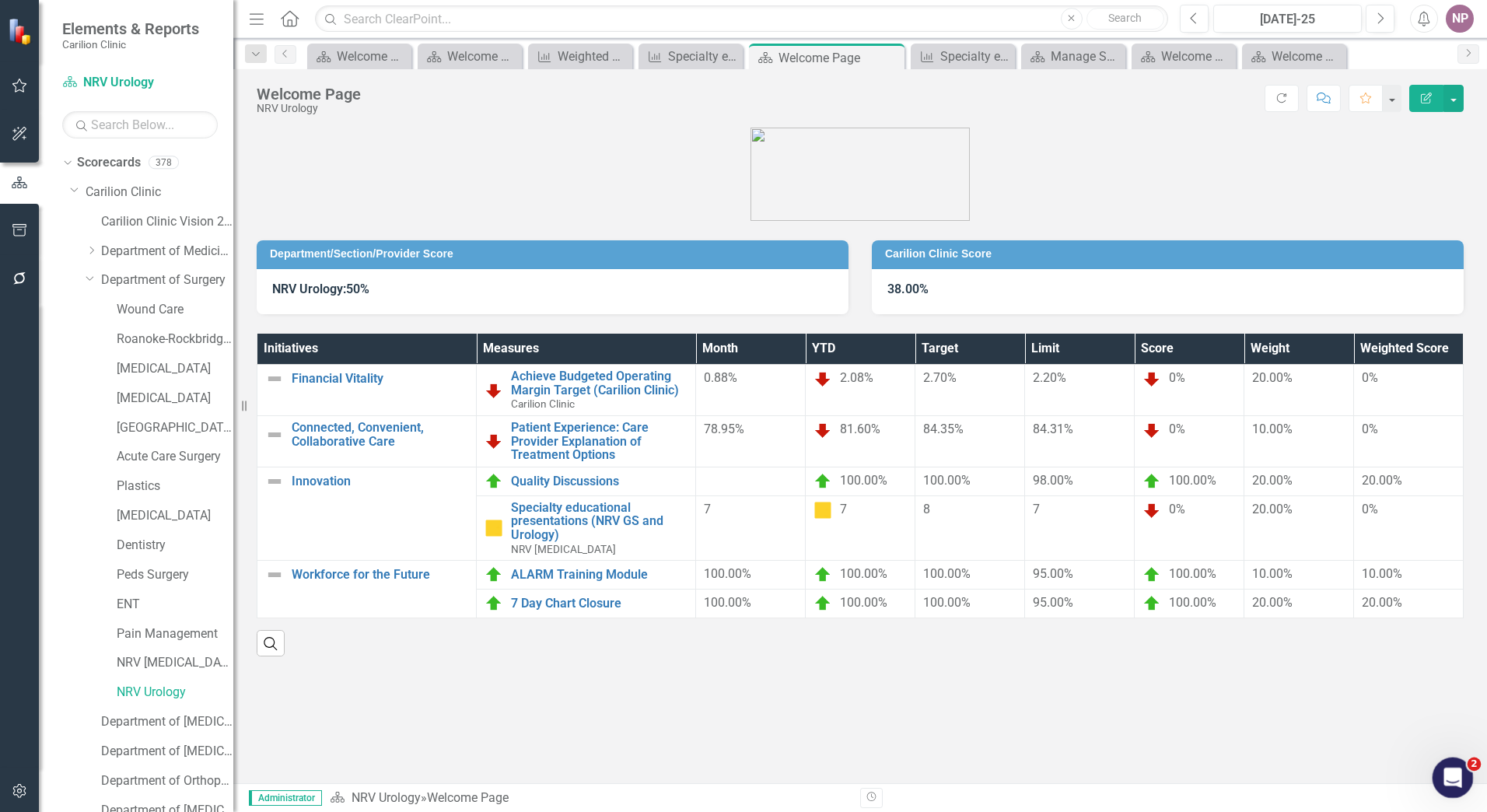
click at [1445, 772] on icon "Open Intercom Messenger" at bounding box center [1452, 776] width 26 height 26
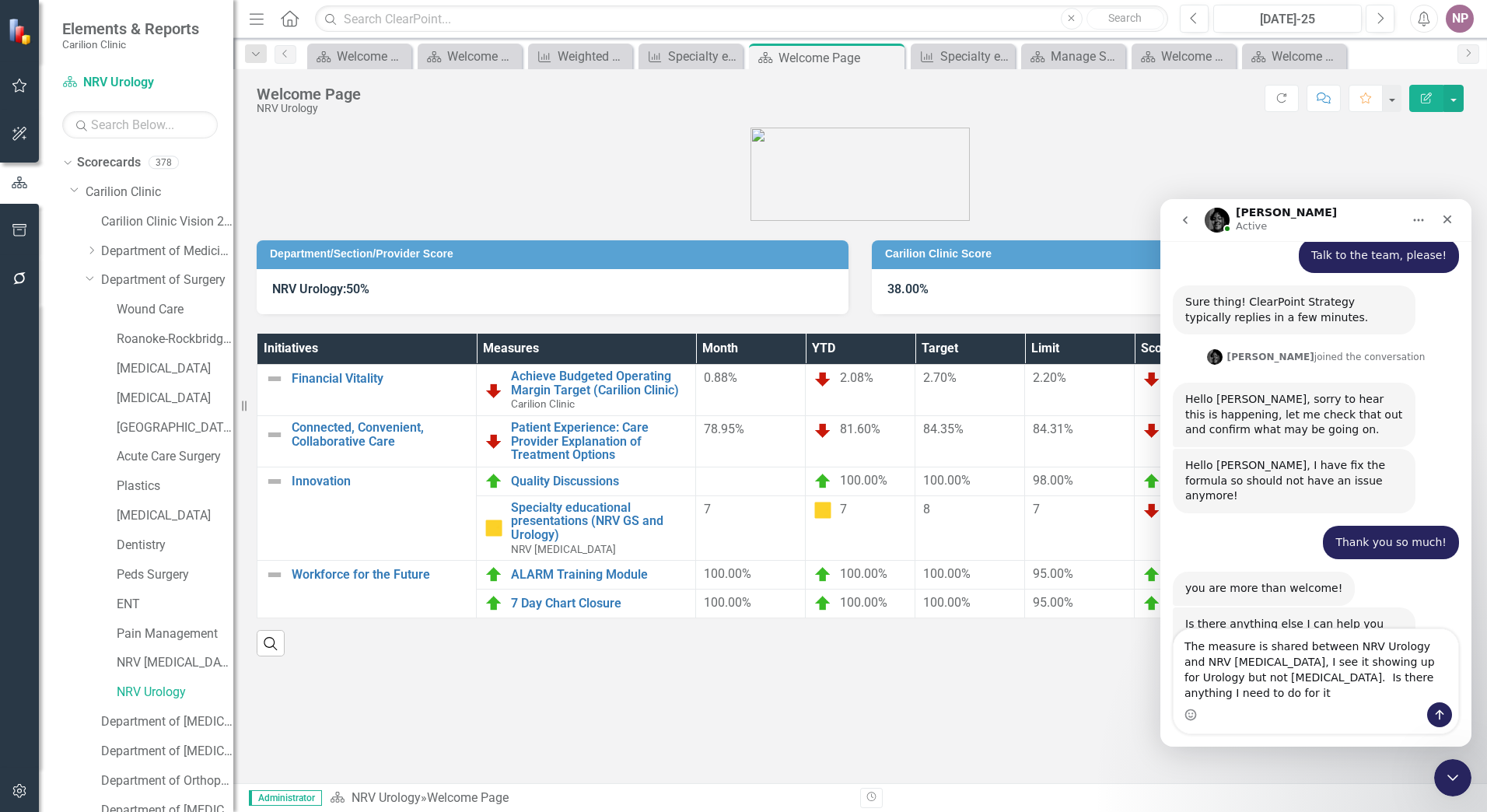
scroll to position [1069, 0]
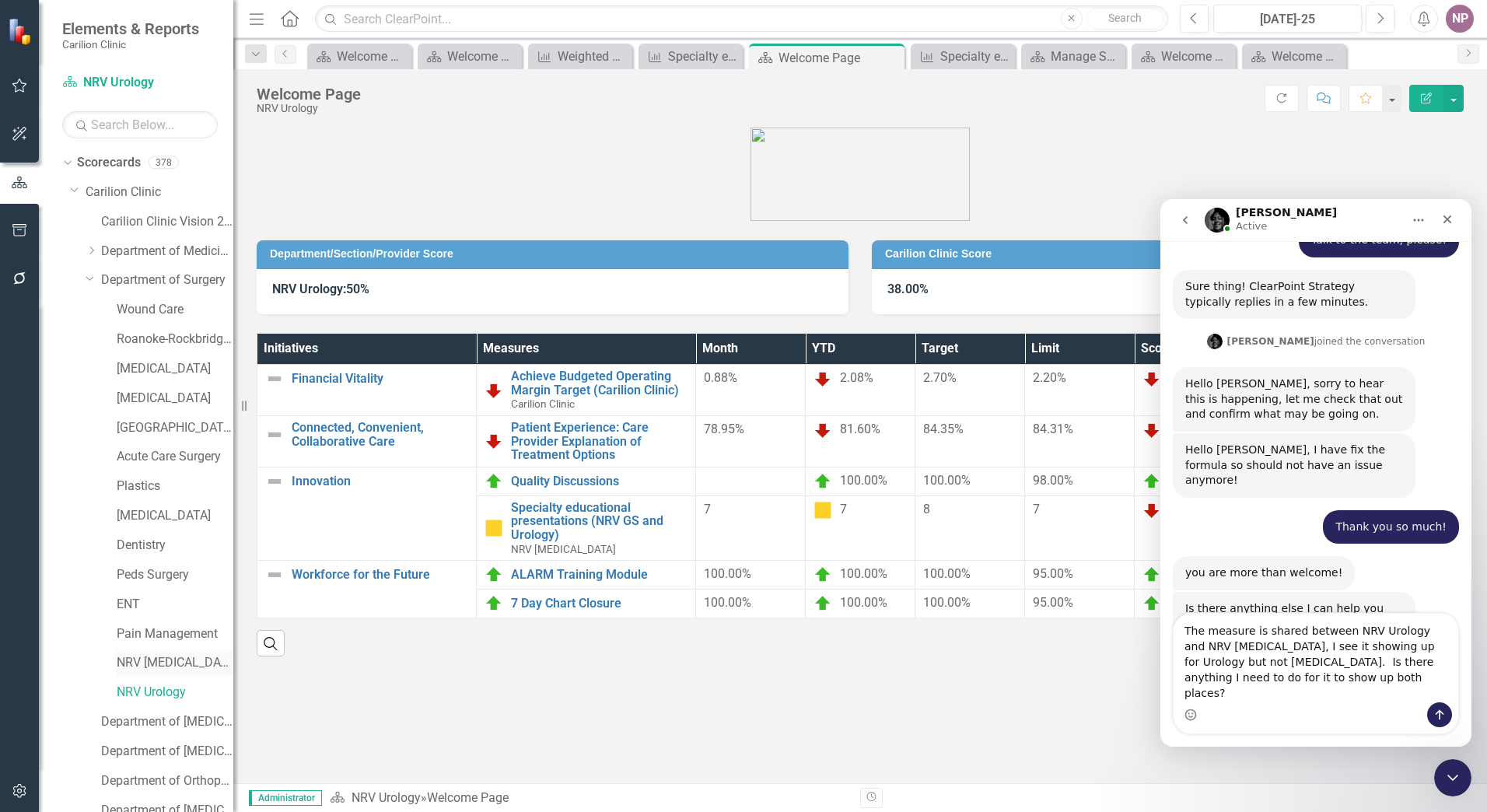
type textarea "The measure is shared between NRV Urology and NRV [MEDICAL_DATA], I see it show…"
click at [188, 672] on div "NRV [MEDICAL_DATA]" at bounding box center [176, 663] width 117 height 26
drag, startPoint x: 185, startPoint y: 672, endPoint x: 226, endPoint y: 674, distance: 41.0
click at [185, 672] on link "NRV [MEDICAL_DATA]" at bounding box center [176, 662] width 117 height 18
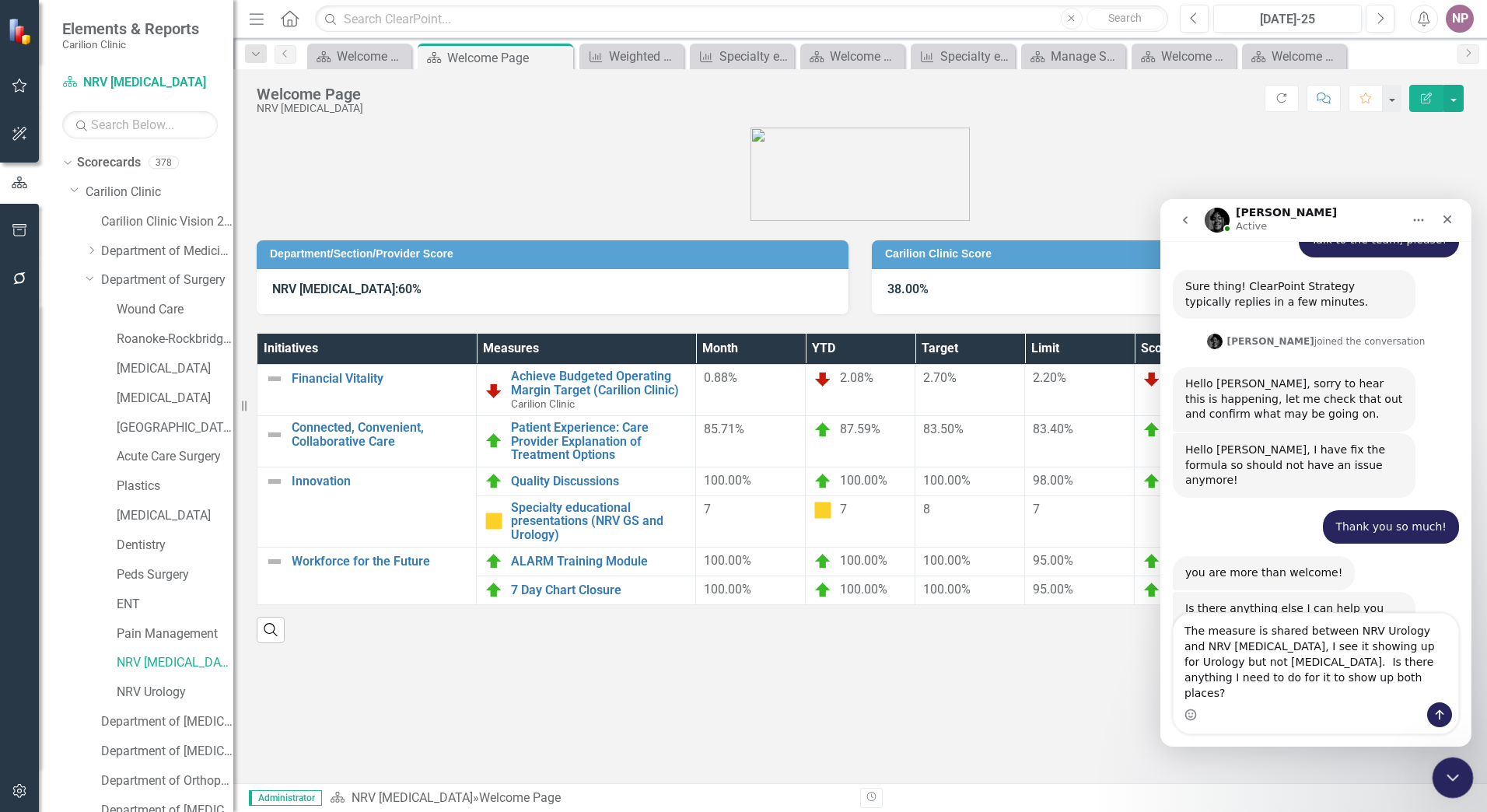
click at [1451, 787] on div "Close Intercom Messenger" at bounding box center [1450, 775] width 37 height 37
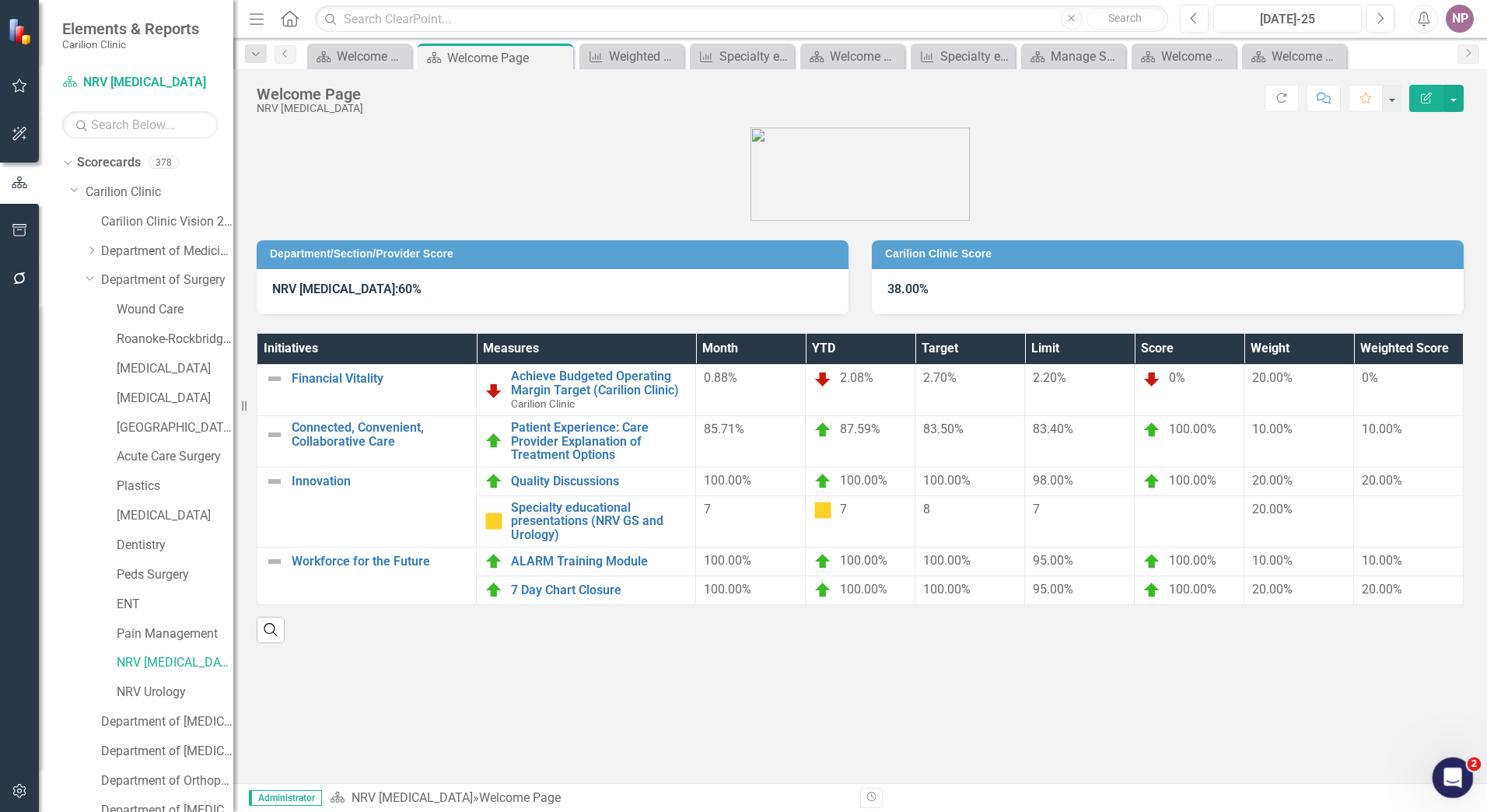
click at [1451, 786] on div "Open Intercom Messenger" at bounding box center [1451, 775] width 52 height 52
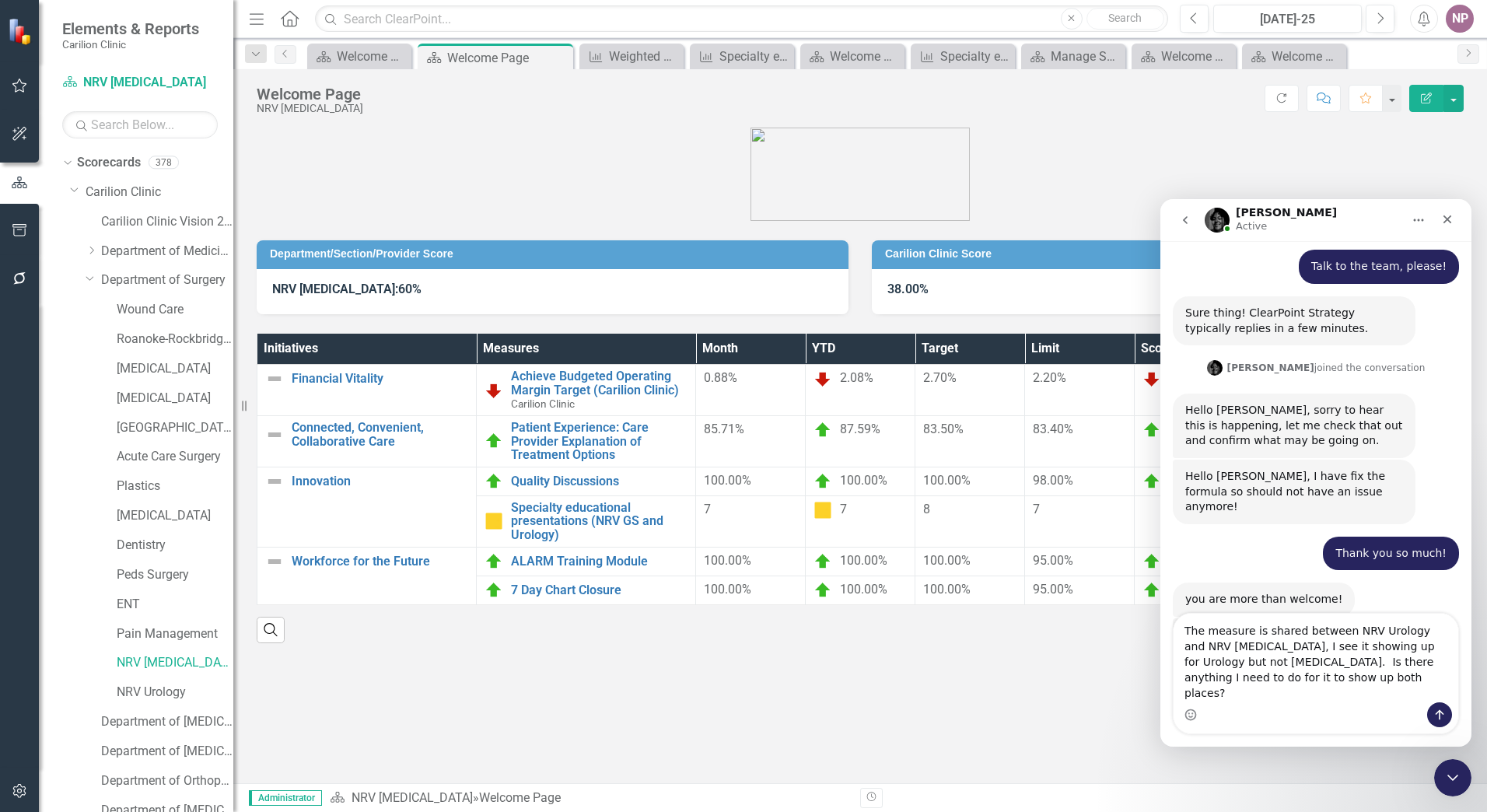
scroll to position [1069, 0]
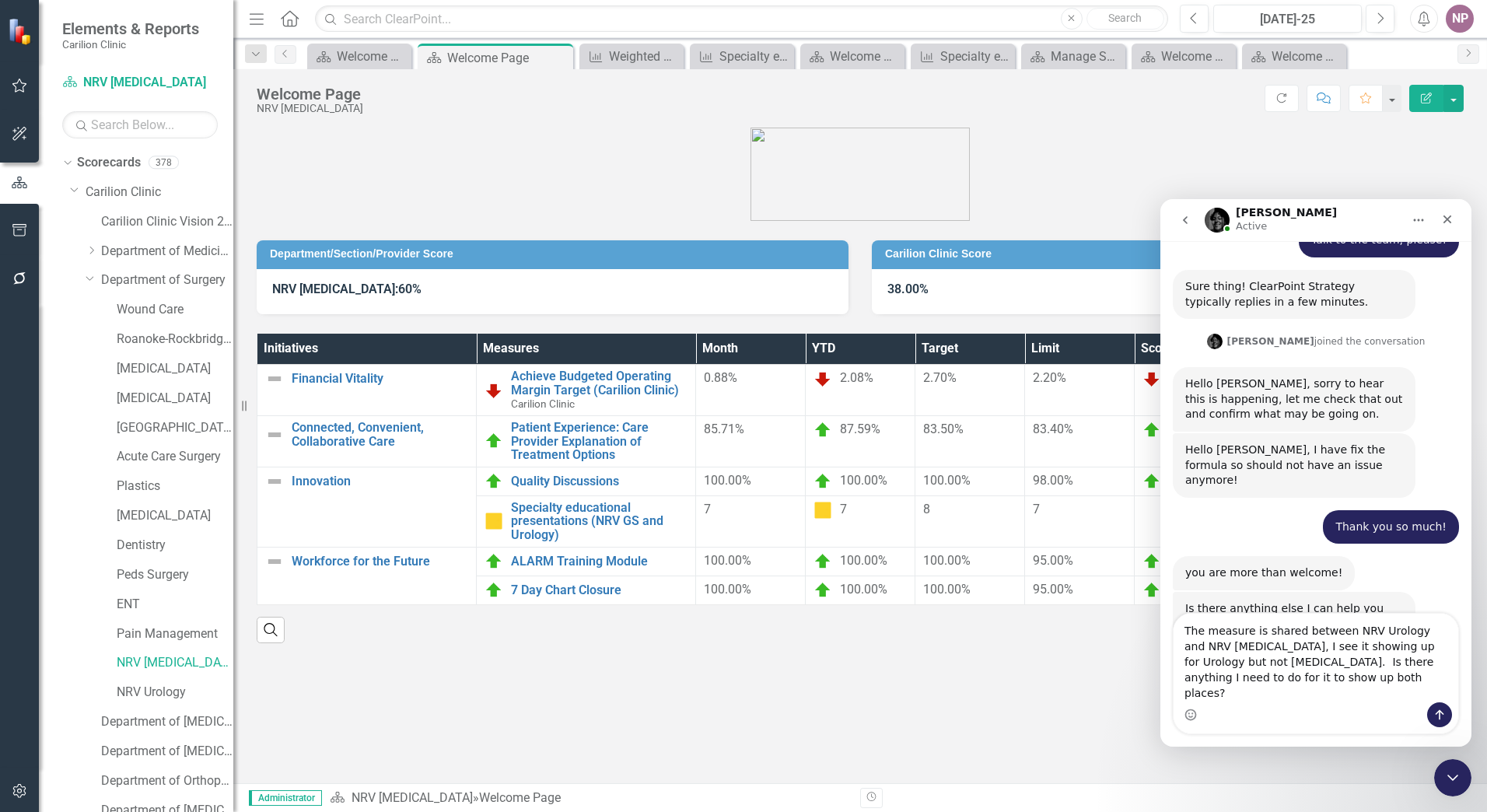
drag, startPoint x: 1203, startPoint y: 692, endPoint x: 1171, endPoint y: 692, distance: 32.0
click at [1171, 692] on div "The measure is shared between NRV Urology and NRV [MEDICAL_DATA], I see it show…" at bounding box center [1317, 673] width 312 height 121
type textarea "The measure is shared between NRV Urology and NRV [MEDICAL_DATA], I see it show…"
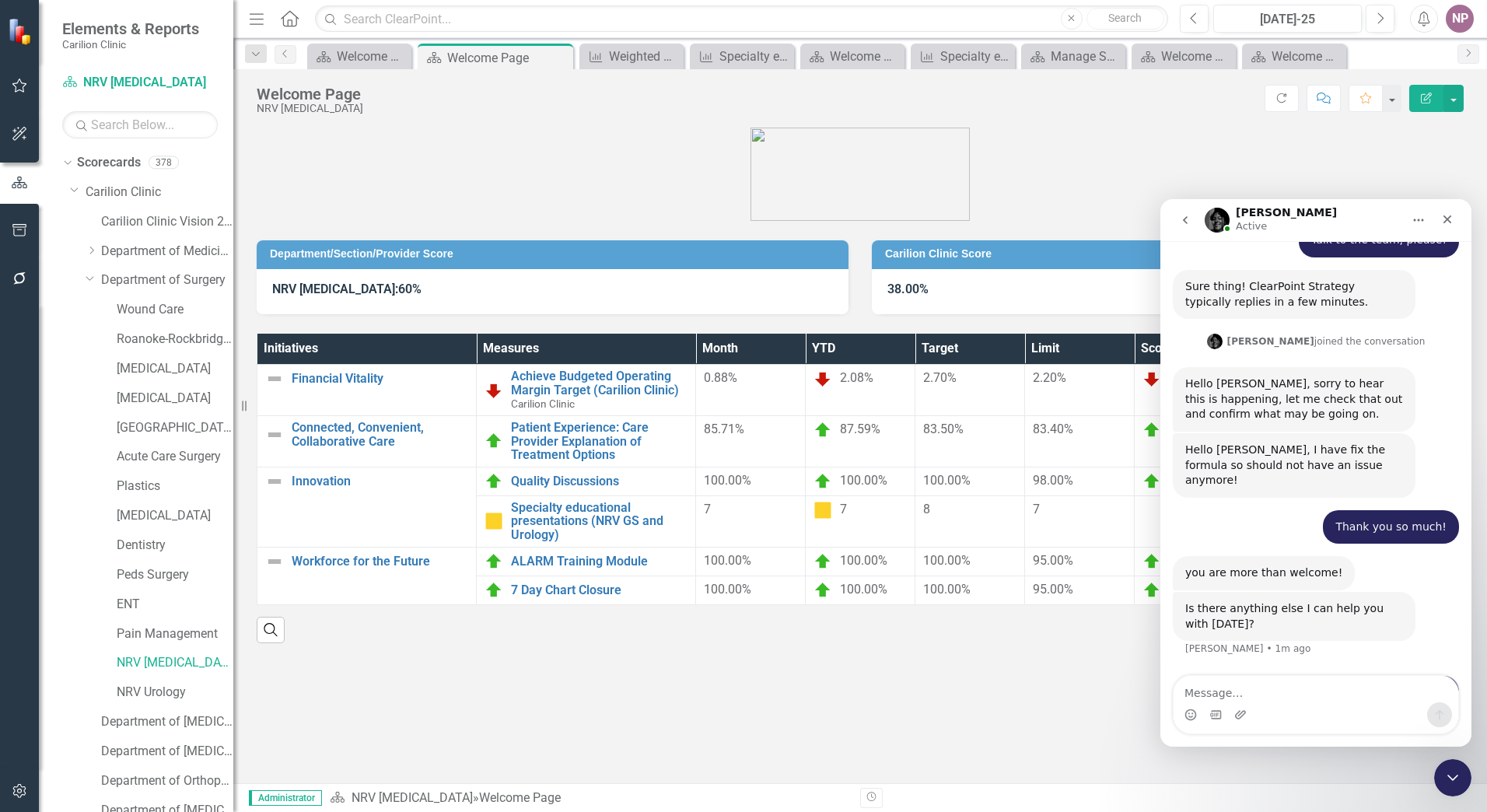
scroll to position [1130, 0]
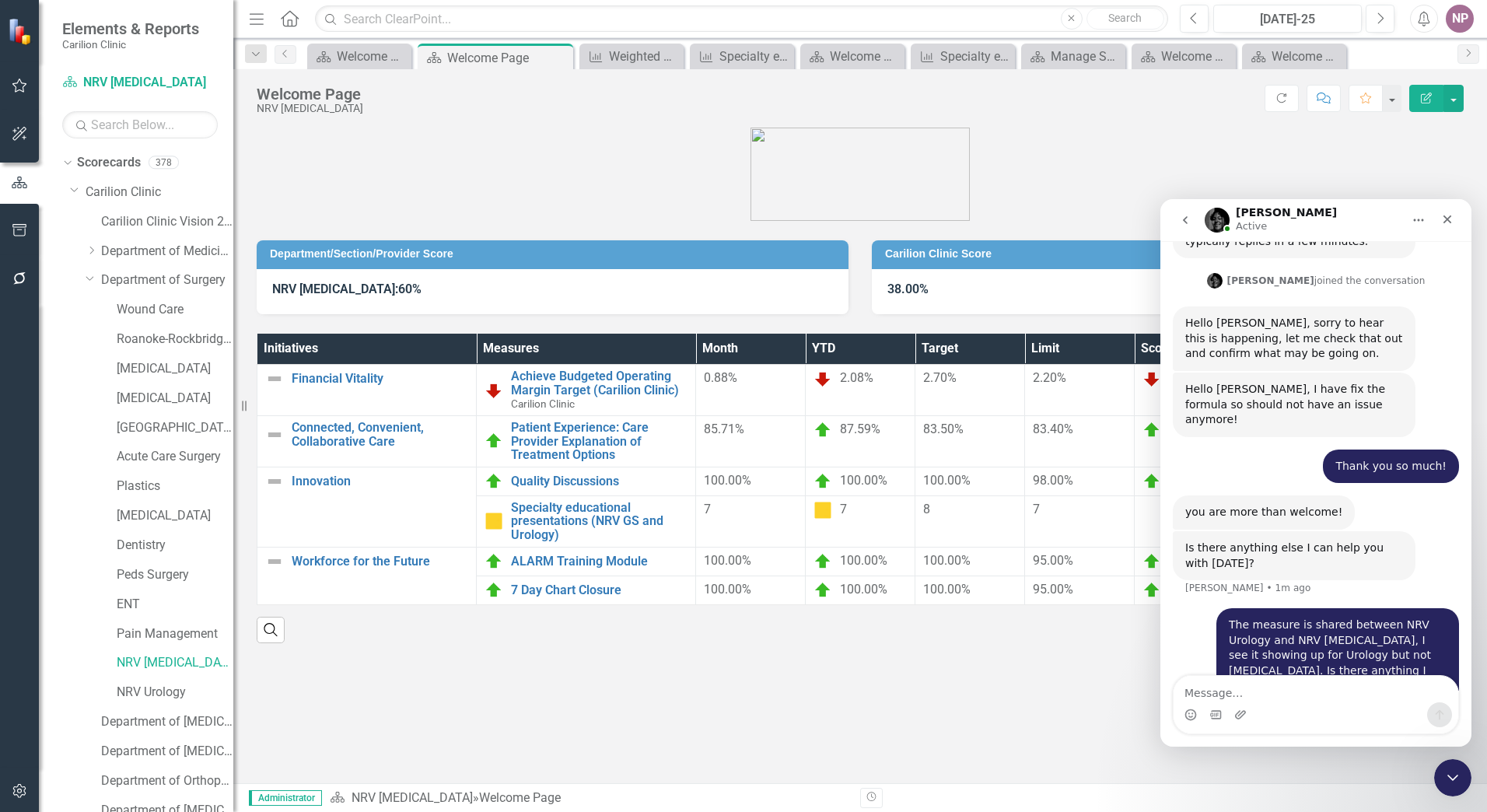
drag, startPoint x: 996, startPoint y: 643, endPoint x: 996, endPoint y: 658, distance: 15.0
click at [996, 657] on div "Department/Section/Provider Score NRV [MEDICAL_DATA]: 60% Carilion Clinic Score…" at bounding box center [860, 384] width 1254 height 551
click at [1447, 774] on icon "Close Intercom Messenger" at bounding box center [1451, 775] width 19 height 19
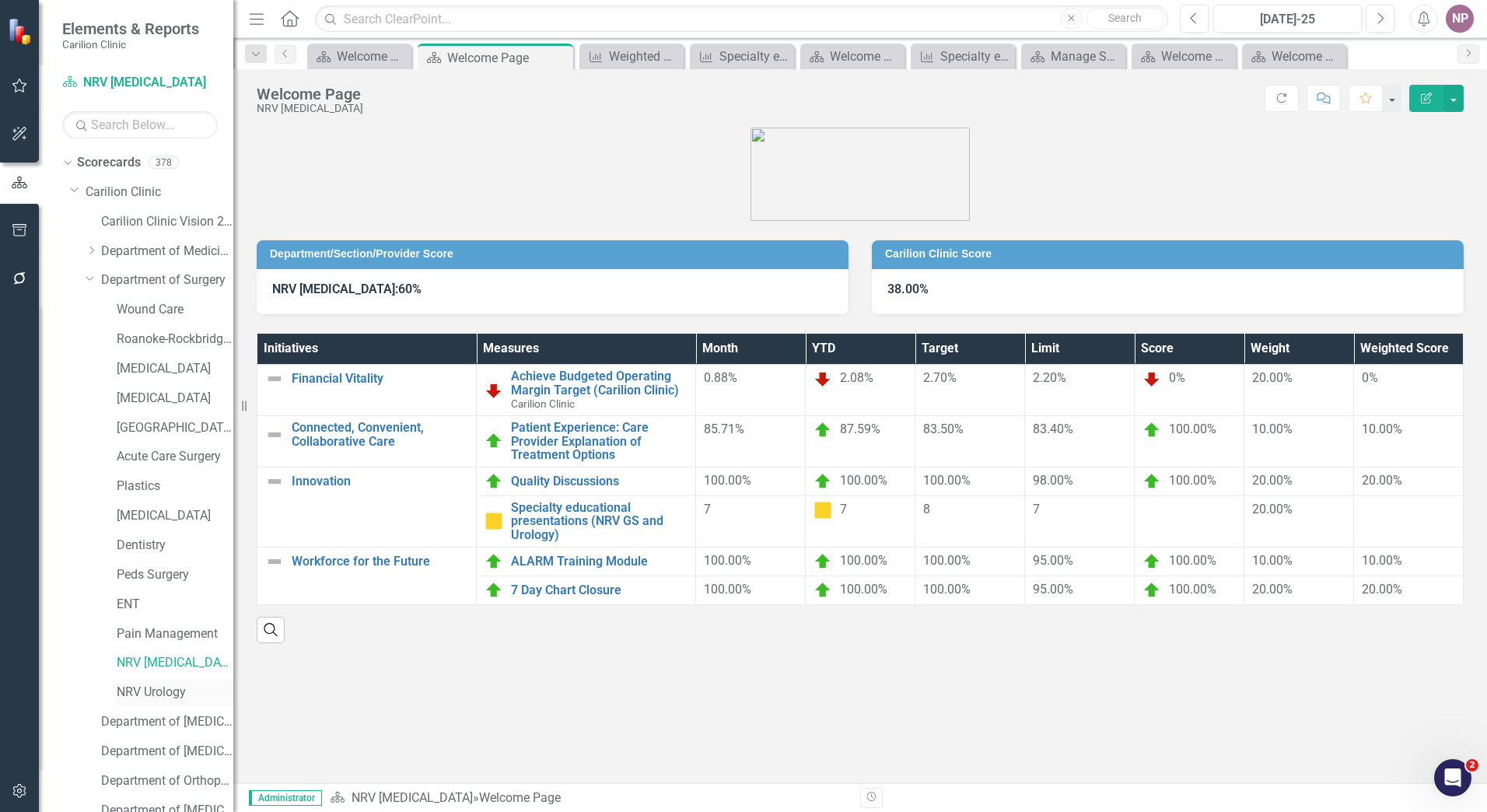
click at [145, 693] on link "NRV Urology" at bounding box center [176, 692] width 117 height 18
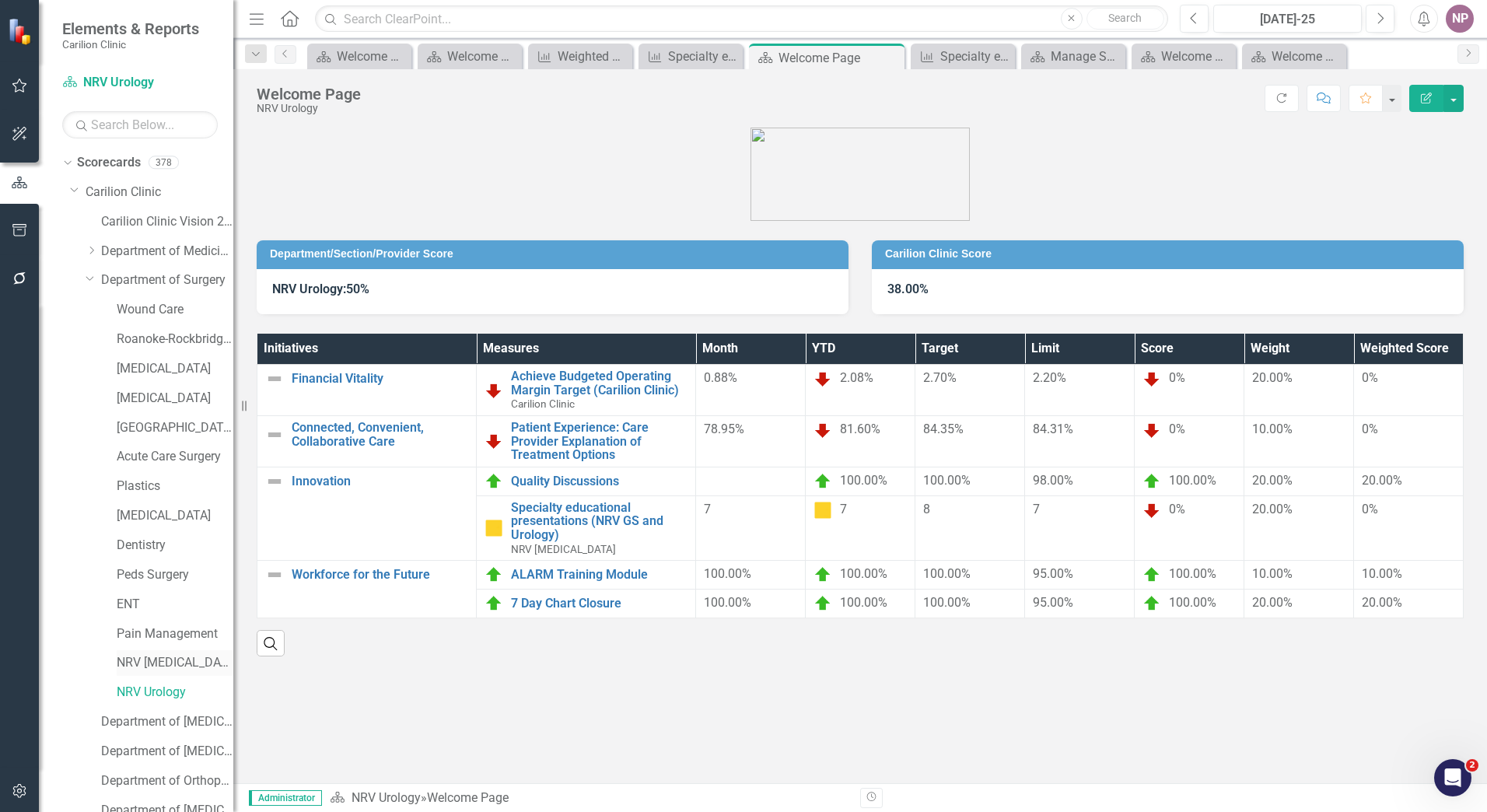
click at [175, 663] on link "NRV [MEDICAL_DATA]" at bounding box center [176, 662] width 117 height 18
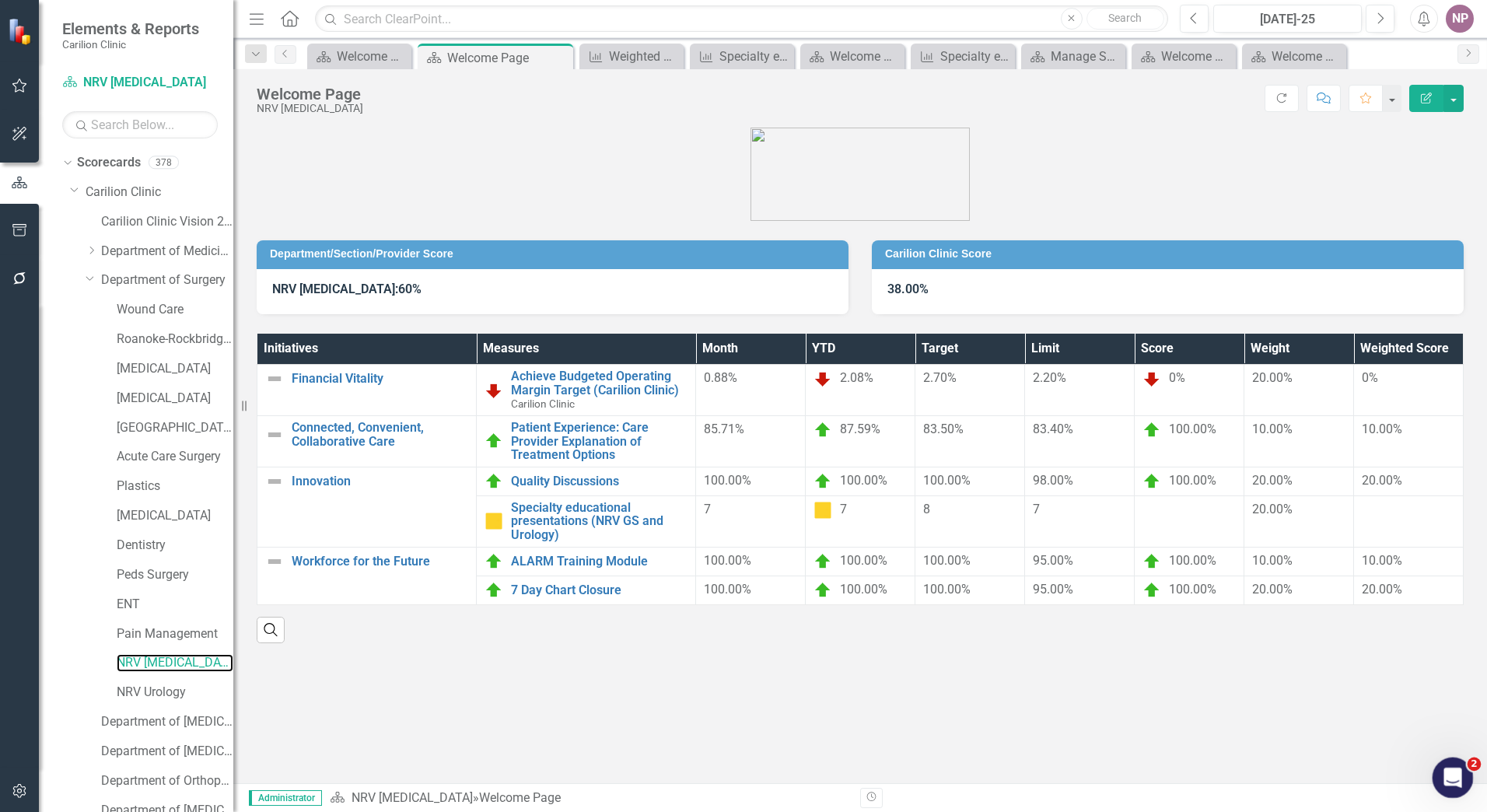
scroll to position [1190, 0]
click at [1453, 768] on icon "Open Intercom Messenger" at bounding box center [1452, 776] width 26 height 26
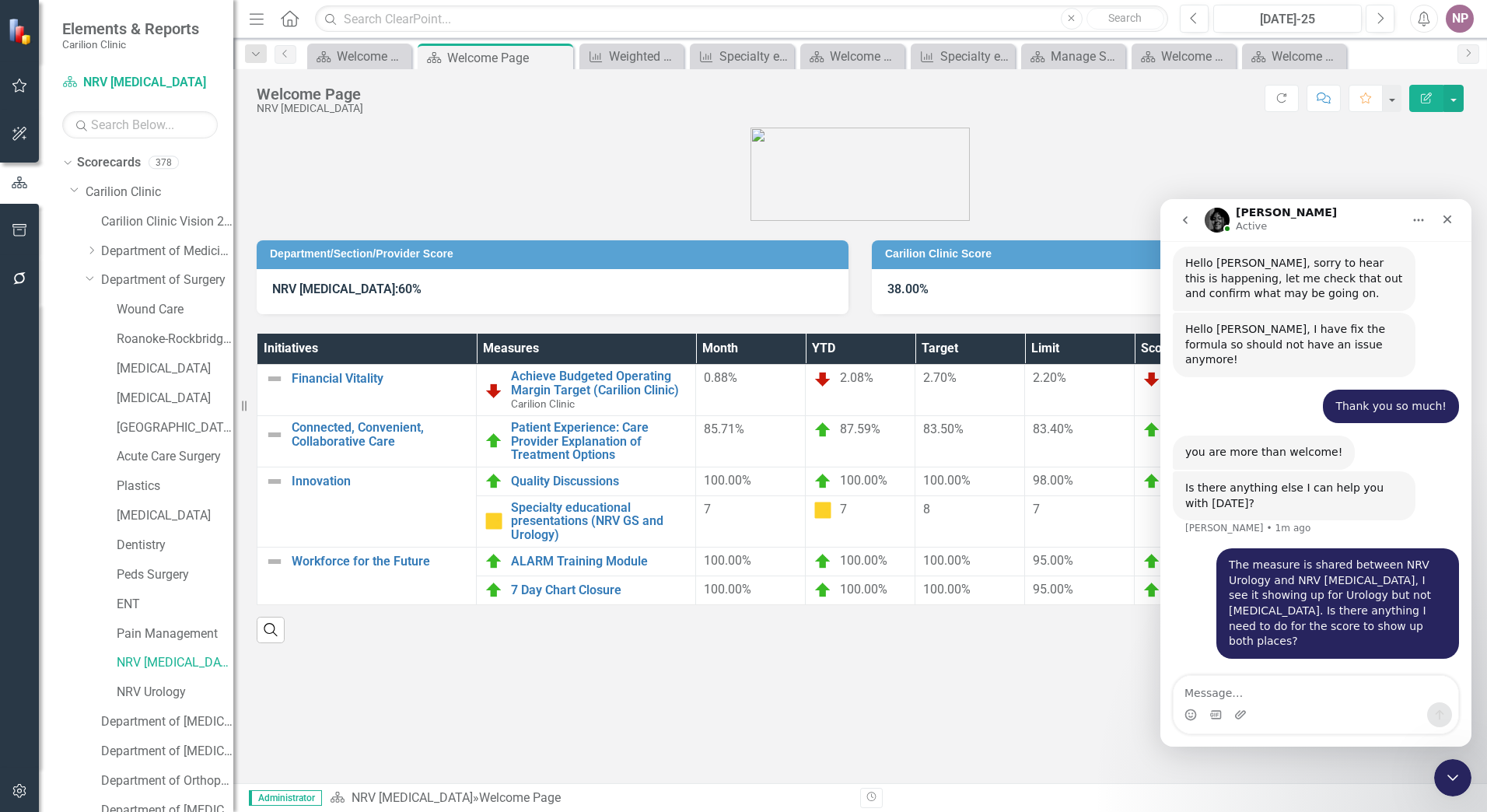
click at [996, 741] on div "Department/Section/Provider Score NRV [MEDICAL_DATA]: 60% Carilion Clinic Score…" at bounding box center [860, 455] width 1254 height 655
click at [1452, 772] on icon "Close Intercom Messenger" at bounding box center [1451, 775] width 19 height 19
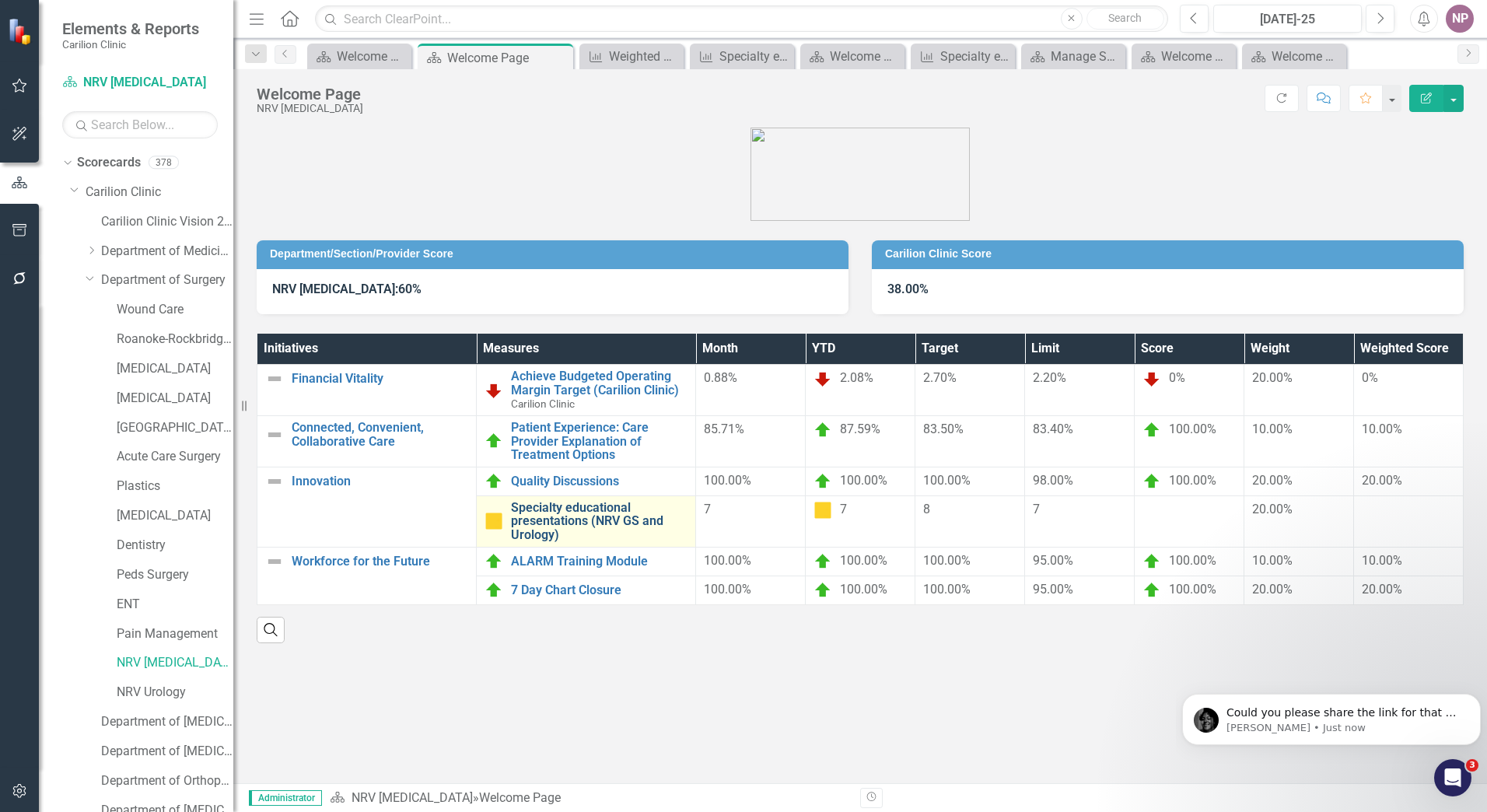
scroll to position [1191, 0]
click at [1385, 717] on p "Could you please share the link for that so I can take a look at it?" at bounding box center [1344, 713] width 235 height 15
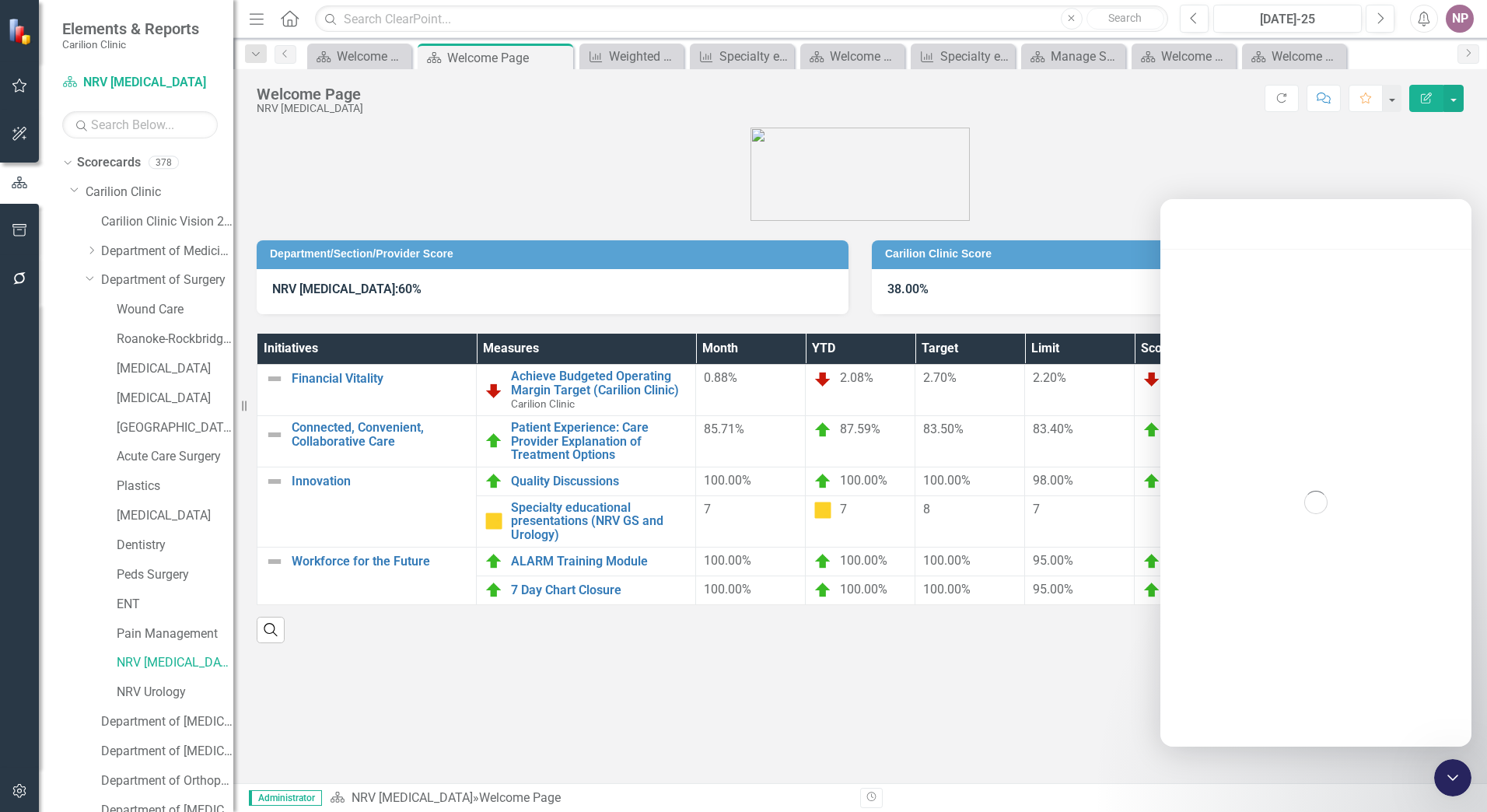
scroll to position [3, 0]
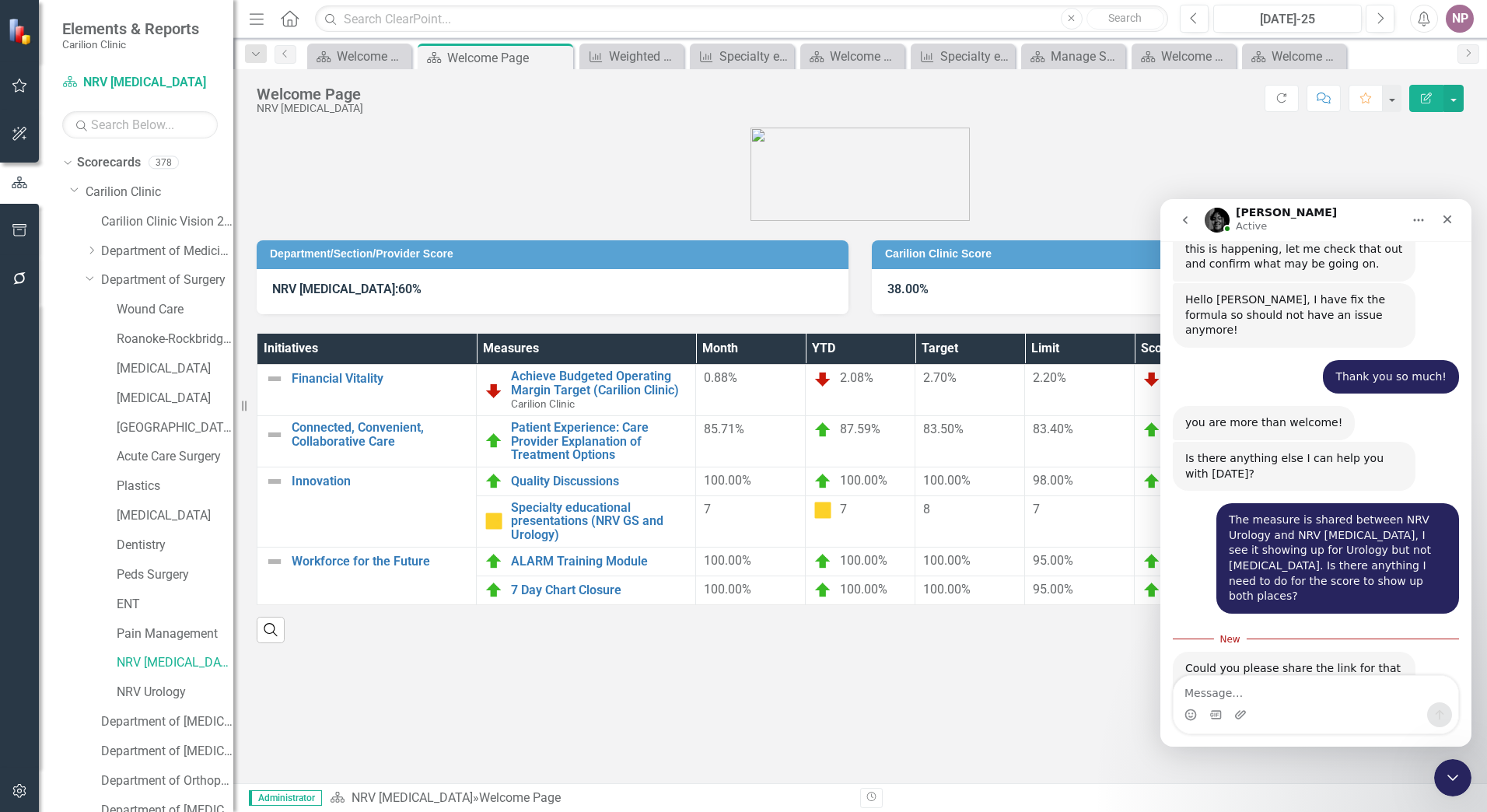
type textarea "[URL][DOMAIN_NAME]"
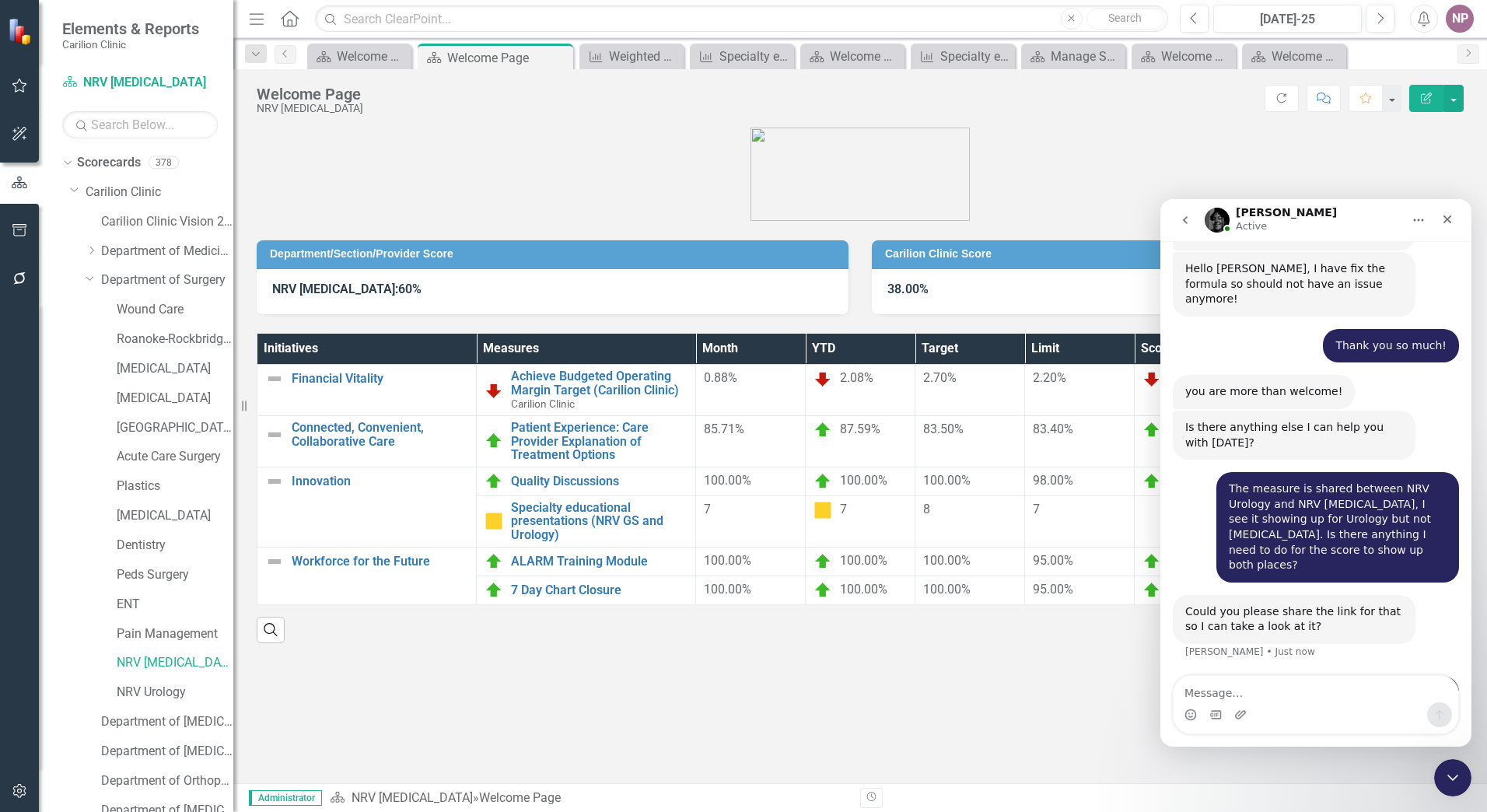
scroll to position [1268, 0]
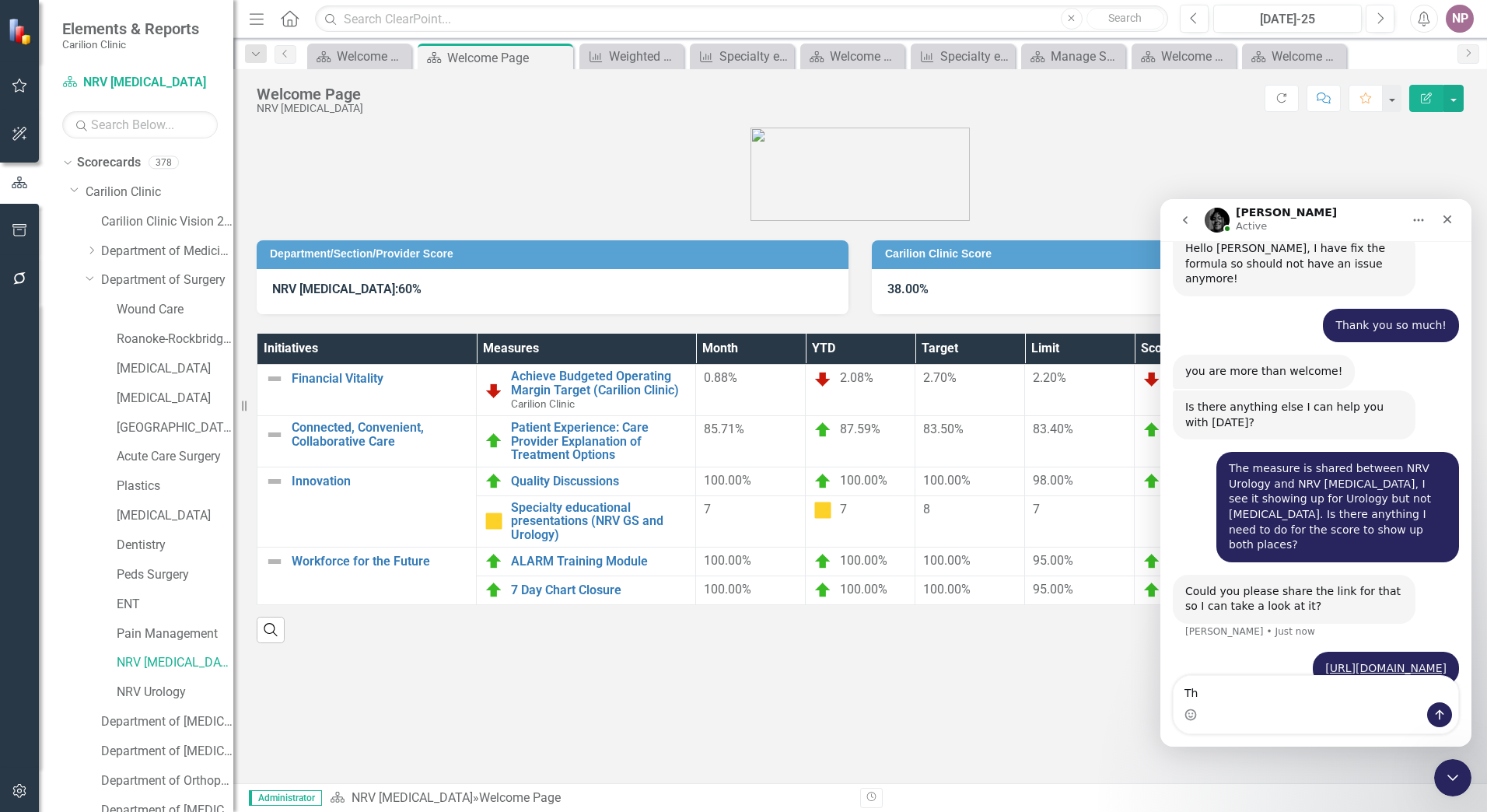
type textarea "T"
click at [986, 645] on div "Department/Section/Provider Score NRV [MEDICAL_DATA]: 60% Carilion Clinic Score…" at bounding box center [860, 384] width 1254 height 551
click at [1458, 775] on icon "Close Intercom Messenger" at bounding box center [1451, 775] width 19 height 19
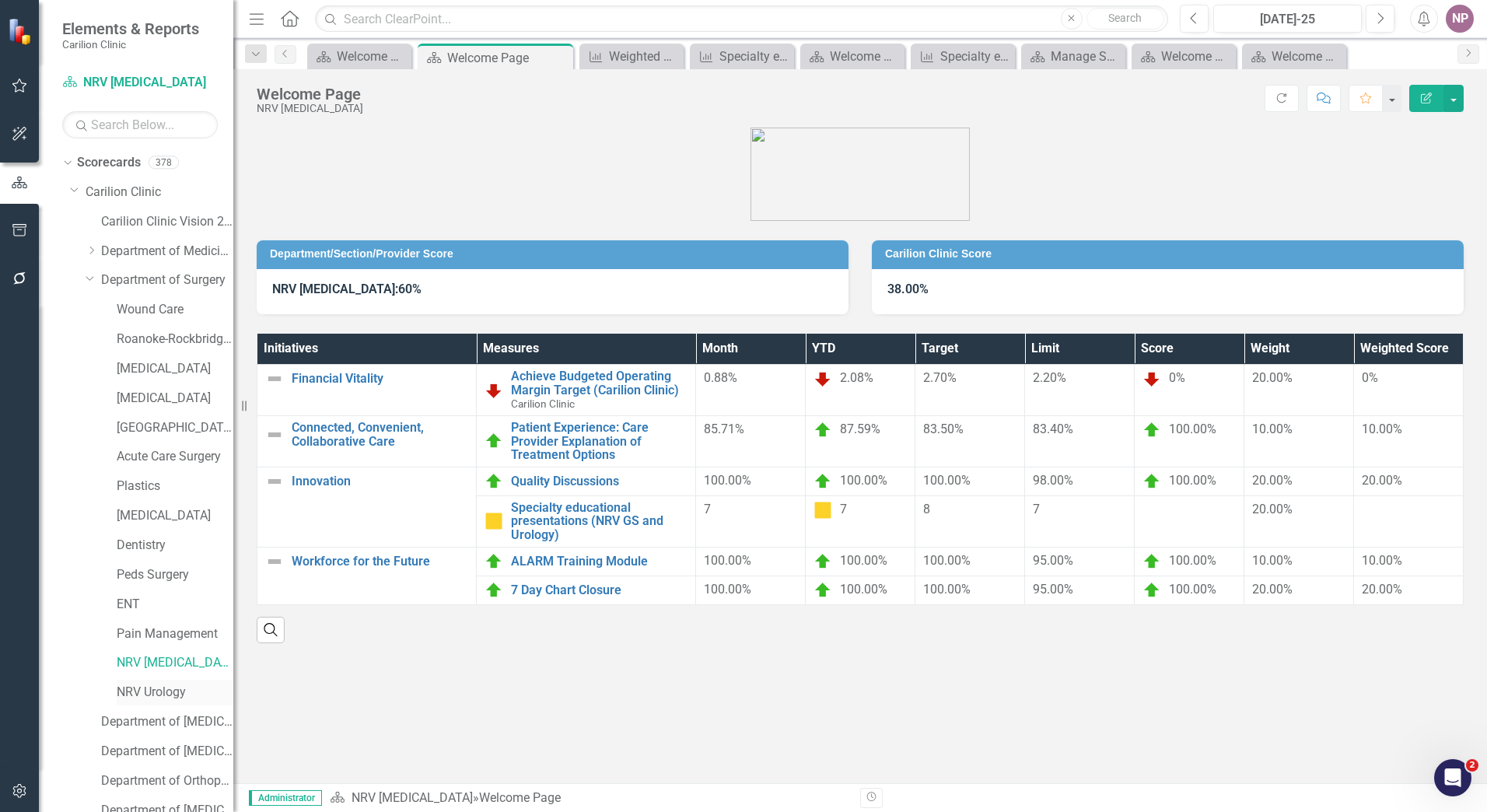
click at [146, 698] on link "NRV Urology" at bounding box center [176, 692] width 117 height 18
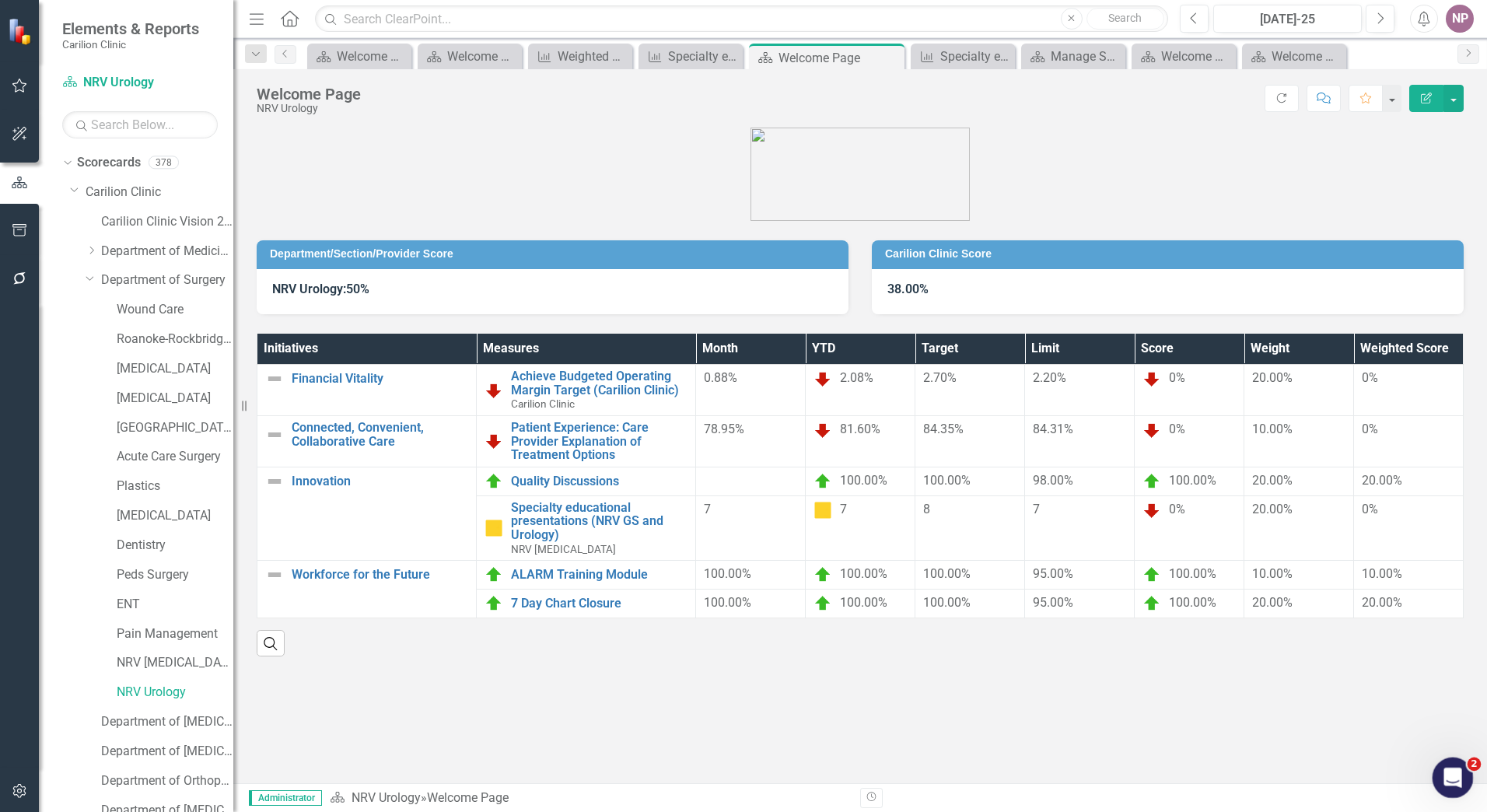
click at [1456, 778] on icon "Open Intercom Messenger" at bounding box center [1452, 776] width 26 height 26
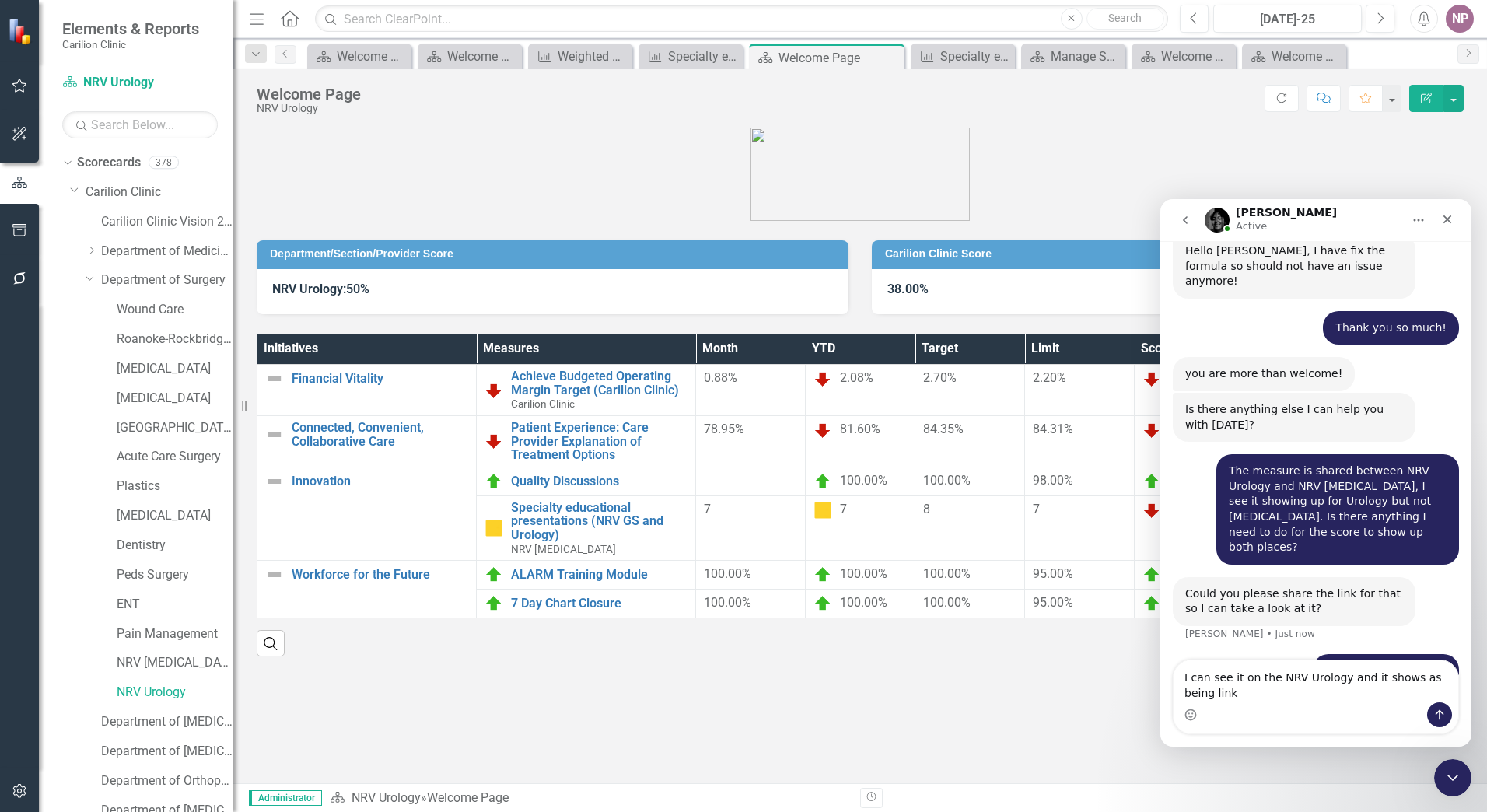
scroll to position [1284, 0]
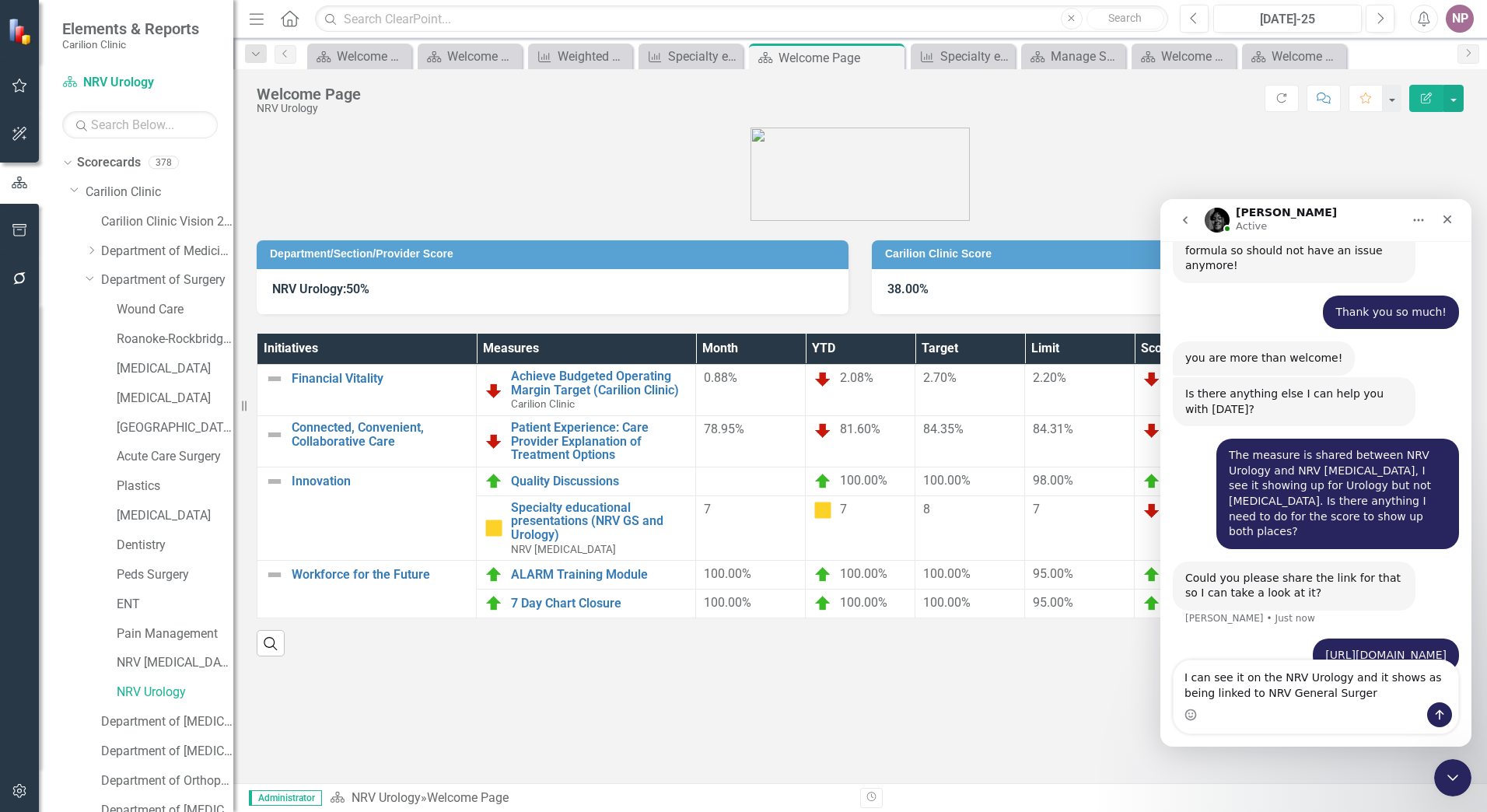
type textarea "I can see it on the NRV Urology and it shows as being linked to NRV [MEDICAL_DA…"
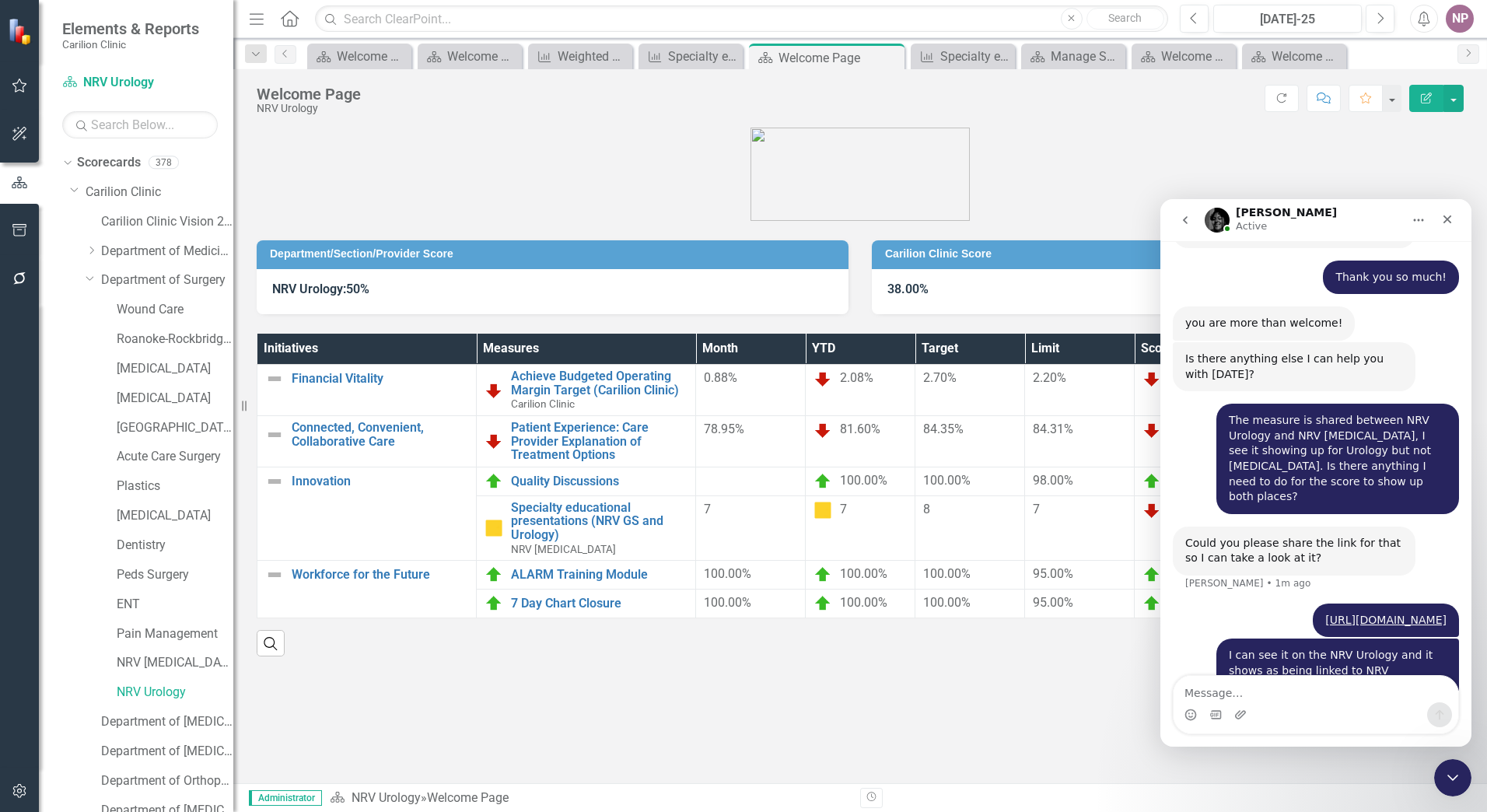
click at [953, 727] on div "Department/Section/Provider Score NRV Urology: 50% Carilion Clinic Score 38.00%…" at bounding box center [860, 455] width 1254 height 655
click at [1439, 766] on div "Close Intercom Messenger" at bounding box center [1450, 775] width 37 height 37
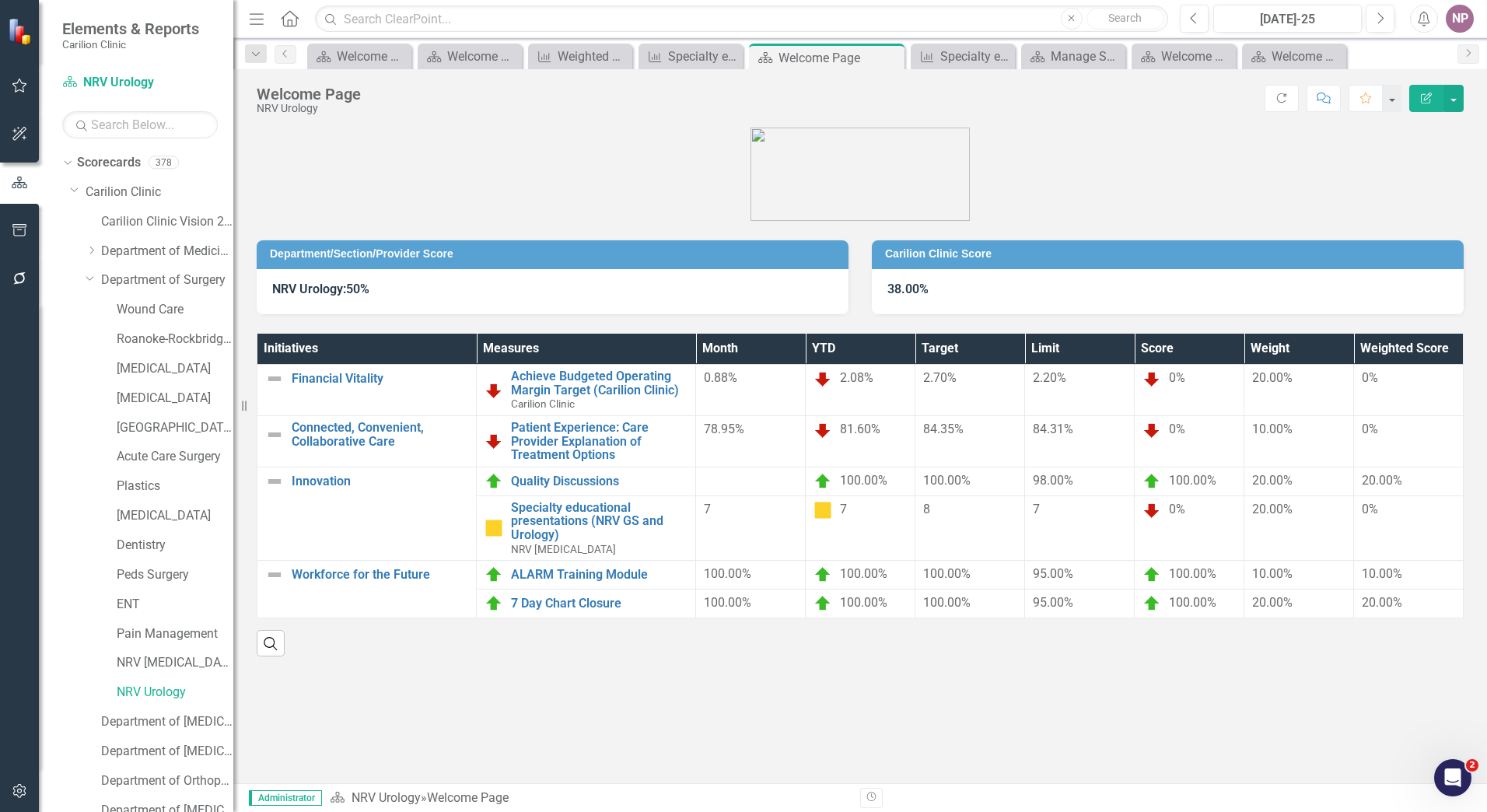
scroll to position [1379, 0]
click at [190, 661] on link "NRV [MEDICAL_DATA]" at bounding box center [176, 662] width 117 height 18
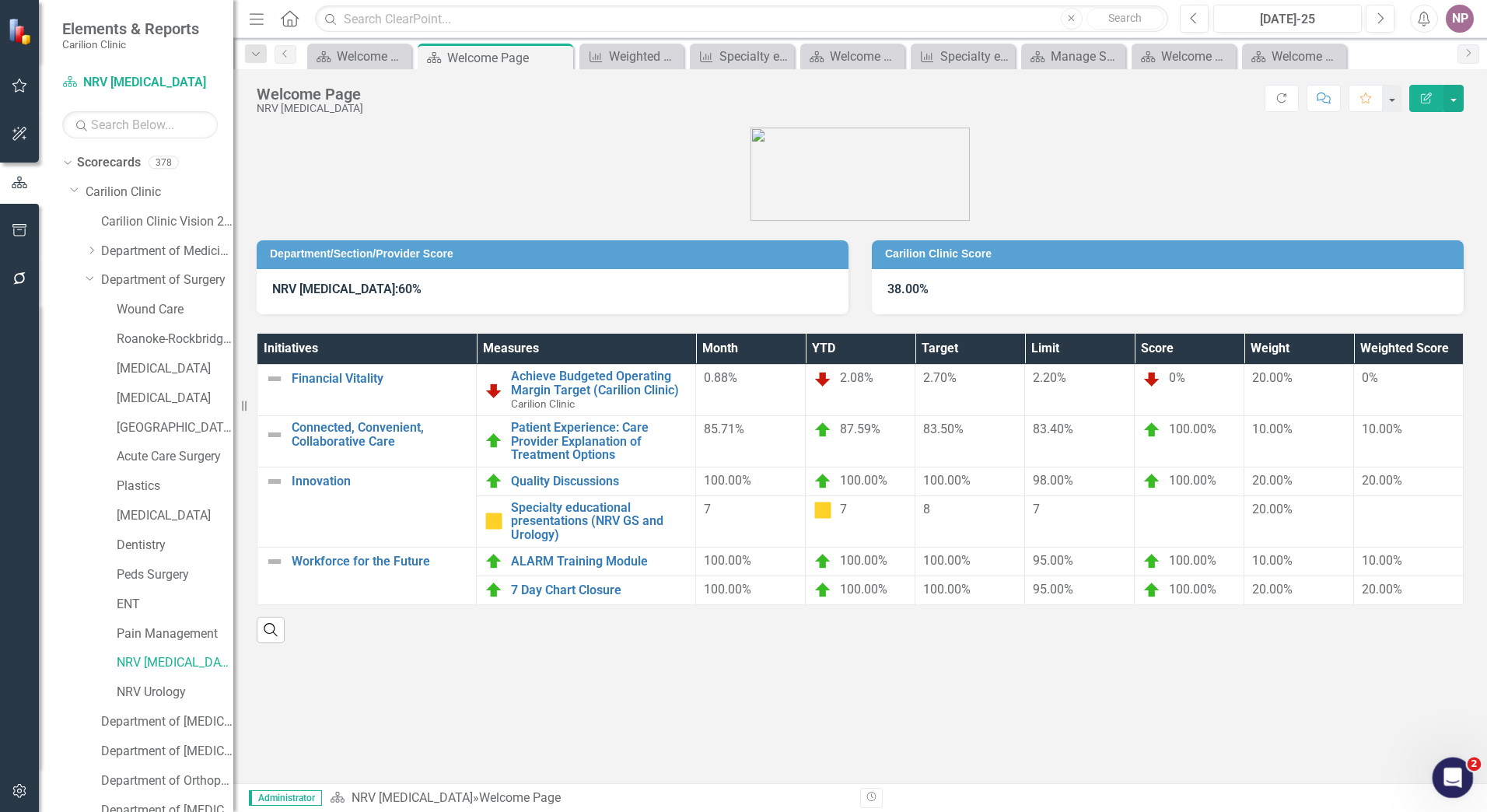
click html
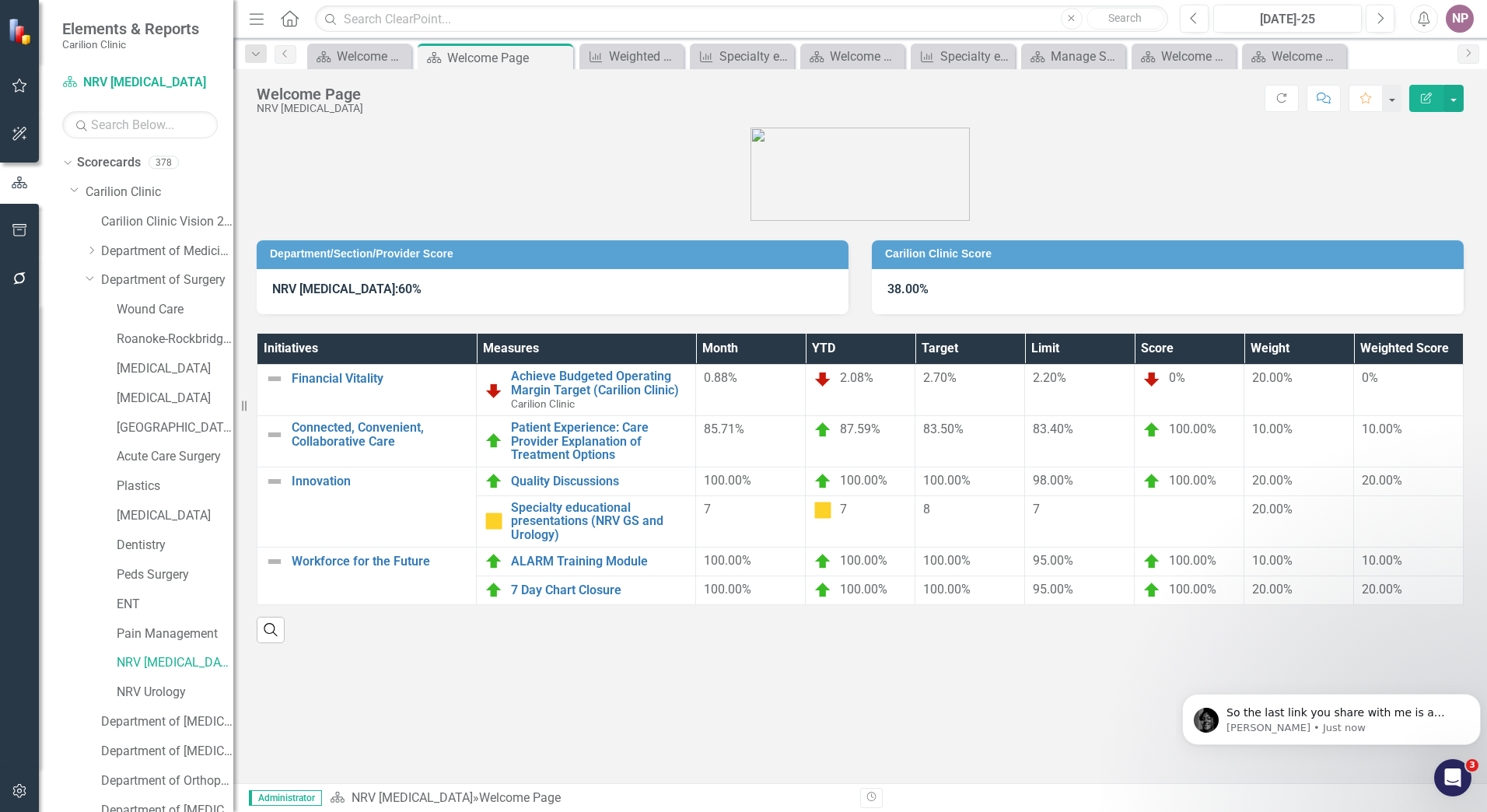
scroll to position [1455, 0]
click at [1465, 777] on div "Open Intercom Messenger" at bounding box center [1451, 775] width 52 height 52
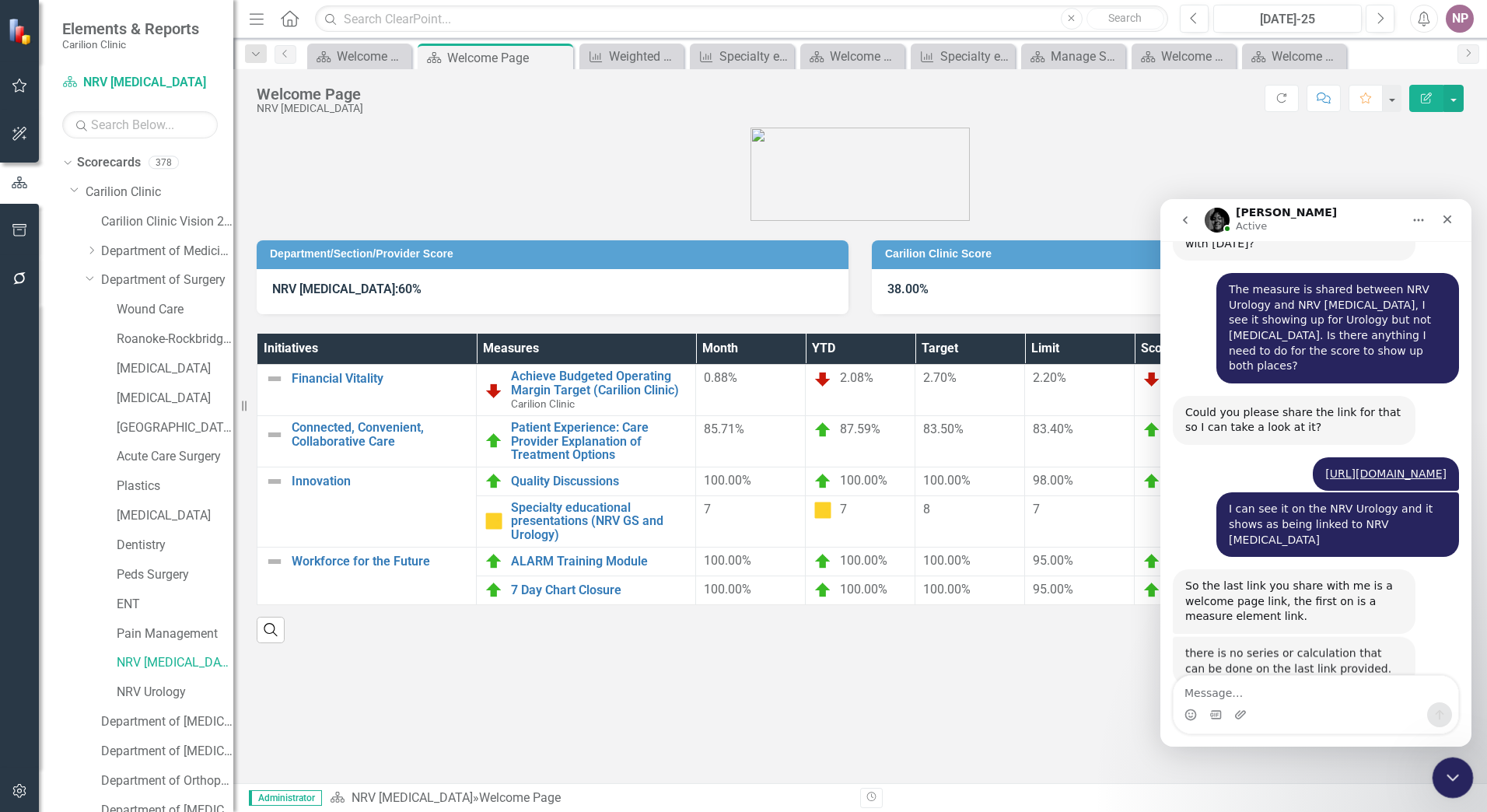
scroll to position [1446, 0]
click at [750, 665] on div "Department/Section/Provider Score NRV [MEDICAL_DATA]: 60% Carilion Clinic Score…" at bounding box center [860, 455] width 1254 height 655
click at [1441, 774] on icon "Close Intercom Messenger" at bounding box center [1451, 775] width 19 height 19
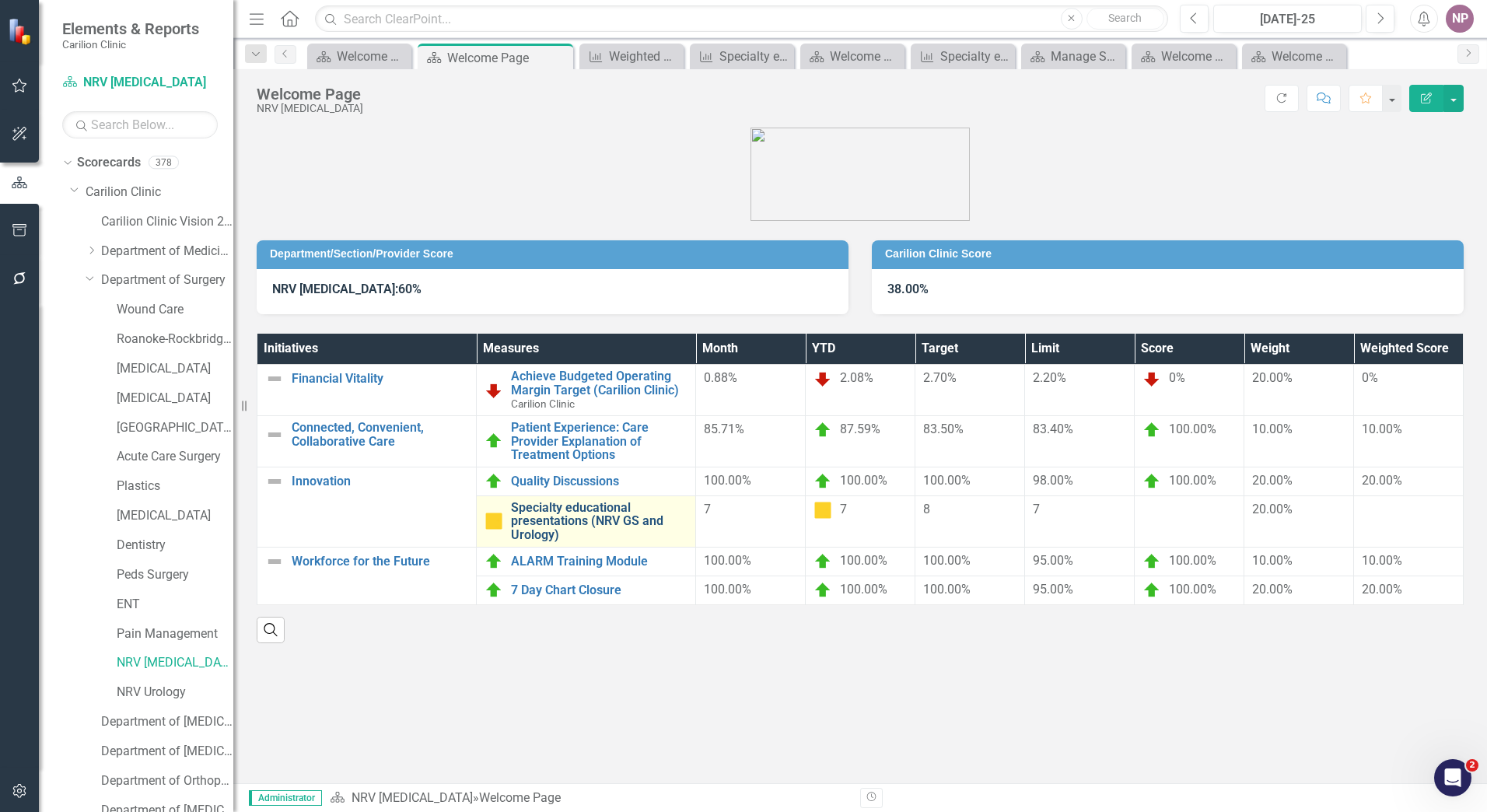
click at [606, 538] on link "Specialty educational presentations (NRV GS and Urology)" at bounding box center [599, 521] width 176 height 41
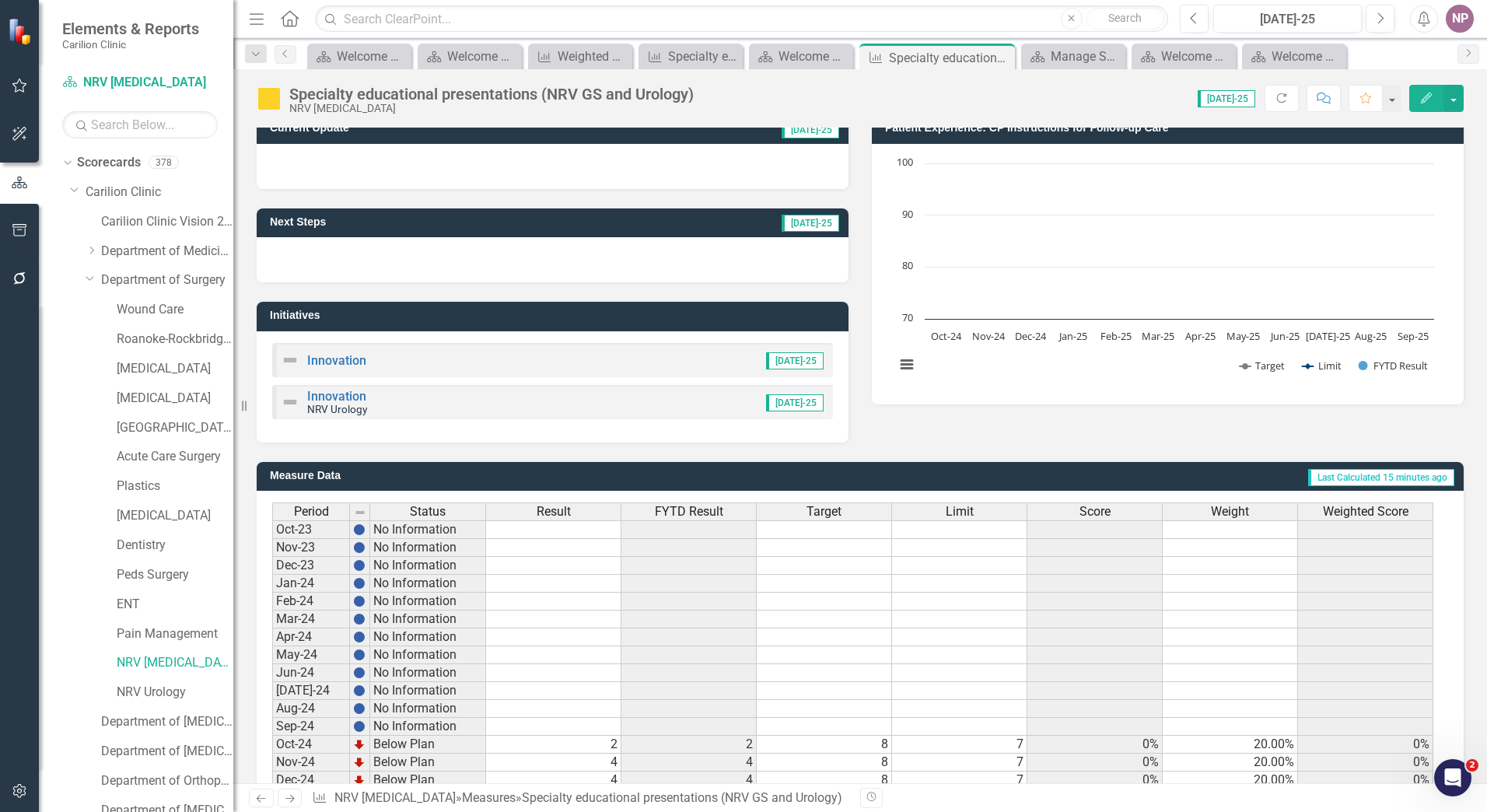
scroll to position [312, 0]
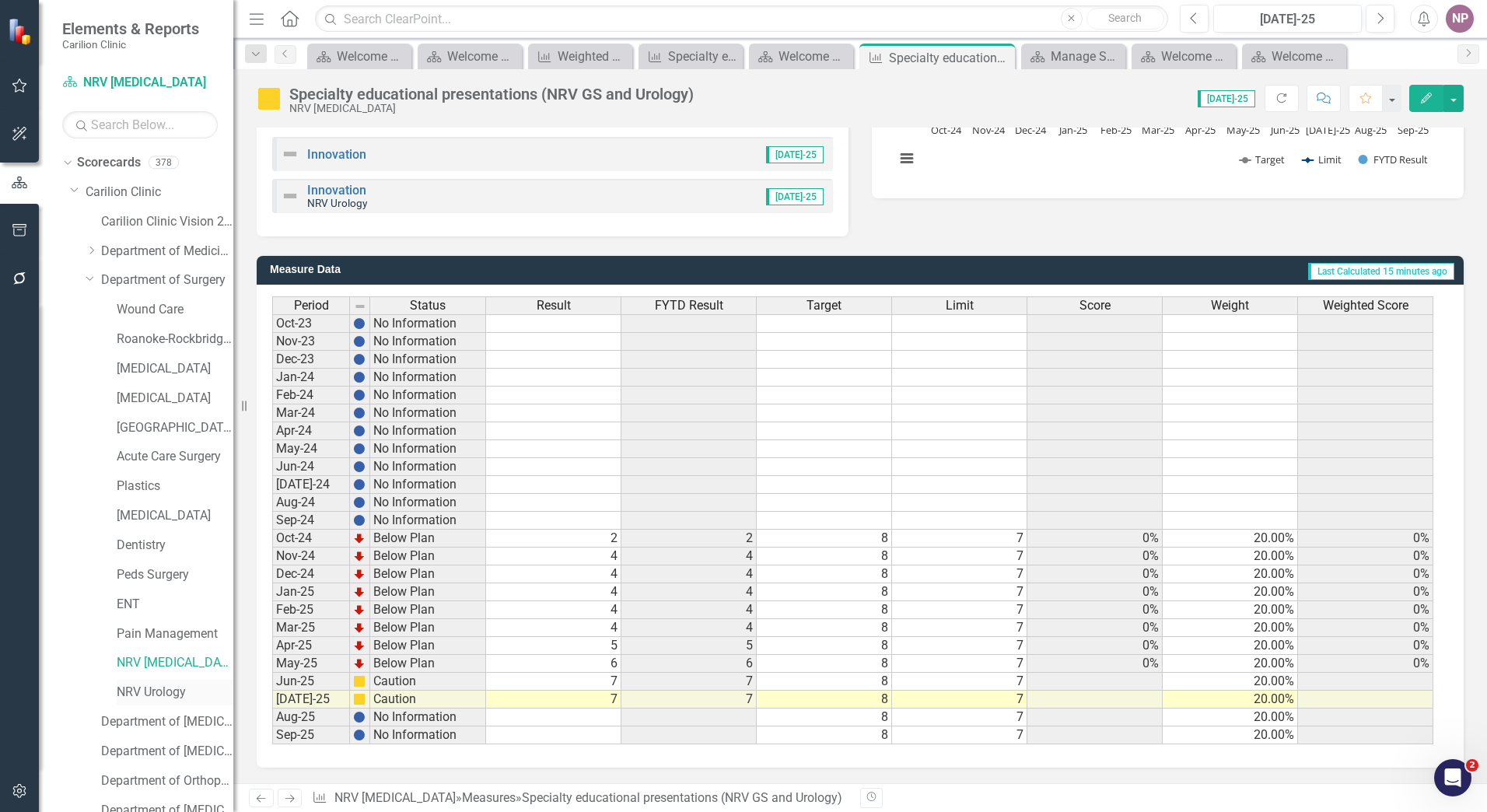
click at [157, 689] on link "NRV Urology" at bounding box center [176, 692] width 117 height 18
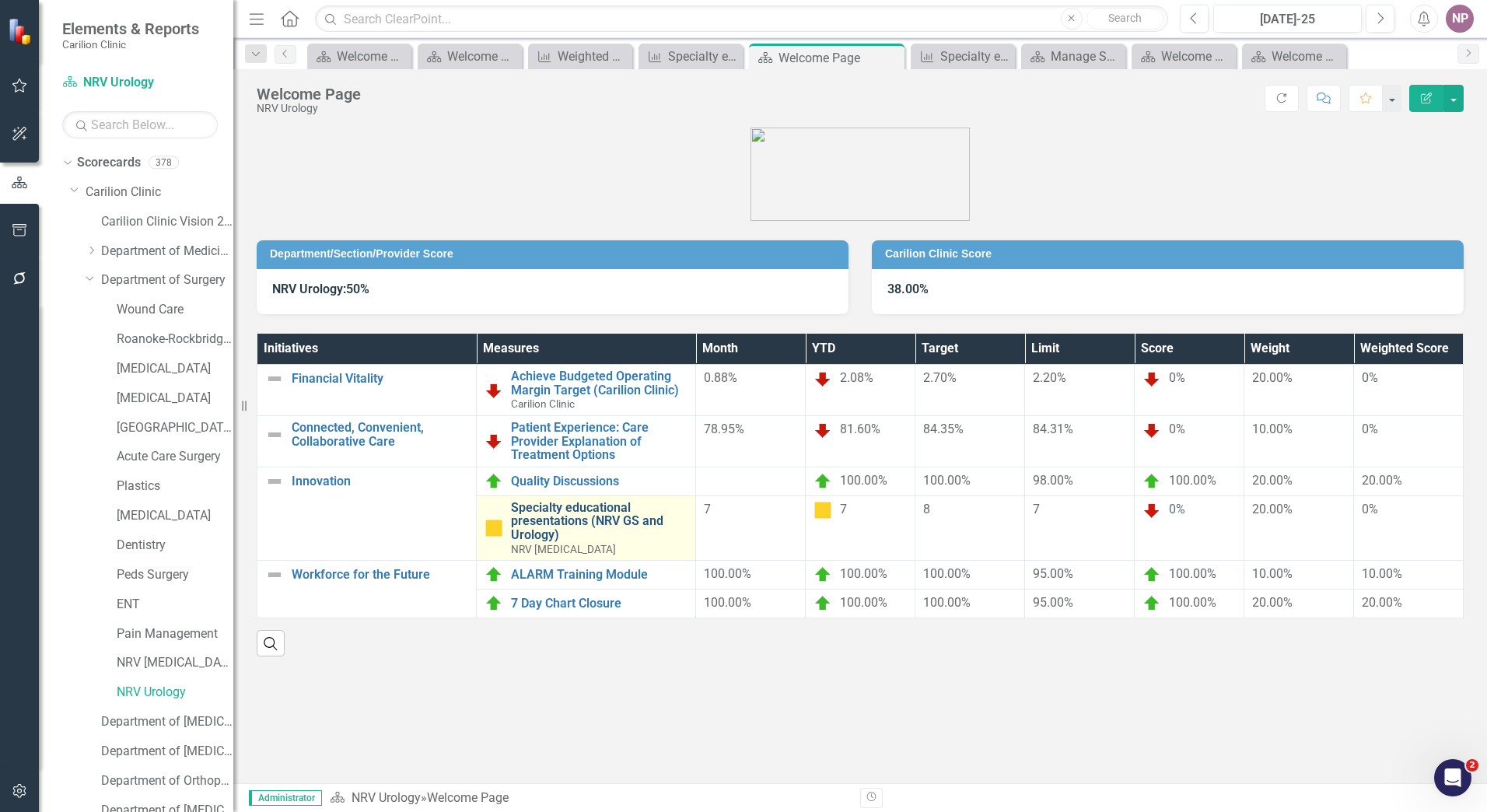
click at [573, 533] on link "Specialty educational presentations (NRV GS and Urology)" at bounding box center [599, 521] width 176 height 41
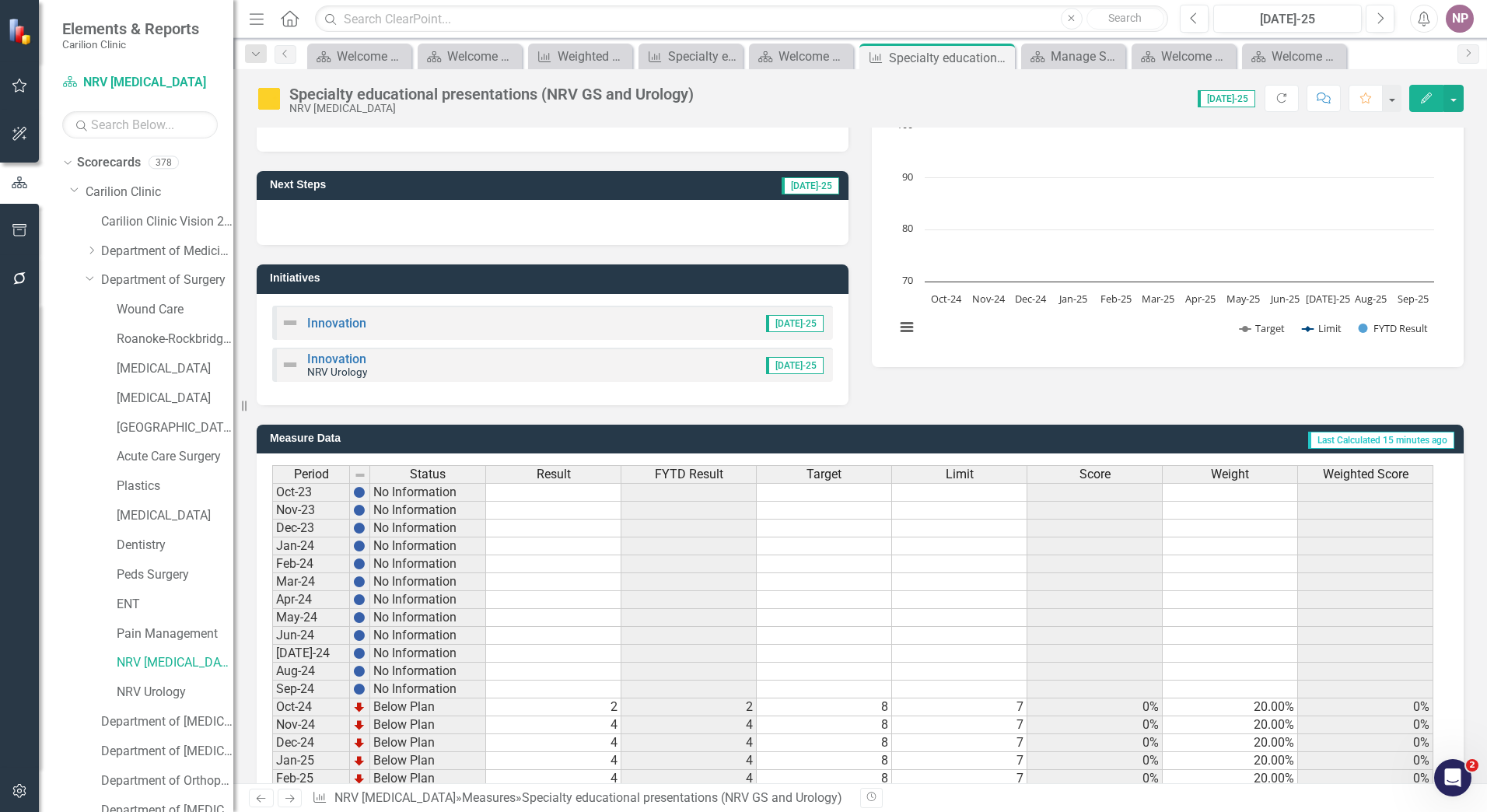
scroll to position [312, 0]
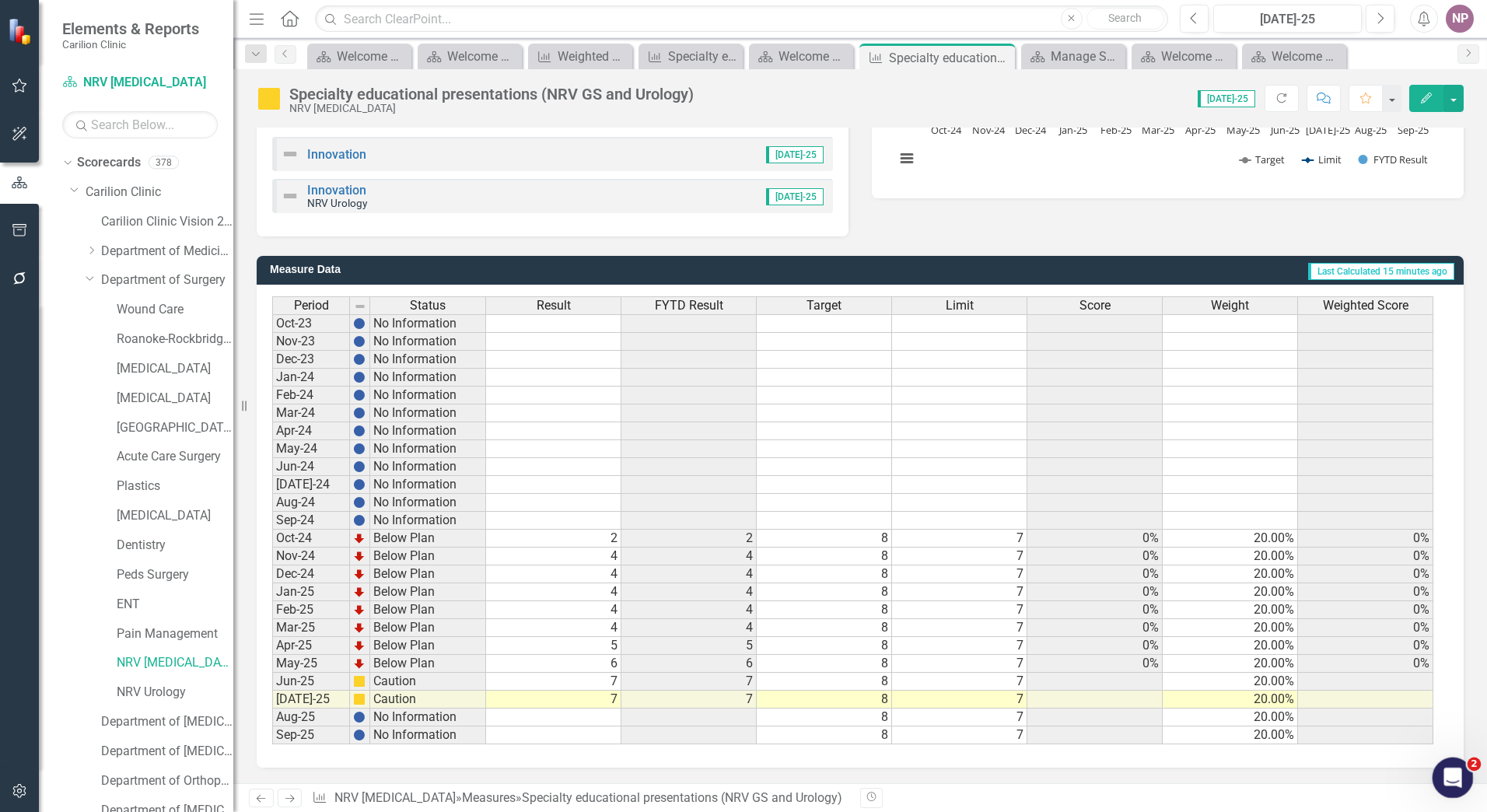
click at [1463, 772] on div "Open Intercom Messenger" at bounding box center [1451, 775] width 52 height 52
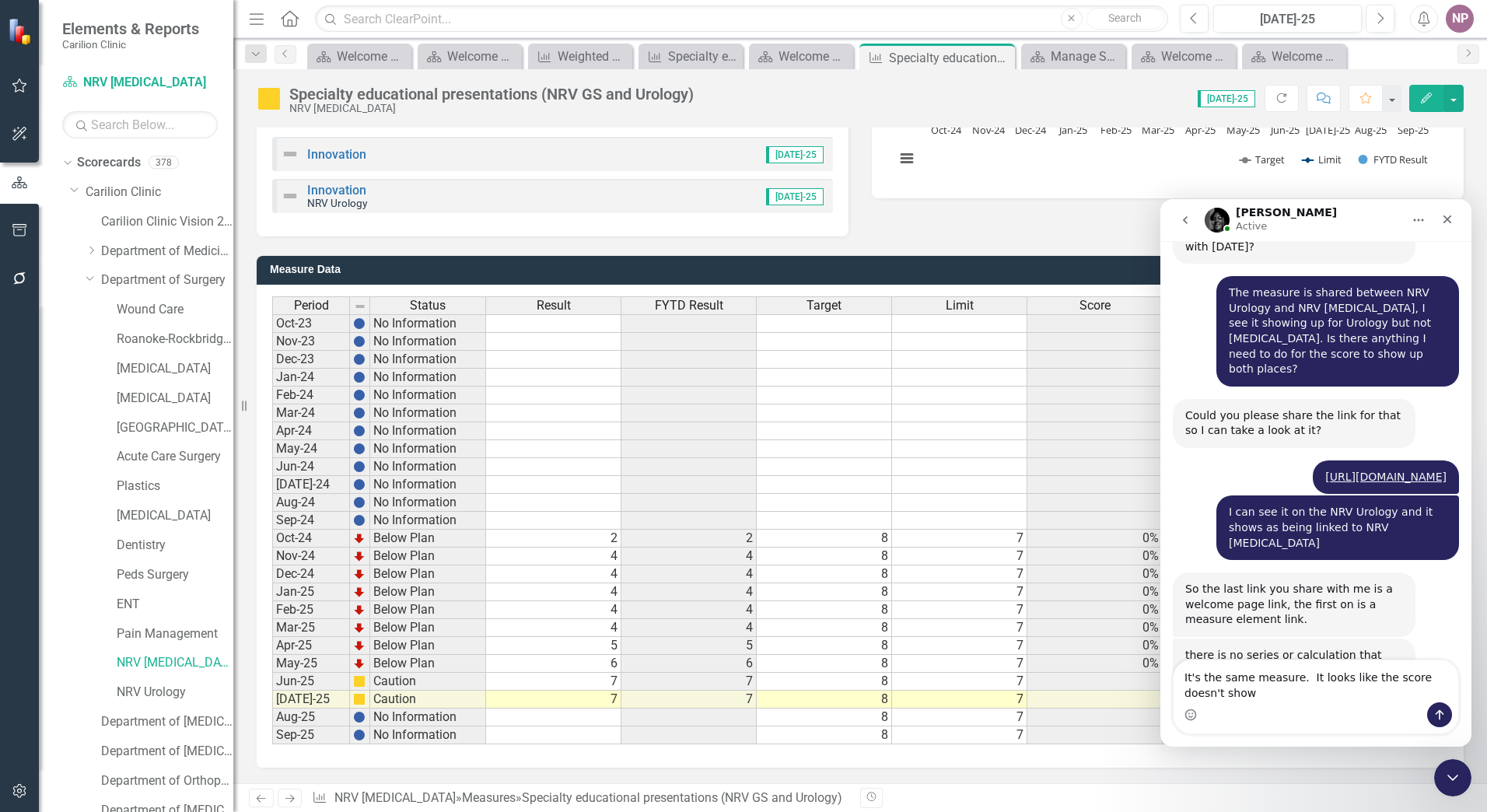
scroll to position [1462, 0]
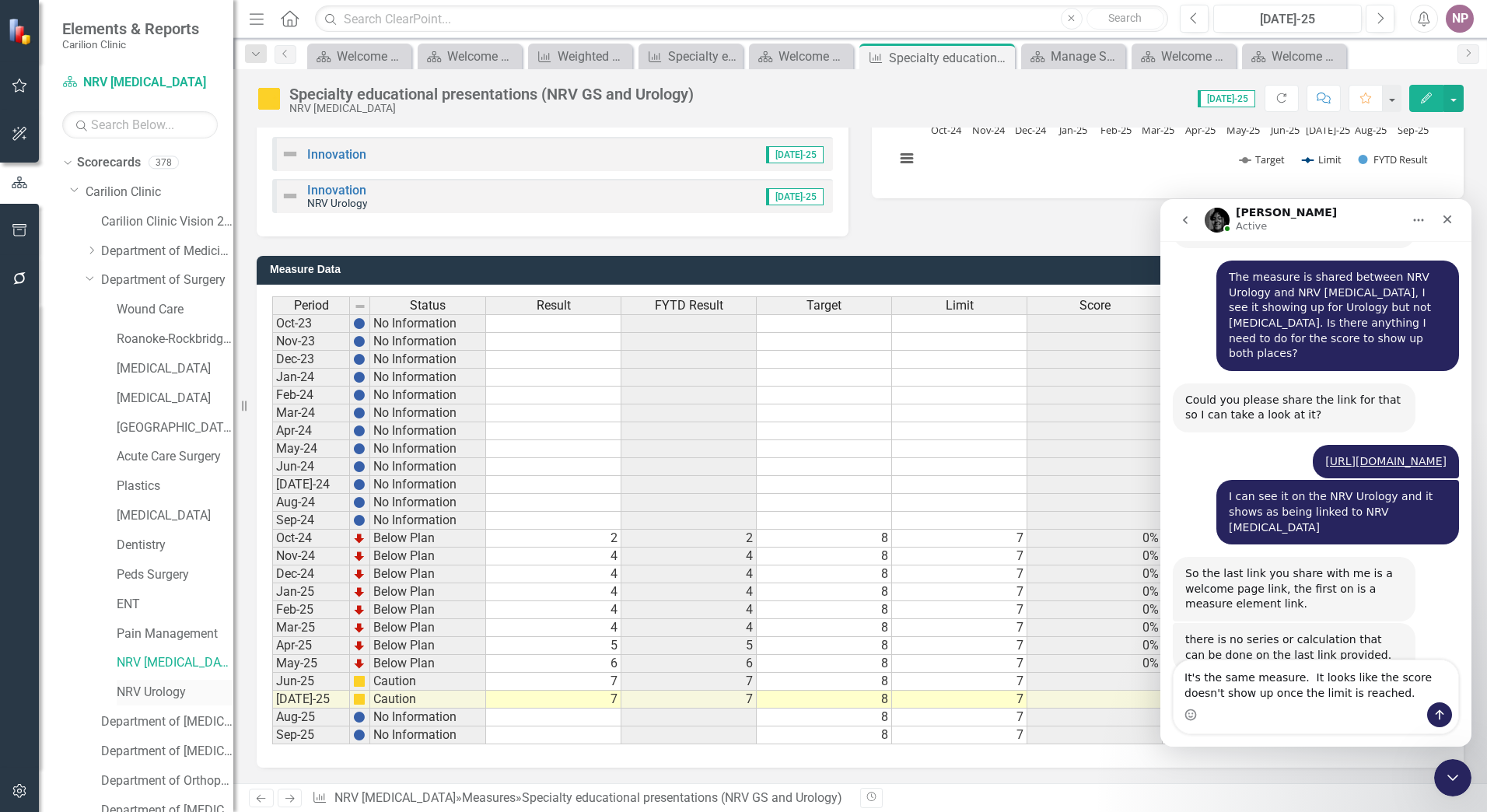
type textarea "It's the same measure. It looks like the score doesn't show up once the limit i…"
click at [172, 688] on link "NRV Urology" at bounding box center [176, 692] width 117 height 18
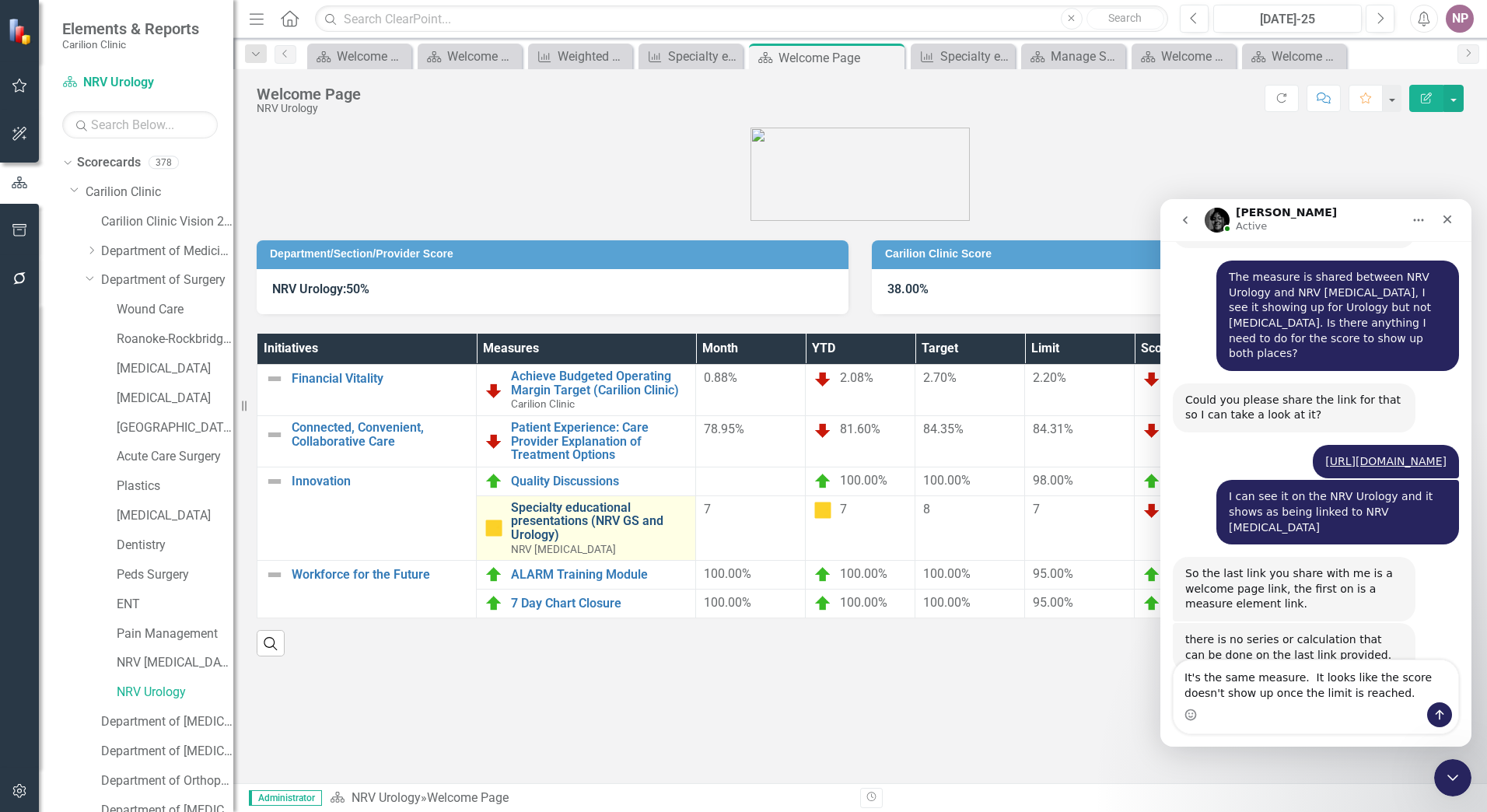
click at [640, 516] on link "Specialty educational presentations (NRV GS and Urology)" at bounding box center [599, 521] width 176 height 41
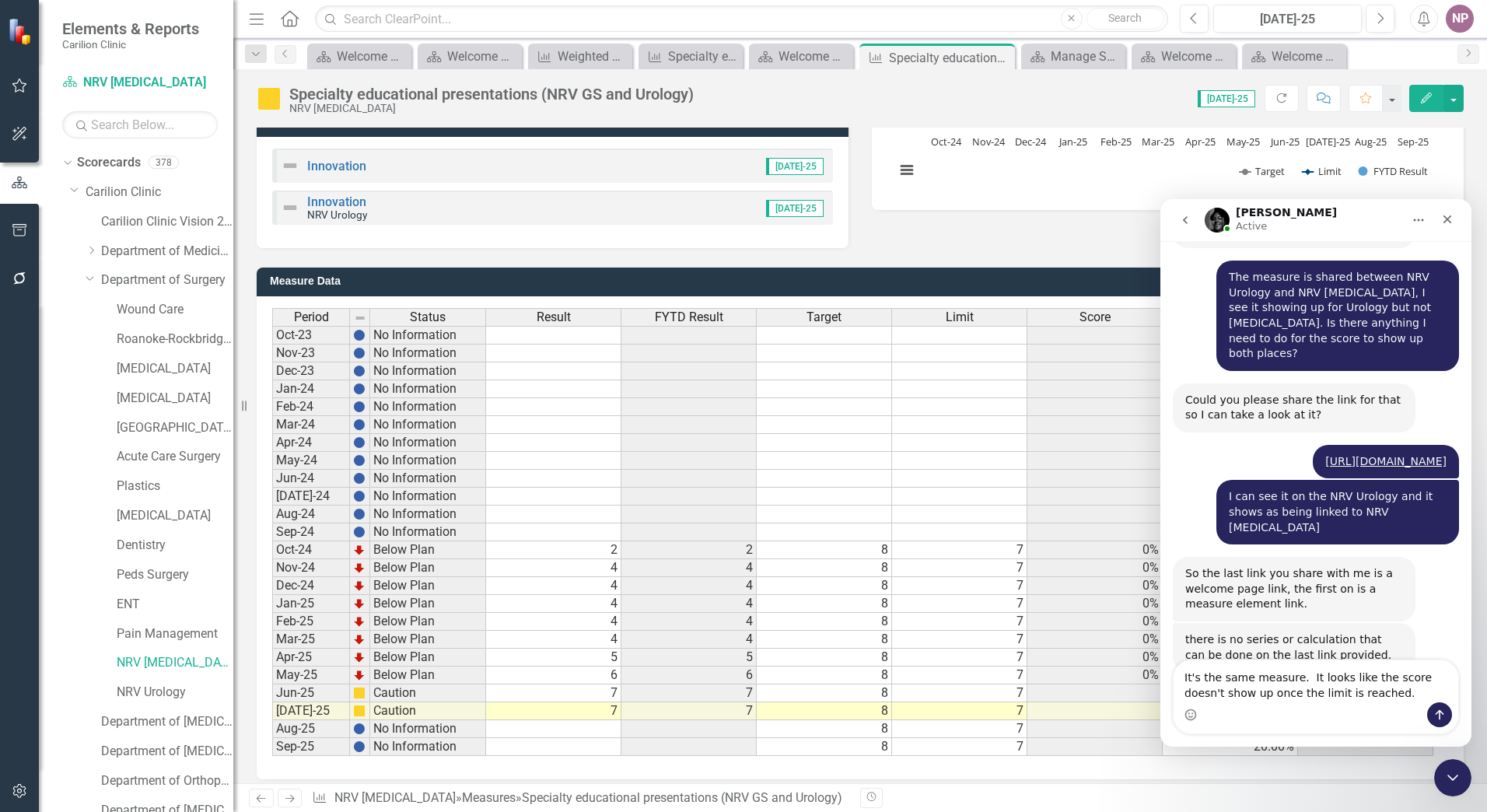
scroll to position [312, 0]
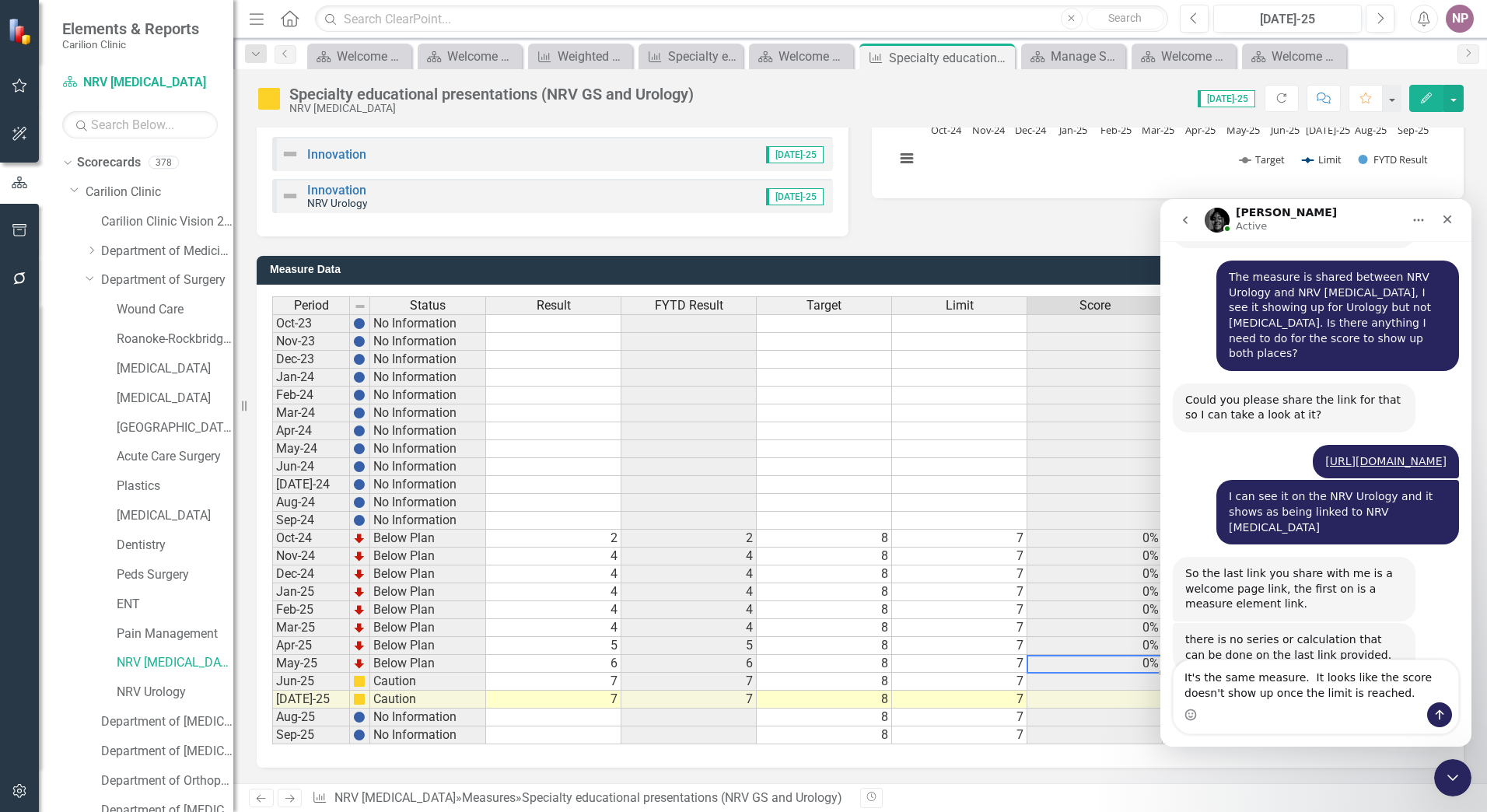
click at [1068, 663] on td "0%" at bounding box center [1095, 663] width 135 height 18
click at [1449, 772] on icon "Close Intercom Messenger" at bounding box center [1451, 775] width 19 height 19
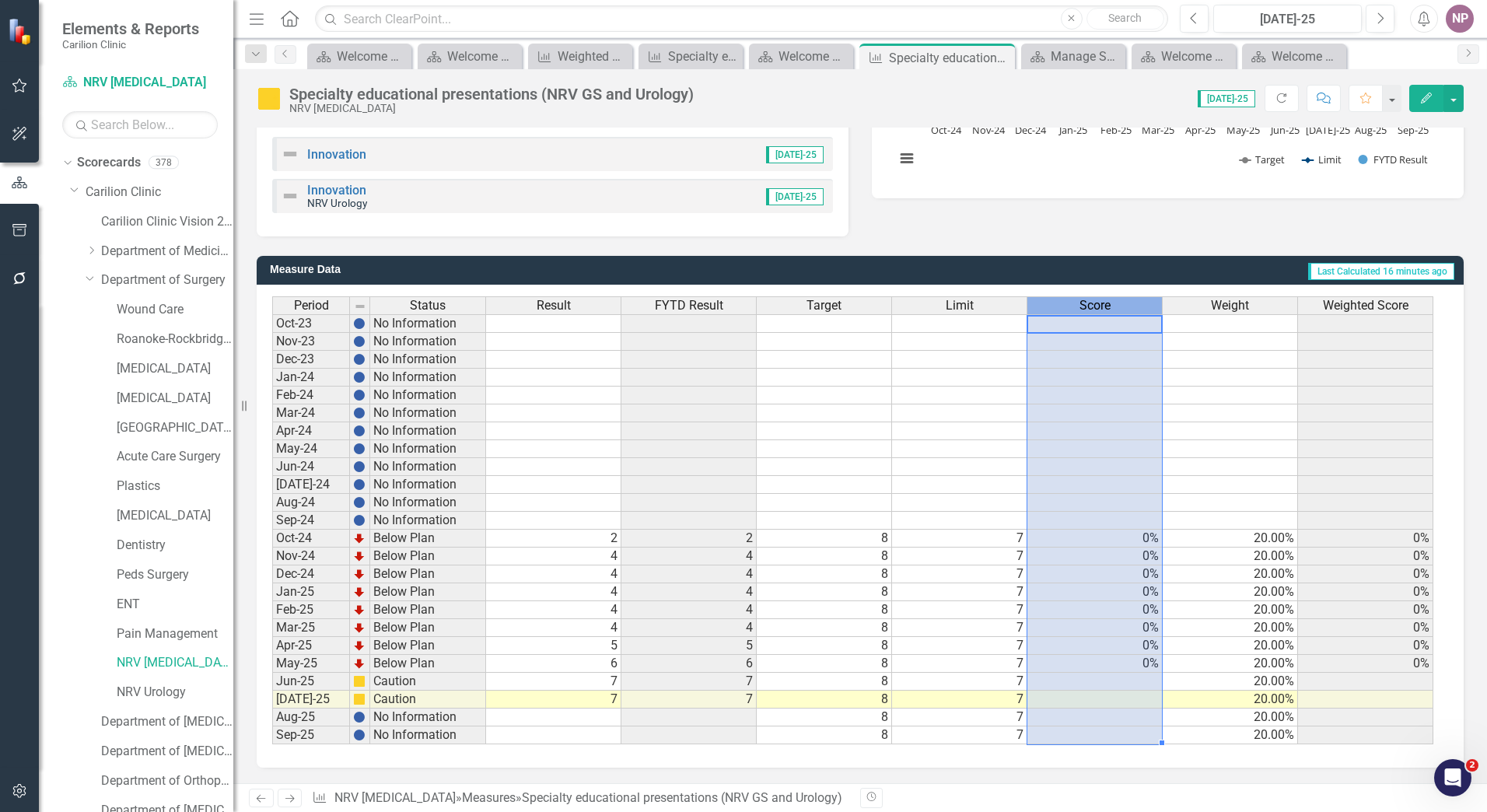
click at [1103, 302] on span "Score" at bounding box center [1095, 305] width 31 height 14
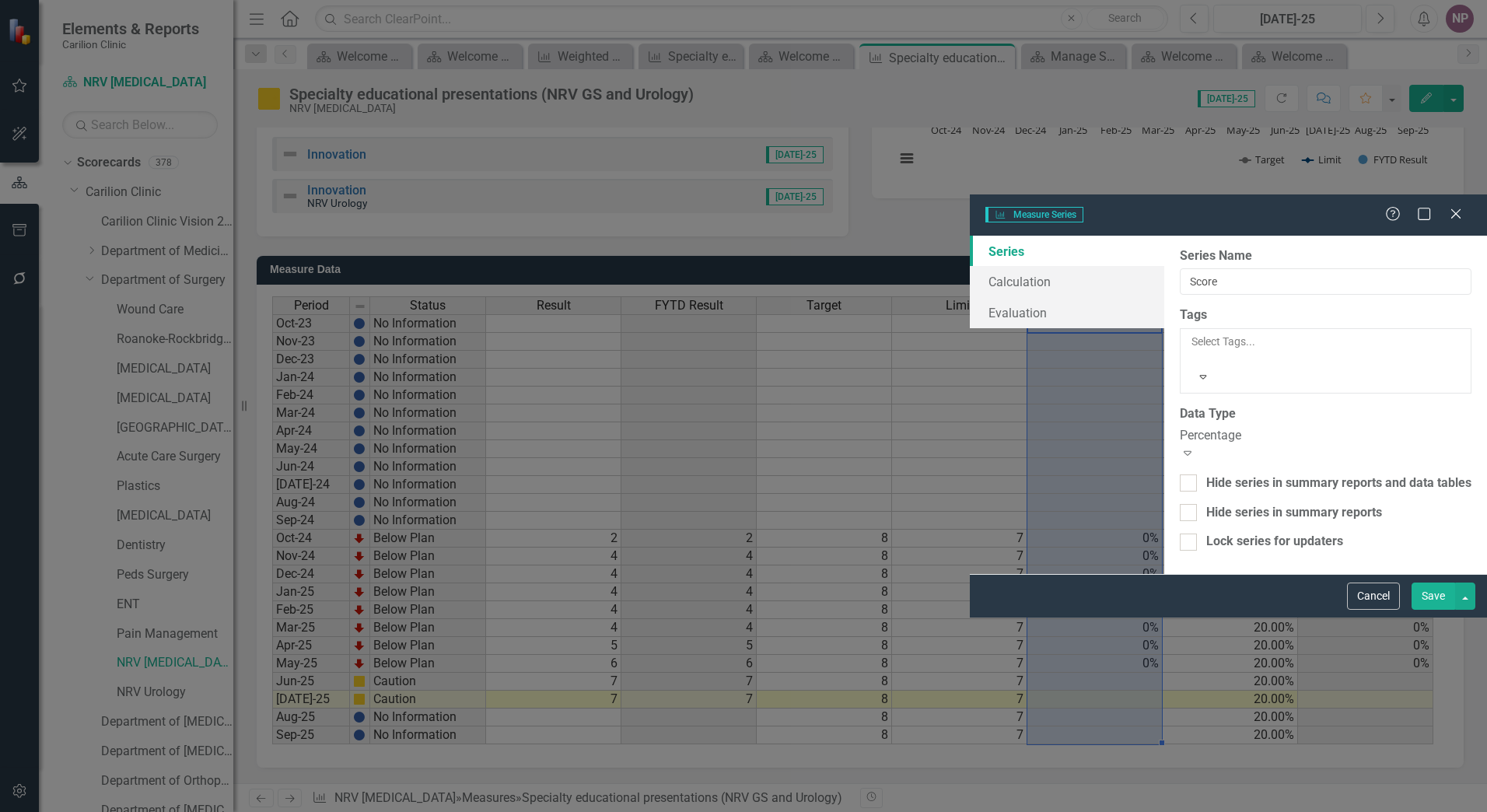
type input "Score"
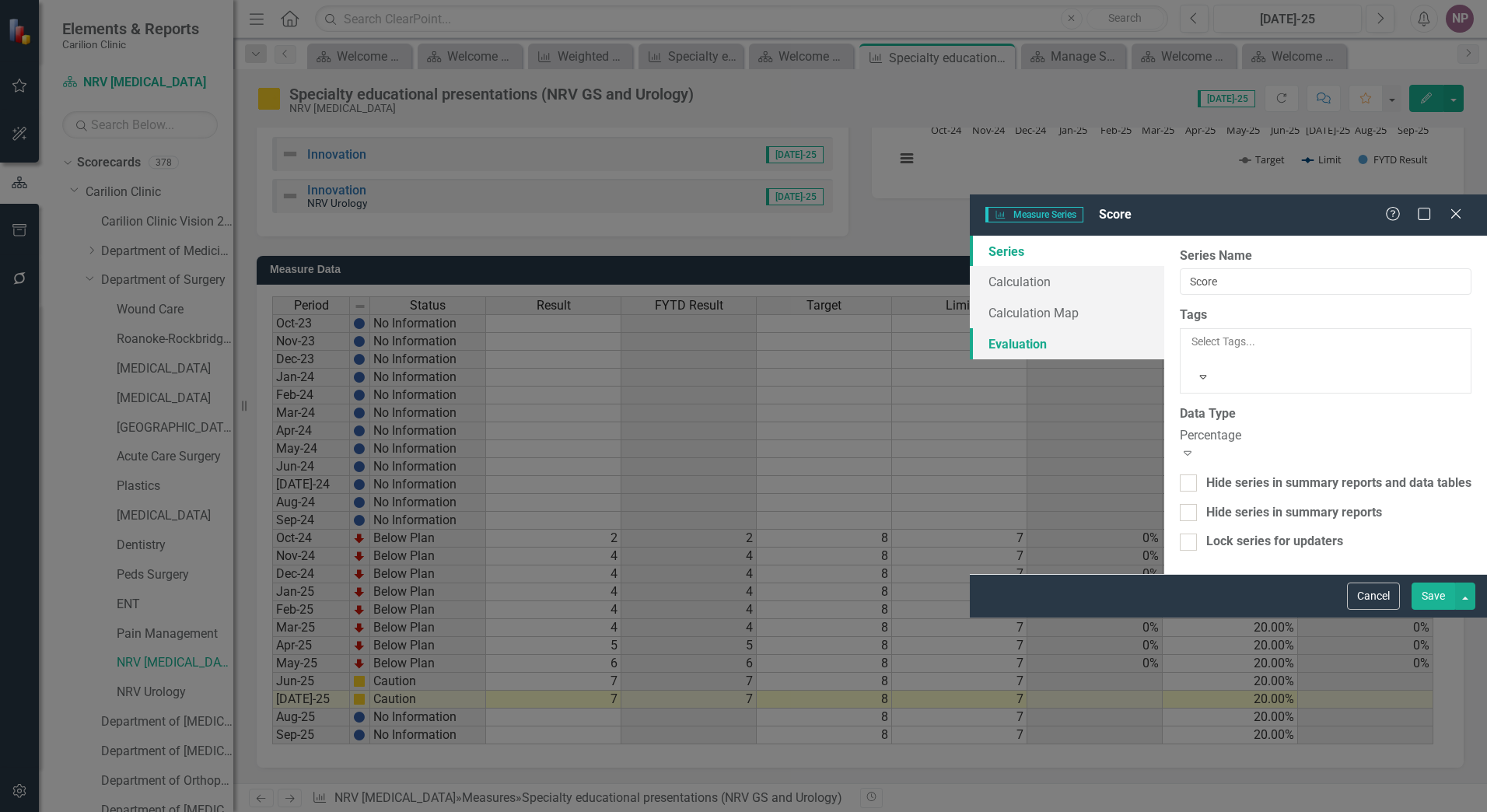
click at [970, 328] on link "Evaluation" at bounding box center [1067, 343] width 194 height 31
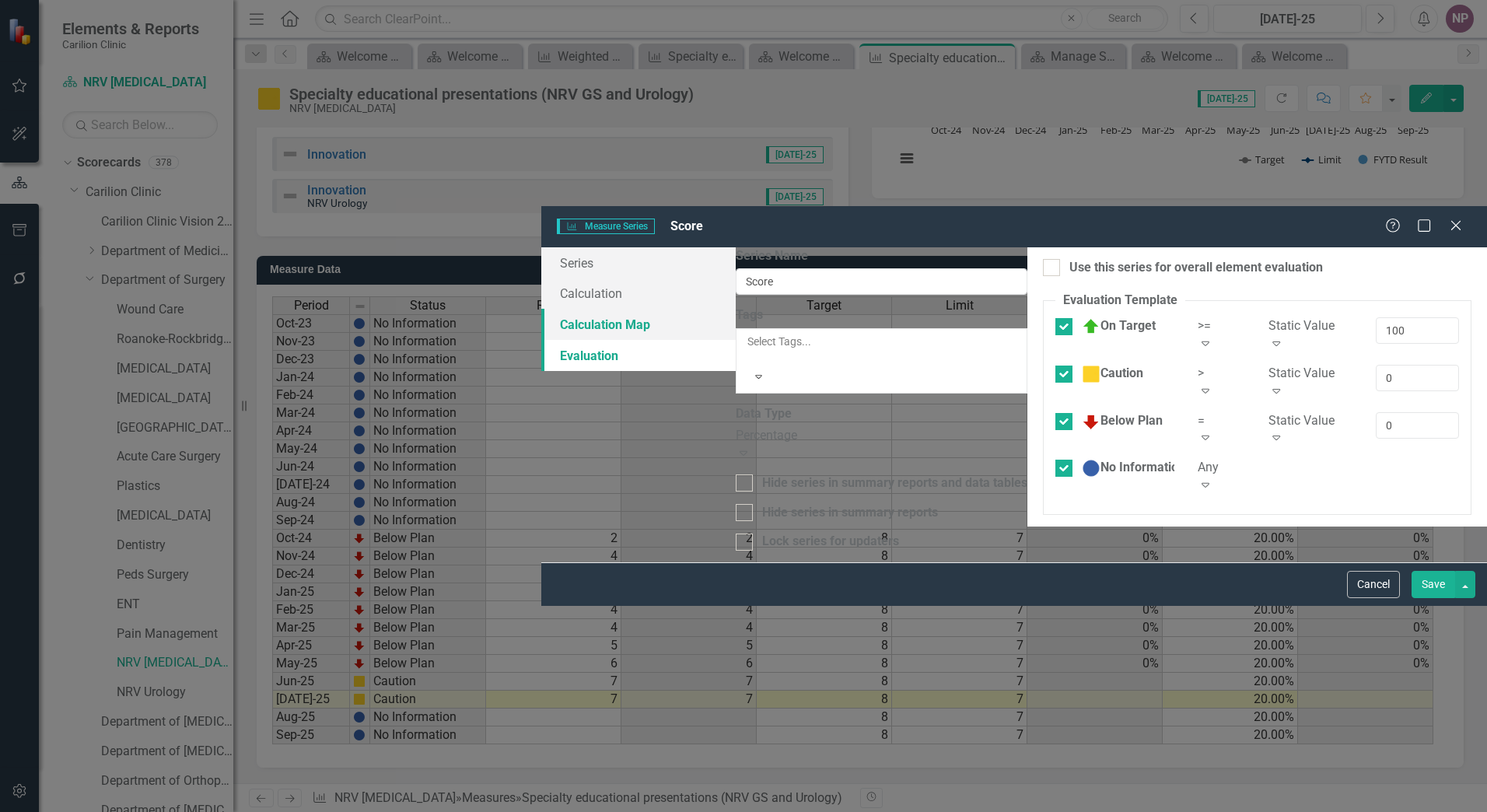
click at [541, 309] on link "Calculation Map" at bounding box center [639, 324] width 194 height 31
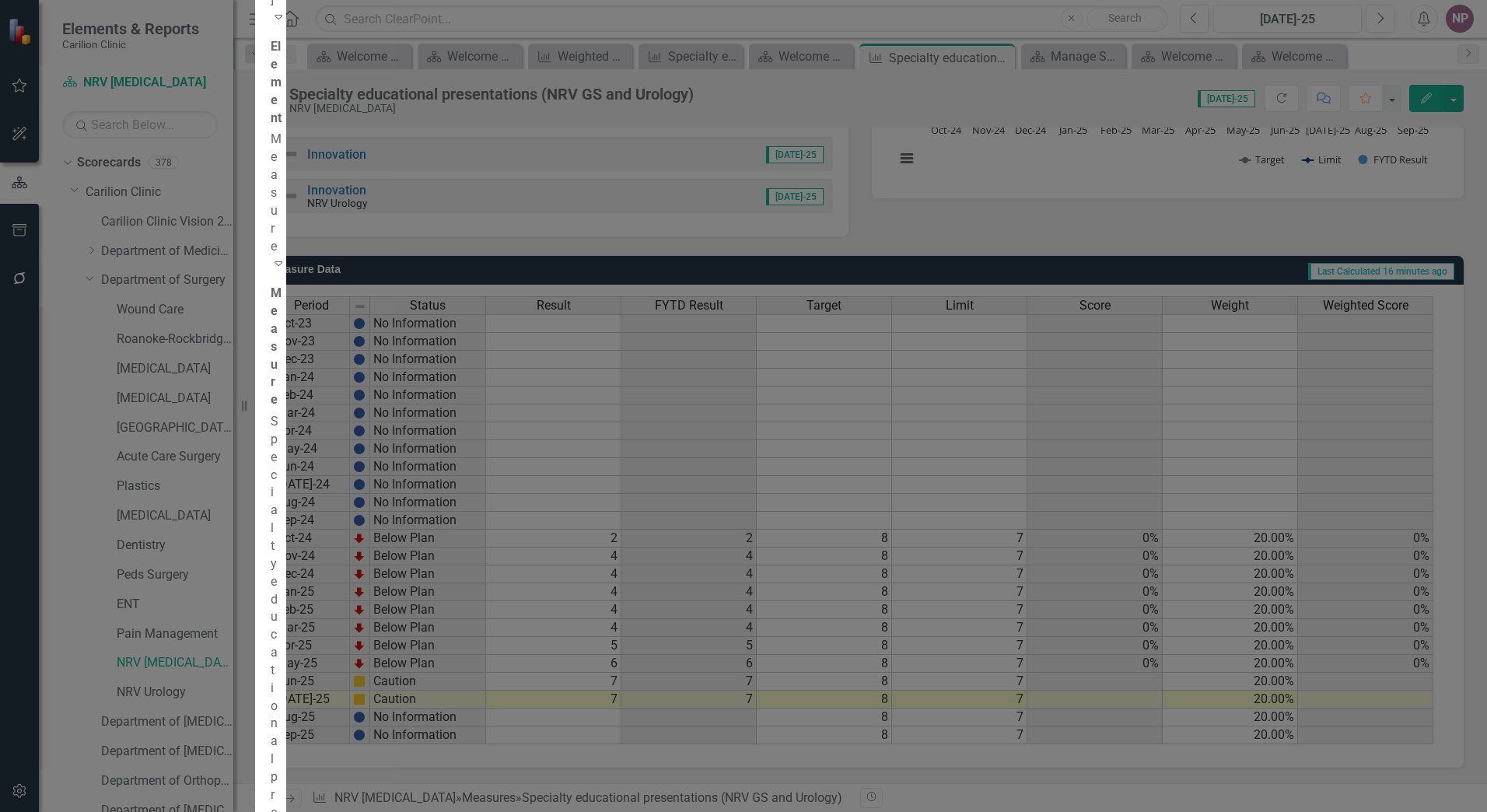
scroll to position [89, 0]
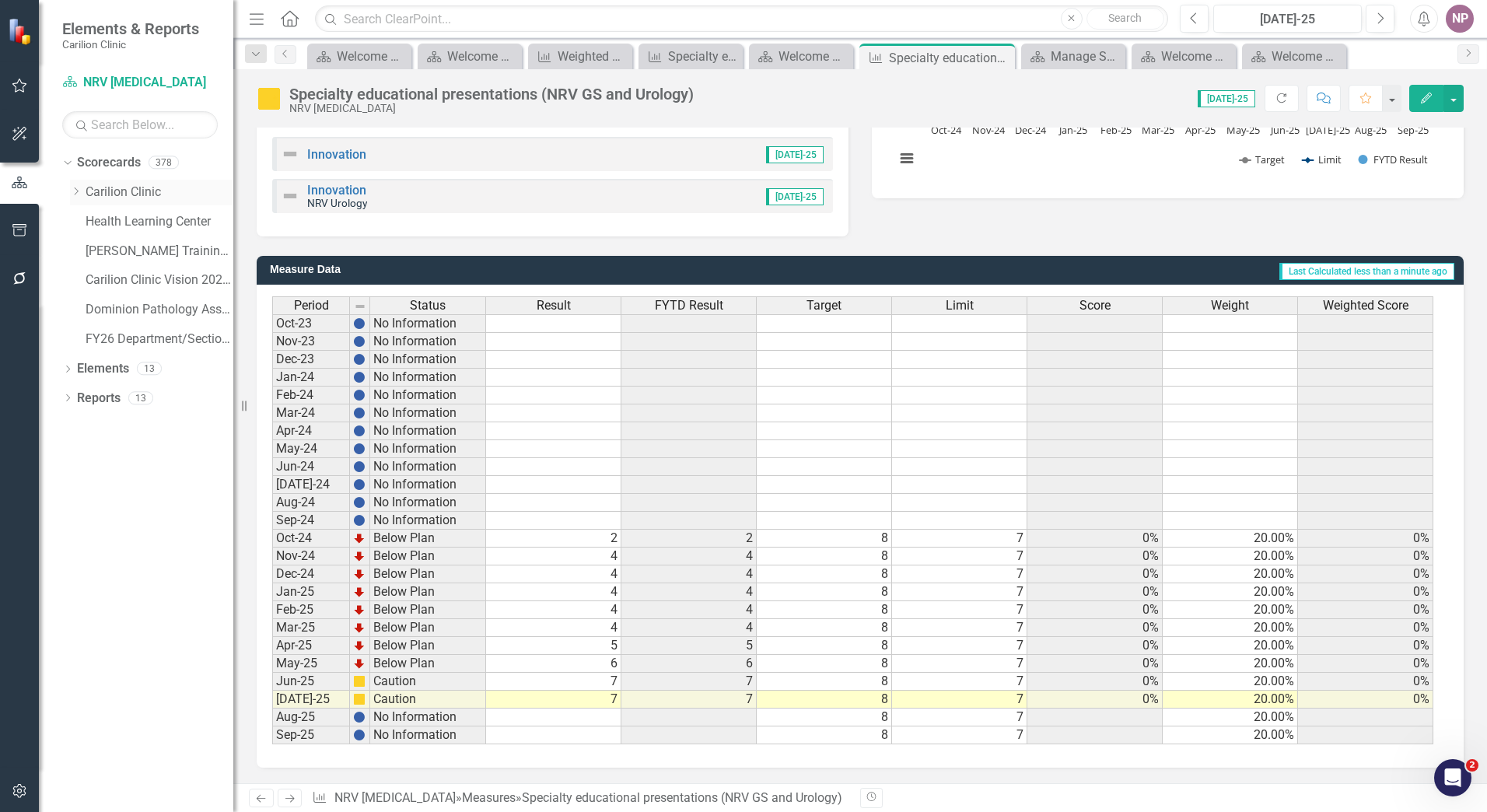
click at [114, 195] on link "Carilion Clinic" at bounding box center [159, 192] width 148 height 18
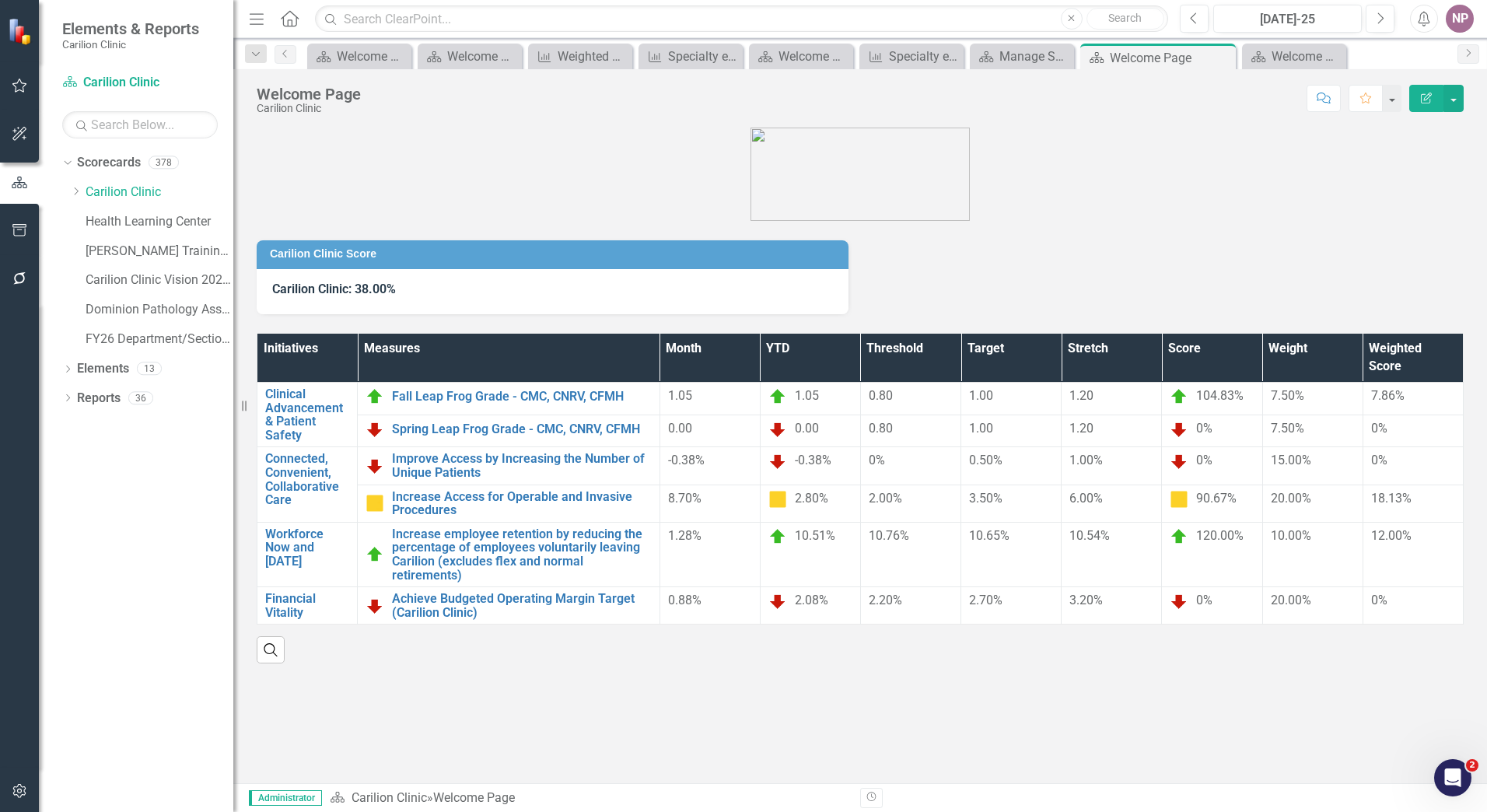
click at [66, 184] on div "Dropdown Scorecards 378 Dropdown Carilion Clinic Carilion Clinic Vision 2025 Sc…" at bounding box center [147, 253] width 171 height 206
click at [66, 187] on div "Dropdown Scorecards 378 Dropdown Carilion Clinic Carilion Clinic Vision 2025 Sc…" at bounding box center [147, 253] width 171 height 206
click at [70, 189] on div "Dropdown Scorecards 378 Dropdown Carilion Clinic Carilion Clinic Vision 2025 Sc…" at bounding box center [147, 253] width 171 height 206
click at [71, 189] on icon "Dropdown" at bounding box center [76, 191] width 12 height 9
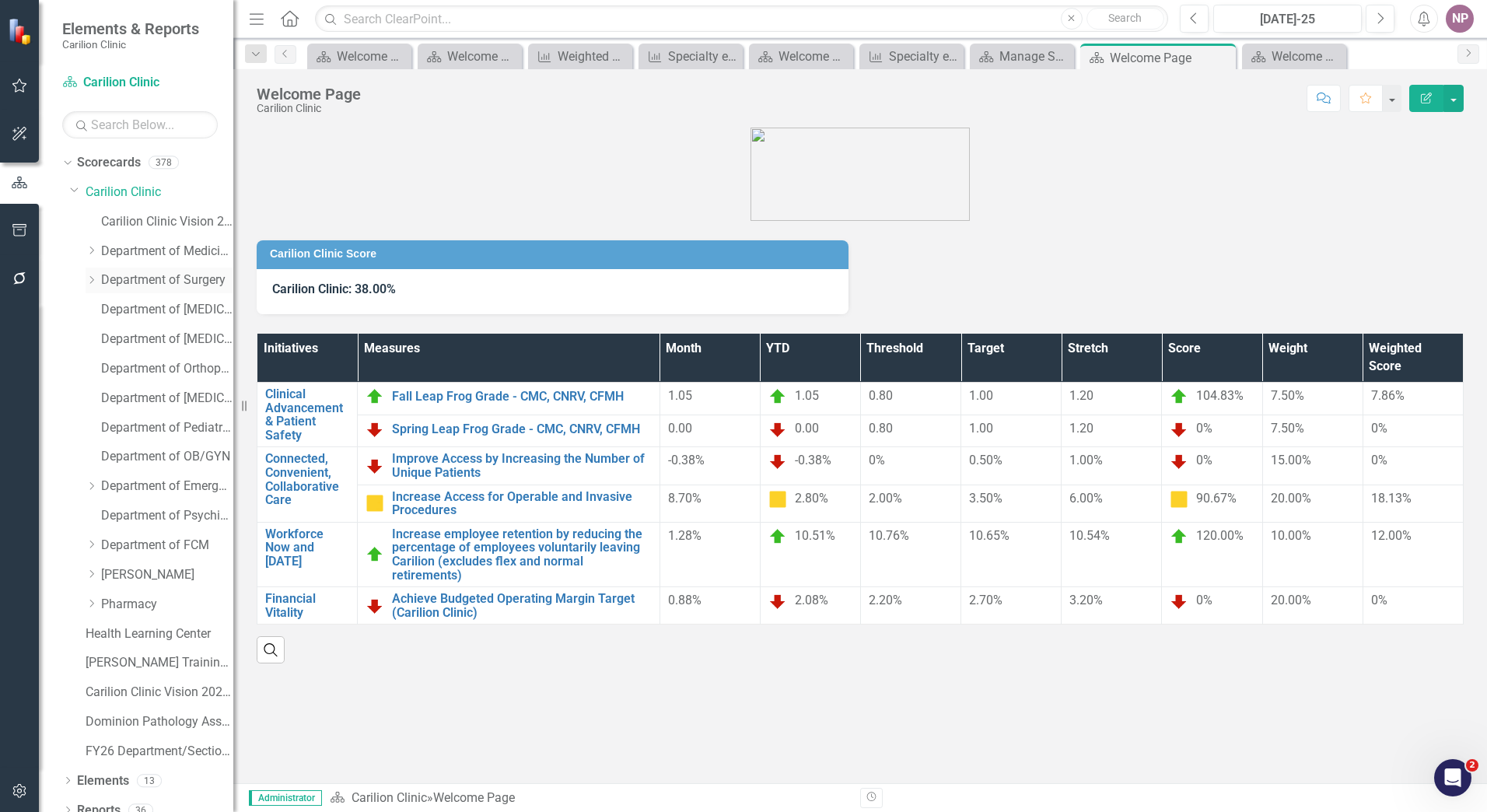
click at [87, 275] on icon "Dropdown" at bounding box center [91, 280] width 12 height 9
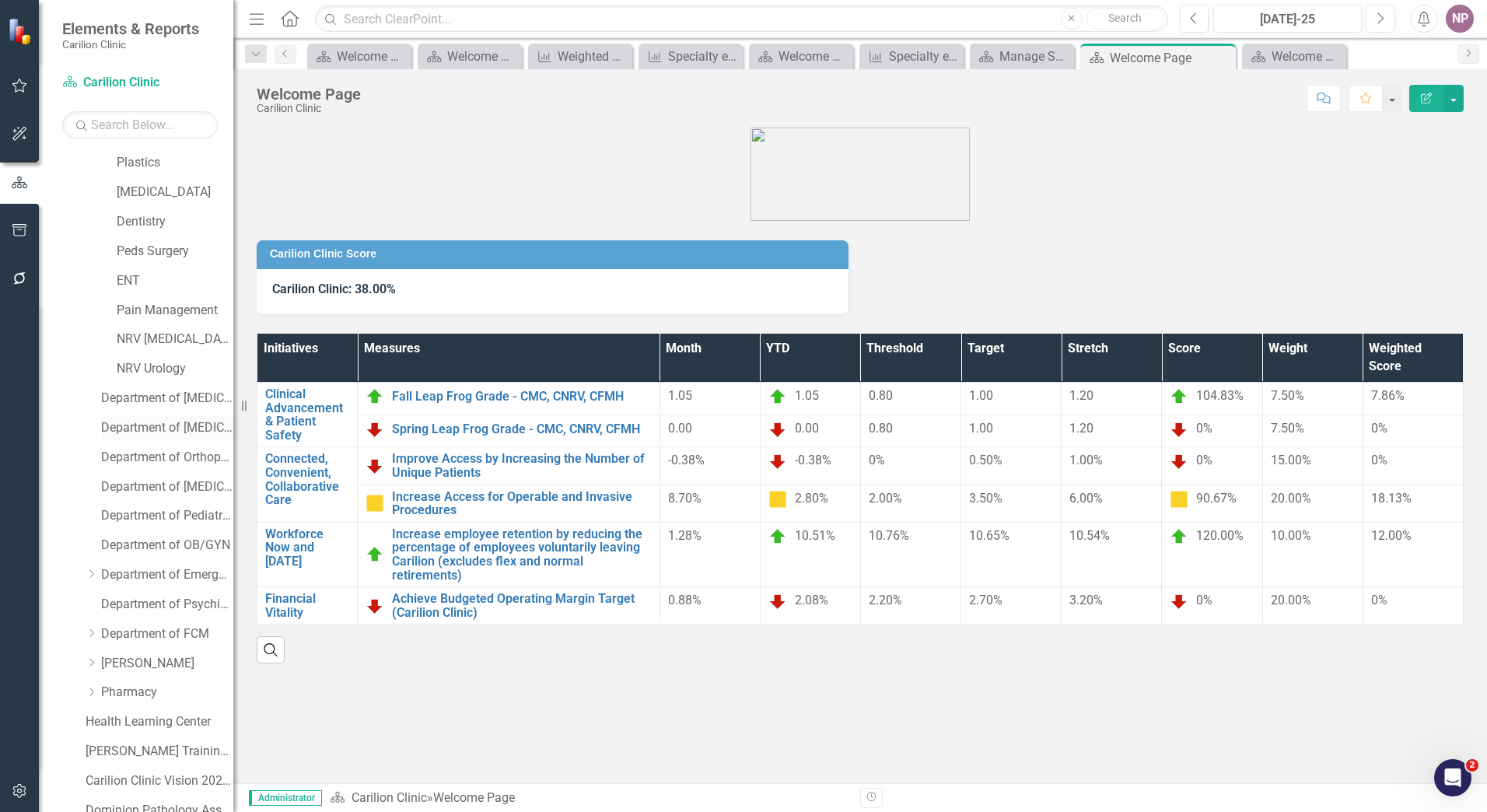
scroll to position [233, 0]
click at [169, 435] on link "NRV [MEDICAL_DATA]" at bounding box center [176, 429] width 117 height 18
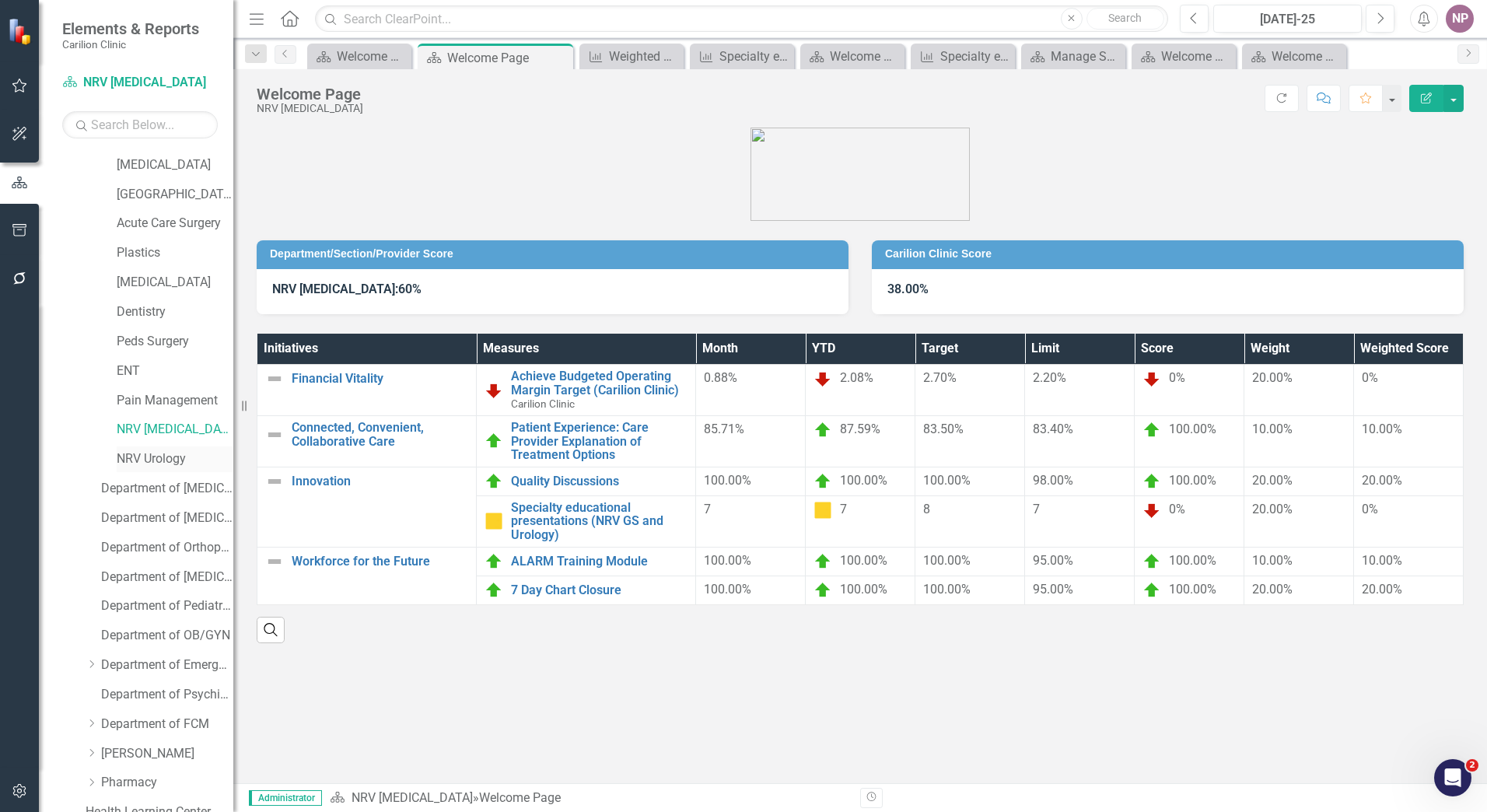
click at [147, 464] on link "NRV Urology" at bounding box center [176, 458] width 117 height 18
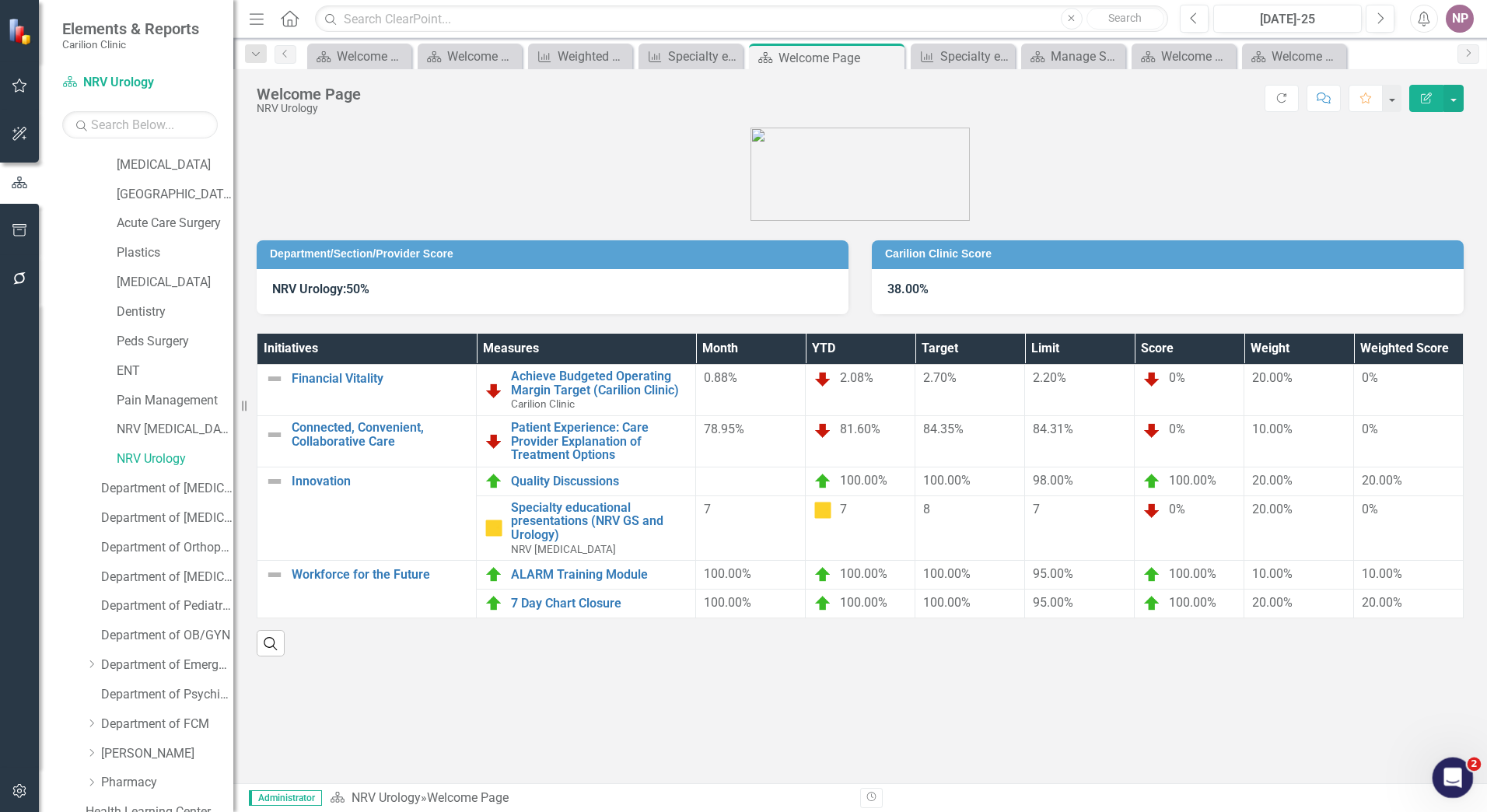
click at [1459, 777] on icon "Open Intercom Messenger" at bounding box center [1452, 776] width 26 height 26
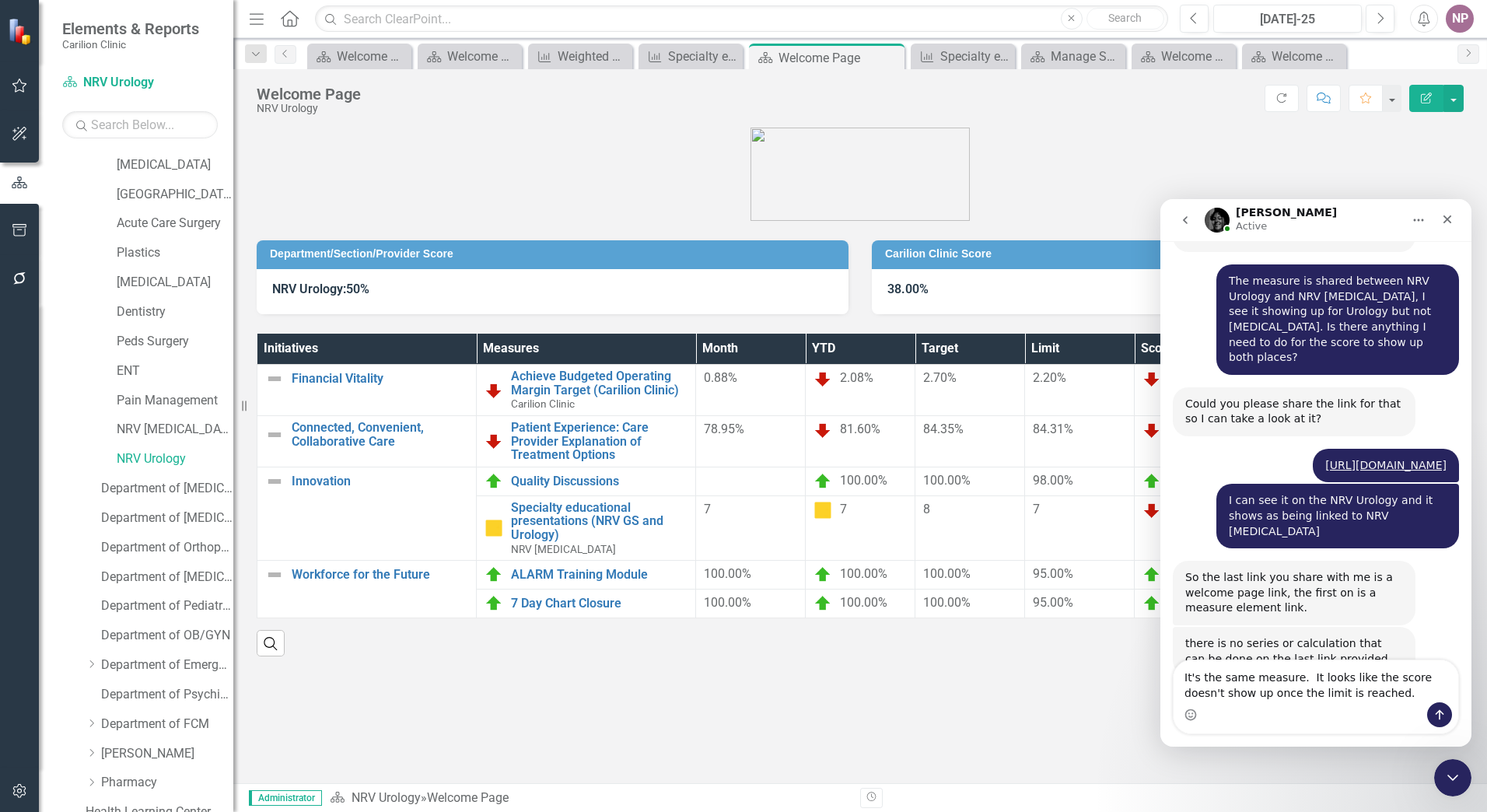
scroll to position [1462, 0]
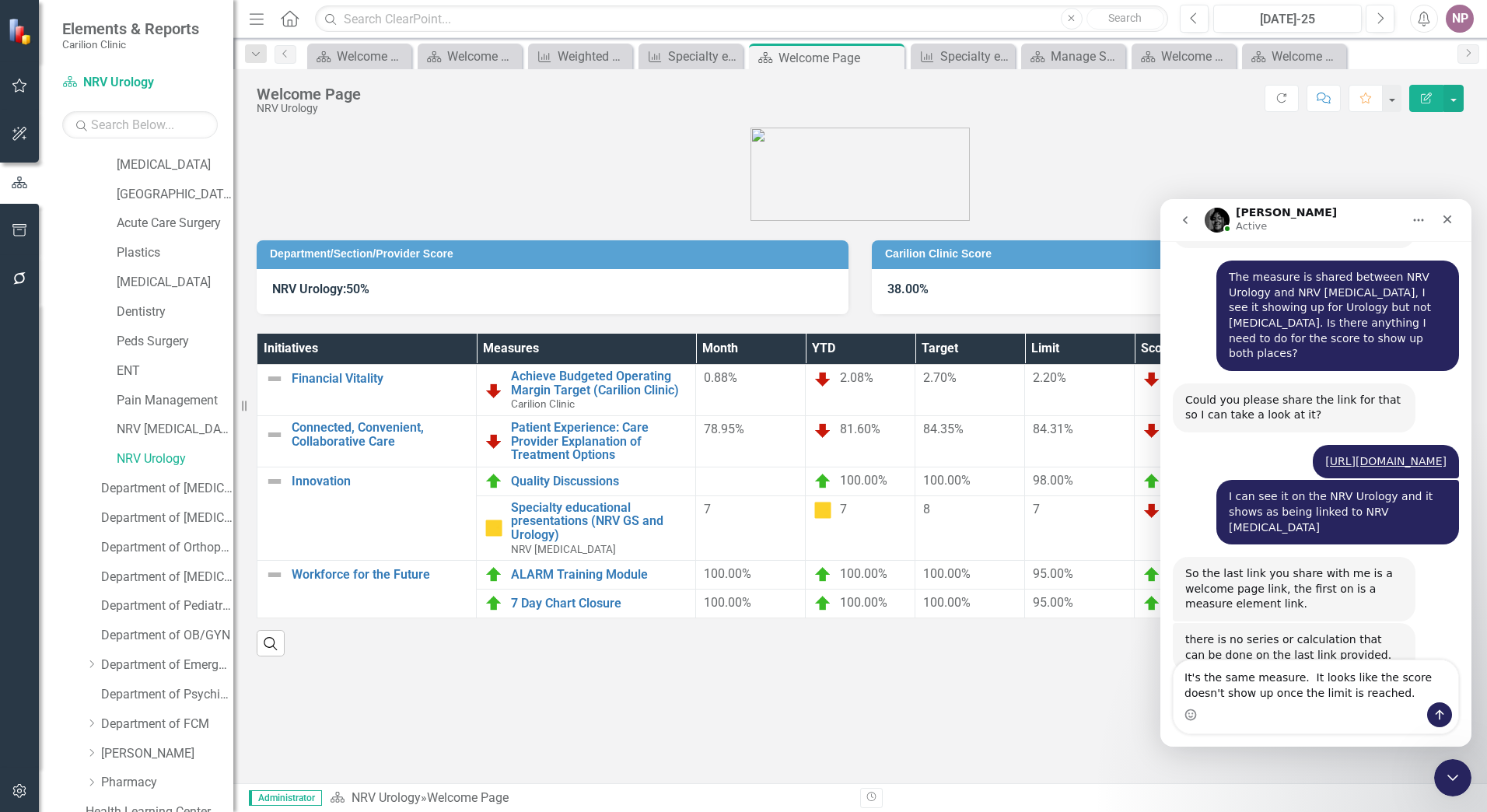
drag, startPoint x: 1348, startPoint y: 696, endPoint x: 1141, endPoint y: 666, distance: 209.2
click html "[PERSON_NAME] Active Hi there! This is Fin, your ClearPoint Support AI Assistan…"
type textarea "It looks like everything just needed to refresh, it is working now!"
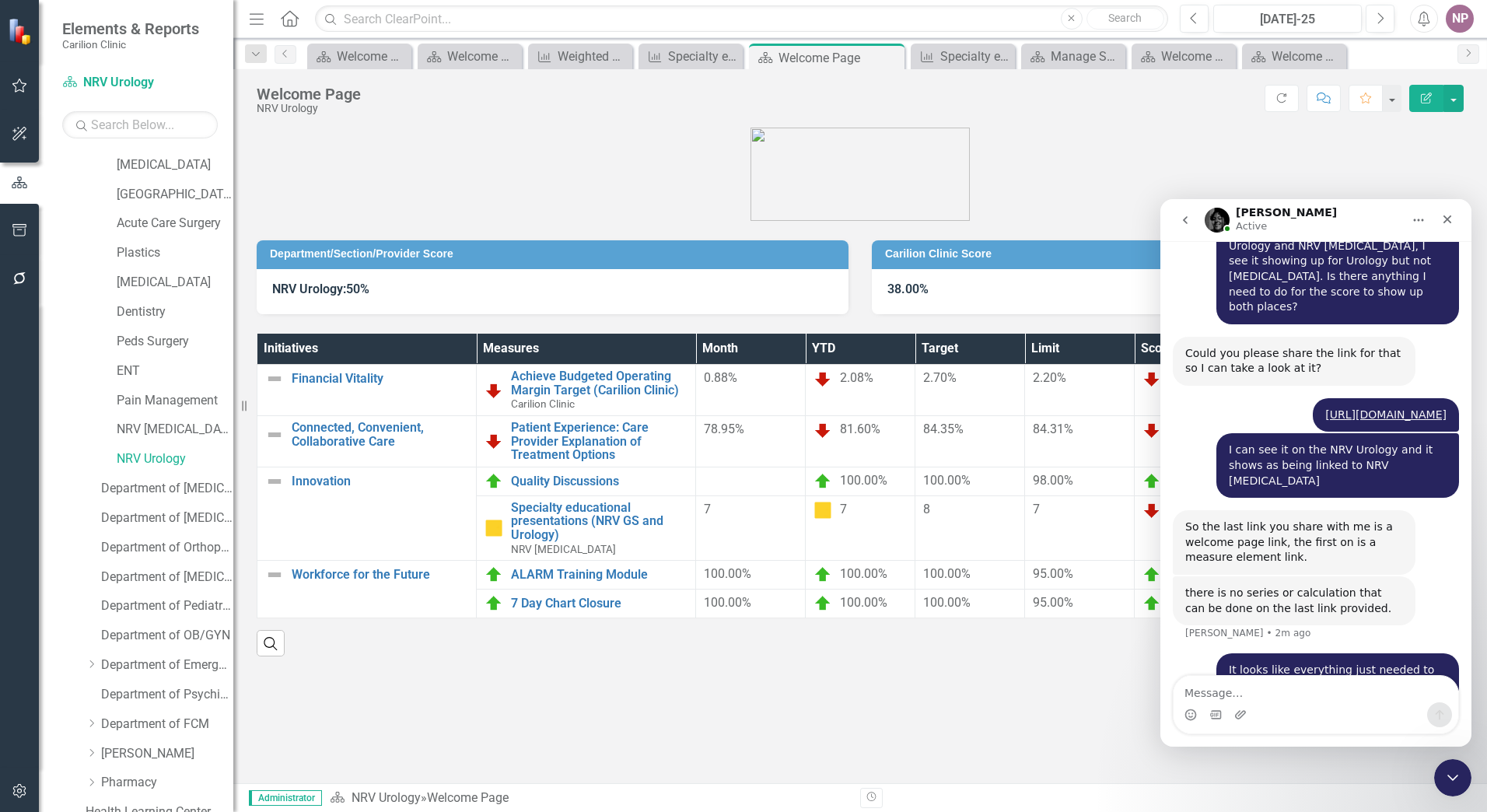
click at [1473, 789] on div "Revision History" at bounding box center [1472, 798] width 1223 height 21
click at [1445, 783] on icon "Close Intercom Messenger" at bounding box center [1451, 775] width 19 height 19
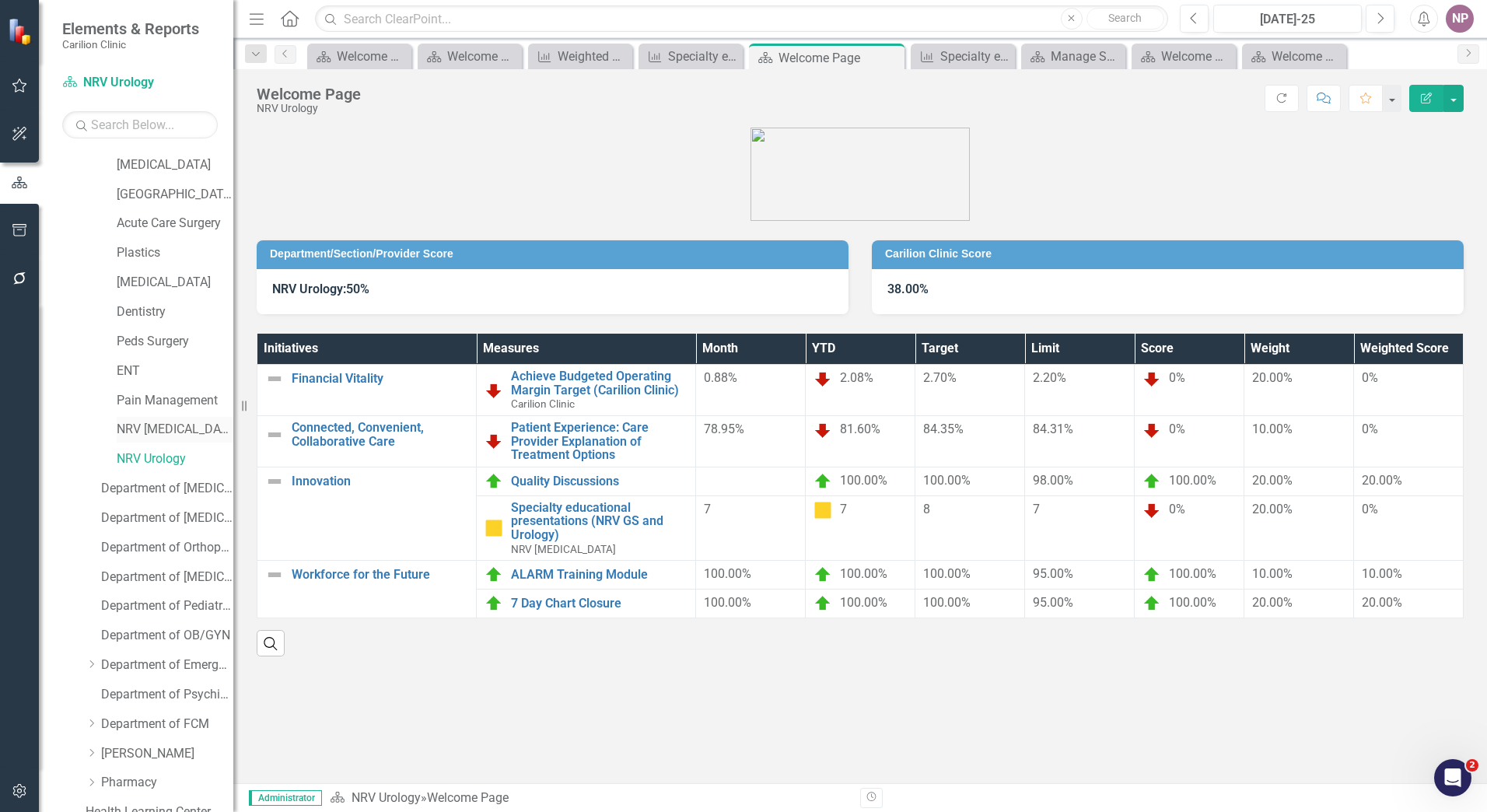
click at [174, 436] on link "NRV [MEDICAL_DATA]" at bounding box center [176, 429] width 117 height 18
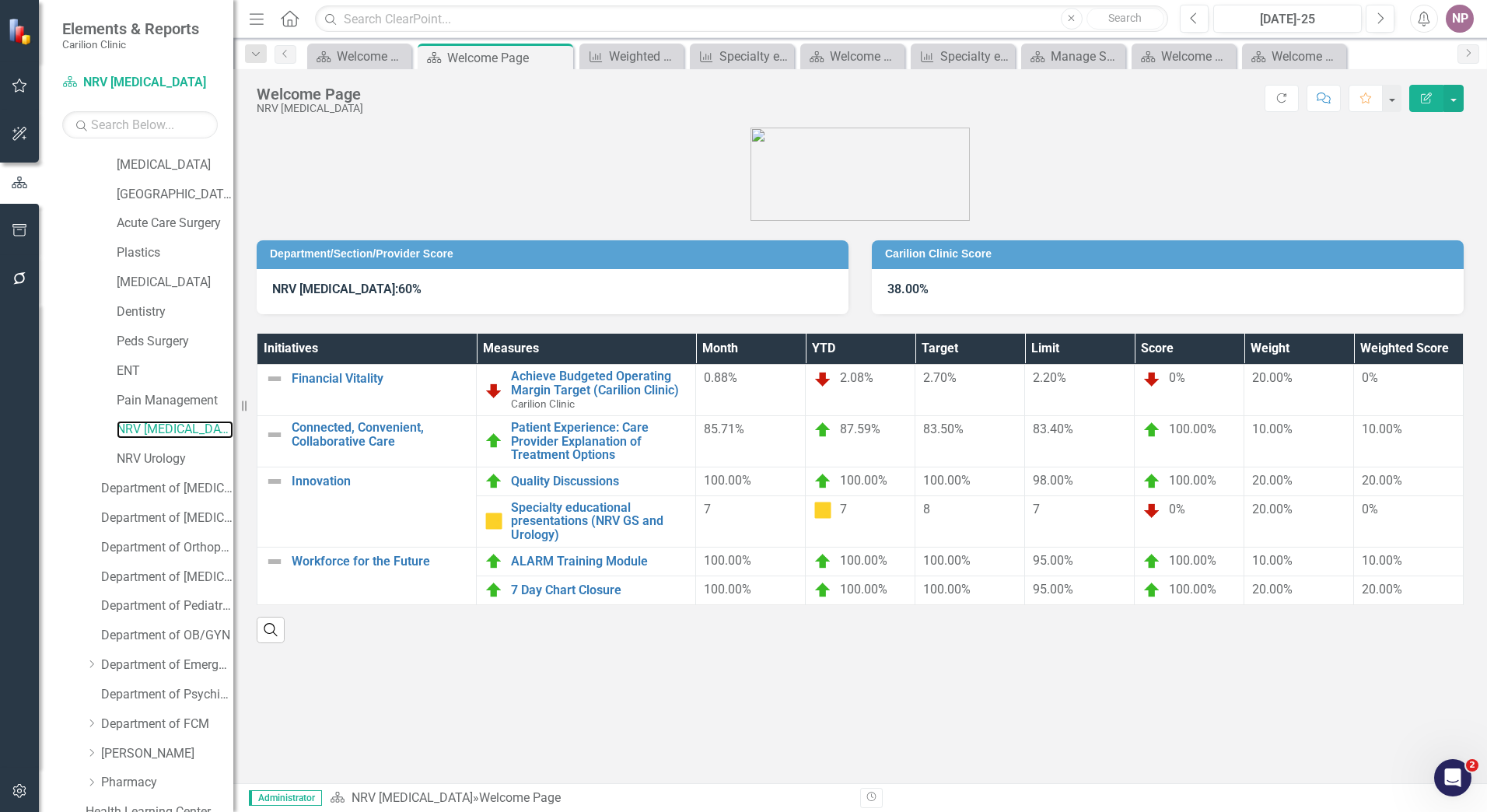
scroll to position [1568, 0]
click at [1466, 798] on div "Revision History" at bounding box center [1472, 798] width 1223 height 21
click at [1465, 790] on div "Open Intercom Messenger" at bounding box center [1450, 775] width 37 height 37
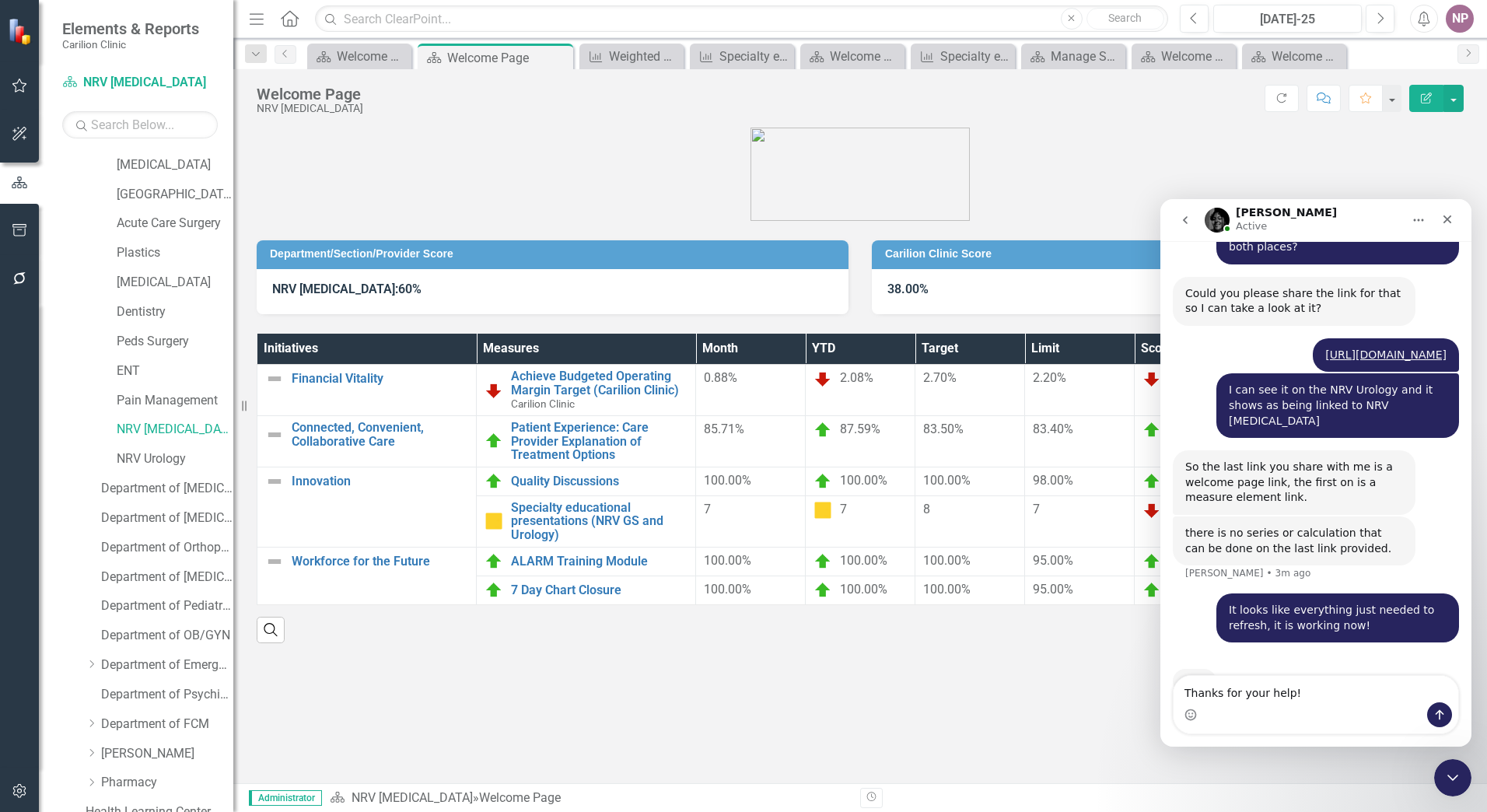
type textarea "Thanks for your help!"
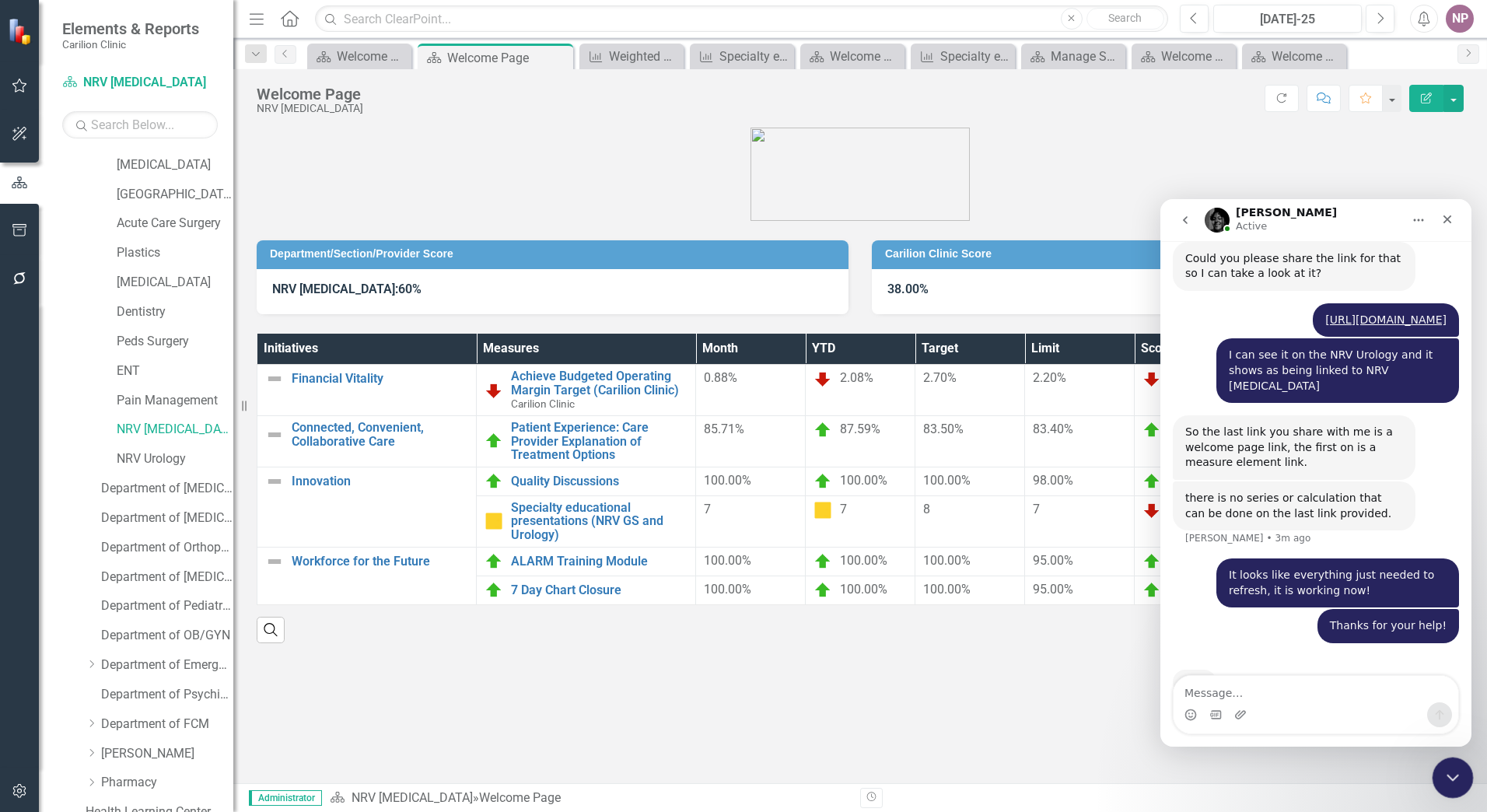
click at [1457, 782] on icon "Close Intercom Messenger" at bounding box center [1451, 775] width 19 height 19
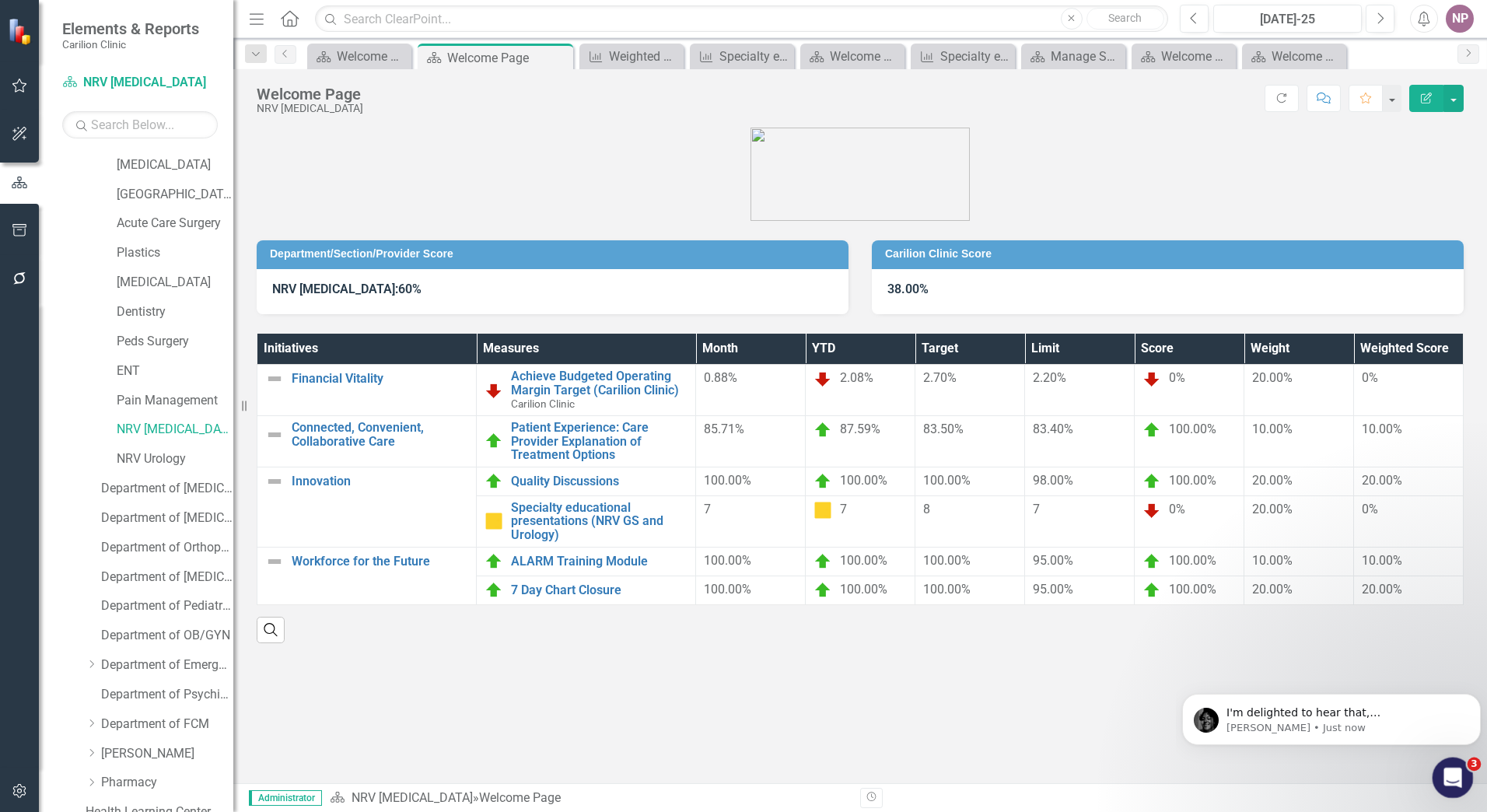
scroll to position [1651, 0]
click at [1429, 727] on p "[PERSON_NAME] • Just now" at bounding box center [1344, 728] width 235 height 14
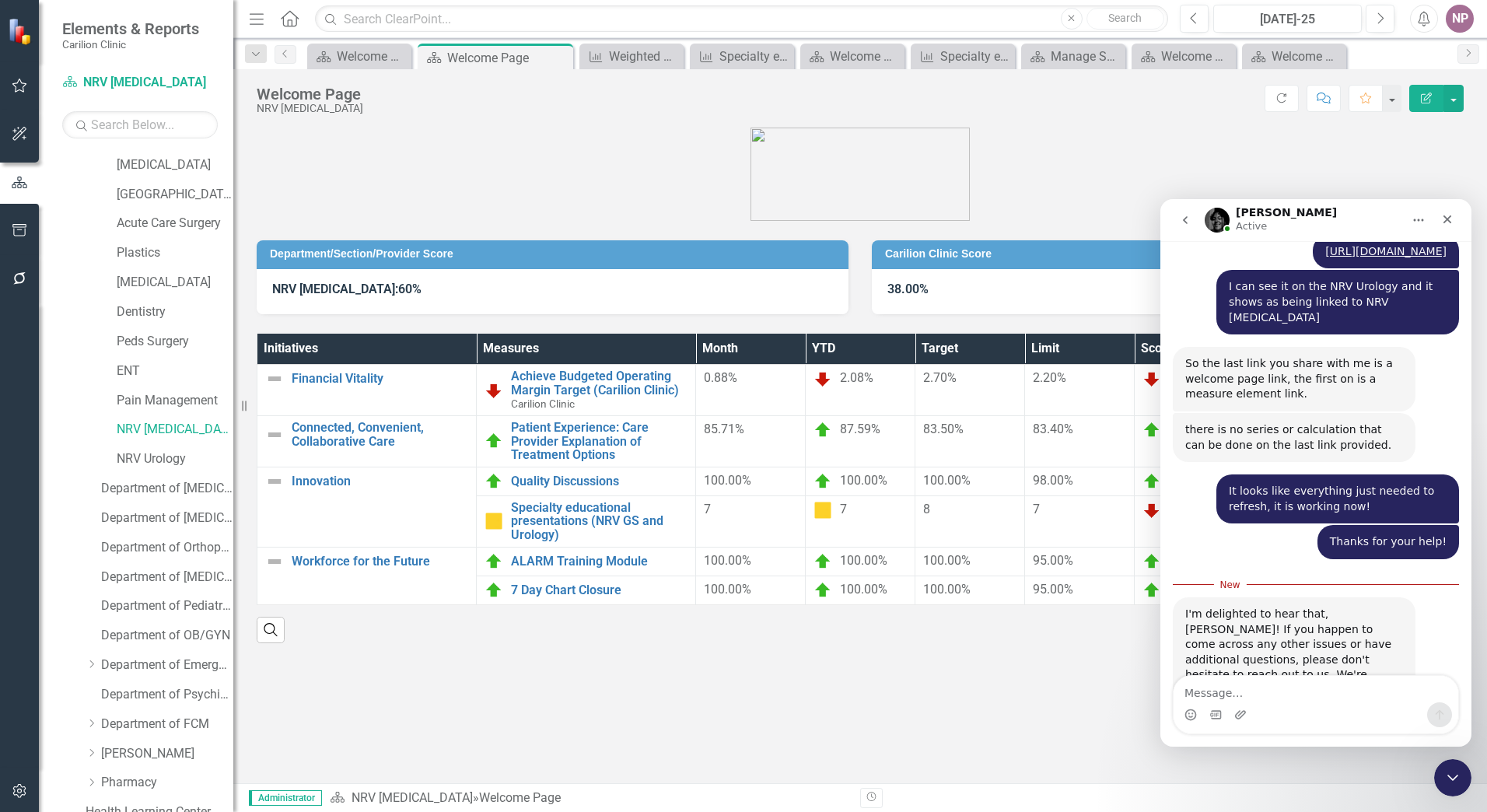
scroll to position [1676, 0]
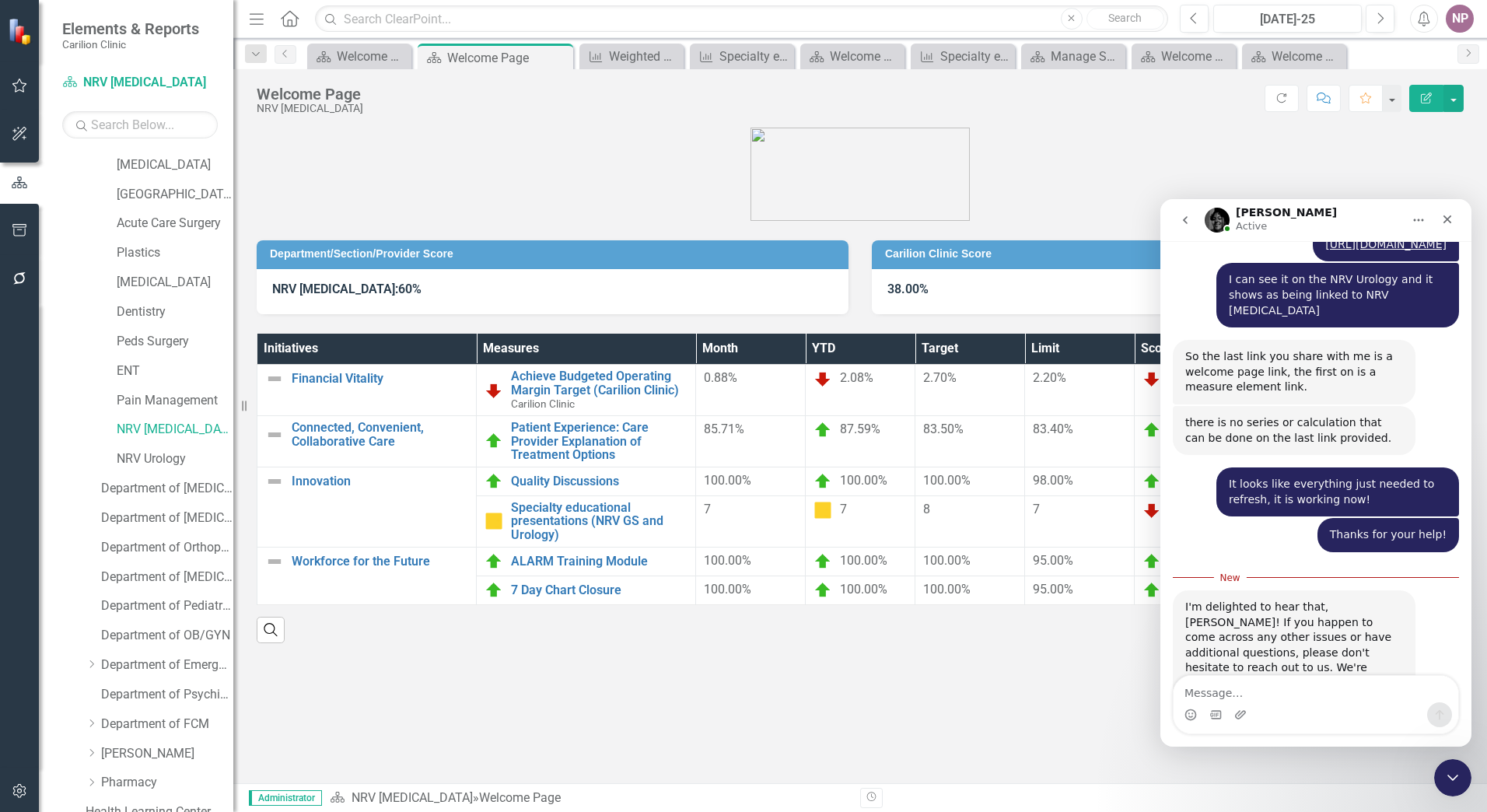
drag, startPoint x: 1323, startPoint y: 706, endPoint x: 1323, endPoint y: 697, distance: 9.0
click at [1323, 705] on div "Intercom messenger" at bounding box center [1316, 714] width 285 height 25
click at [1323, 692] on textarea "Message…" at bounding box center [1316, 689] width 285 height 27
type textarea "Sounds good, thank you!"
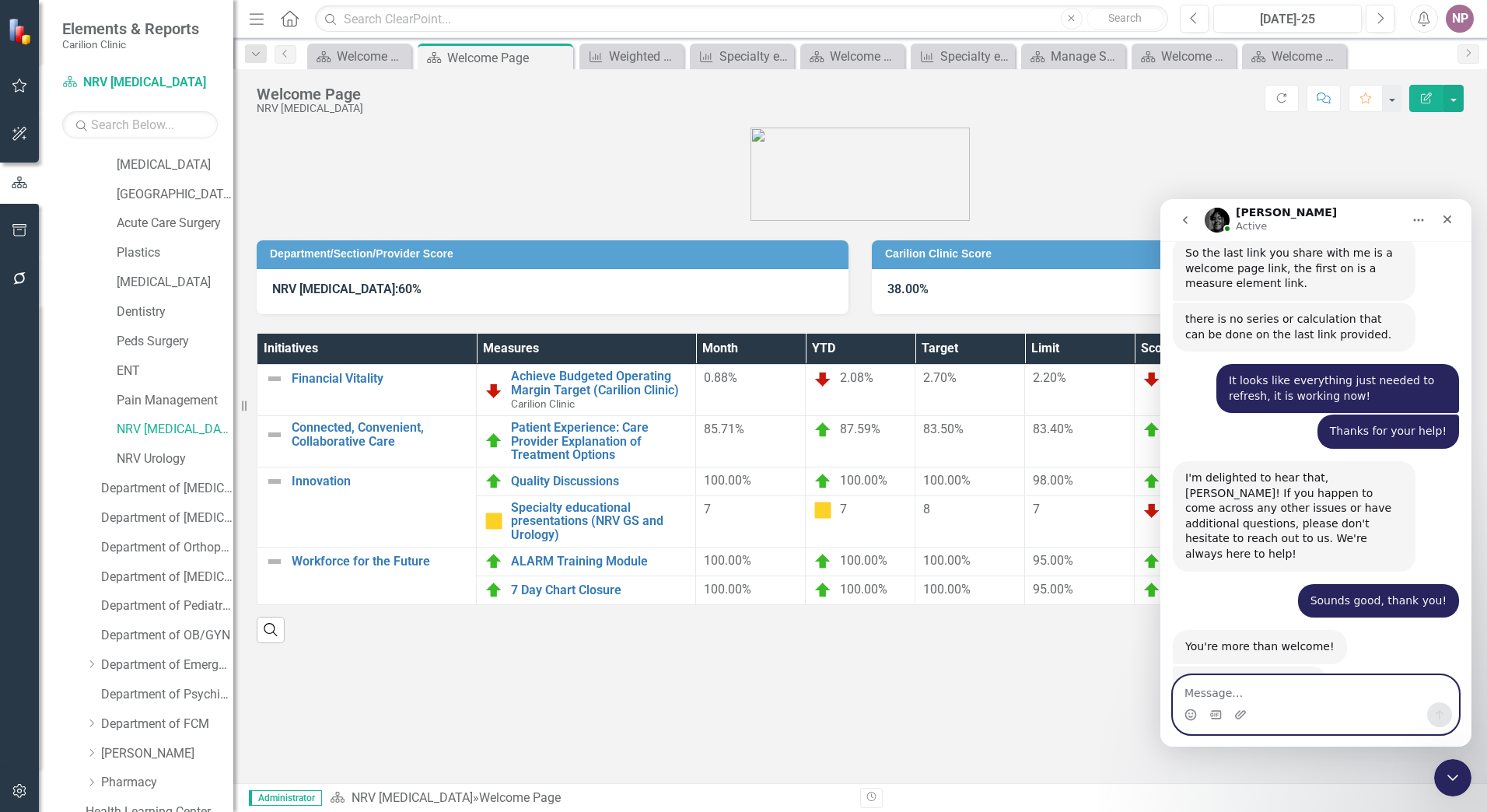
scroll to position [1779, 0]
type textarea "You too!"
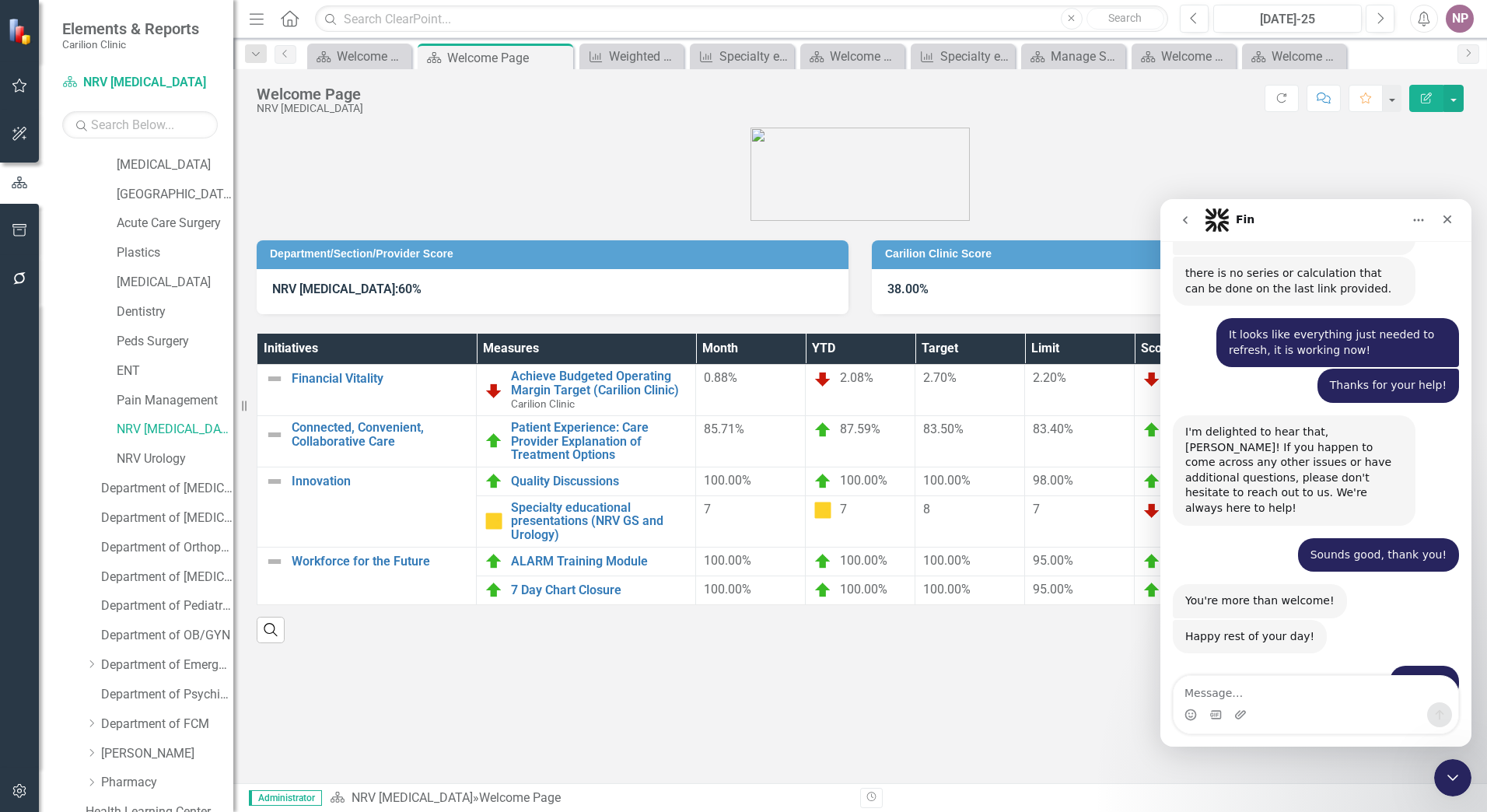
scroll to position [1949, 0]
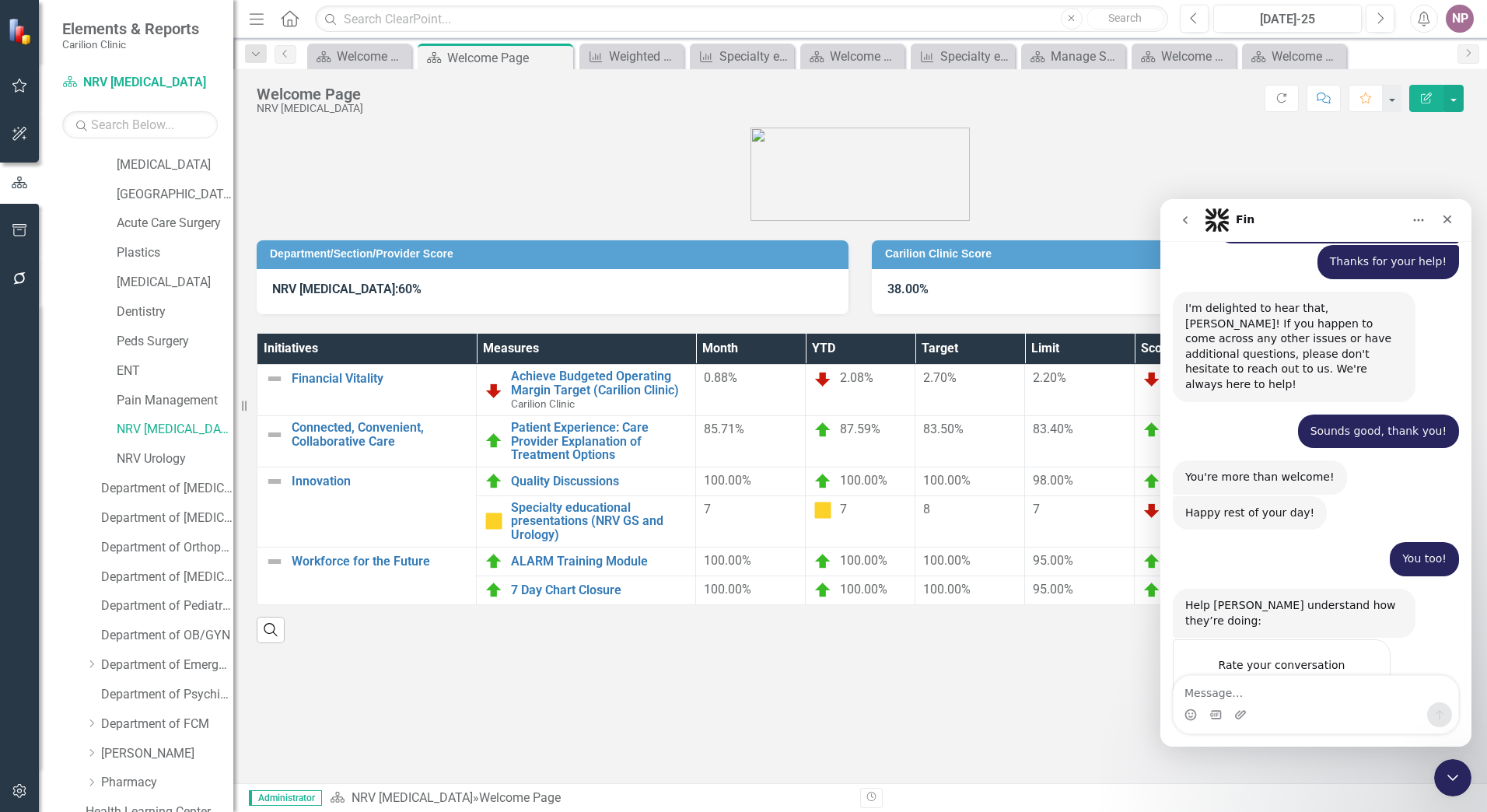
click at [1363, 682] on span "Amazing" at bounding box center [1355, 696] width 28 height 28
